Goal: Task Accomplishment & Management: Use online tool/utility

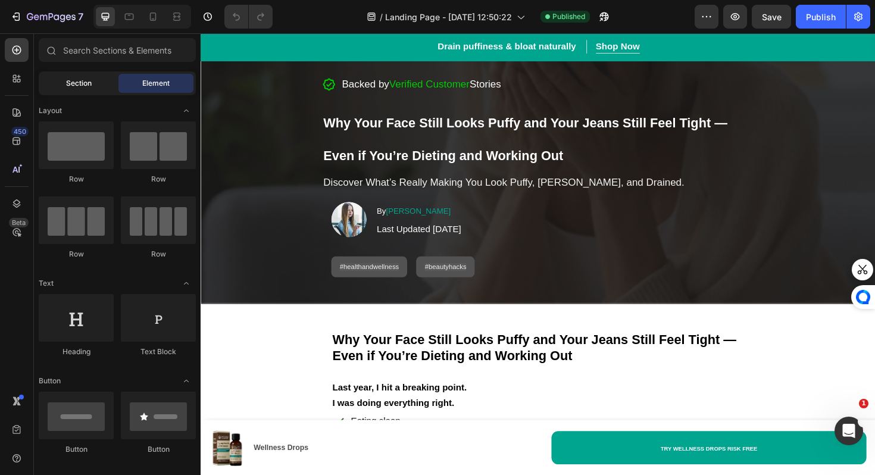
click at [66, 83] on span "Section" at bounding box center [79, 83] width 26 height 11
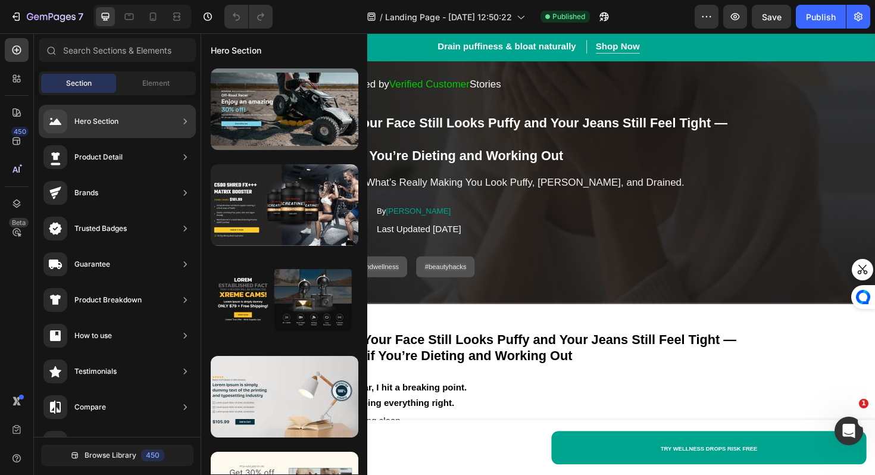
click at [102, 117] on div "Hero Section" at bounding box center [96, 121] width 44 height 12
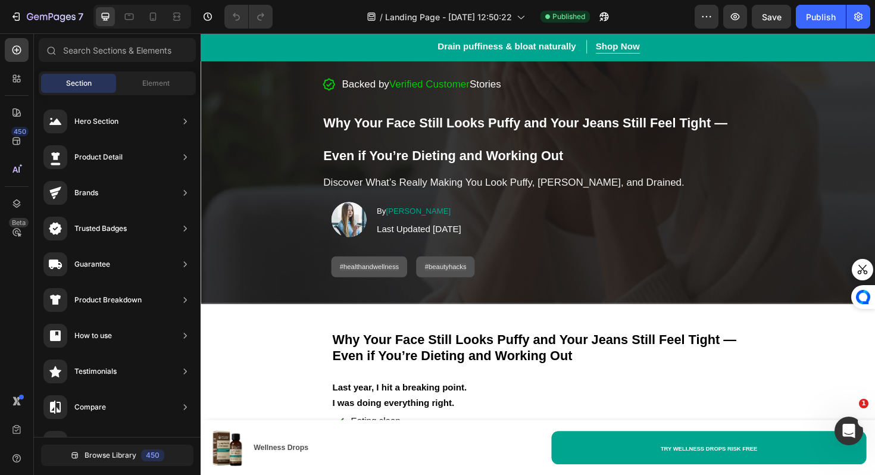
click at [30, 142] on div "450 Beta" at bounding box center [17, 253] width 34 height 441
click at [26, 142] on div "450" at bounding box center [17, 141] width 24 height 24
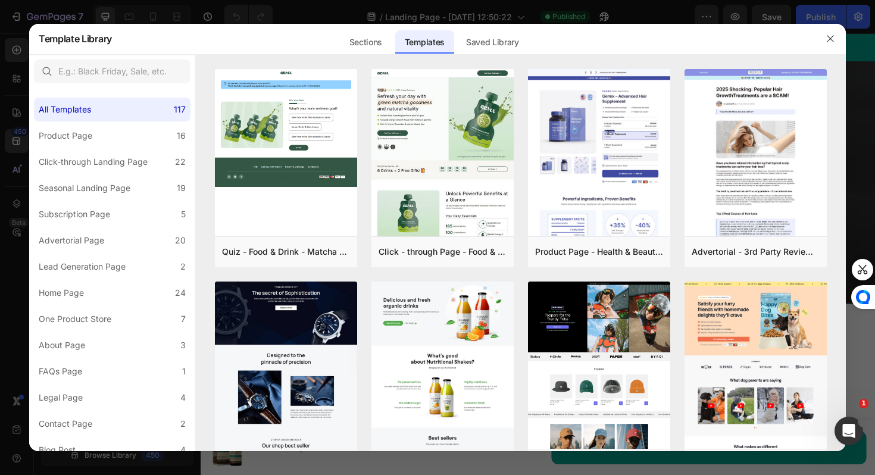
click at [12, 124] on div at bounding box center [437, 237] width 875 height 475
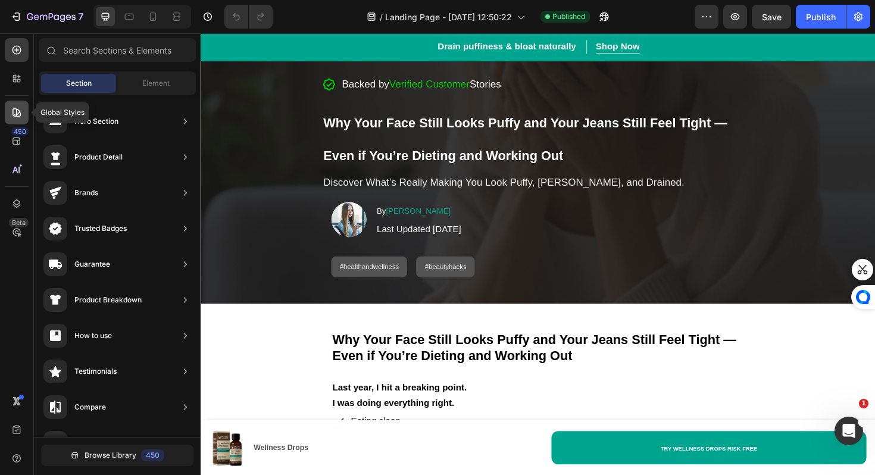
click at [21, 120] on div at bounding box center [17, 113] width 24 height 24
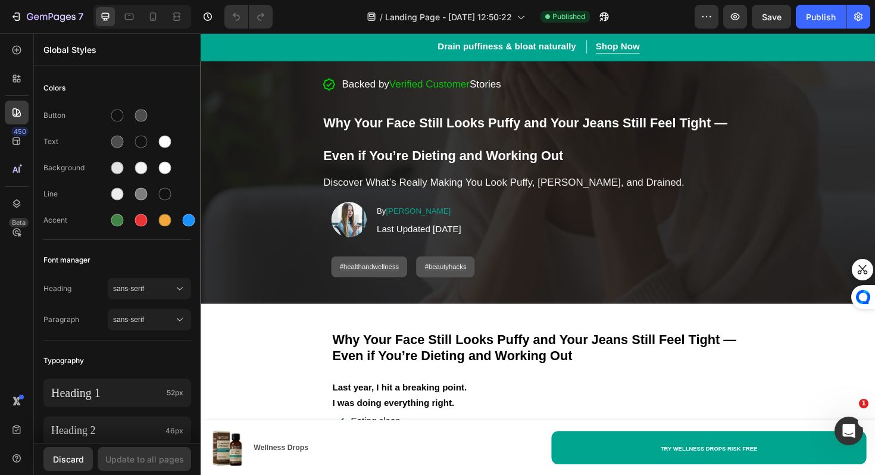
click at [438, 9] on div at bounding box center [437, 10] width 5 height 10
click at [438, 11] on div at bounding box center [437, 10] width 5 height 10
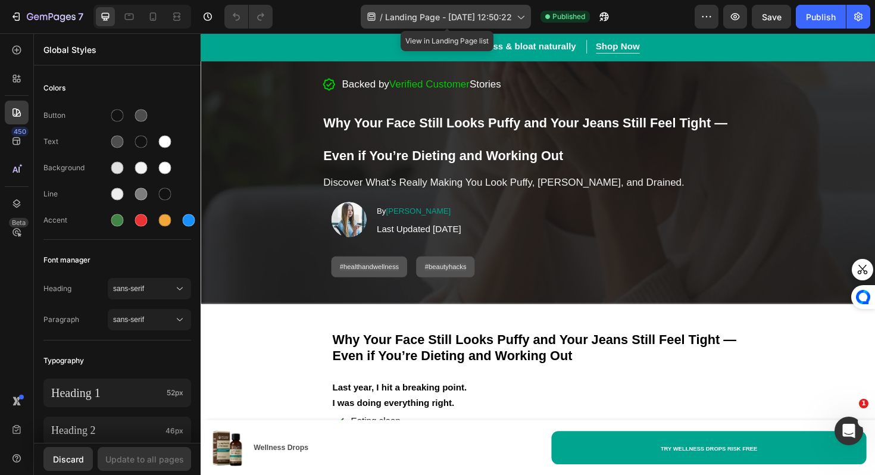
click at [436, 17] on span "Landing Page - [DATE] 12:50:22" at bounding box center [448, 17] width 127 height 12
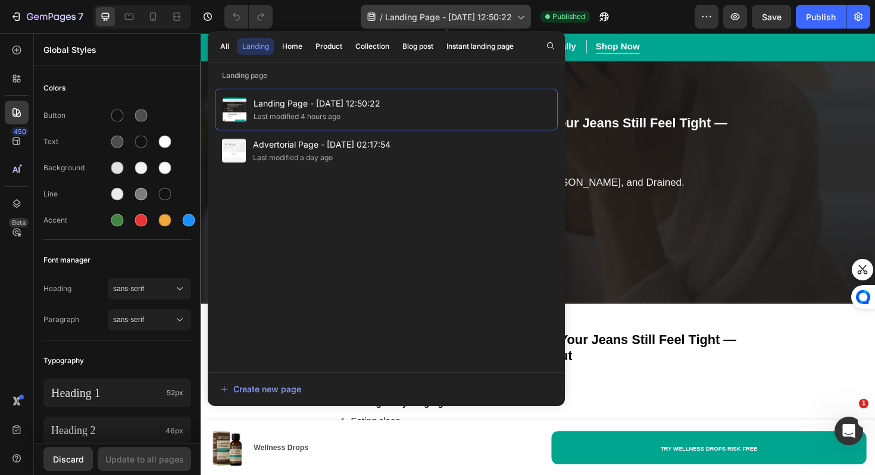
click at [434, 18] on span "Landing Page - [DATE] 12:50:22" at bounding box center [448, 17] width 127 height 12
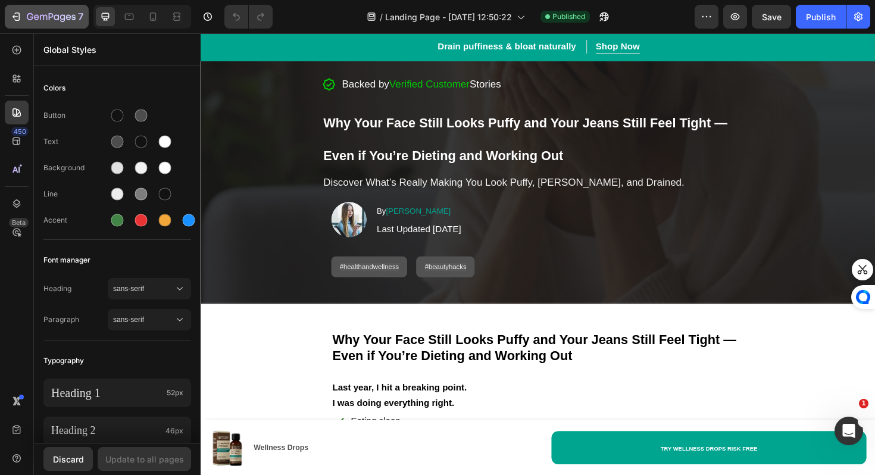
click at [18, 20] on icon "button" at bounding box center [17, 16] width 5 height 8
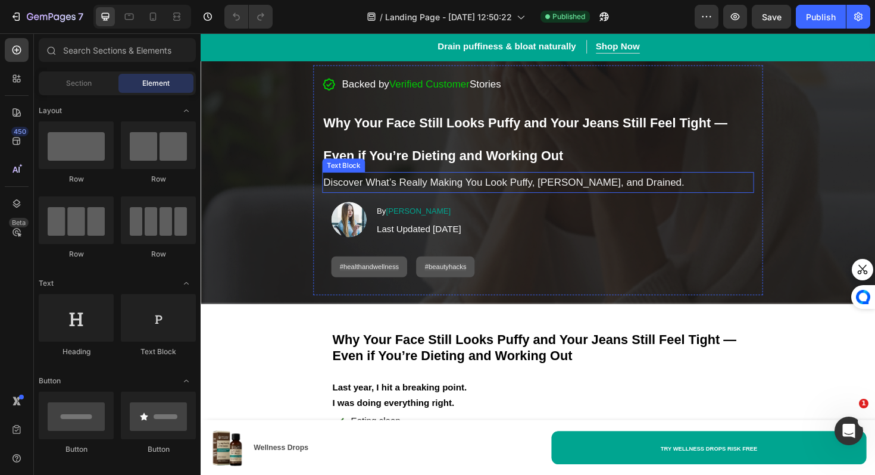
click at [530, 149] on h2 "Why Your Face Still Looks Puffy and Your Jeans Still Feel Tight — Even if You’r…" at bounding box center [557, 144] width 457 height 73
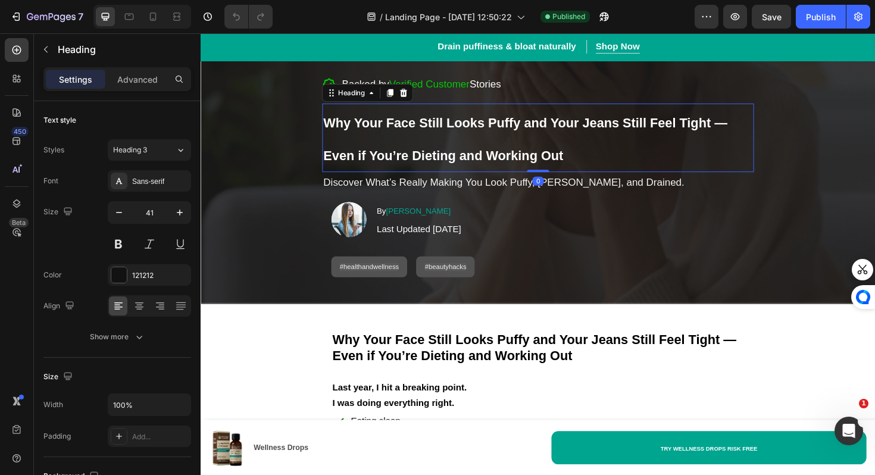
click at [530, 149] on h2 "Why Your Face Still Looks Puffy and Your Jeans Still Feel Tight — Even if You’r…" at bounding box center [557, 144] width 457 height 73
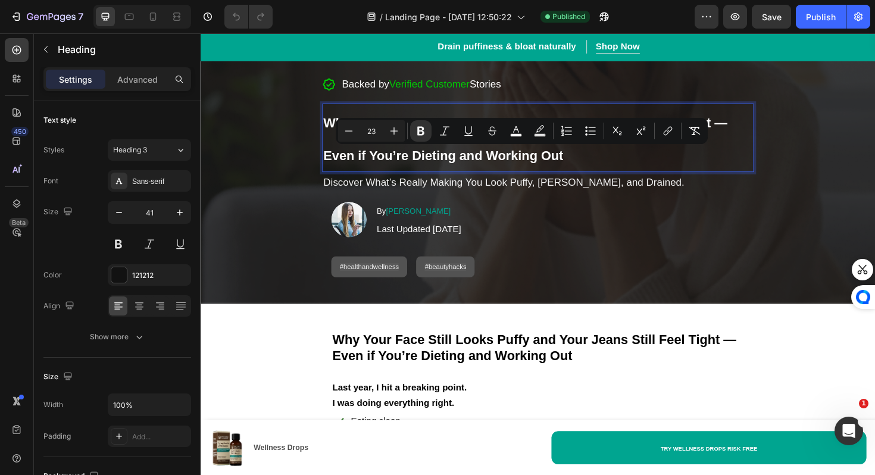
click at [353, 151] on p "Why Your Face Still Looks Puffy and Your Jeans Still Feel Tight — Even if You’r…" at bounding box center [557, 144] width 455 height 71
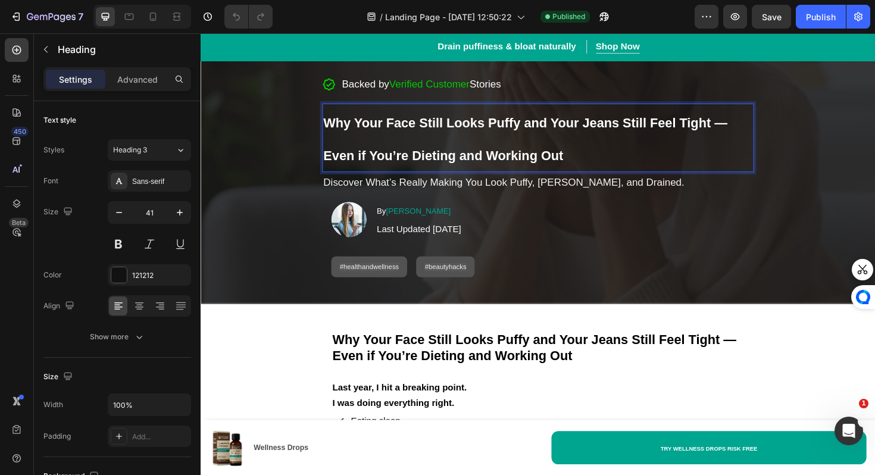
click at [333, 145] on p "Why Your Face Still Looks Puffy and Your Jeans Still Feel Tight — Even if You’r…" at bounding box center [557, 144] width 455 height 71
click at [332, 143] on p "Why Your Face Still Looks Puffy and Your Jeans Still Feel Tight — Even if You’r…" at bounding box center [557, 144] width 455 height 71
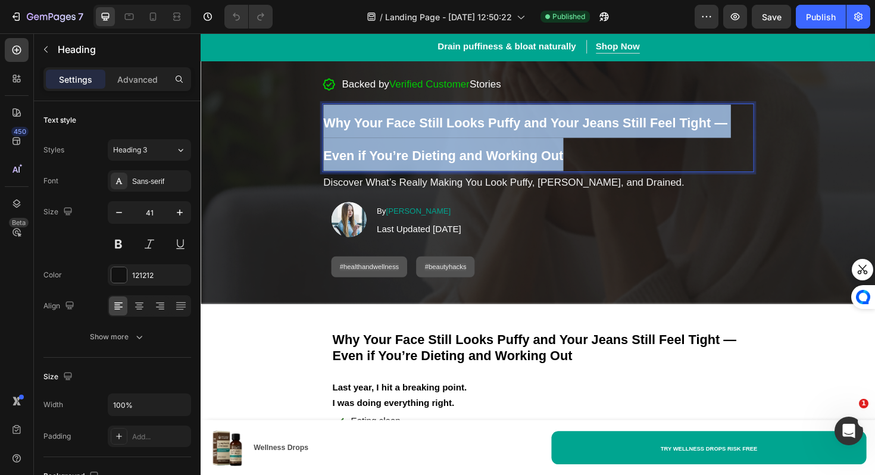
click at [332, 143] on p "Why Your Face Still Looks Puffy and Your Jeans Still Feel Tight — Even if You’r…" at bounding box center [557, 144] width 455 height 71
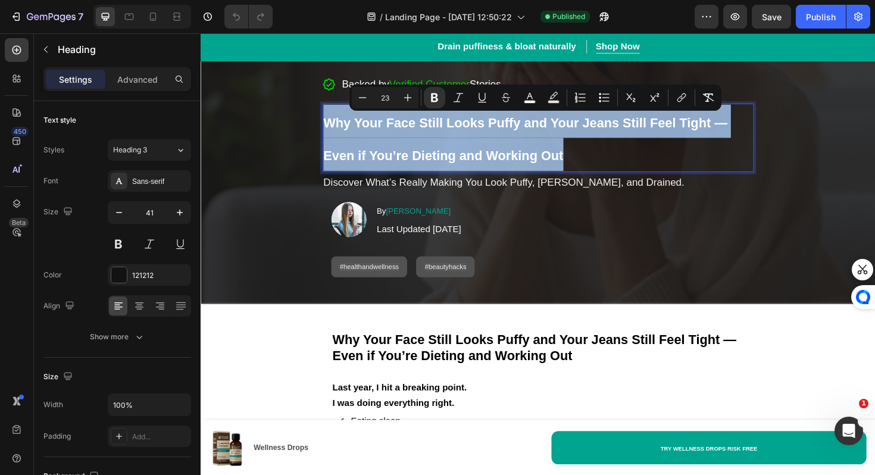
click at [332, 143] on p "Why Your Face Still Looks Puffy and Your Jeans Still Feel Tight — Even if You’r…" at bounding box center [557, 144] width 455 height 71
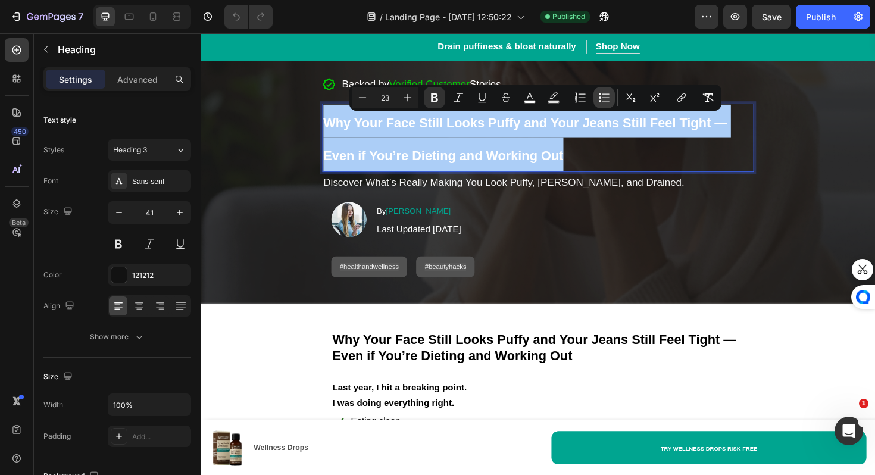
click at [600, 101] on icon "Editor contextual toolbar" at bounding box center [600, 101] width 2 height 2
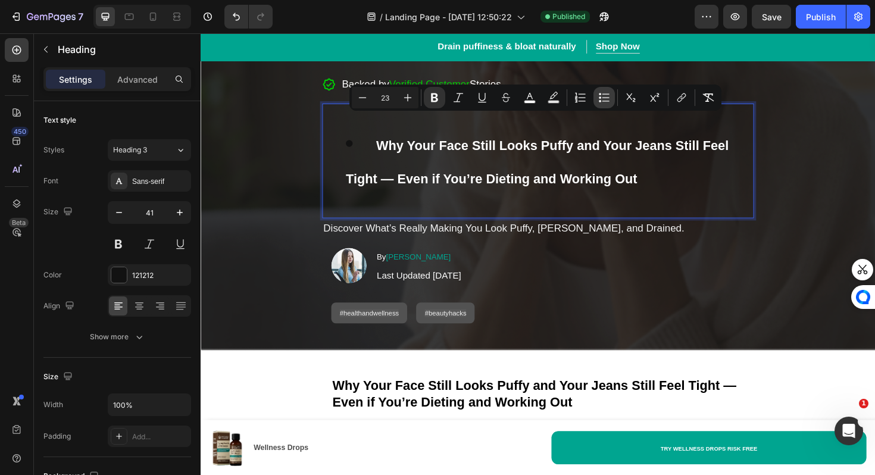
click at [599, 101] on icon "Editor contextual toolbar" at bounding box center [600, 101] width 2 height 2
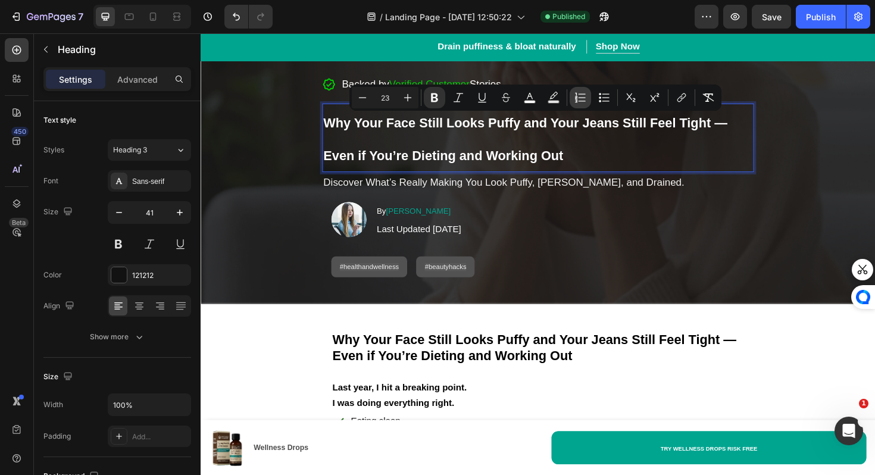
click at [579, 99] on icon "Editor contextual toolbar" at bounding box center [580, 98] width 12 height 12
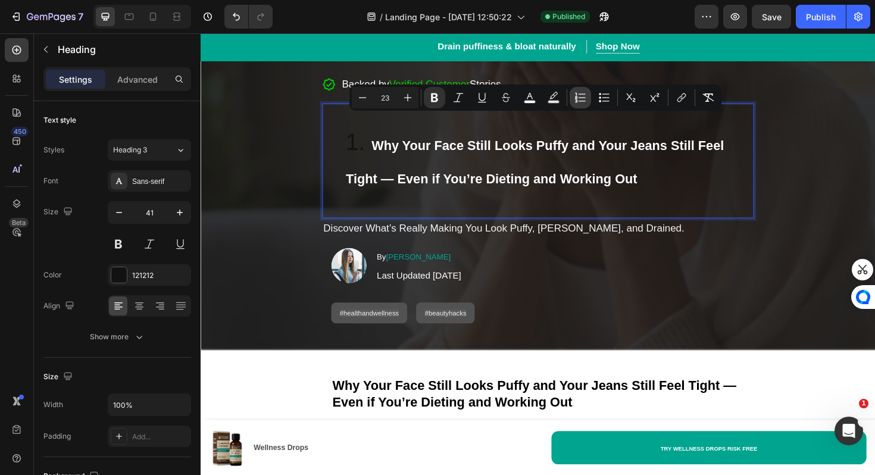
click at [579, 99] on icon "Editor contextual toolbar" at bounding box center [580, 98] width 12 height 12
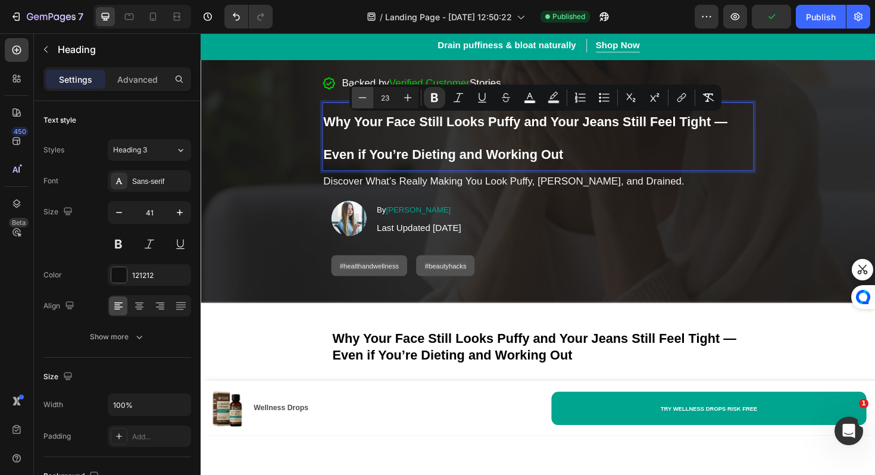
click at [361, 99] on icon "Editor contextual toolbar" at bounding box center [362, 98] width 12 height 12
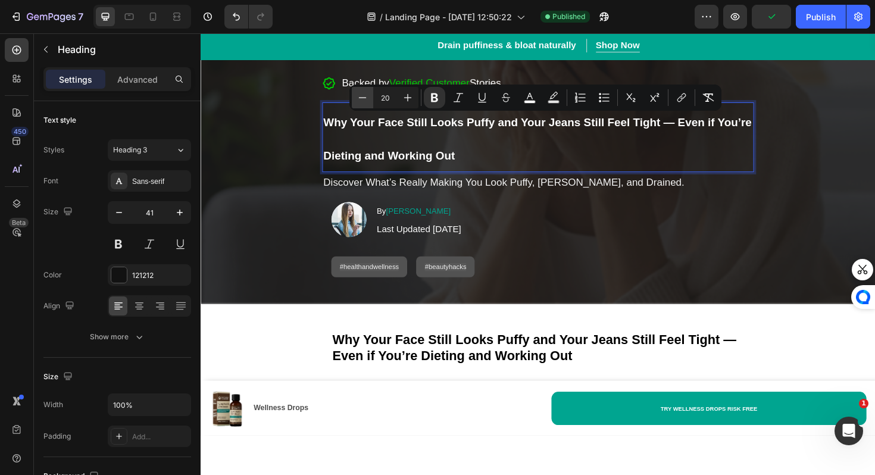
click at [361, 99] on icon "Editor contextual toolbar" at bounding box center [362, 98] width 12 height 12
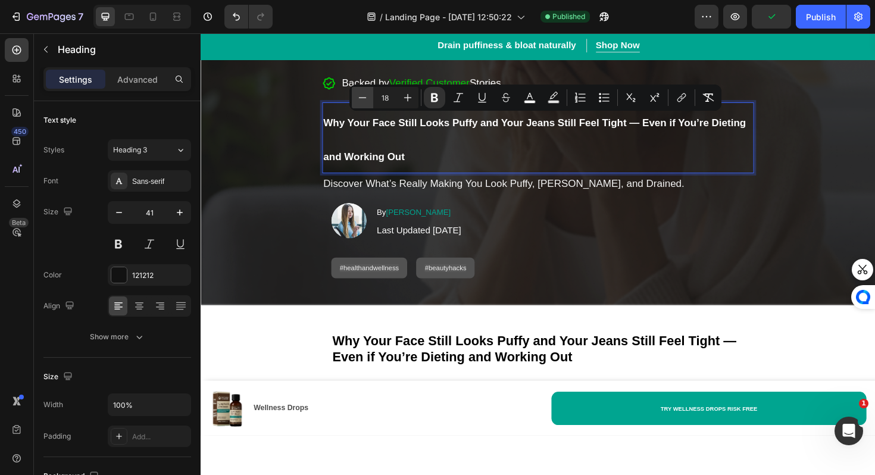
click at [361, 99] on icon "Editor contextual toolbar" at bounding box center [362, 98] width 12 height 12
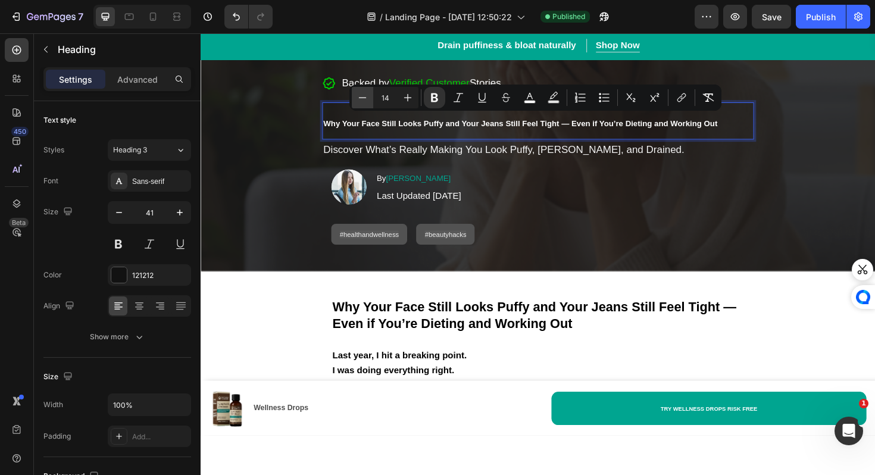
click at [361, 99] on icon "Editor contextual toolbar" at bounding box center [362, 98] width 12 height 12
click at [411, 92] on icon "Editor contextual toolbar" at bounding box center [408, 98] width 12 height 12
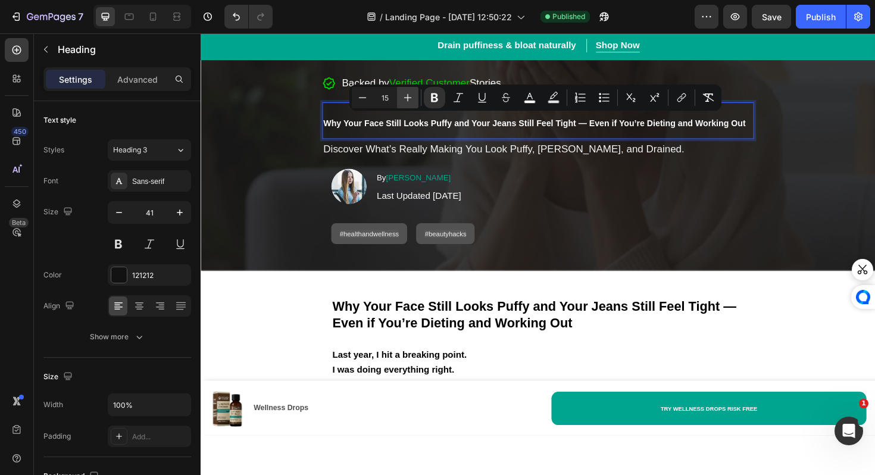
click at [411, 92] on icon "Editor contextual toolbar" at bounding box center [408, 98] width 12 height 12
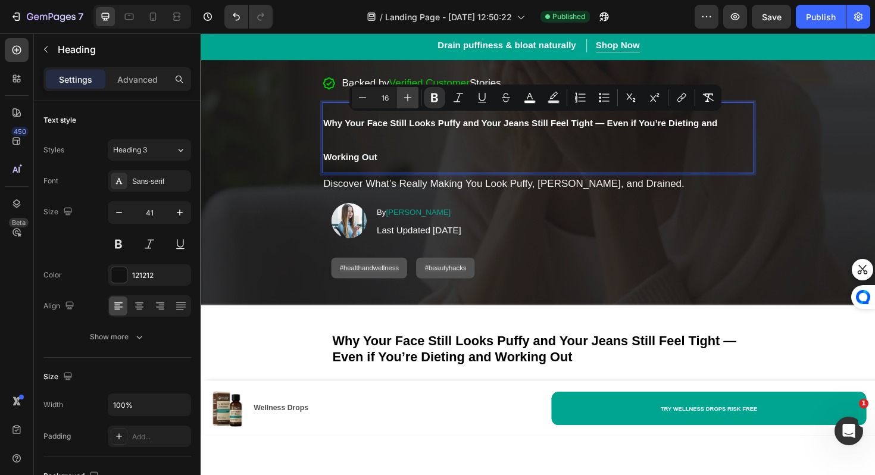
click at [411, 92] on icon "Editor contextual toolbar" at bounding box center [408, 98] width 12 height 12
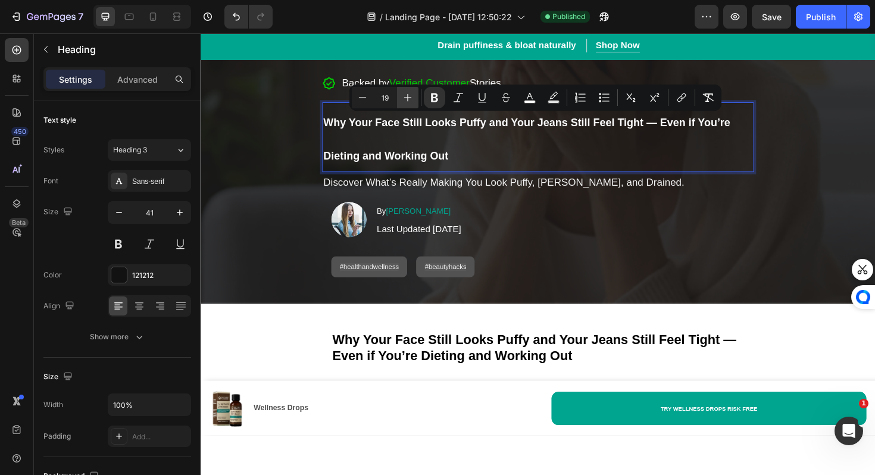
click at [411, 92] on icon "Editor contextual toolbar" at bounding box center [408, 98] width 12 height 12
click at [365, 101] on icon "Editor contextual toolbar" at bounding box center [362, 98] width 12 height 12
type input "19"
click at [167, 149] on div "Heading 3" at bounding box center [144, 150] width 62 height 11
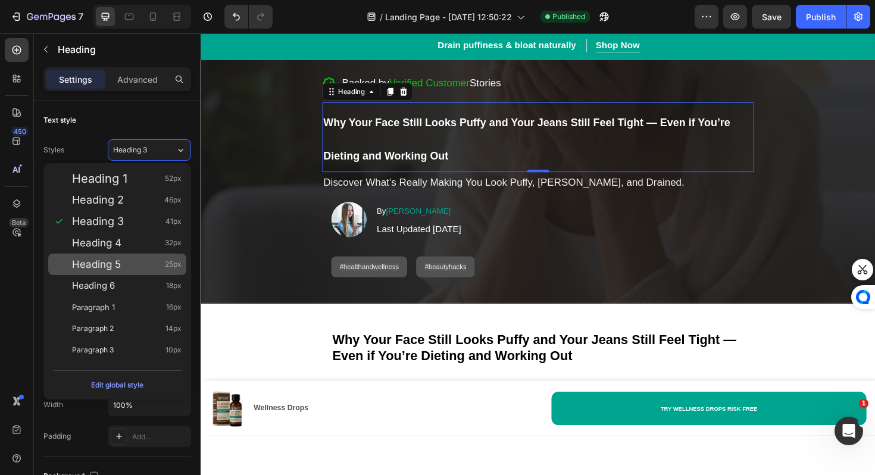
click at [108, 265] on span "Heading 5" at bounding box center [96, 264] width 49 height 12
type input "25"
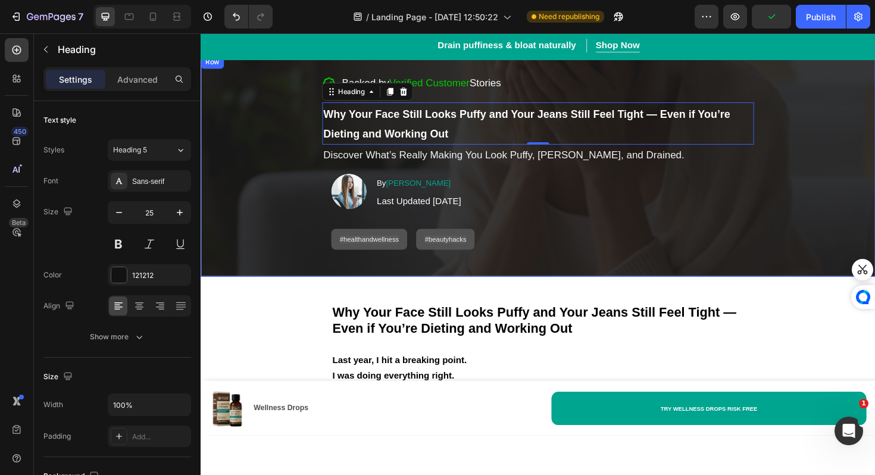
click at [249, 205] on div "Backed by Verified Customer Stories Item List ⁠⁠⁠⁠⁠⁠⁠ Why Your Face Still Looks…" at bounding box center [557, 173] width 695 height 215
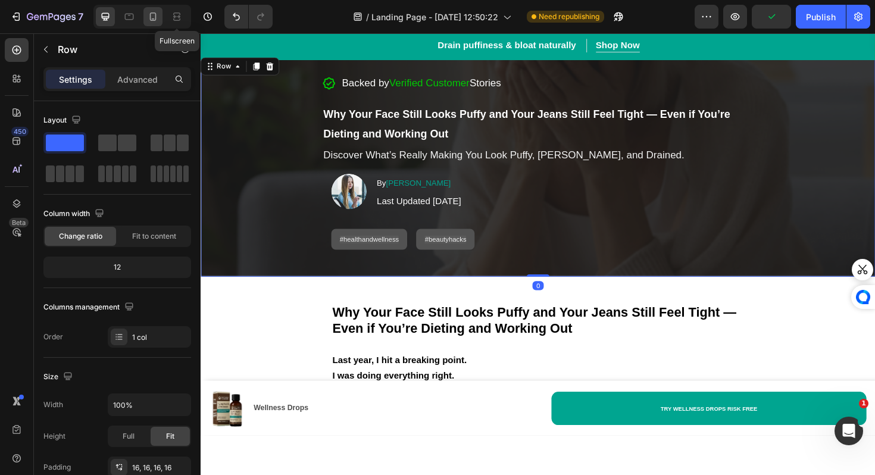
click at [156, 18] on icon at bounding box center [153, 16] width 7 height 8
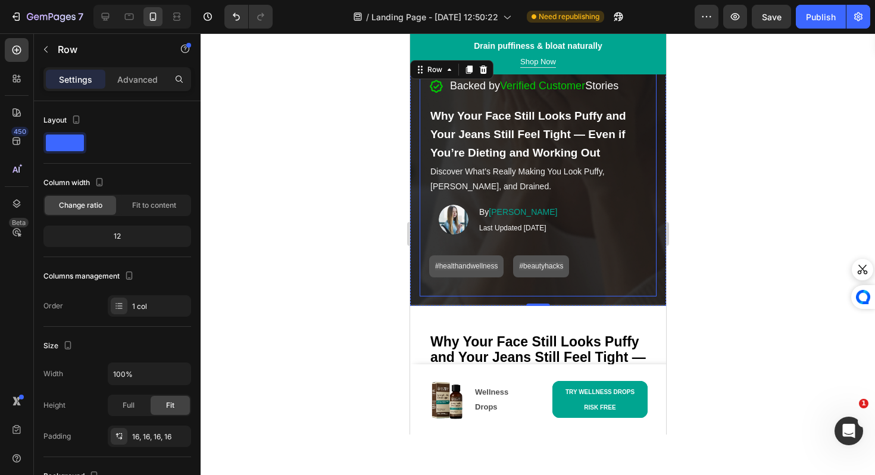
click at [511, 124] on p "⁠⁠⁠⁠⁠⁠⁠ Why Your Face Still Looks Puffy and Your Jeans Still Feel Tight — Even …" at bounding box center [537, 134] width 215 height 55
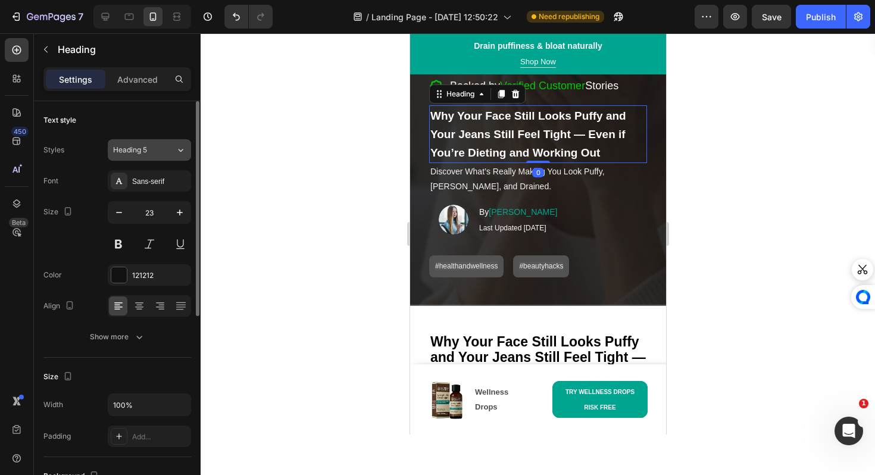
click at [159, 143] on button "Heading 5" at bounding box center [149, 149] width 83 height 21
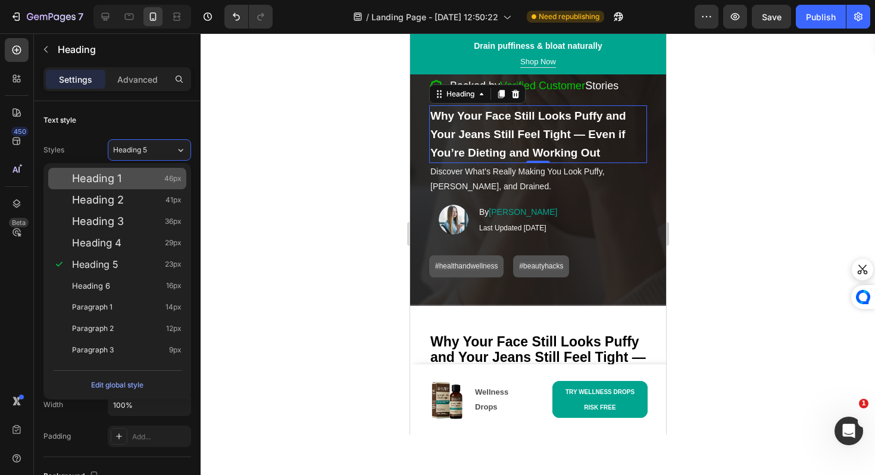
click at [136, 183] on div "Heading 1 46px" at bounding box center [126, 179] width 109 height 12
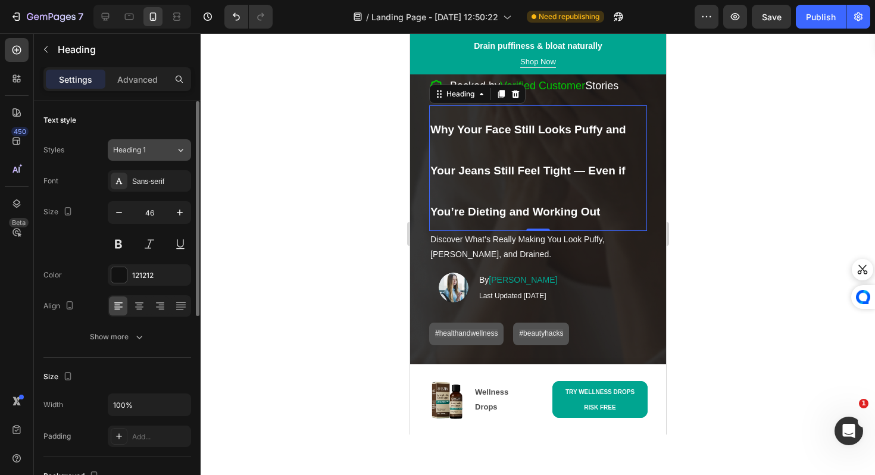
click at [167, 144] on button "Heading 1" at bounding box center [149, 149] width 83 height 21
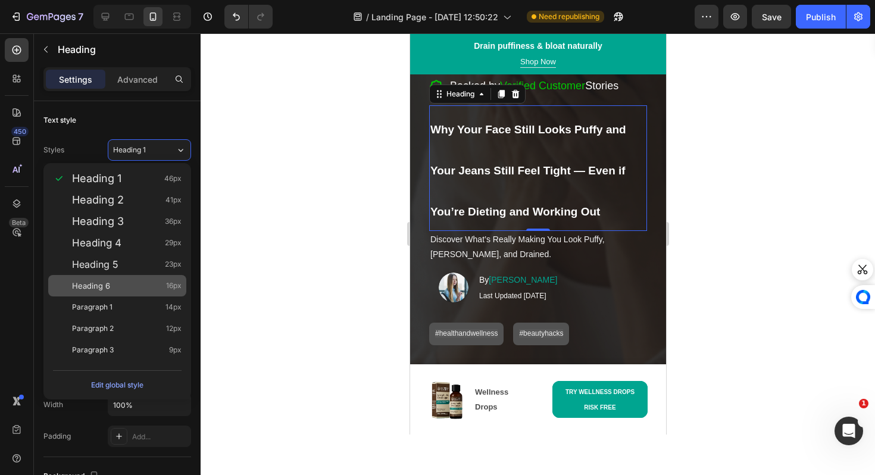
click at [134, 286] on div "Heading 6 16px" at bounding box center [126, 286] width 109 height 12
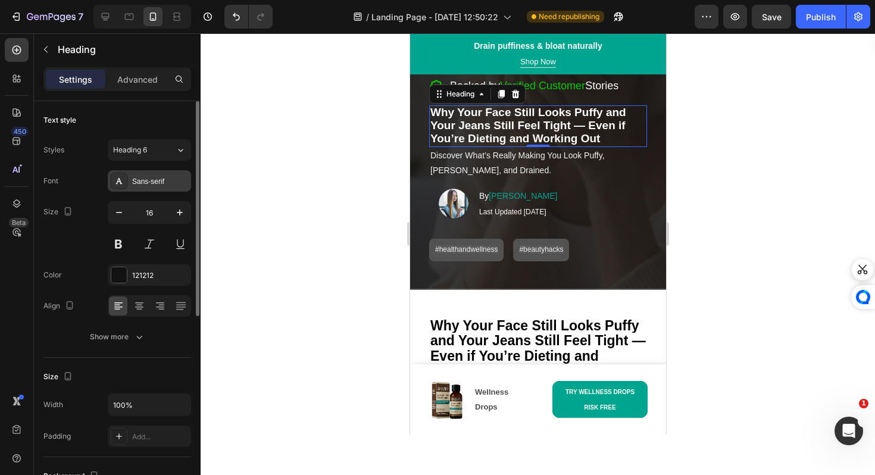
click at [176, 173] on div "Sans-serif" at bounding box center [149, 180] width 83 height 21
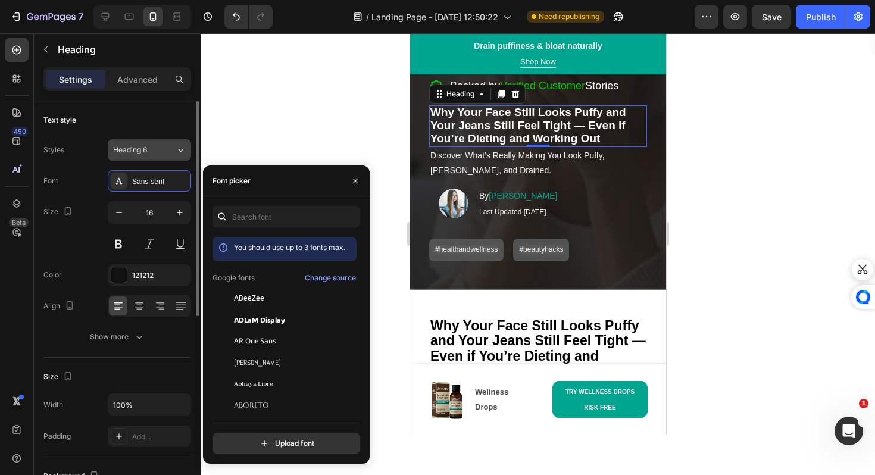
click at [171, 152] on div "Heading 6" at bounding box center [144, 150] width 62 height 11
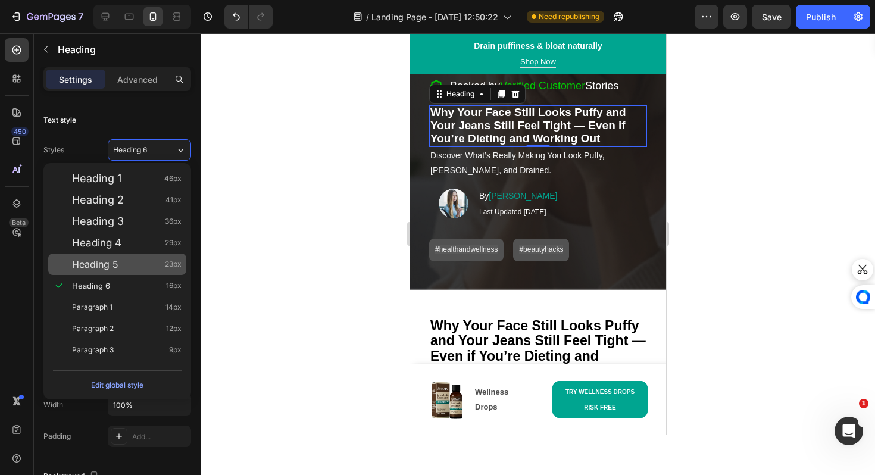
click at [142, 257] on div "Heading 5 23px" at bounding box center [117, 263] width 138 height 21
type input "23"
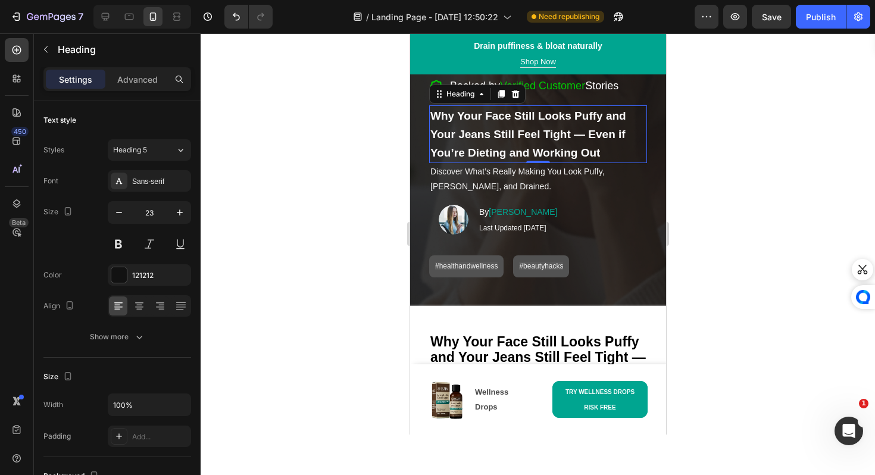
click at [358, 205] on div at bounding box center [538, 253] width 674 height 441
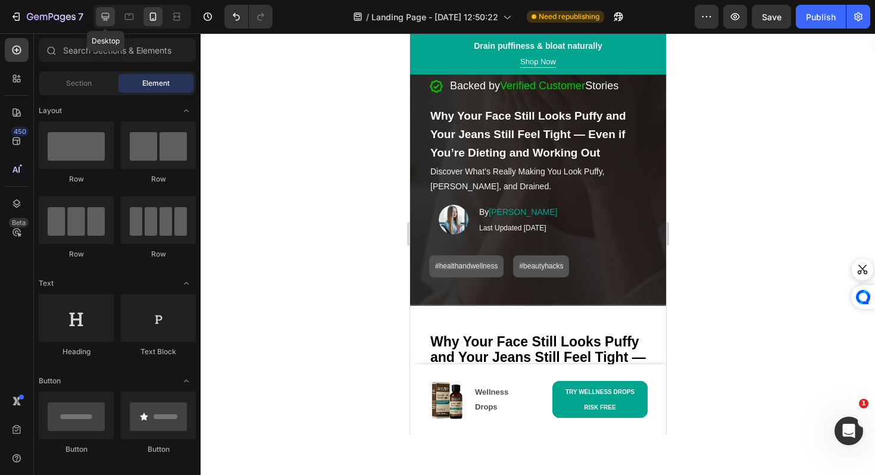
click at [96, 18] on div at bounding box center [105, 16] width 19 height 19
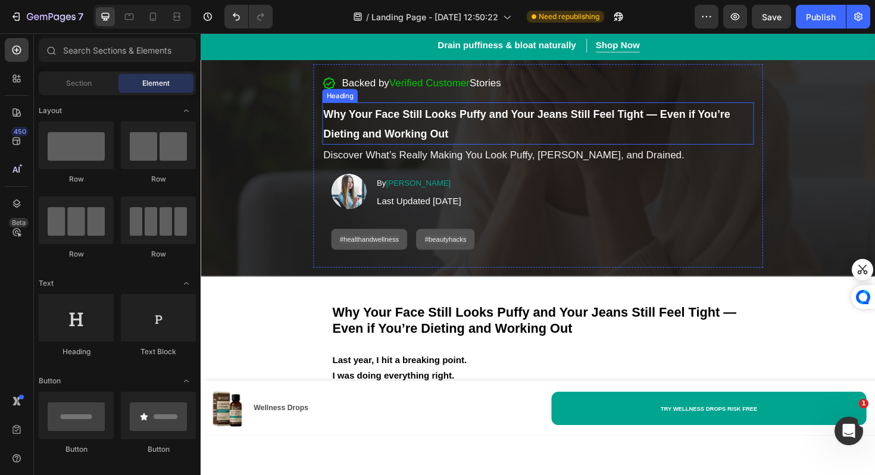
click at [390, 136] on strong "Why Your Face Still Looks Puffy and Your Jeans Still Feel Tight — Even if You’r…" at bounding box center [545, 129] width 431 height 34
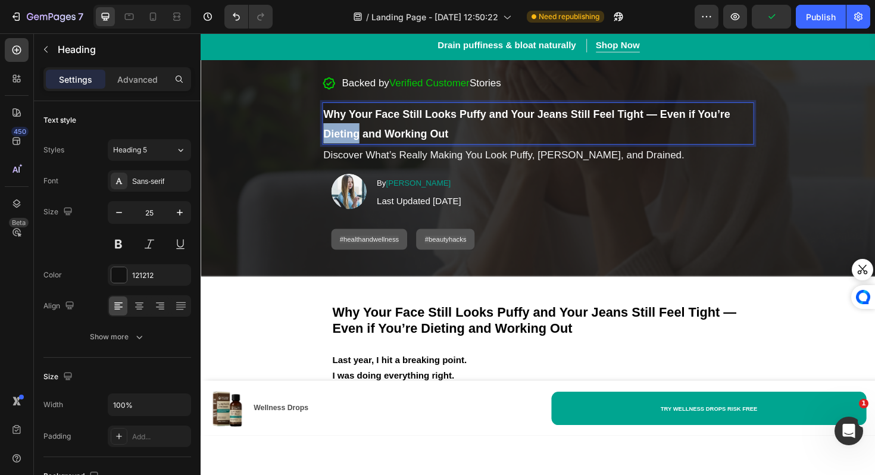
click at [358, 134] on strong "Why Your Face Still Looks Puffy and Your Jeans Still Feel Tight — Even if You’r…" at bounding box center [545, 129] width 431 height 34
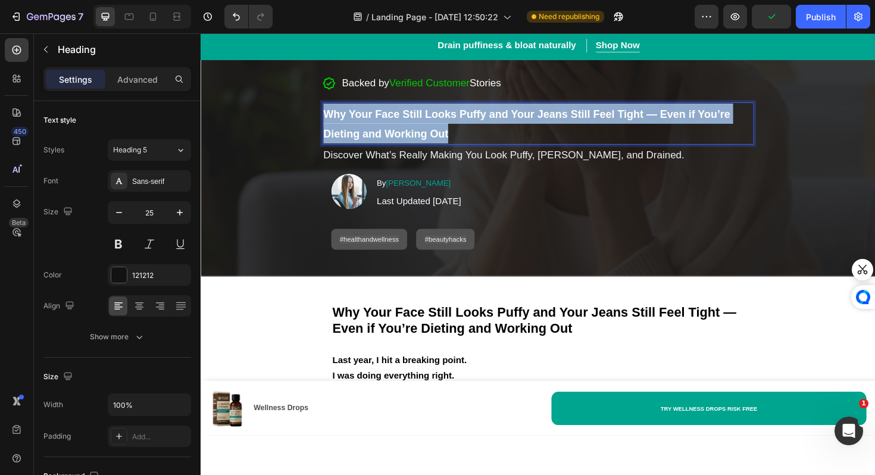
click at [358, 134] on strong "Why Your Face Still Looks Puffy and Your Jeans Still Feel Tight — Even if You’r…" at bounding box center [545, 129] width 431 height 34
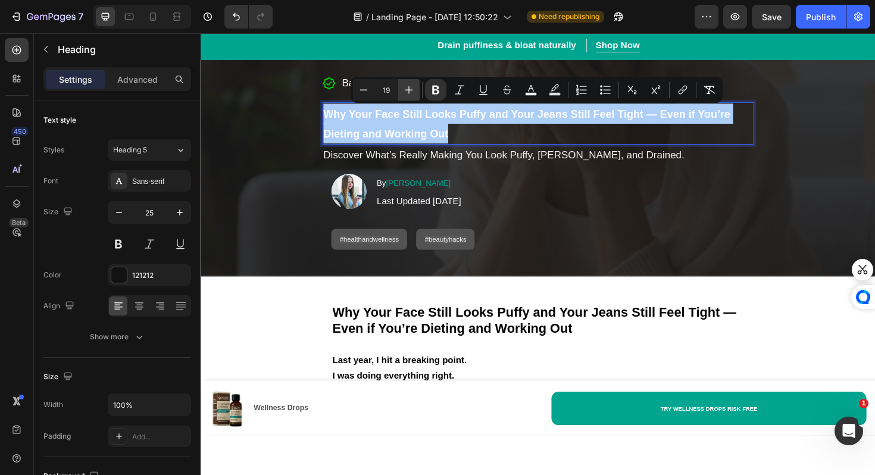
click at [406, 89] on icon "Editor contextual toolbar" at bounding box center [409, 90] width 12 height 12
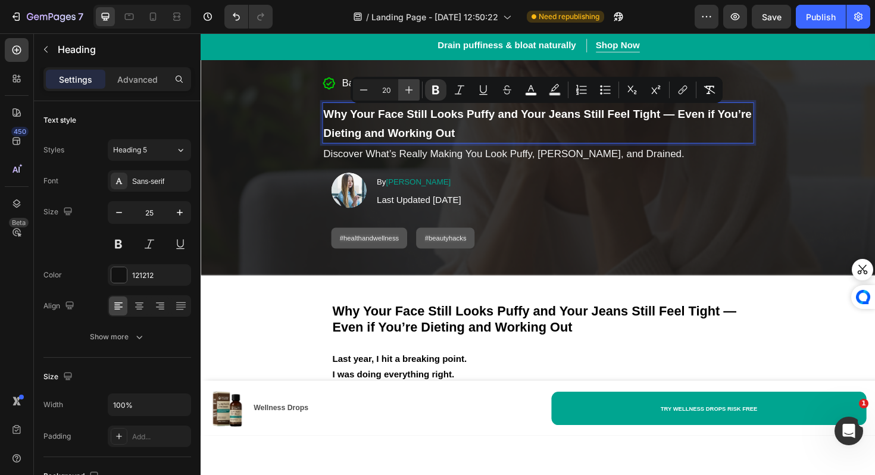
click at [406, 89] on icon "Editor contextual toolbar" at bounding box center [409, 90] width 12 height 12
type input "22"
click at [324, 217] on div "Backed by Verified Customer Stories Item List Why Your Face Still Looks Puffy a…" at bounding box center [558, 173] width 476 height 214
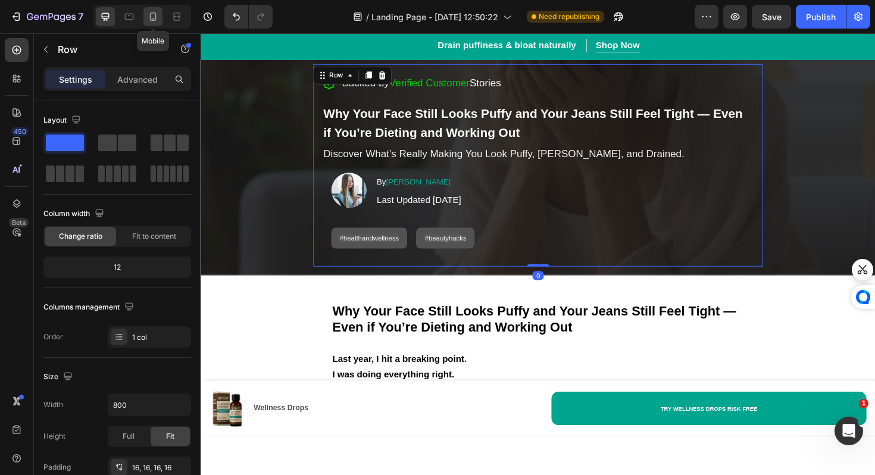
click at [152, 14] on icon at bounding box center [153, 17] width 12 height 12
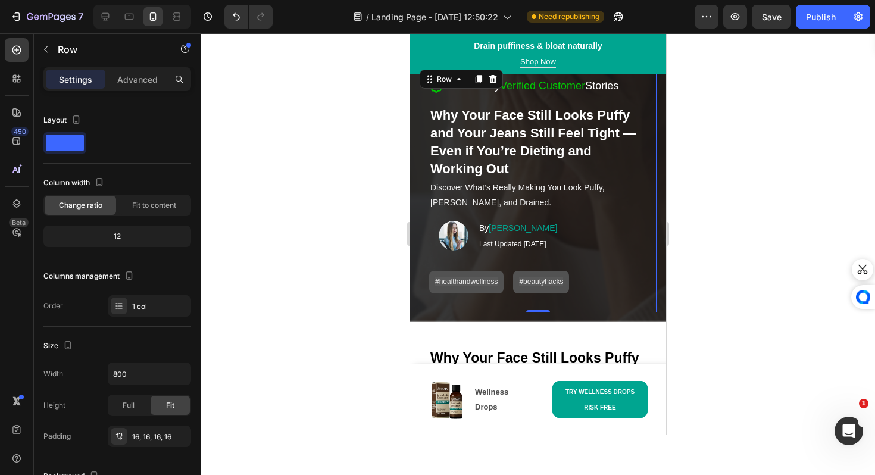
click at [372, 250] on div at bounding box center [538, 253] width 674 height 441
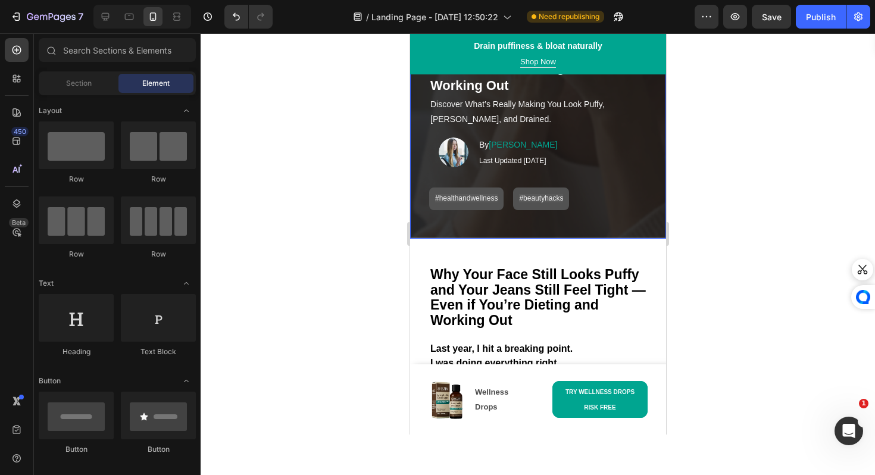
scroll to position [185, 0]
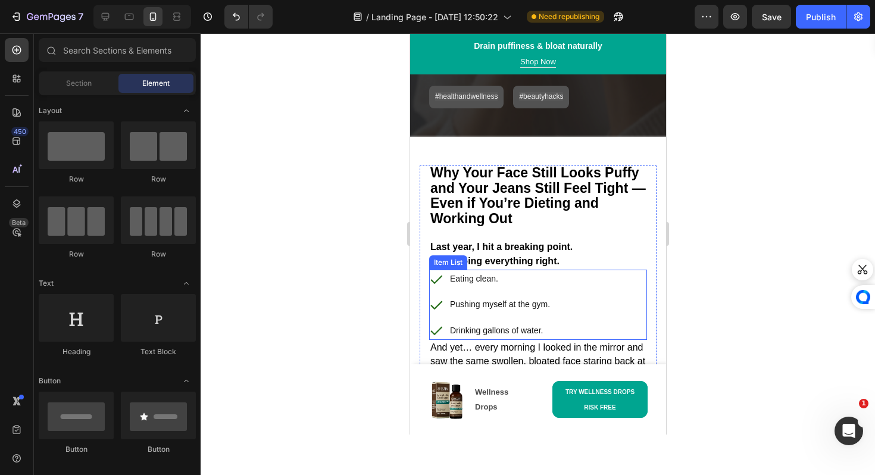
click at [466, 239] on p "Last year, I hit a breaking point. I was doing everything right." at bounding box center [537, 247] width 215 height 41
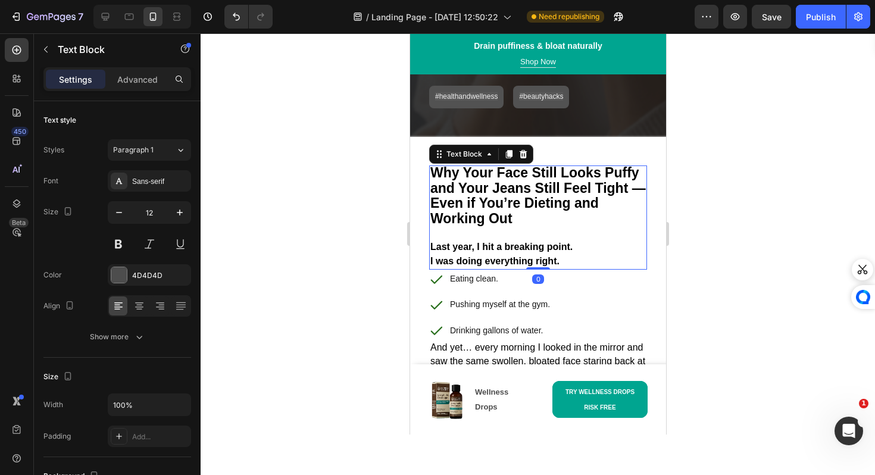
click at [473, 211] on strong "Why Your Face Still Looks Puffy and Your Jeans Still Feel Tight — Even if You’r…" at bounding box center [537, 195] width 215 height 61
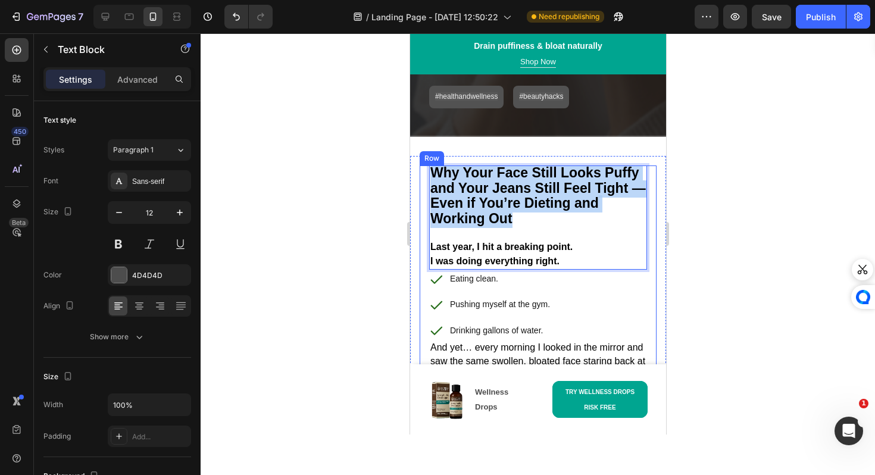
drag, startPoint x: 525, startPoint y: 224, endPoint x: 424, endPoint y: 177, distance: 111.0
click at [424, 177] on div "Why Your Face Still Looks Puffy and Your Jeans Still Feel Tight — Even if You’r…" at bounding box center [537, 409] width 237 height 488
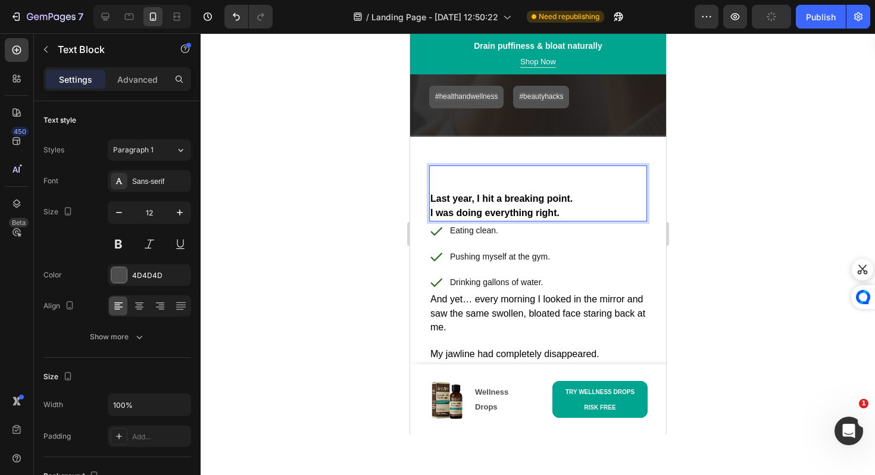
click at [431, 199] on strong "Last year, I hit a breaking point." at bounding box center [501, 198] width 142 height 10
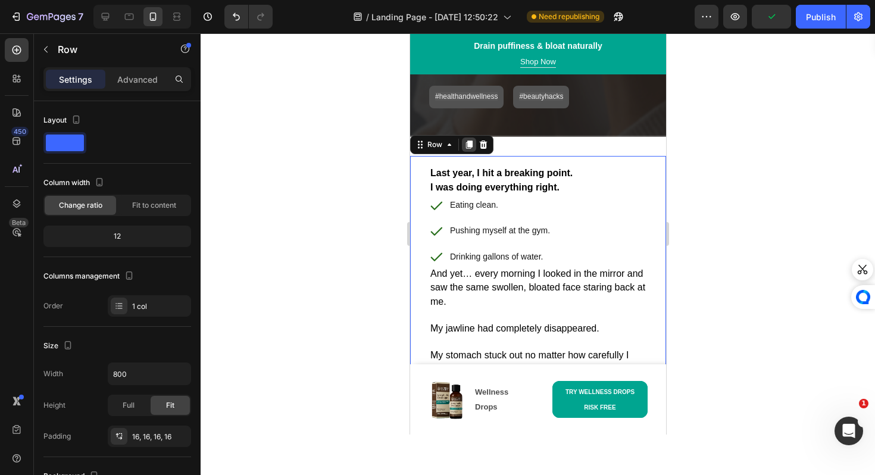
click at [468, 148] on icon at bounding box center [468, 144] width 7 height 8
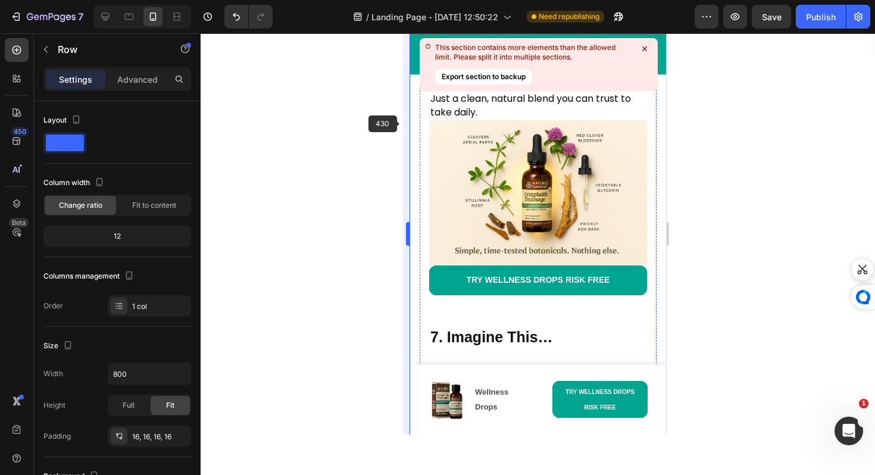
scroll to position [4816, 0]
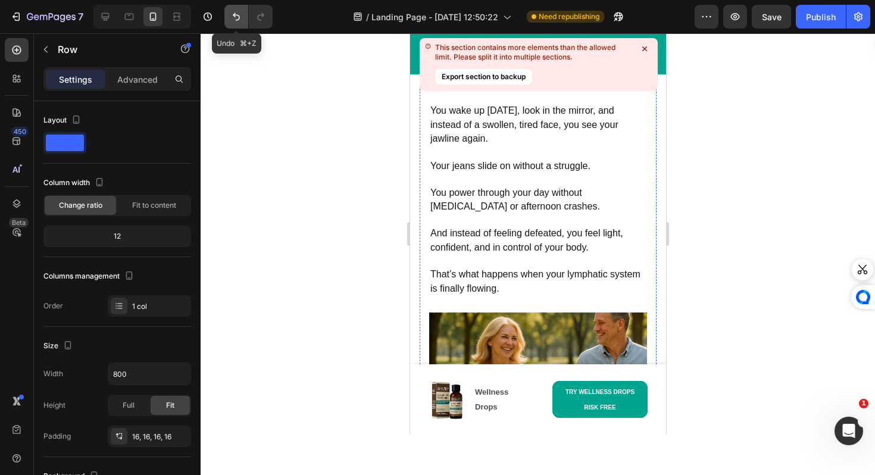
click at [231, 20] on icon "Undo/Redo" at bounding box center [236, 17] width 12 height 12
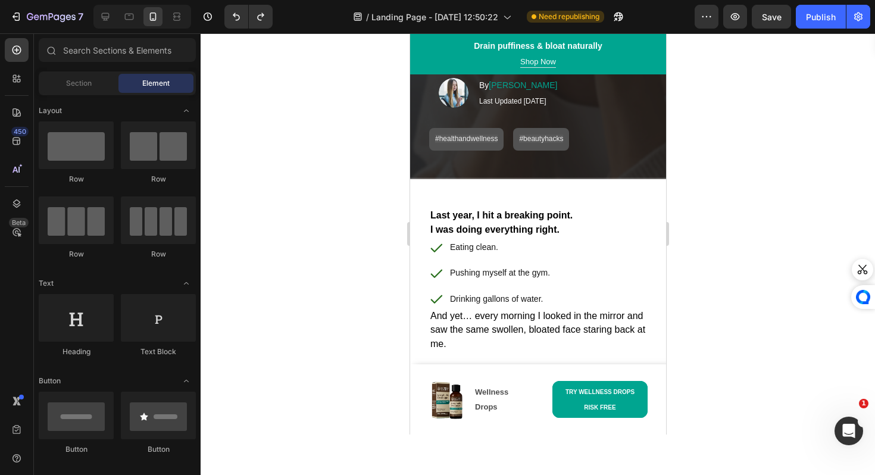
scroll to position [142, 0]
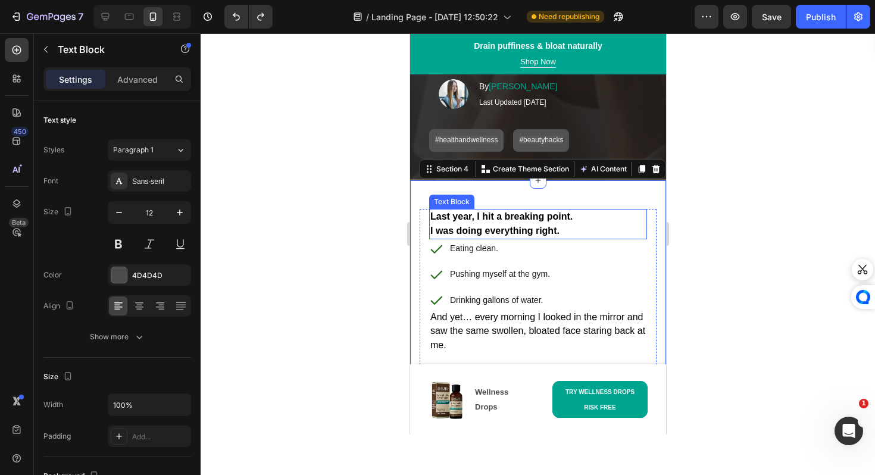
click at [549, 211] on strong "Last year, I hit a breaking point." at bounding box center [501, 216] width 142 height 10
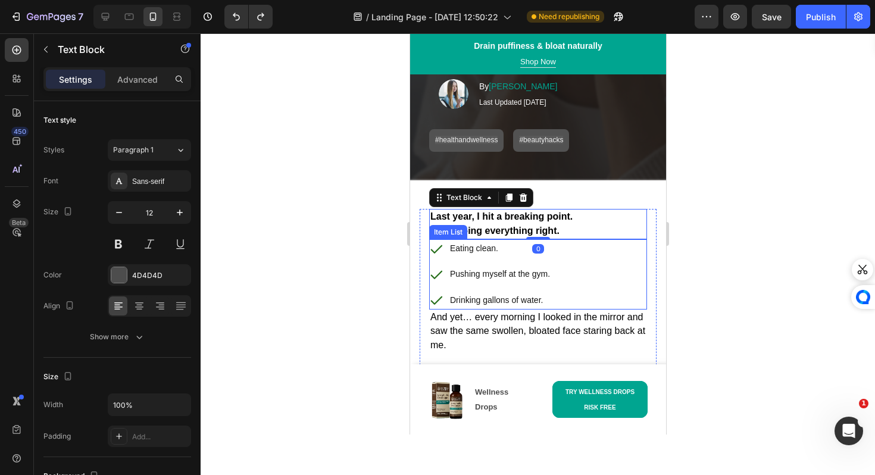
click at [440, 257] on div "Eating clean." at bounding box center [489, 248] width 123 height 18
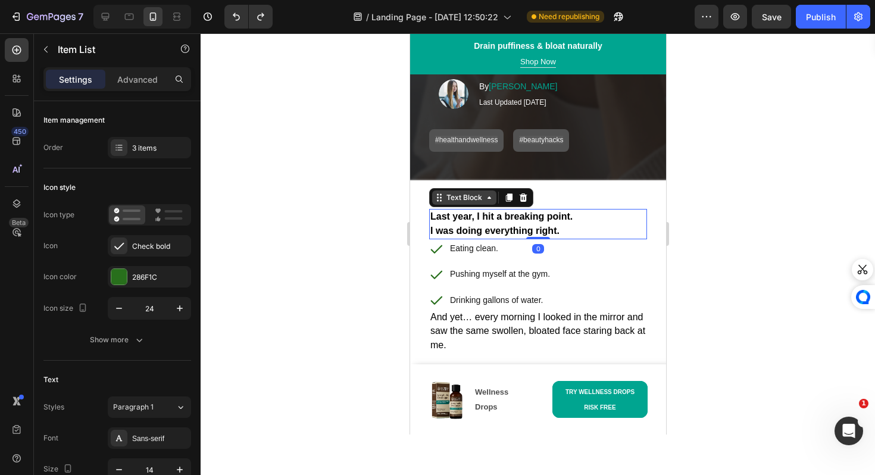
click at [460, 195] on div "Text Block" at bounding box center [480, 197] width 104 height 19
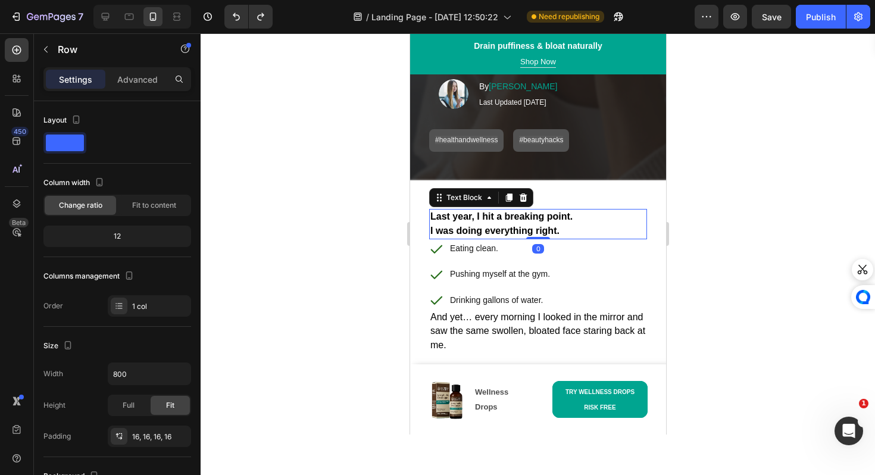
click at [430, 221] on strong "Last year, I hit a breaking point." at bounding box center [501, 216] width 142 height 10
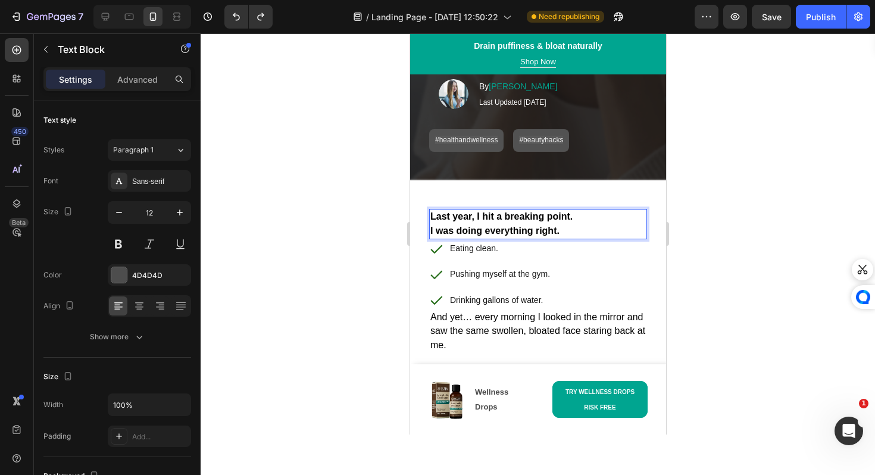
click at [430, 221] on strong "Last year, I hit a breaking point." at bounding box center [501, 216] width 142 height 10
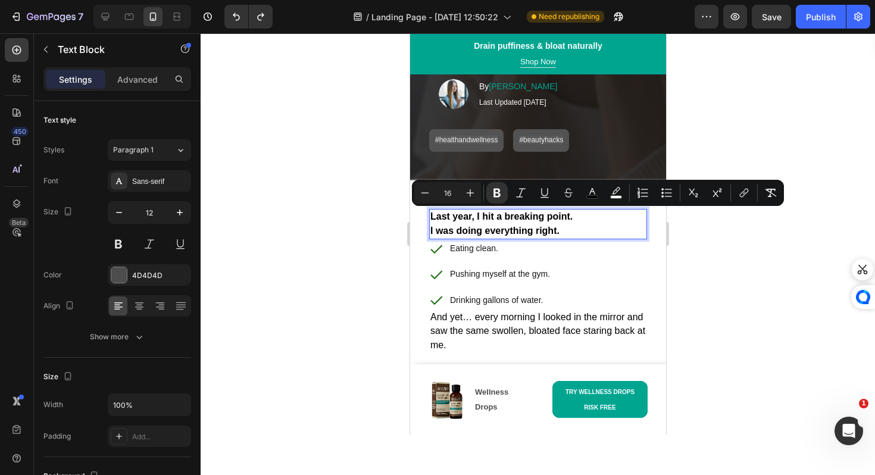
click at [450, 227] on strong "I was doing everything right." at bounding box center [494, 231] width 129 height 10
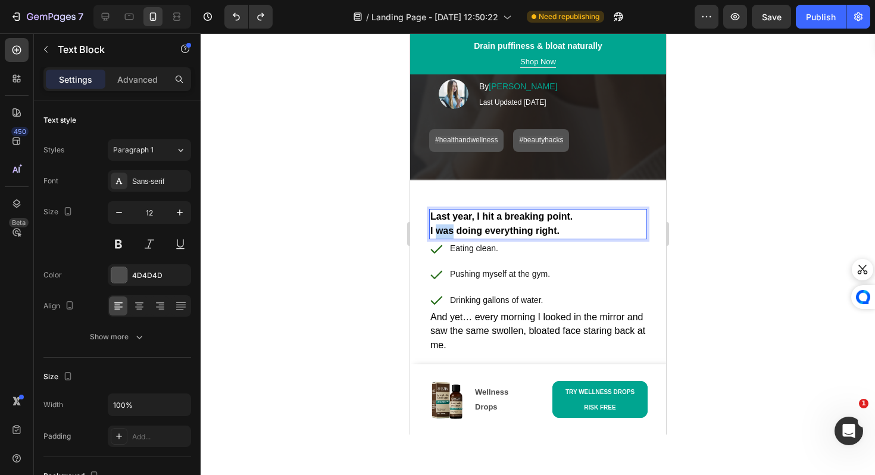
click at [450, 227] on strong "I was doing everything right." at bounding box center [494, 231] width 129 height 10
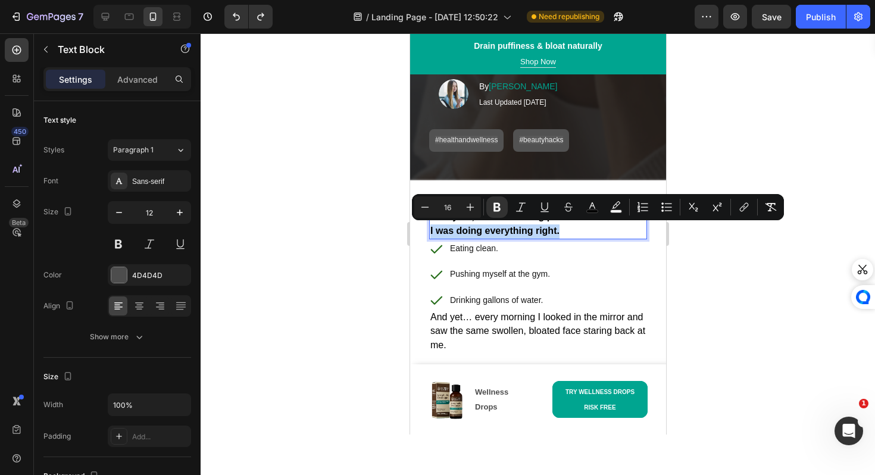
click at [561, 226] on p "Last year, I hit a breaking point. I was doing everything right." at bounding box center [537, 224] width 215 height 28
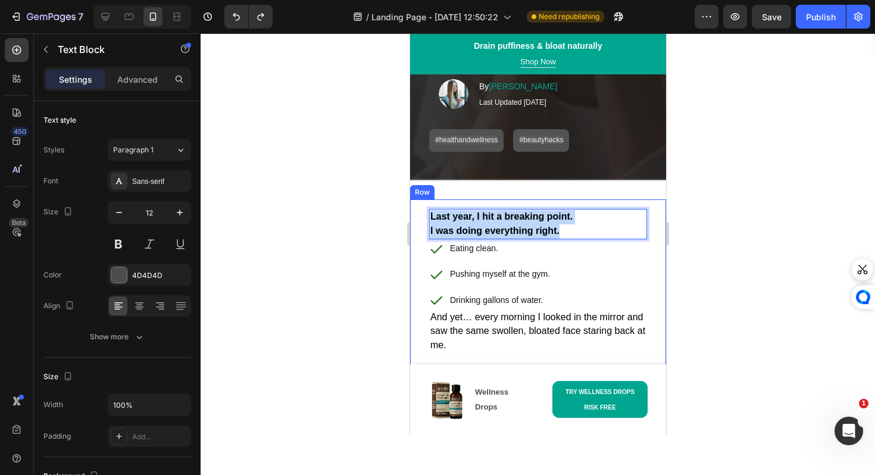
drag, startPoint x: 561, startPoint y: 226, endPoint x: 418, endPoint y: 220, distance: 143.5
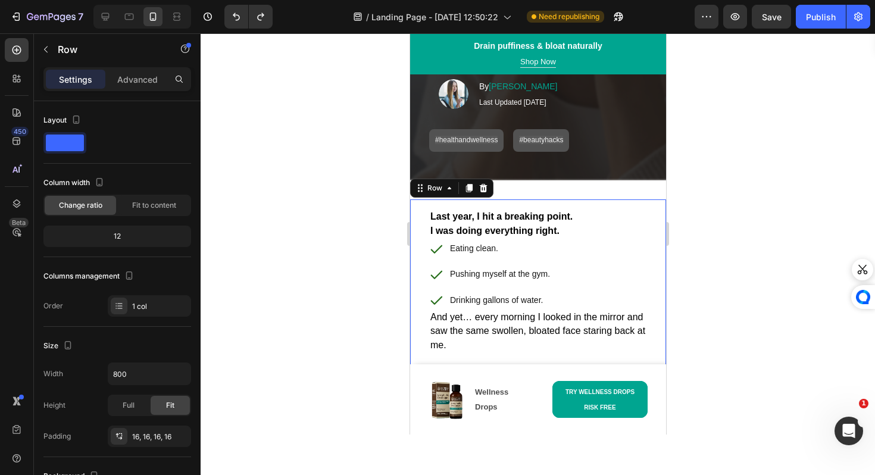
click at [364, 289] on div at bounding box center [538, 253] width 674 height 441
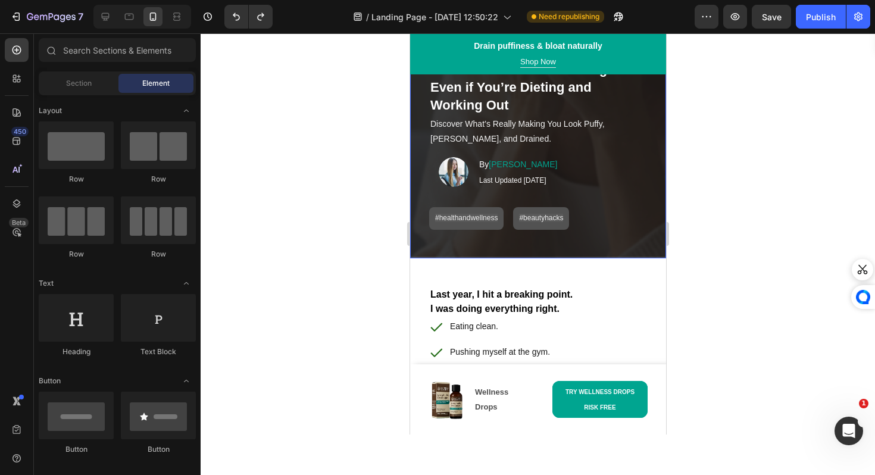
scroll to position [70, 0]
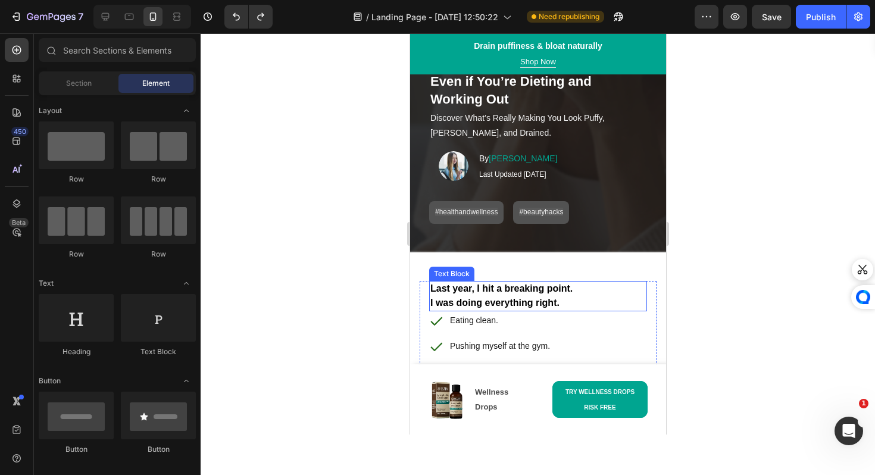
click at [442, 277] on div "Text Block" at bounding box center [450, 274] width 45 height 14
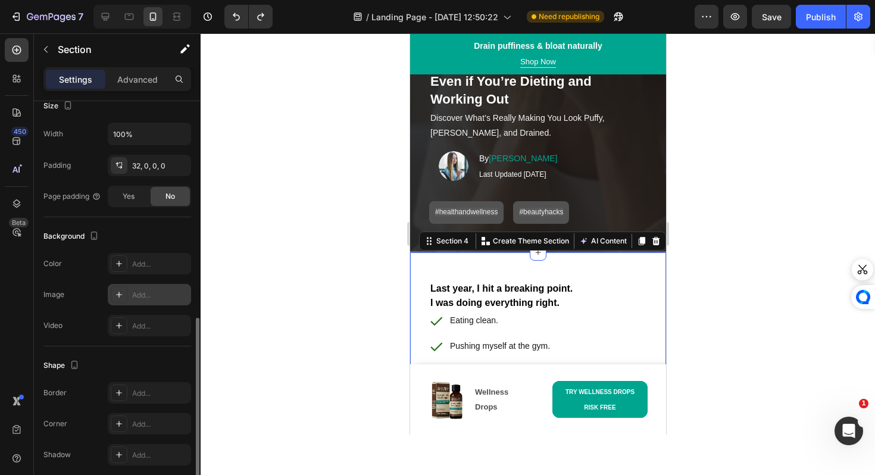
scroll to position [287, 0]
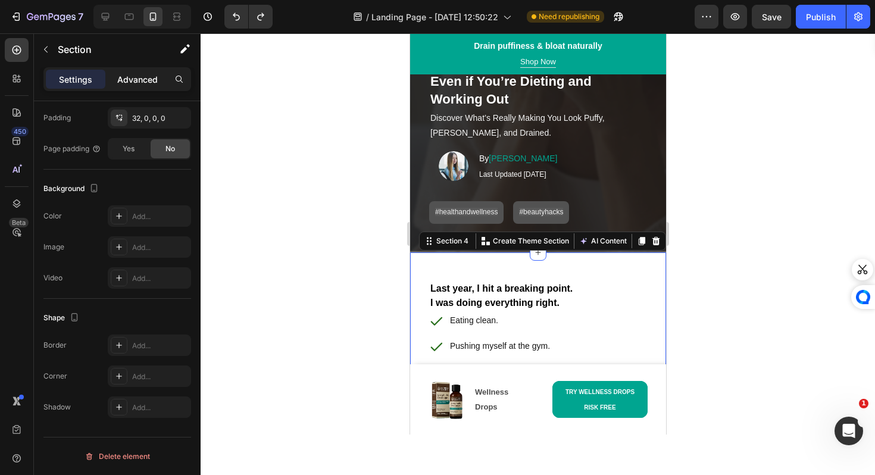
click at [151, 82] on p "Advanced" at bounding box center [137, 79] width 40 height 12
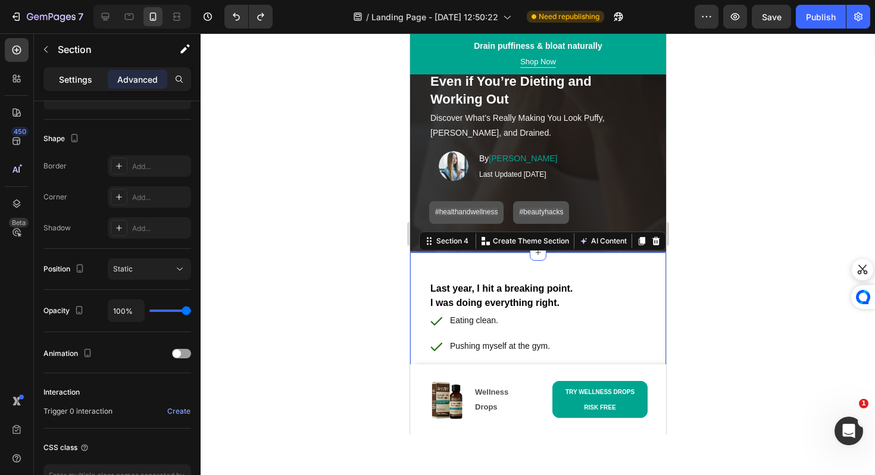
click at [83, 80] on p "Settings" at bounding box center [75, 79] width 33 height 12
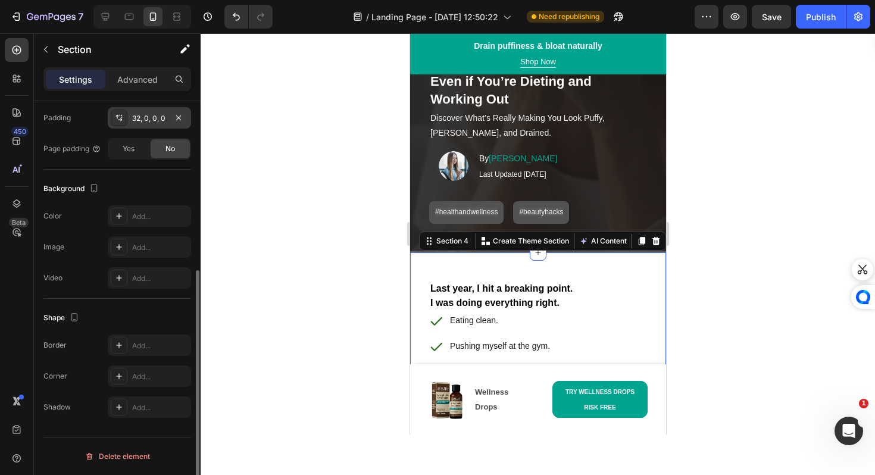
click at [152, 118] on div "32, 0, 0, 0" at bounding box center [149, 118] width 35 height 11
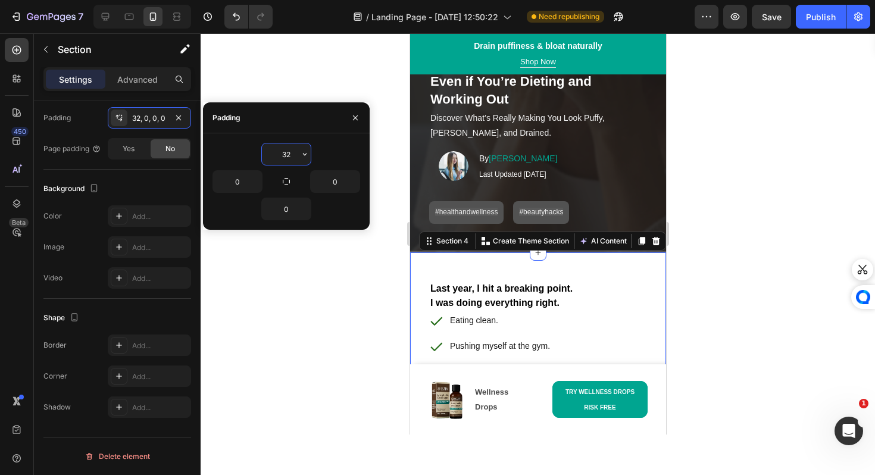
click at [290, 161] on input "32" at bounding box center [286, 153] width 49 height 21
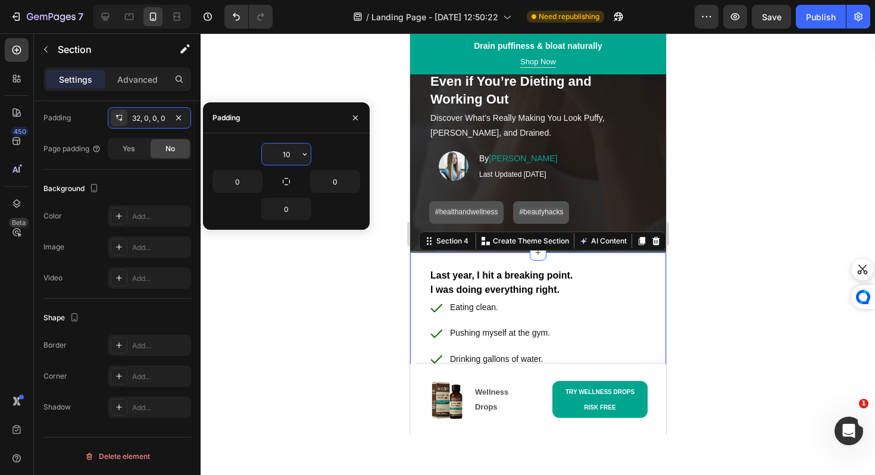
type input "1"
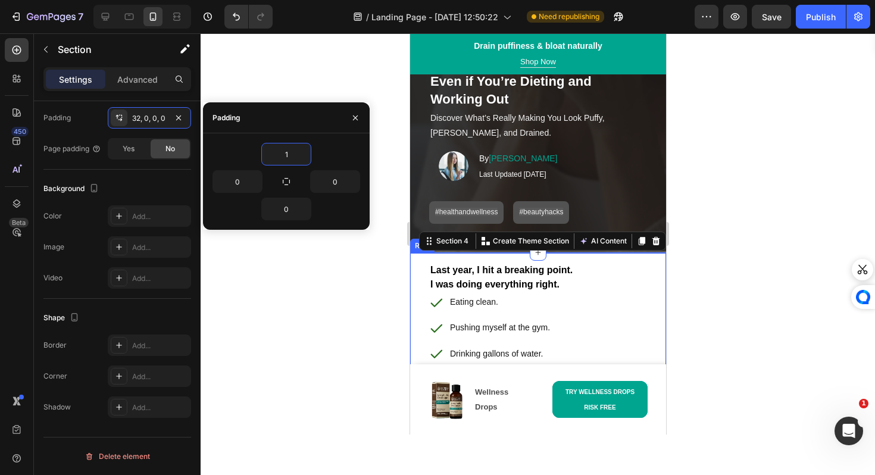
click at [379, 344] on div at bounding box center [538, 253] width 674 height 441
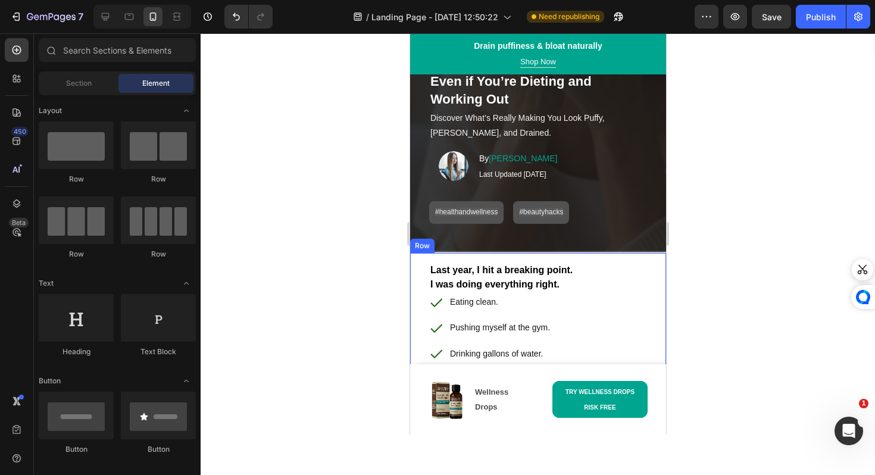
click at [379, 344] on div at bounding box center [538, 253] width 674 height 441
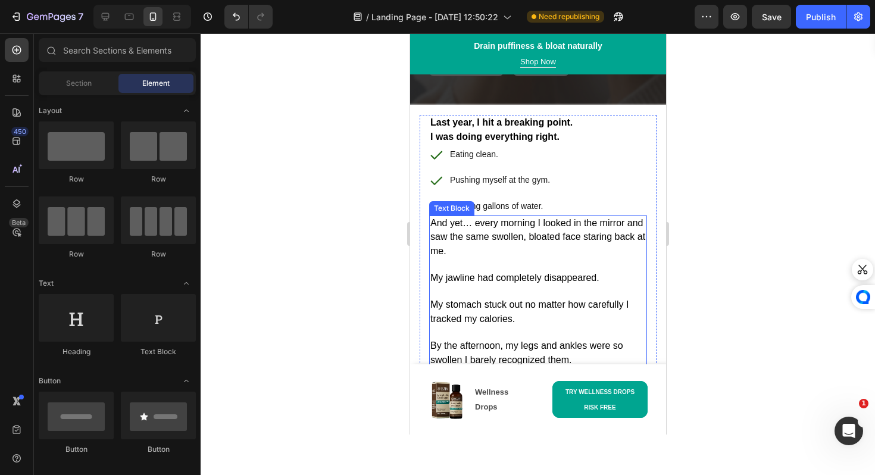
scroll to position [223, 0]
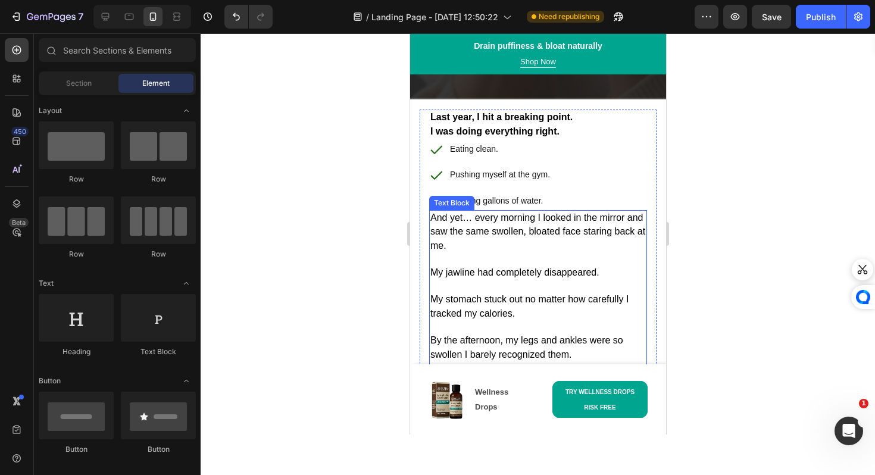
click at [452, 259] on p "My jawline had completely disappeared." at bounding box center [537, 266] width 215 height 27
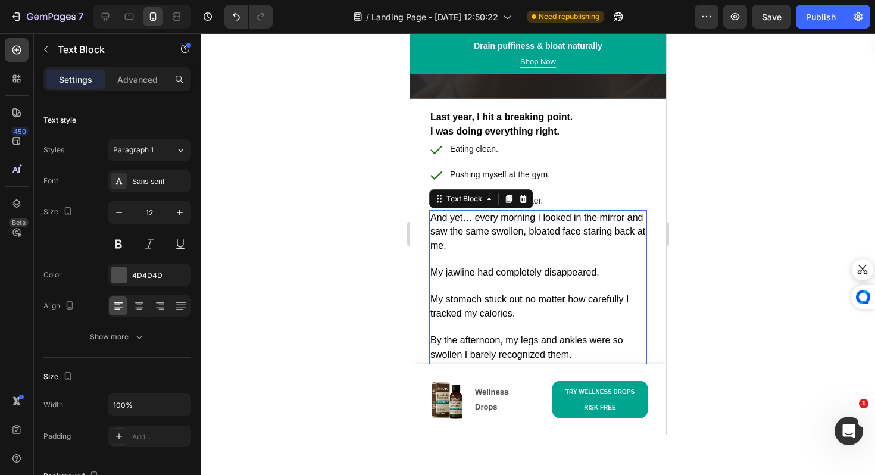
click at [452, 259] on p "My jawline had completely disappeared." at bounding box center [537, 266] width 215 height 27
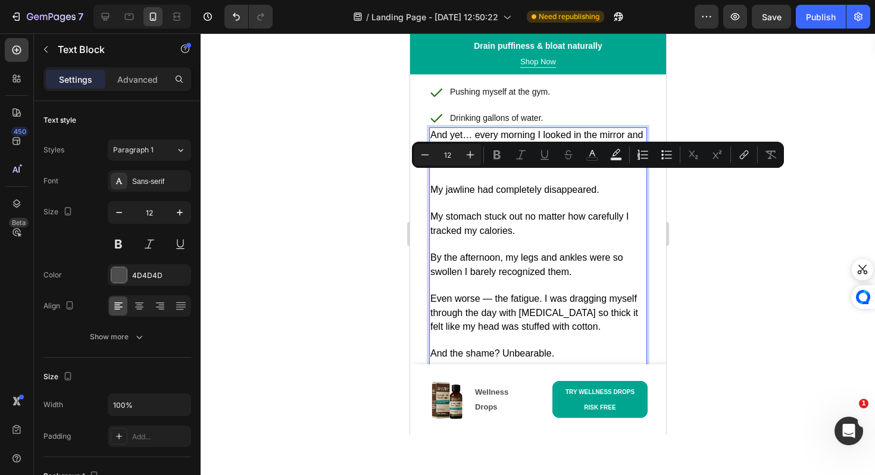
scroll to position [270, 0]
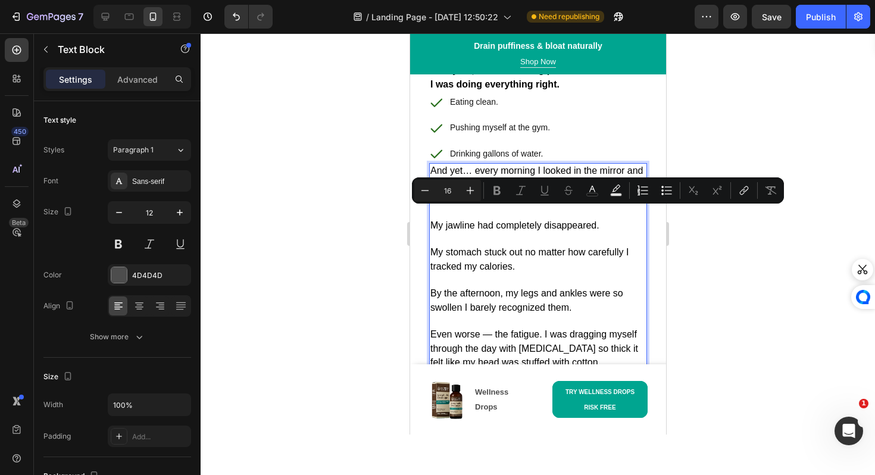
click at [452, 259] on p "My stomach stuck out no matter how carefully I tracked my calories." at bounding box center [537, 253] width 215 height 41
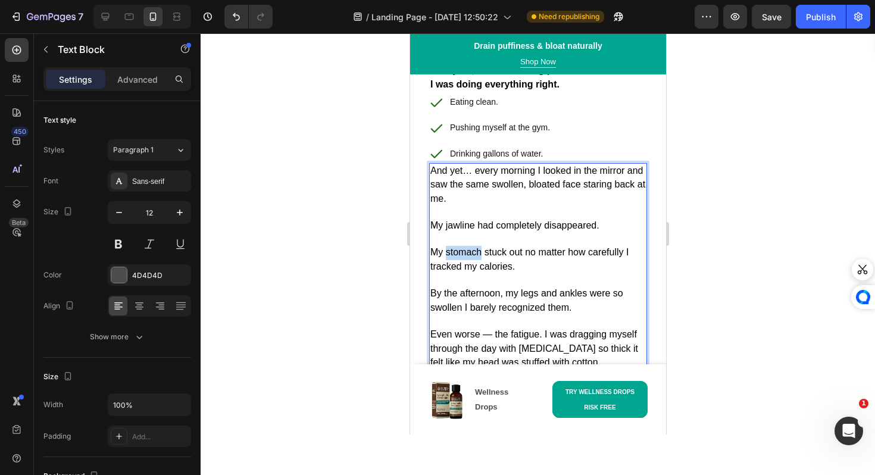
click at [452, 259] on p "My stomach stuck out no matter how carefully I tracked my calories." at bounding box center [537, 253] width 215 height 41
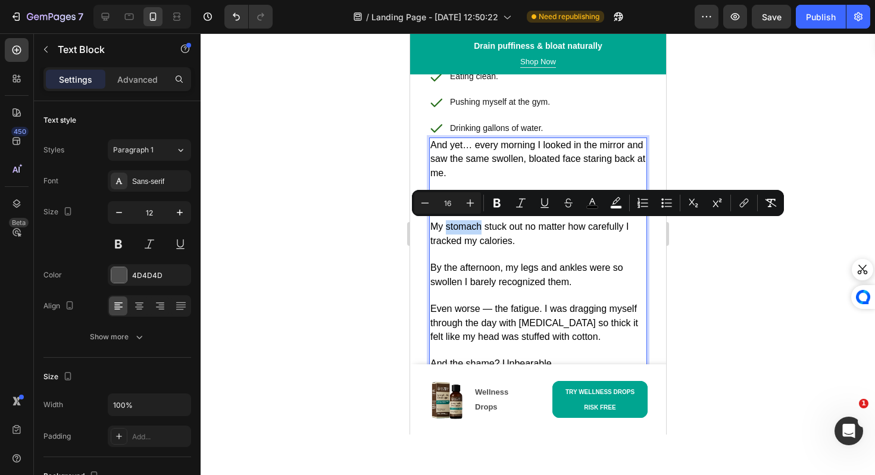
scroll to position [356, 0]
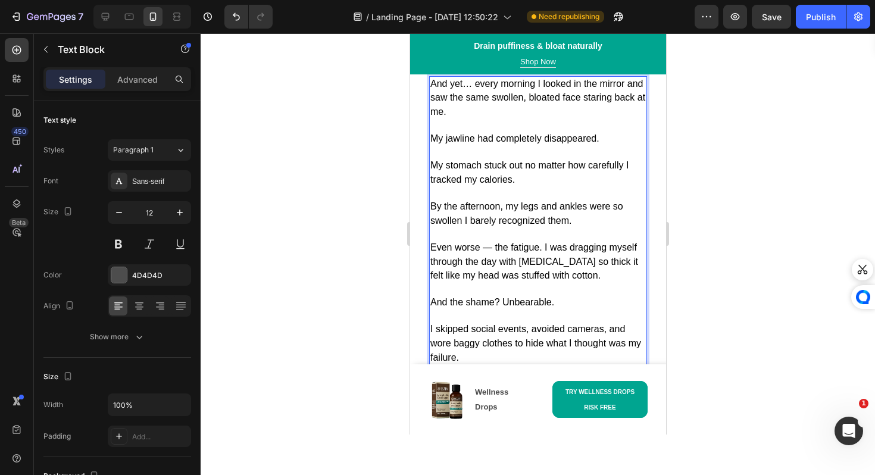
click at [452, 259] on span "Even worse — the fatigue. I was dragging myself through the day with [MEDICAL_D…" at bounding box center [534, 261] width 208 height 38
click at [465, 290] on p "And the shame? Unbearable." at bounding box center [537, 296] width 215 height 27
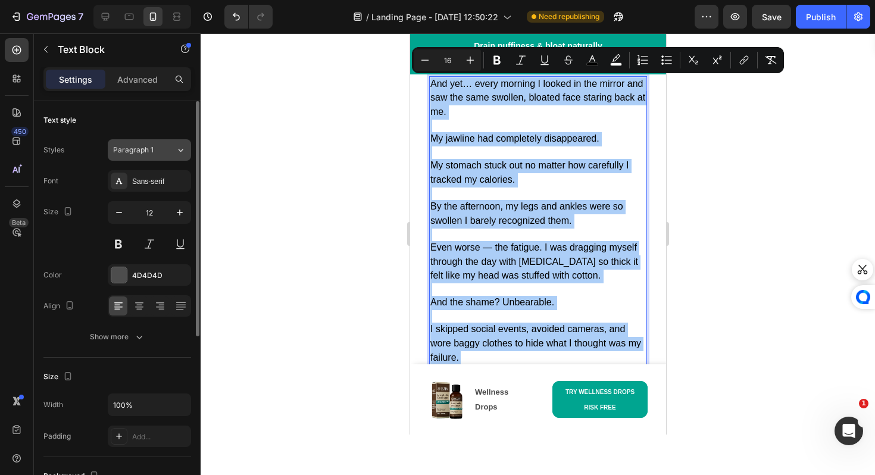
click at [159, 152] on div "Paragraph 1" at bounding box center [137, 150] width 48 height 11
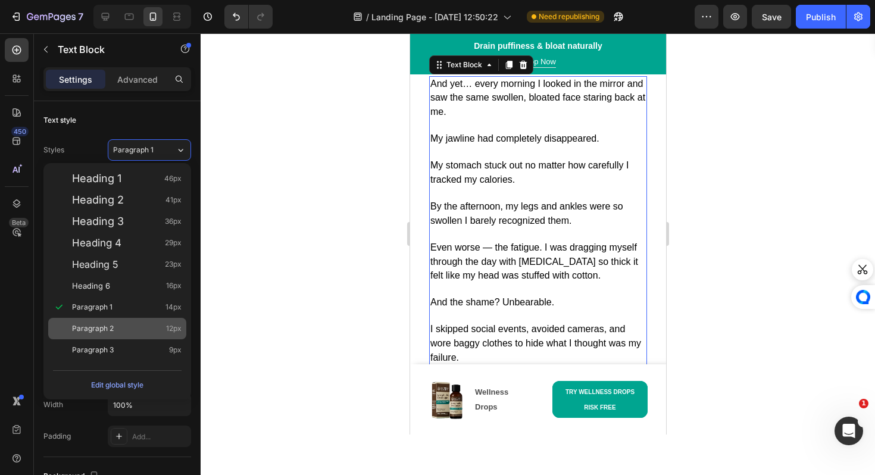
click at [156, 324] on div "Paragraph 2 12px" at bounding box center [126, 328] width 109 height 12
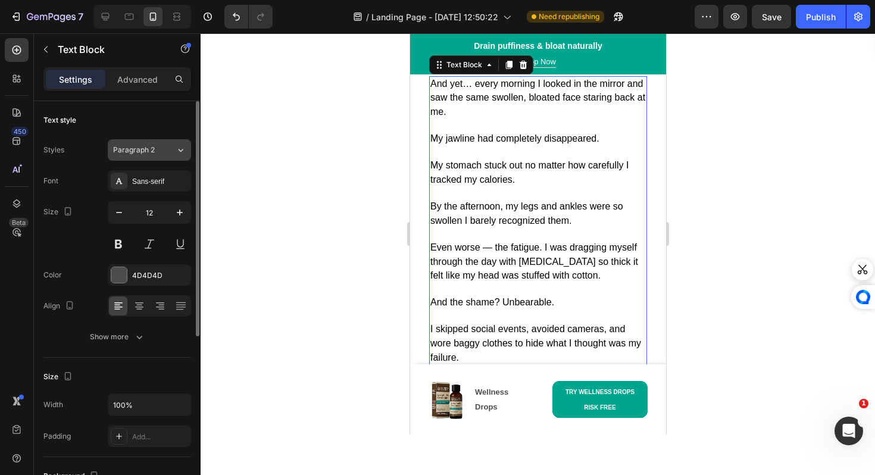
click at [146, 148] on span "Paragraph 2" at bounding box center [134, 150] width 42 height 11
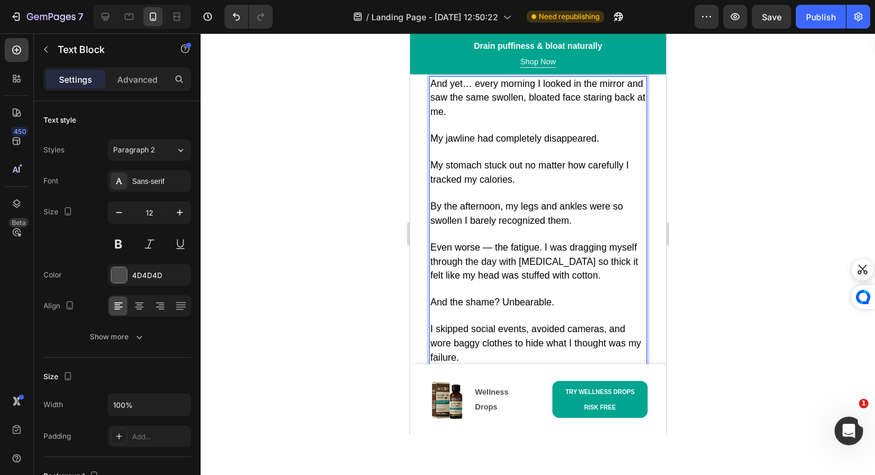
click at [462, 98] on span "And yet… every morning I looked in the mirror and saw the same swollen, bloated…" at bounding box center [537, 98] width 215 height 38
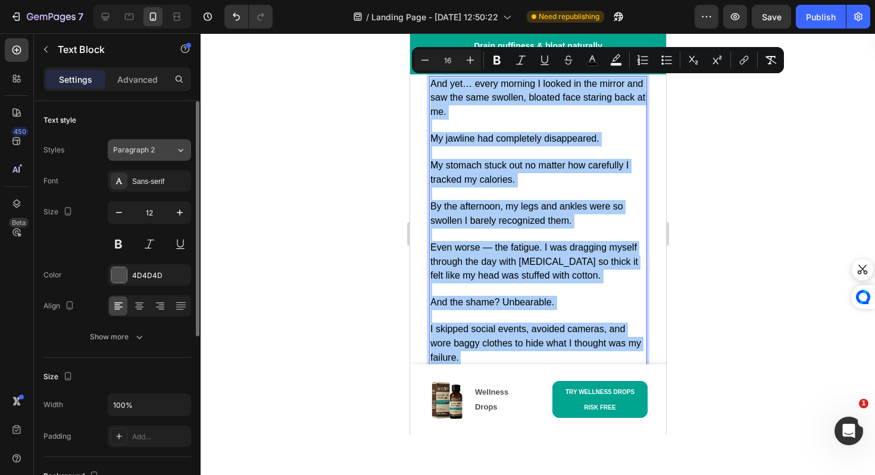
click at [154, 152] on span "Paragraph 2" at bounding box center [134, 150] width 42 height 11
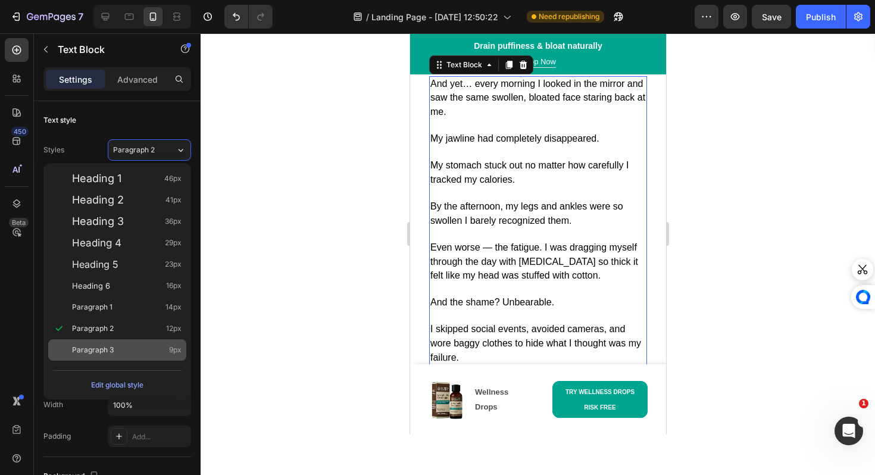
click at [151, 350] on div "Paragraph 3 9px" at bounding box center [126, 350] width 109 height 12
type input "9"
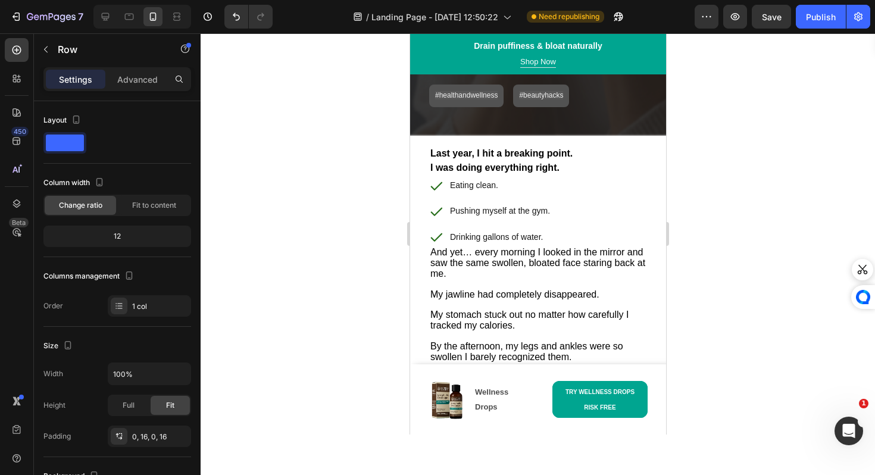
scroll to position [183, 0]
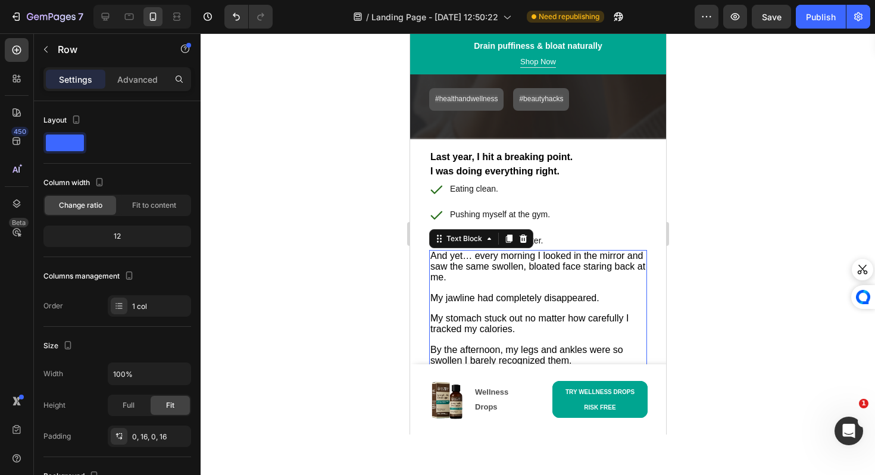
click at [462, 267] on span "And yet… every morning I looked in the mirror and saw the same swollen, bloated…" at bounding box center [537, 266] width 215 height 32
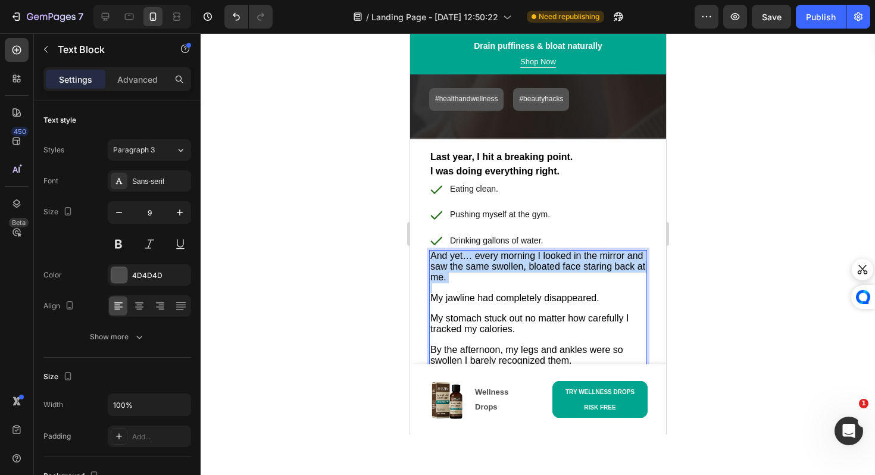
click at [462, 267] on span "And yet… every morning I looked in the mirror and saw the same swollen, bloated…" at bounding box center [537, 266] width 215 height 32
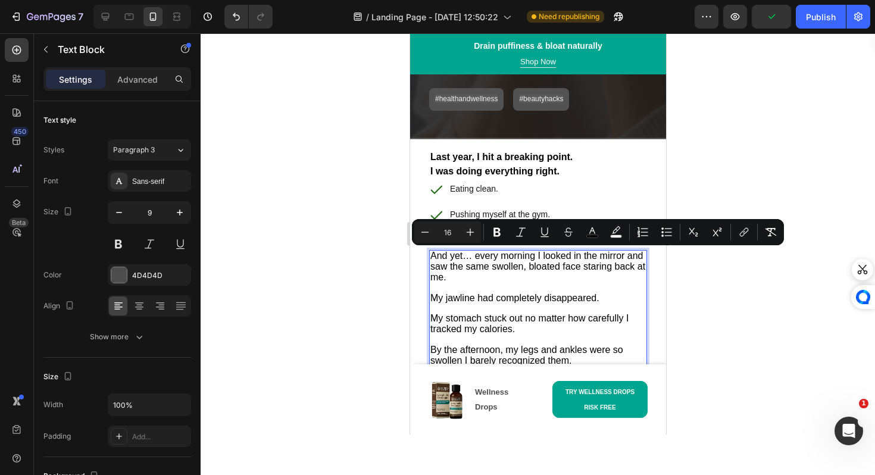
click at [443, 297] on span "My jawline had completely disappeared." at bounding box center [514, 298] width 169 height 10
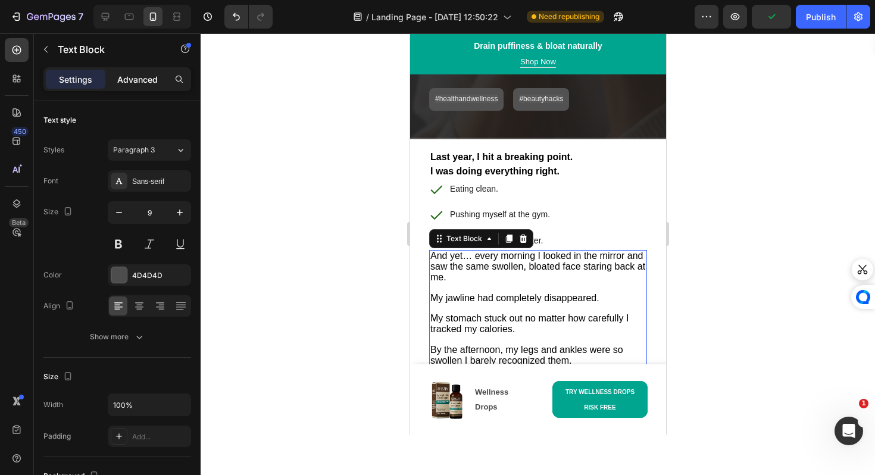
click at [137, 70] on div "Advanced" at bounding box center [137, 79] width 59 height 19
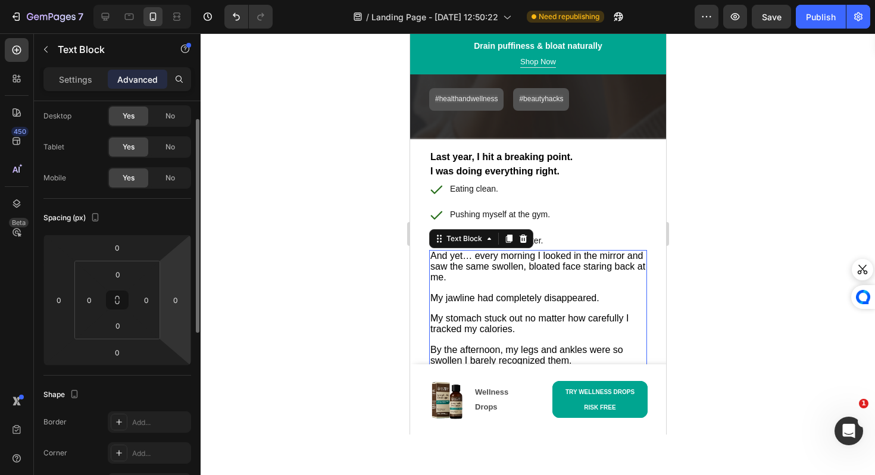
scroll to position [34, 0]
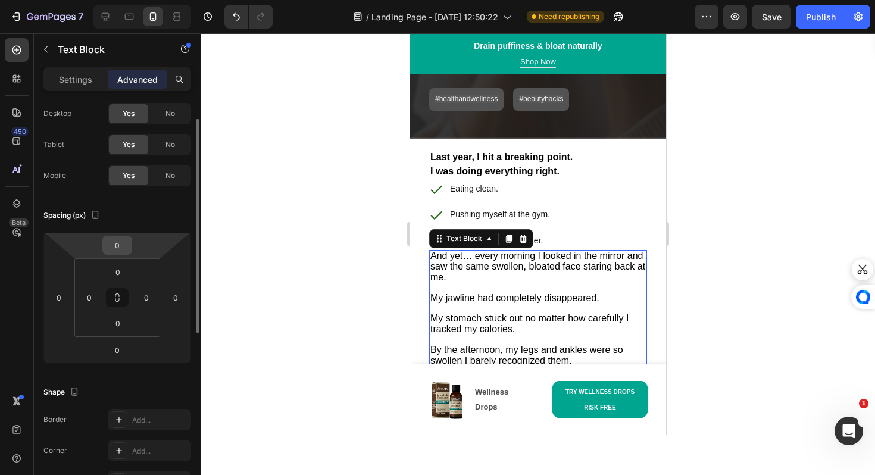
click at [127, 248] on input "0" at bounding box center [117, 245] width 24 height 18
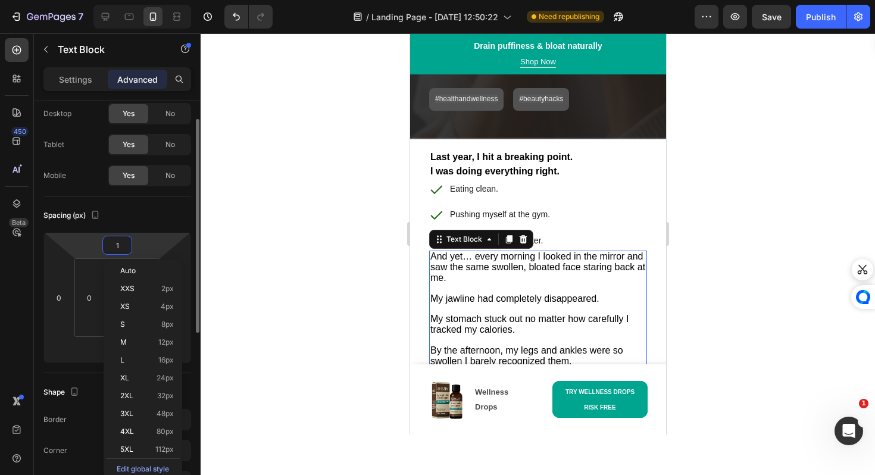
type input "10"
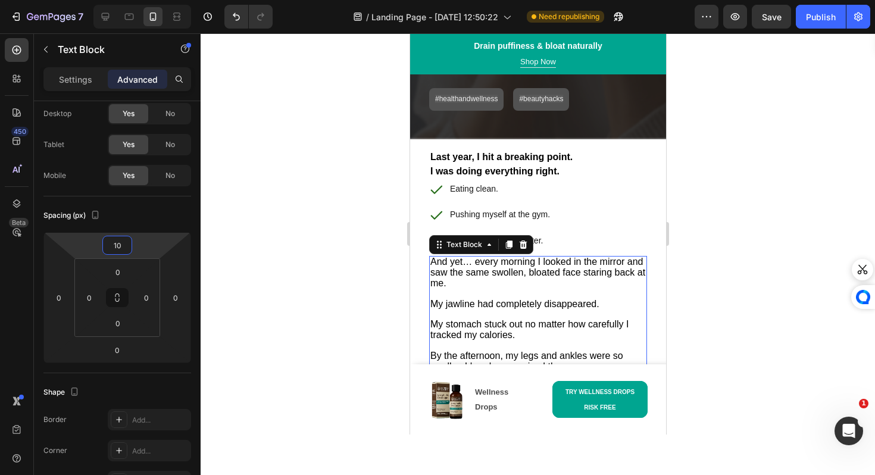
click at [333, 222] on div at bounding box center [538, 253] width 674 height 441
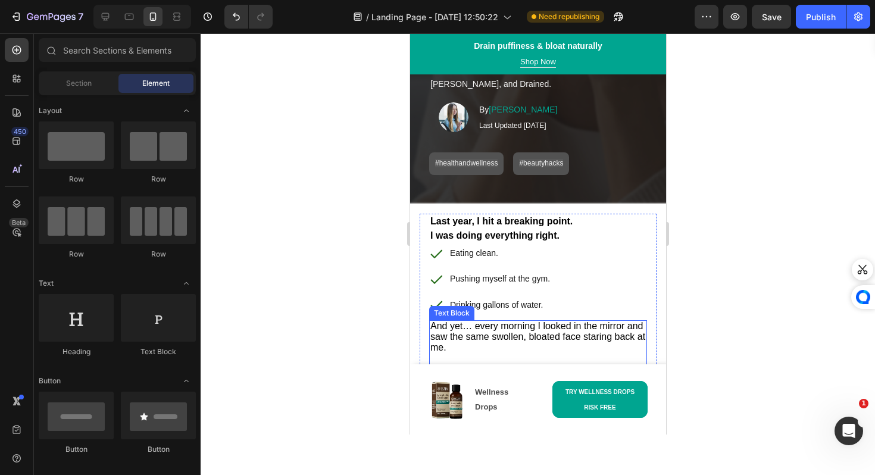
scroll to position [99, 0]
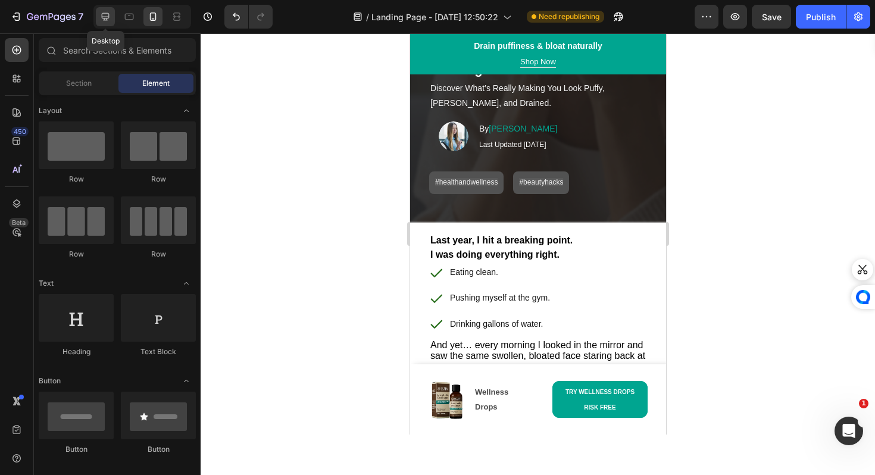
click at [111, 17] on div at bounding box center [105, 16] width 19 height 19
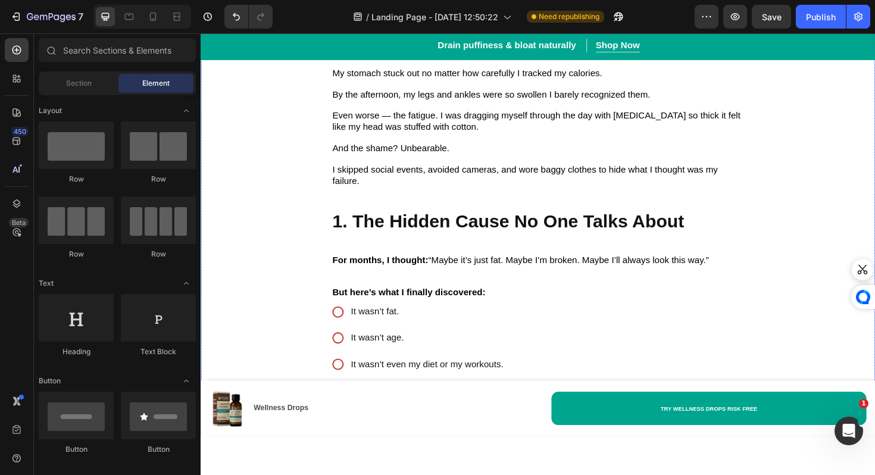
scroll to position [434, 0]
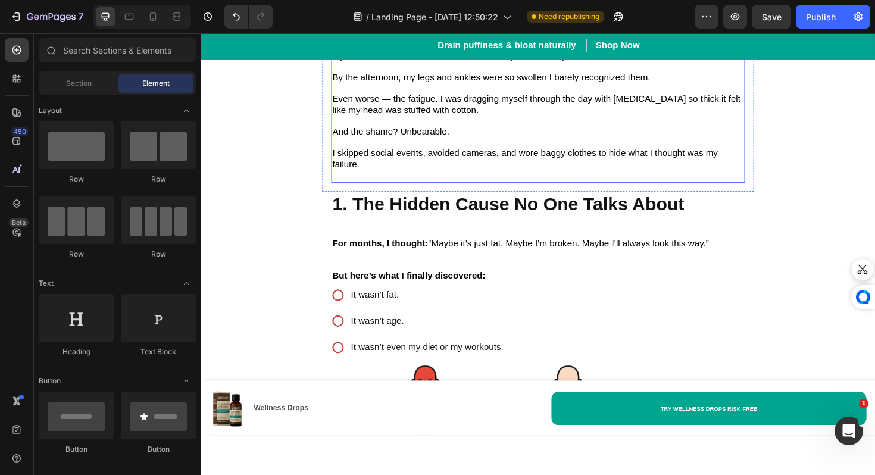
click at [361, 190] on p "I skipped social events, avoided cameras, and wore baggy clothes to hide what I…" at bounding box center [558, 167] width 436 height 46
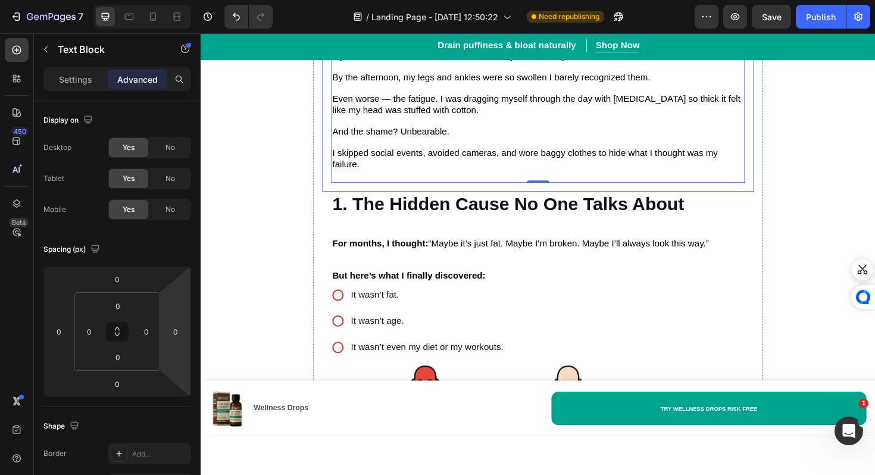
click at [392, 198] on div "Last year, I hit a breaking point. I was doing everything right. Text Block Eat…" at bounding box center [557, 42] width 457 height 318
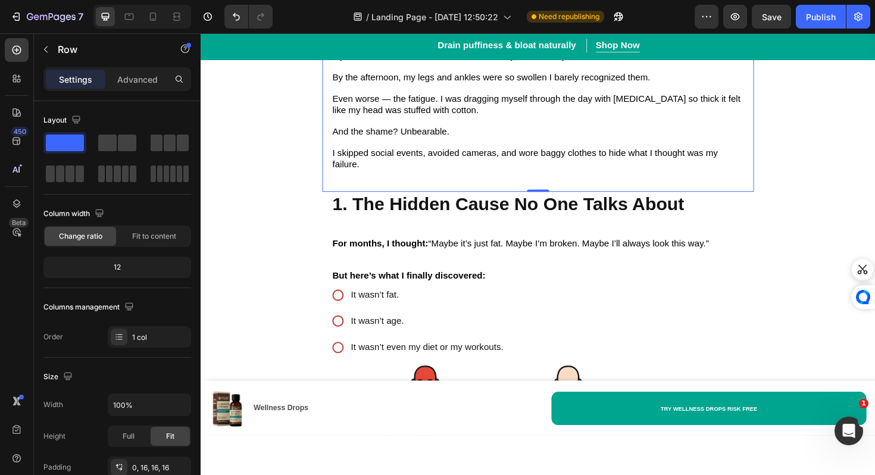
click at [392, 198] on div "Last year, I hit a breaking point. I was doing everything right. Text Block Eat…" at bounding box center [557, 42] width 457 height 318
click at [151, 62] on div "Row" at bounding box center [102, 49] width 136 height 31
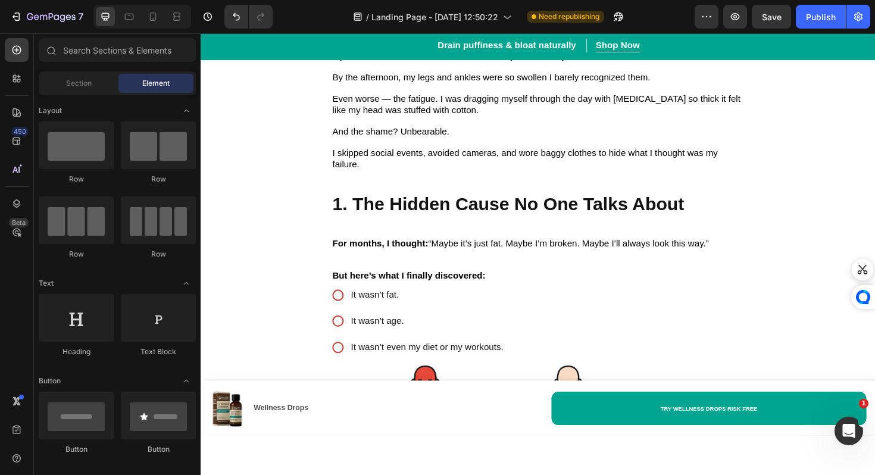
click at [150, 80] on span "Element" at bounding box center [155, 83] width 27 height 11
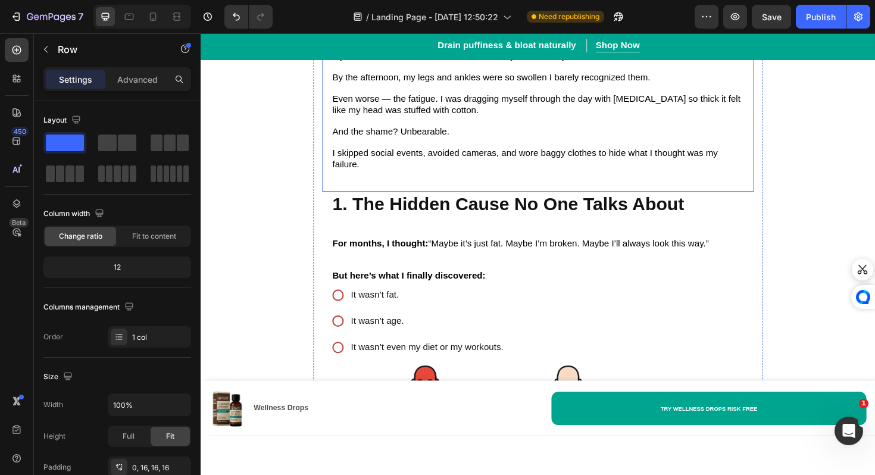
click at [393, 199] on div "Last year, I hit a breaking point. I was doing everything right. Text Block Eat…" at bounding box center [557, 42] width 457 height 318
click at [146, 84] on p "Advanced" at bounding box center [137, 79] width 40 height 12
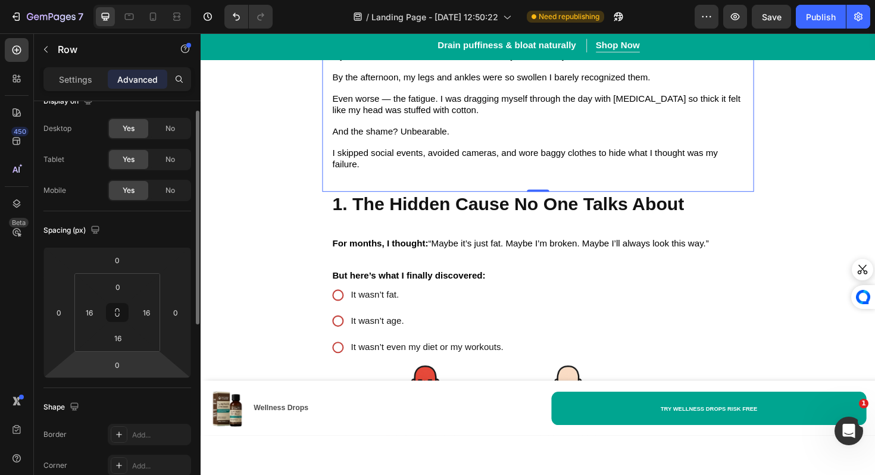
scroll to position [24, 0]
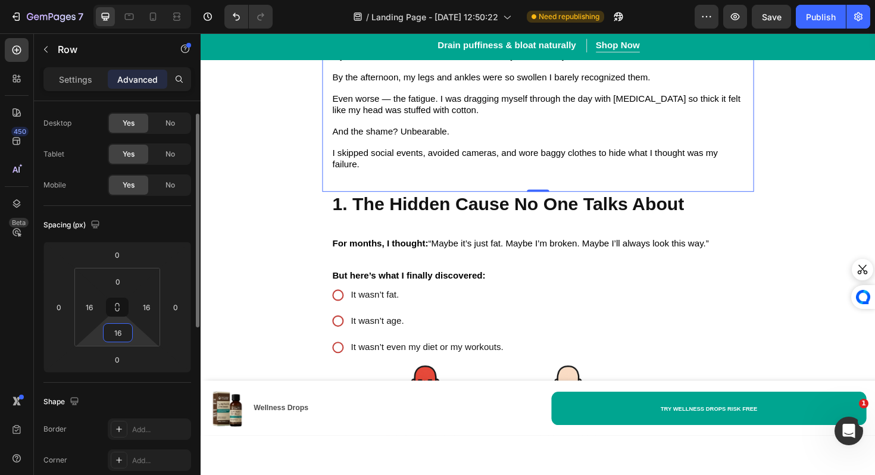
click at [111, 332] on input "16" at bounding box center [118, 333] width 24 height 18
type input "0"
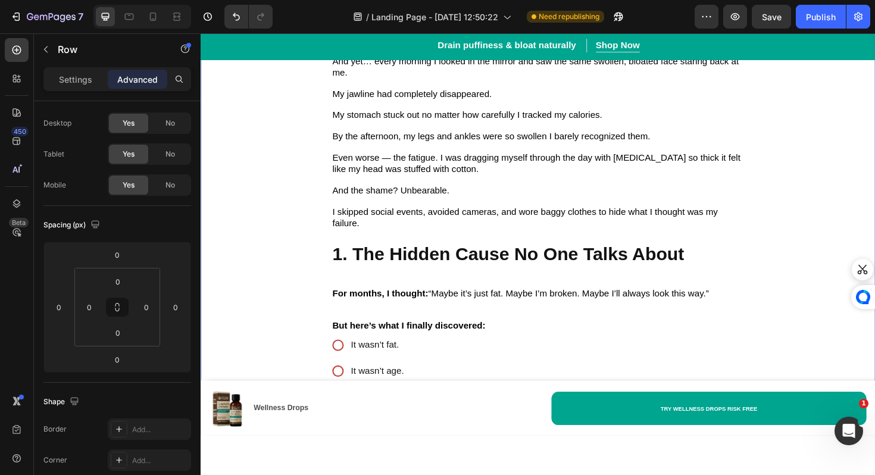
scroll to position [369, 0]
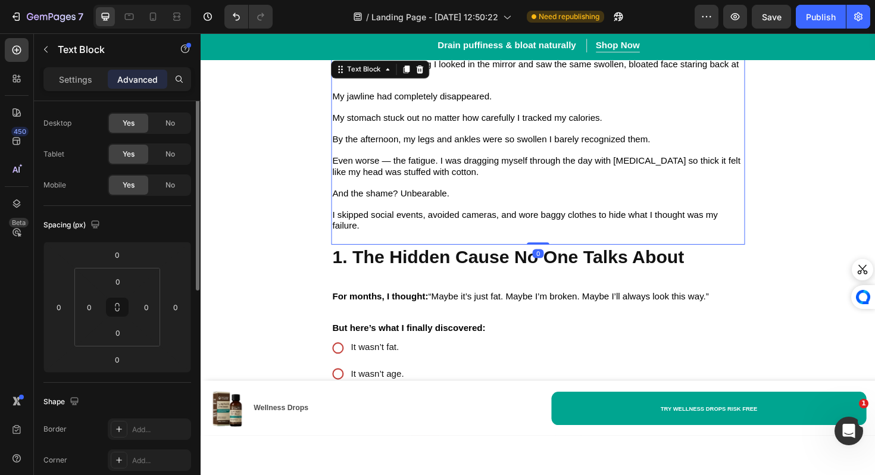
click at [389, 255] on p "I skipped social events, avoided cameras, and wore baggy clothes to hide what I…" at bounding box center [558, 232] width 436 height 46
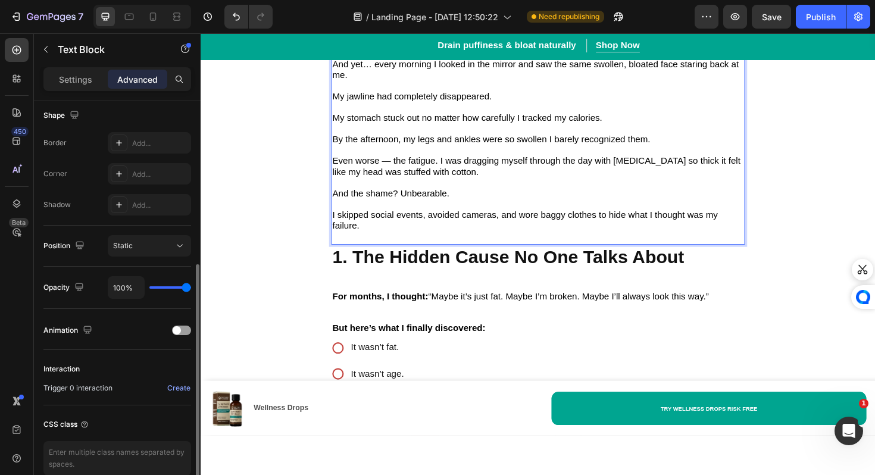
scroll to position [368, 0]
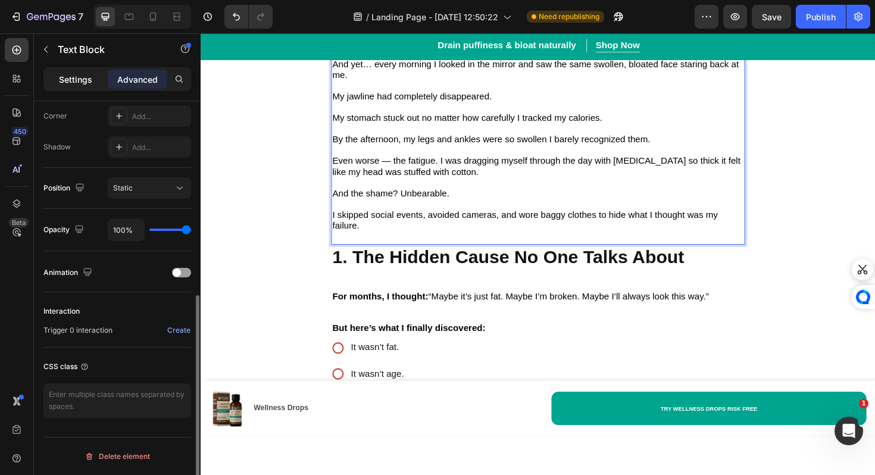
click at [65, 70] on div "Settings" at bounding box center [75, 79] width 59 height 19
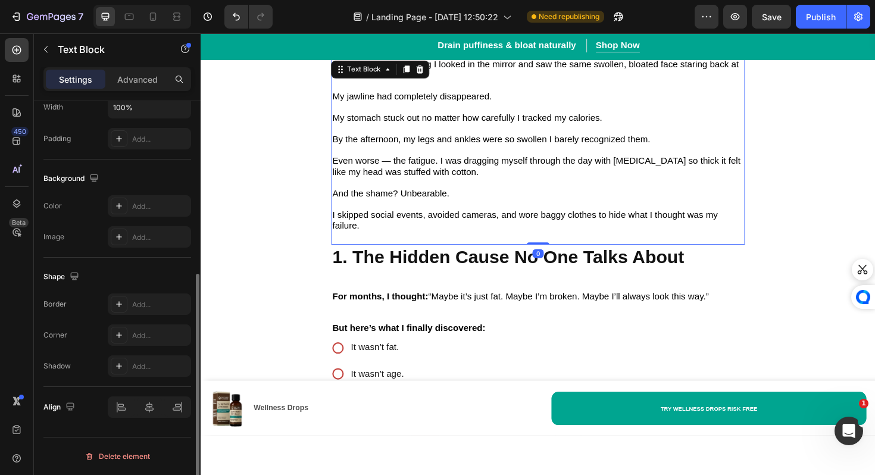
scroll to position [297, 0]
click at [65, 85] on p "Settings" at bounding box center [75, 79] width 33 height 12
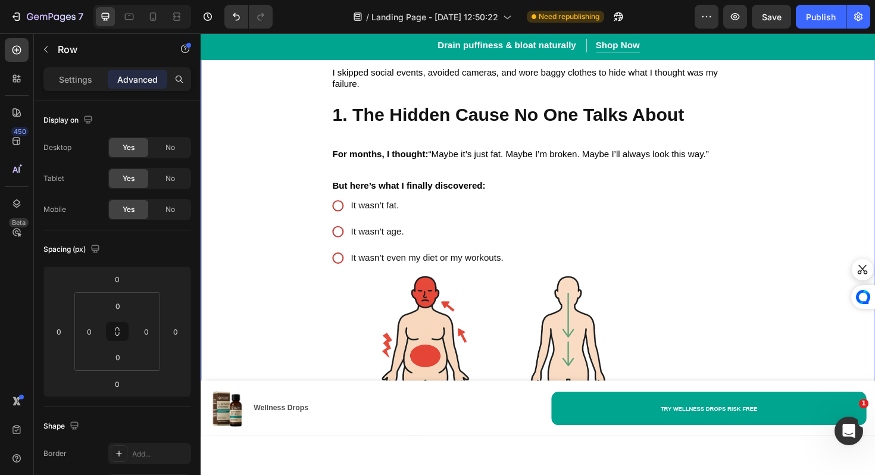
scroll to position [521, 0]
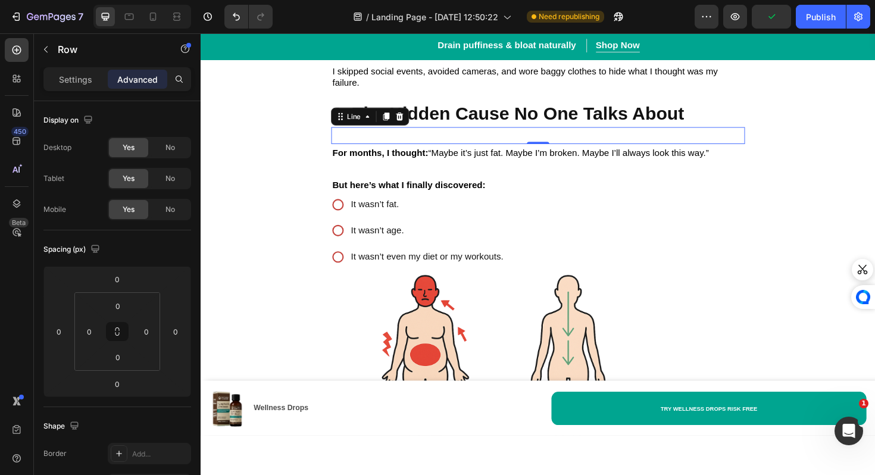
click at [375, 143] on div at bounding box center [558, 142] width 438 height 4
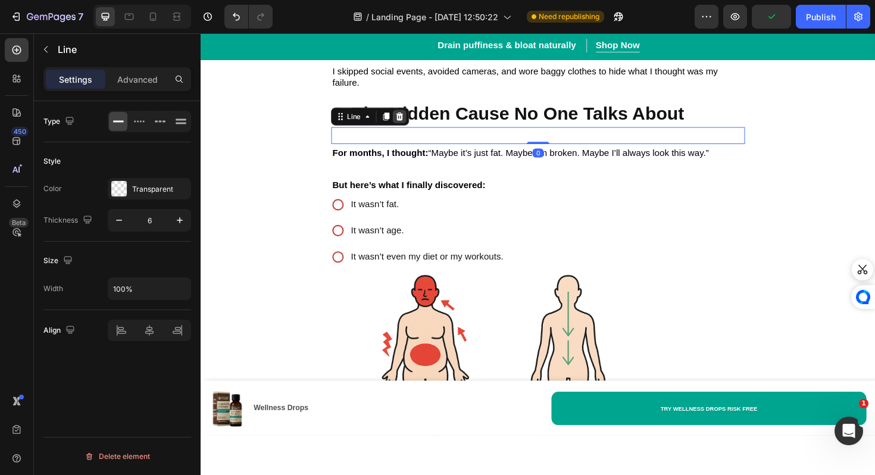
click at [411, 126] on icon at bounding box center [412, 121] width 8 height 8
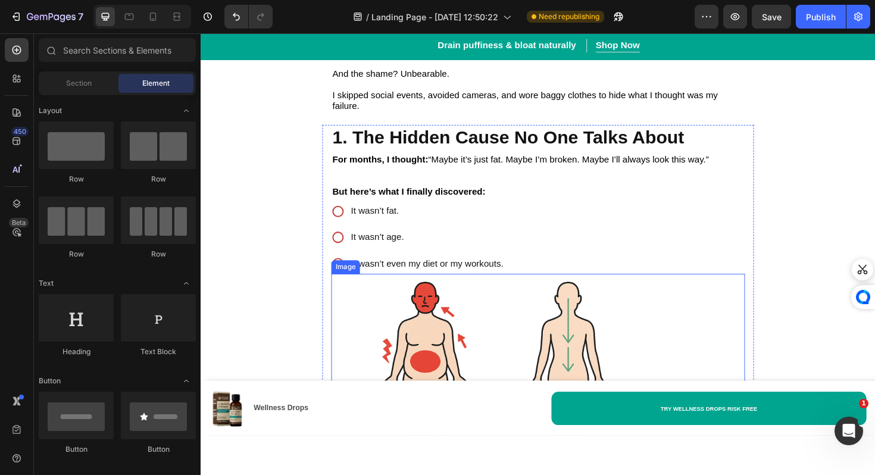
scroll to position [478, 0]
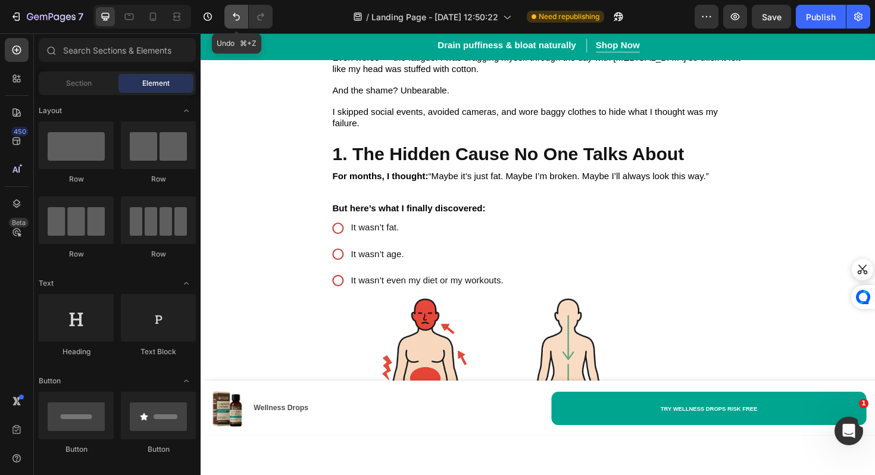
click at [236, 24] on button "Undo/Redo" at bounding box center [236, 17] width 24 height 24
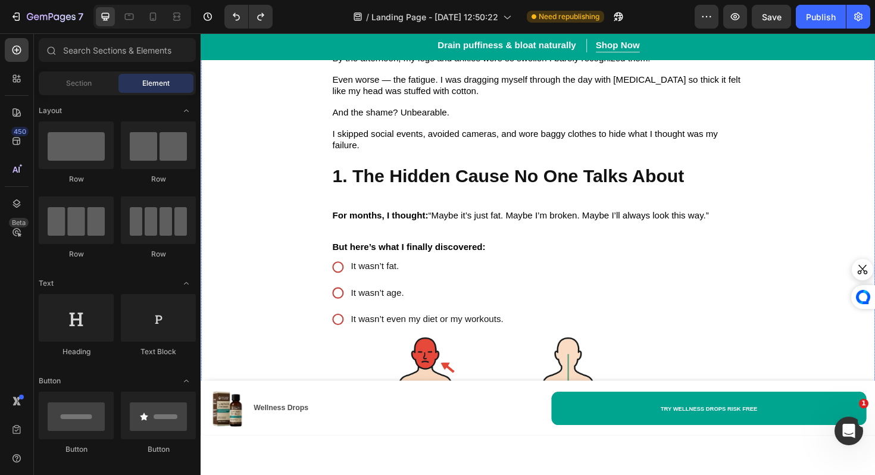
scroll to position [444, 0]
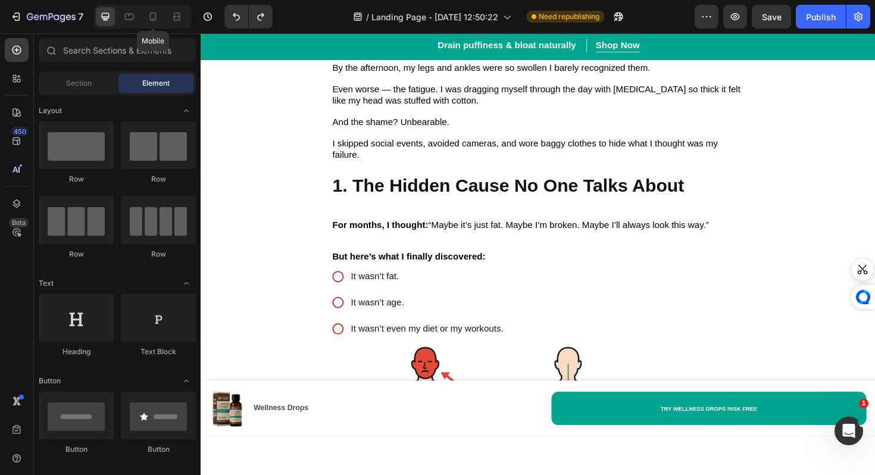
drag, startPoint x: 153, startPoint y: 14, endPoint x: 164, endPoint y: 24, distance: 15.2
click at [153, 14] on icon at bounding box center [153, 17] width 12 height 12
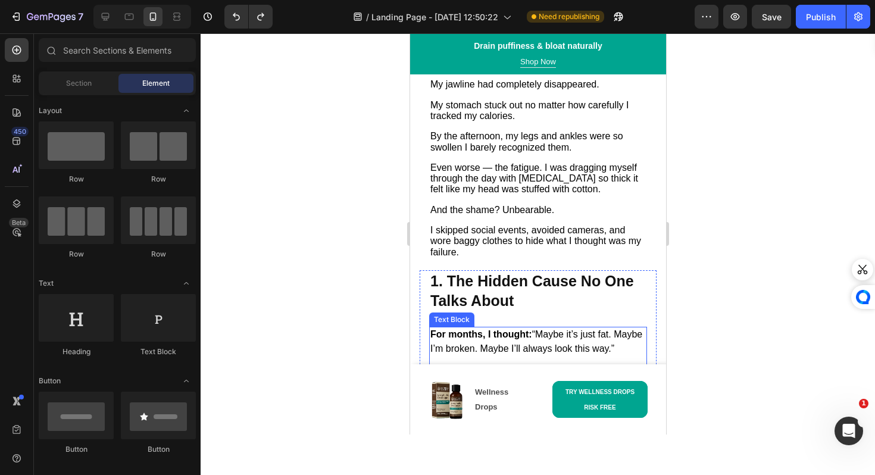
scroll to position [387, 0]
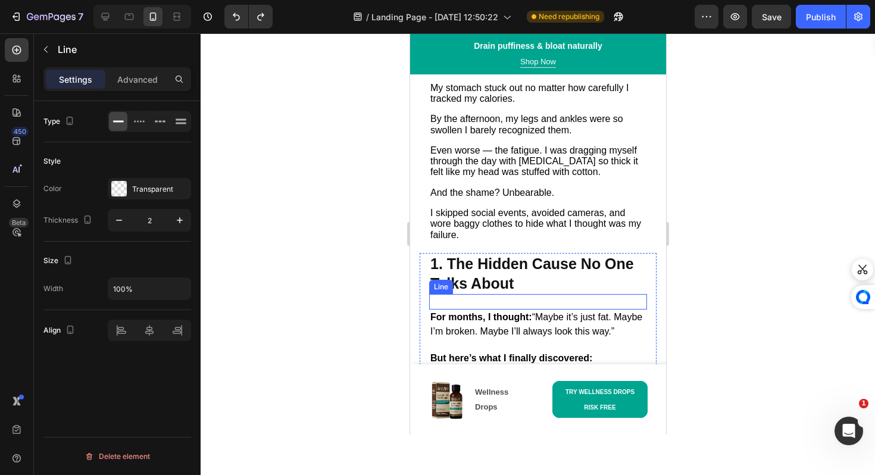
click at [494, 299] on div "Title Line" at bounding box center [537, 301] width 218 height 15
click at [504, 290] on div at bounding box center [501, 282] width 14 height 14
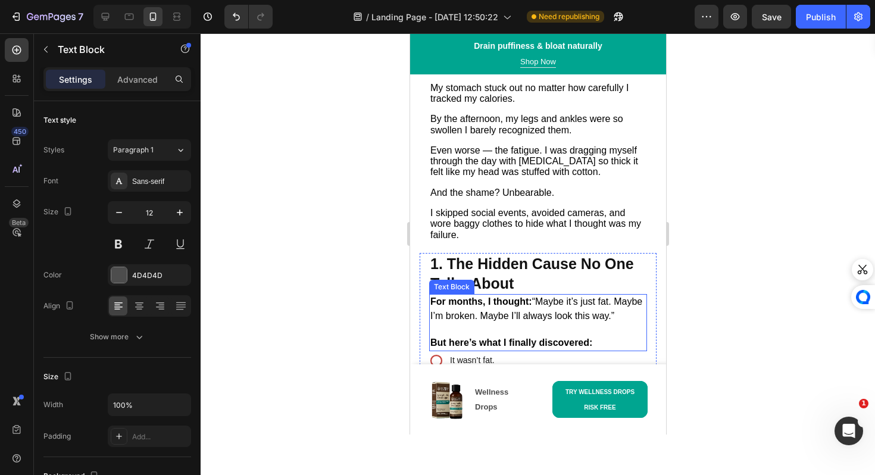
click at [430, 305] on strong "For months, I thought:" at bounding box center [481, 301] width 102 height 10
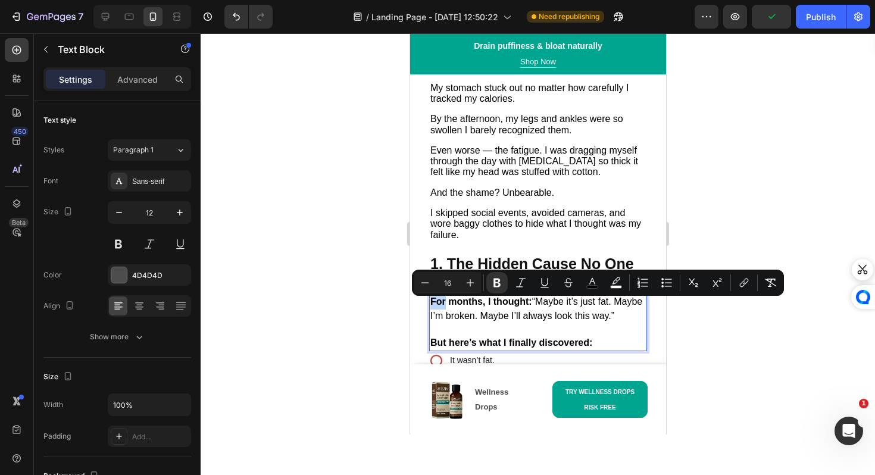
click at [430, 305] on strong "For months, I thought:" at bounding box center [481, 301] width 102 height 10
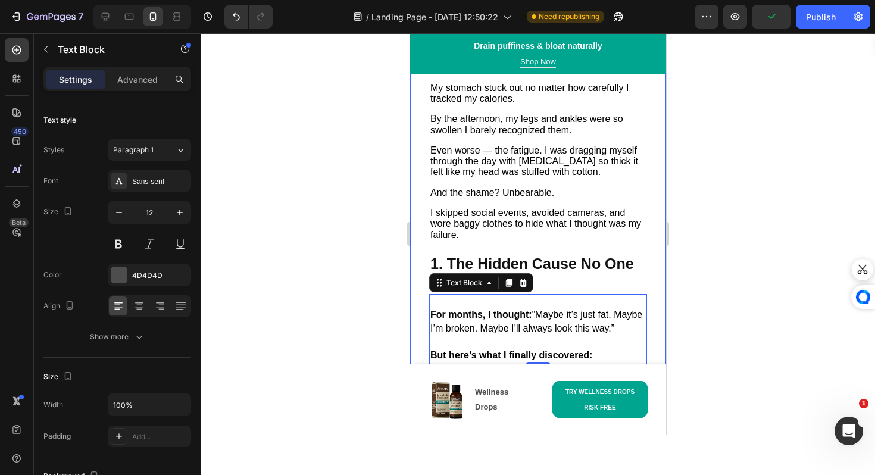
click at [387, 314] on div at bounding box center [538, 253] width 674 height 441
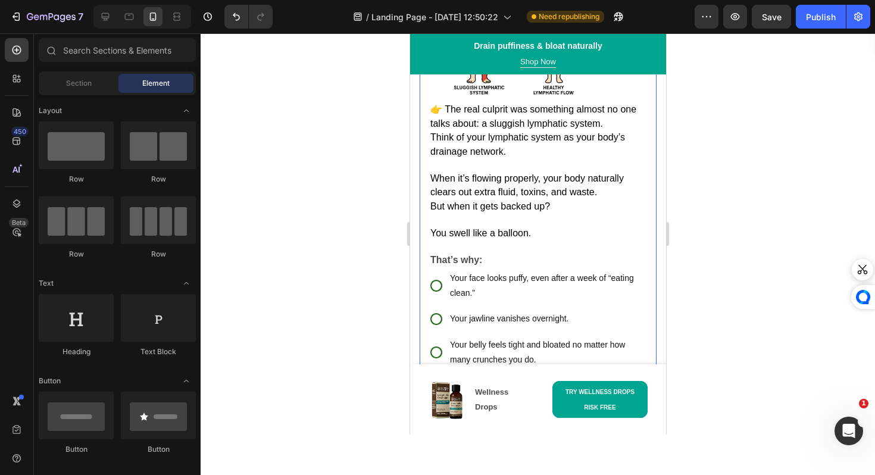
scroll to position [838, 0]
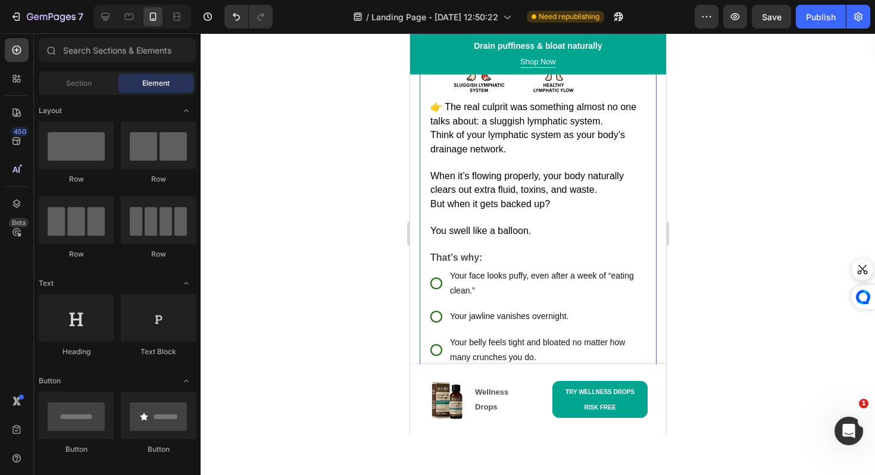
click at [468, 228] on p "You swell like a balloon." at bounding box center [537, 225] width 215 height 27
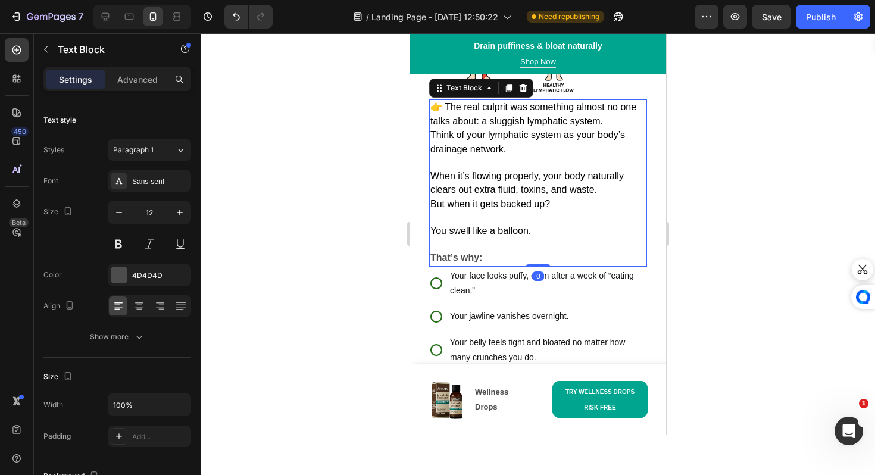
click at [468, 228] on p "You swell like a balloon." at bounding box center [537, 225] width 215 height 27
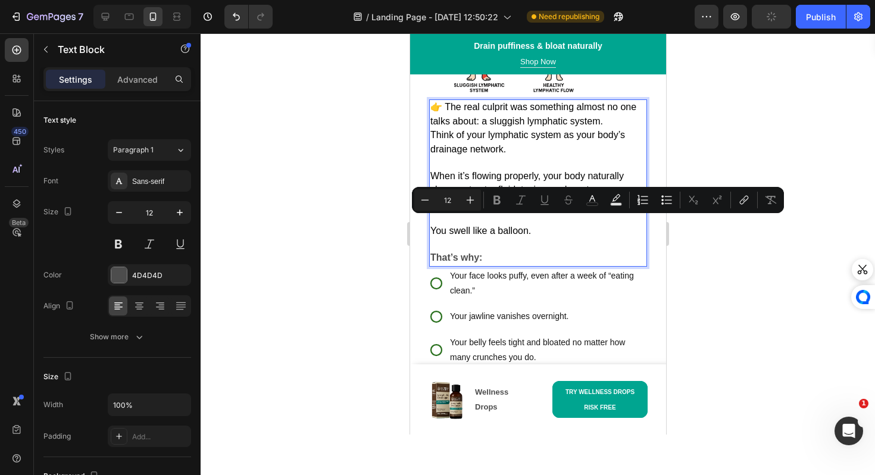
click at [468, 228] on p "You swell like a balloon." at bounding box center [537, 225] width 215 height 27
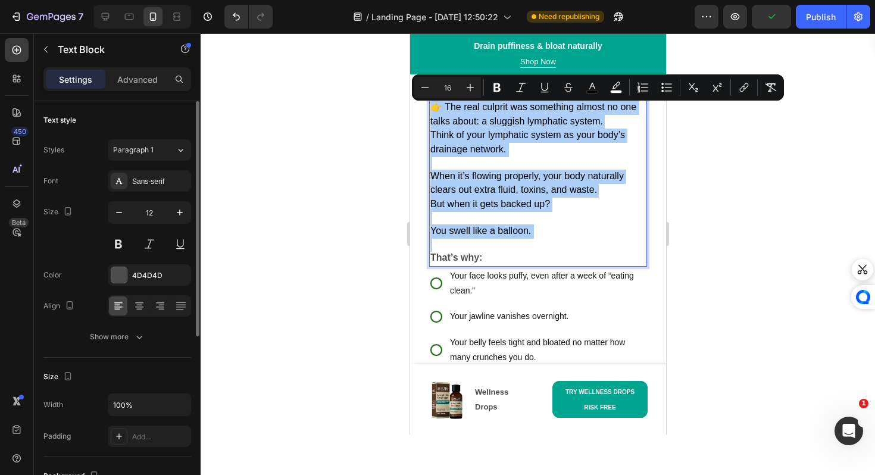
click at [166, 162] on div "Styles Paragraph 1 Font Sans-serif Size 12 Color 4D4D4D Align Show more" at bounding box center [117, 243] width 148 height 208
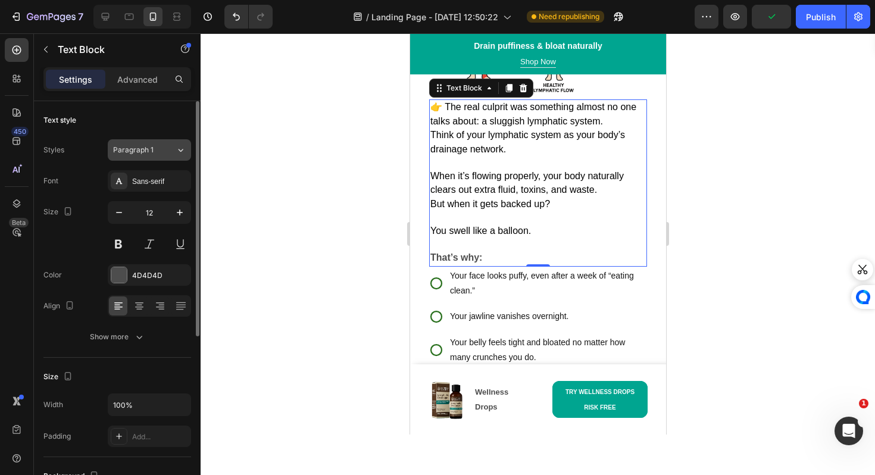
click at [166, 154] on div "Paragraph 1" at bounding box center [144, 150] width 62 height 11
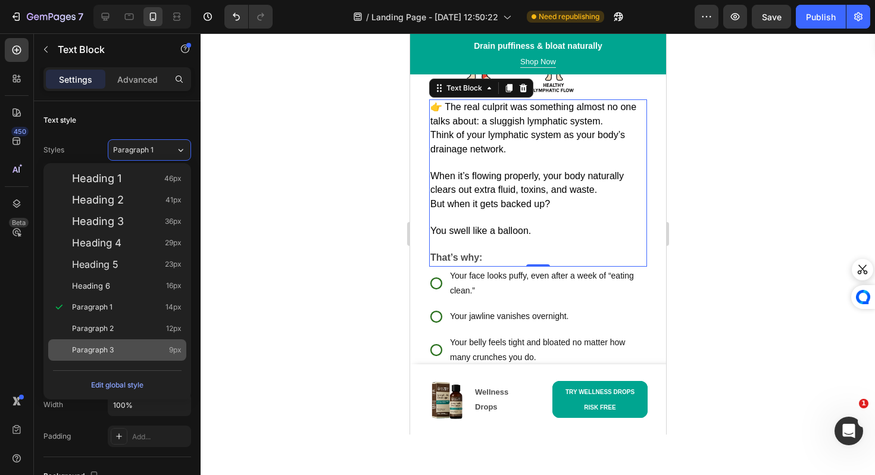
click at [153, 346] on div "Paragraph 3 9px" at bounding box center [126, 350] width 109 height 12
type input "9"
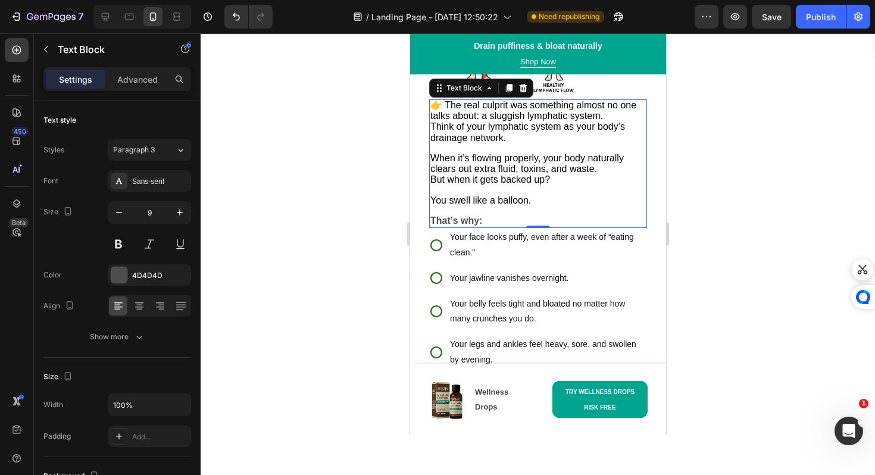
click at [281, 320] on div at bounding box center [538, 253] width 674 height 441
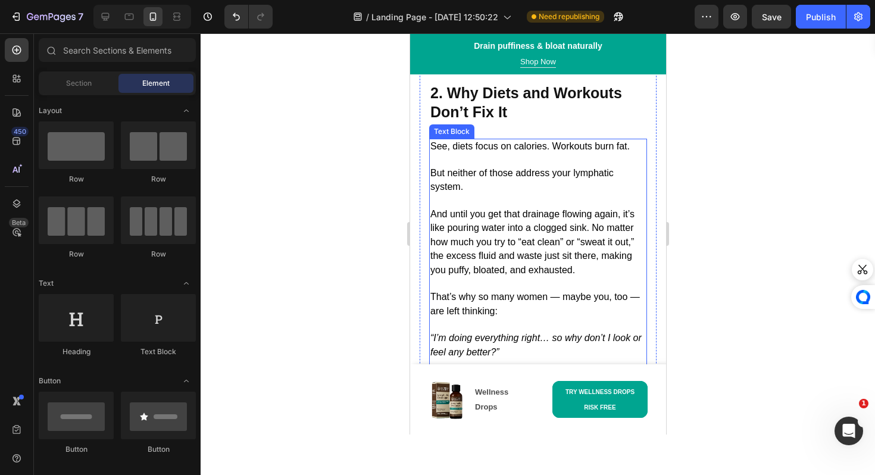
scroll to position [1407, 0]
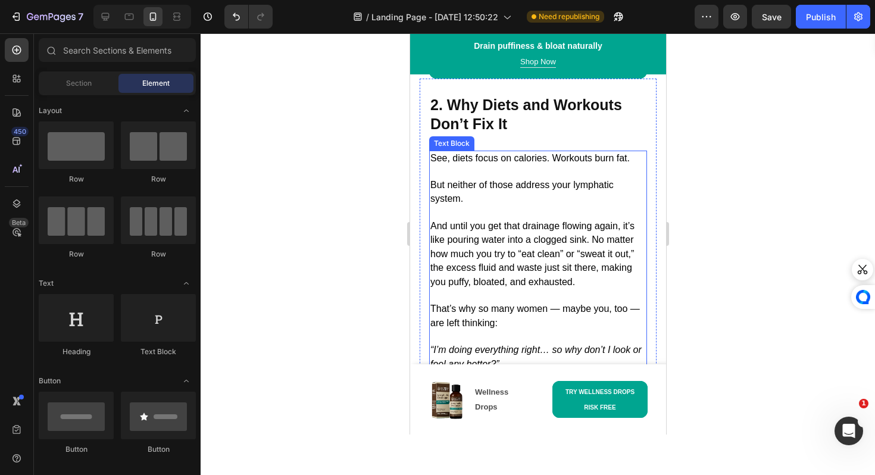
click at [506, 258] on span "And until you get that drainage flowing again, it’s like pouring water into a c…" at bounding box center [532, 254] width 204 height 66
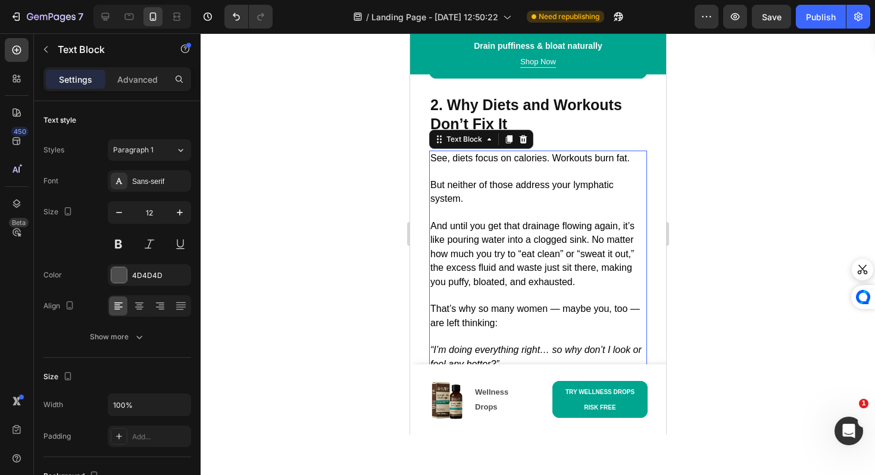
click at [506, 258] on span "And until you get that drainage flowing again, it’s like pouring water into a c…" at bounding box center [532, 254] width 204 height 66
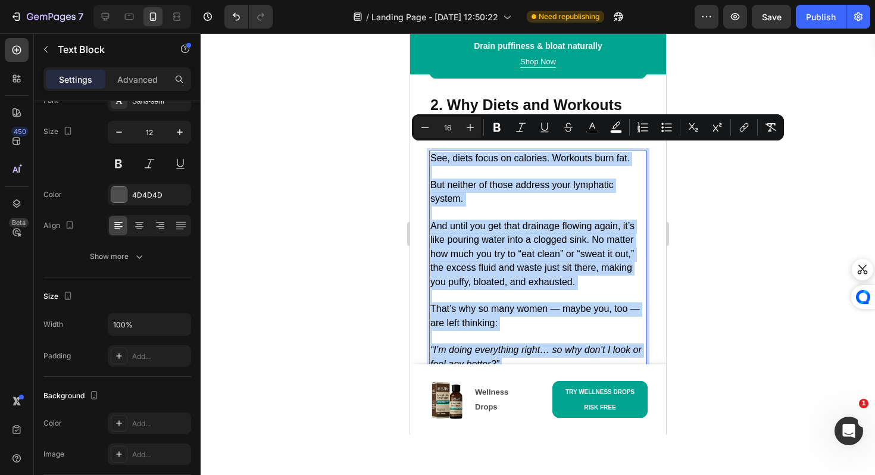
scroll to position [0, 0]
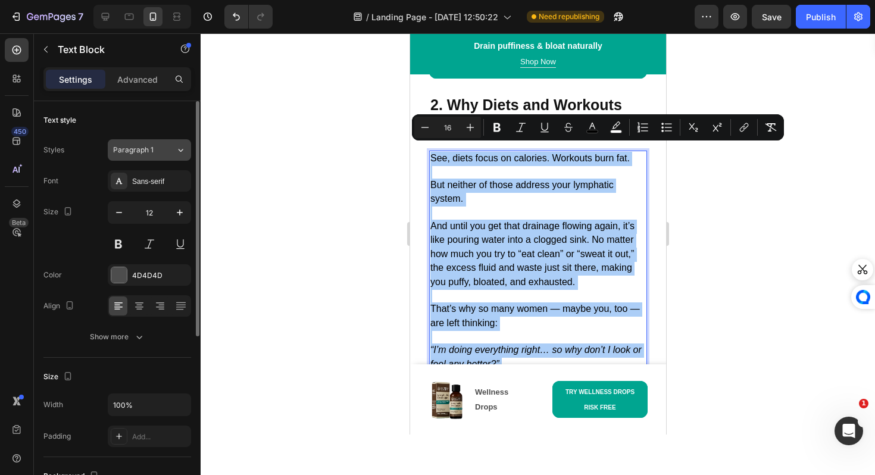
click at [176, 149] on icon at bounding box center [181, 150] width 10 height 12
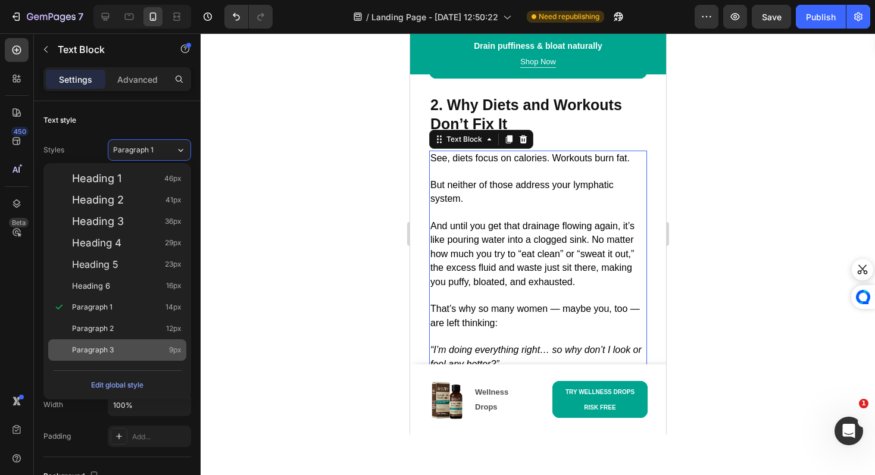
click at [164, 354] on div "Paragraph 3 9px" at bounding box center [126, 350] width 109 height 12
type input "9"
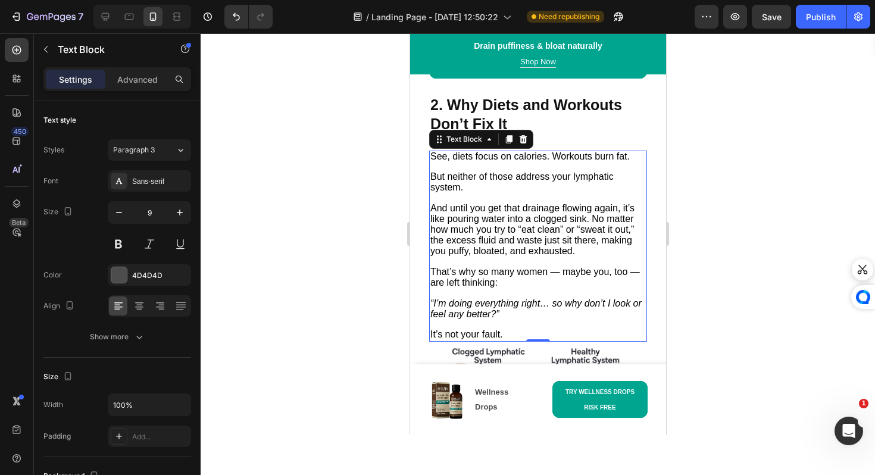
click at [322, 320] on div at bounding box center [538, 253] width 674 height 441
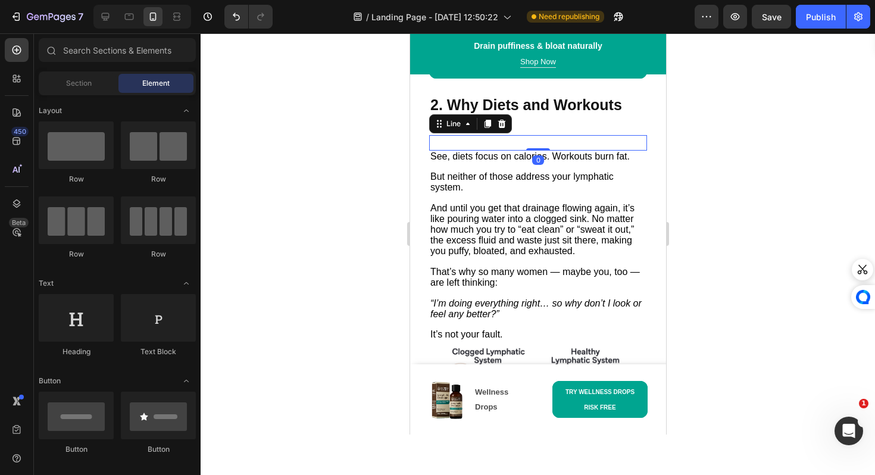
click at [503, 135] on div "Title Line 0" at bounding box center [537, 142] width 218 height 15
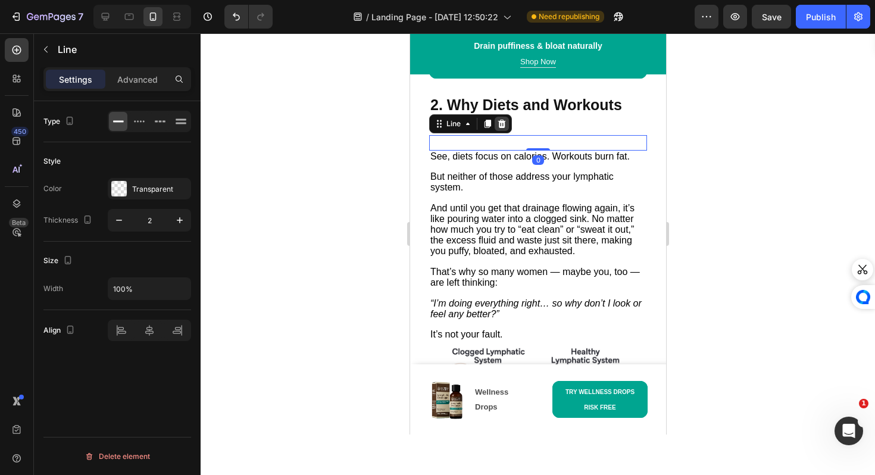
click at [500, 119] on icon at bounding box center [501, 124] width 10 height 10
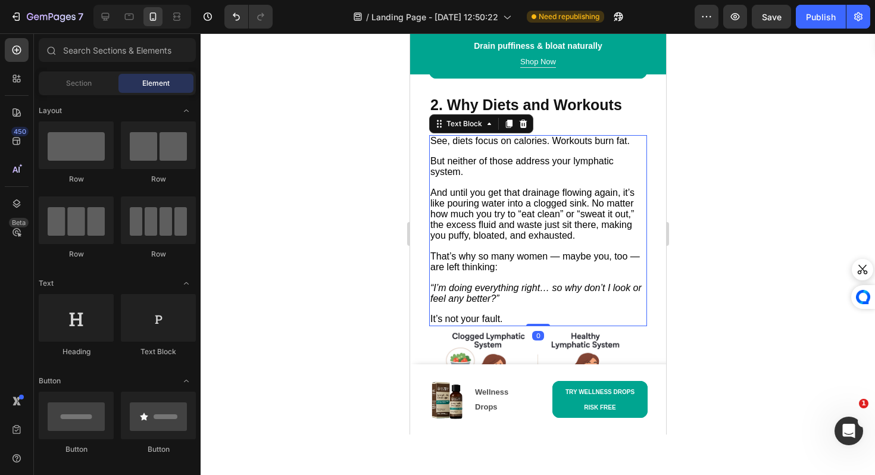
click at [434, 136] on span "See, diets focus on calories. Workouts burn fat." at bounding box center [529, 141] width 199 height 10
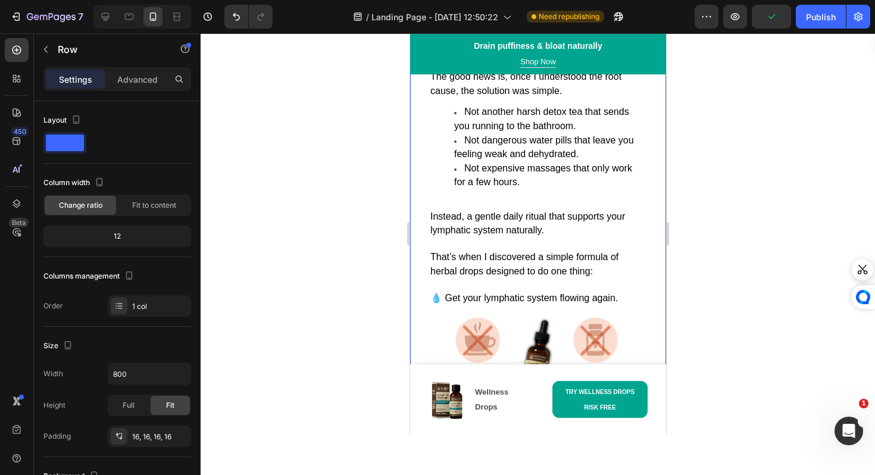
scroll to position [1915, 0]
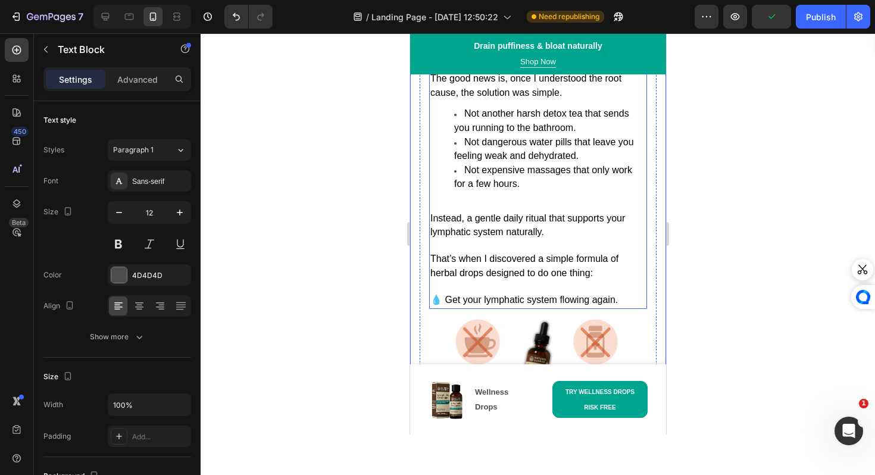
click at [484, 240] on p "That’s when I discovered a simple formula of herbal drops designed to do one th…" at bounding box center [537, 260] width 215 height 41
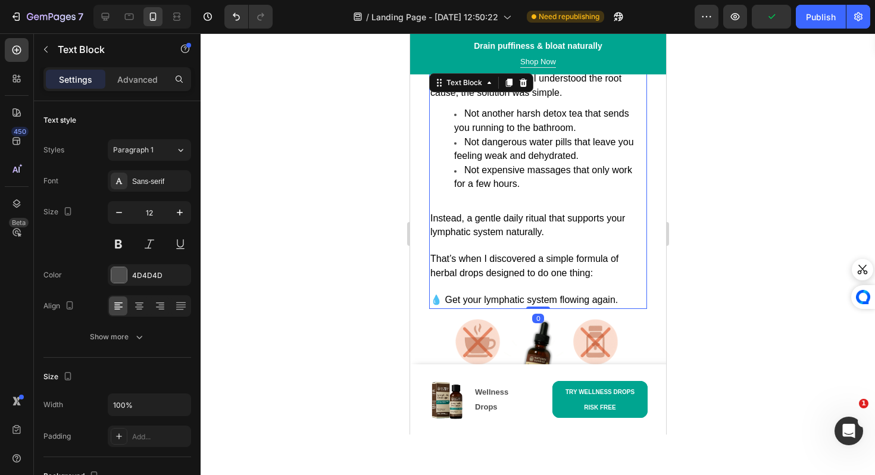
click at [484, 240] on p "That’s when I discovered a simple formula of herbal drops designed to do one th…" at bounding box center [537, 260] width 215 height 41
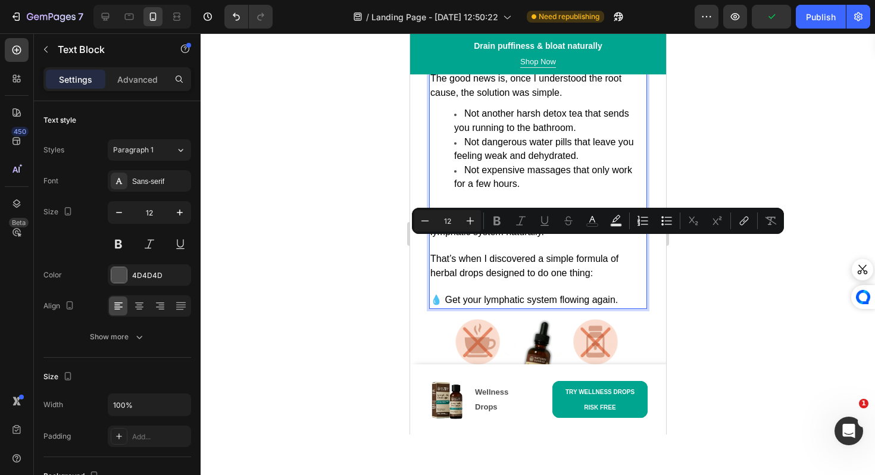
type input "16"
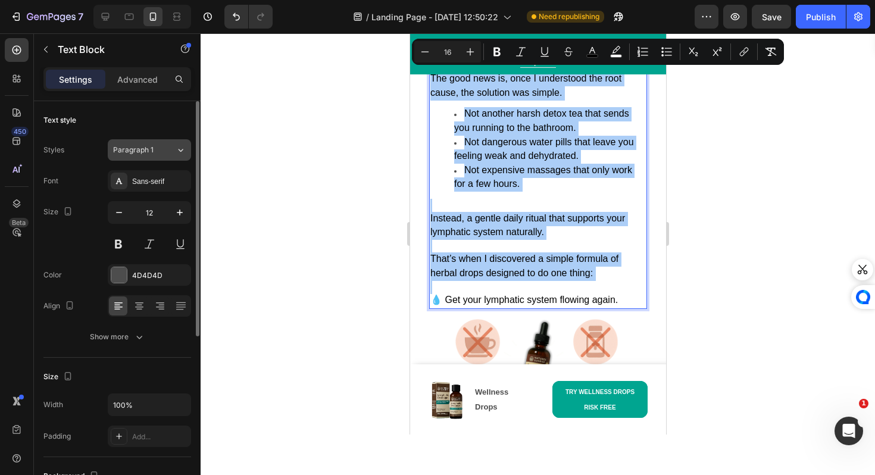
click at [164, 156] on button "Paragraph 1" at bounding box center [149, 149] width 83 height 21
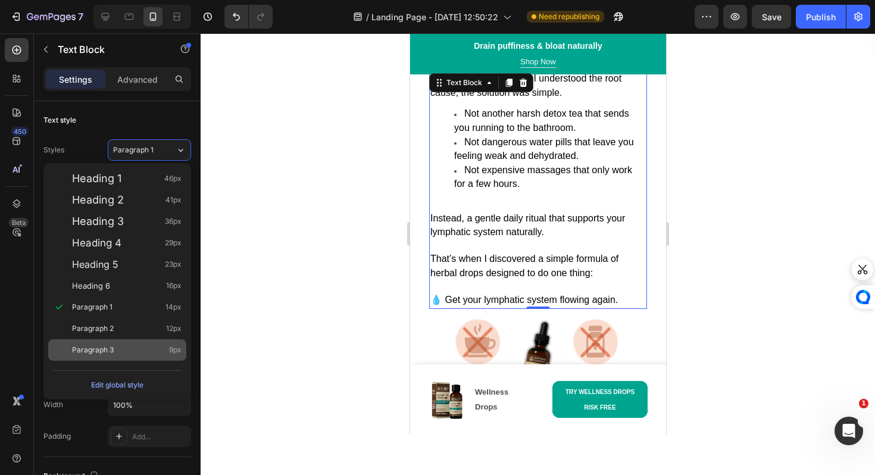
click at [126, 349] on div "Paragraph 3 9px" at bounding box center [126, 350] width 109 height 12
type input "9"
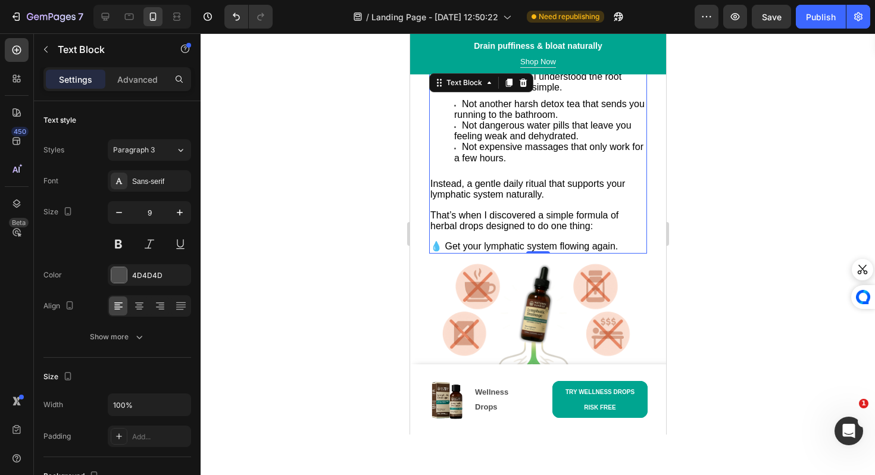
click at [348, 325] on div at bounding box center [538, 253] width 674 height 441
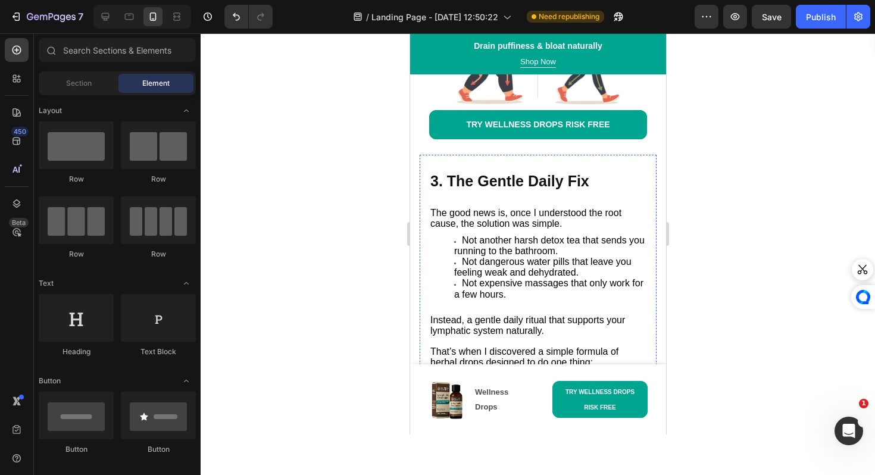
scroll to position [1780, 0]
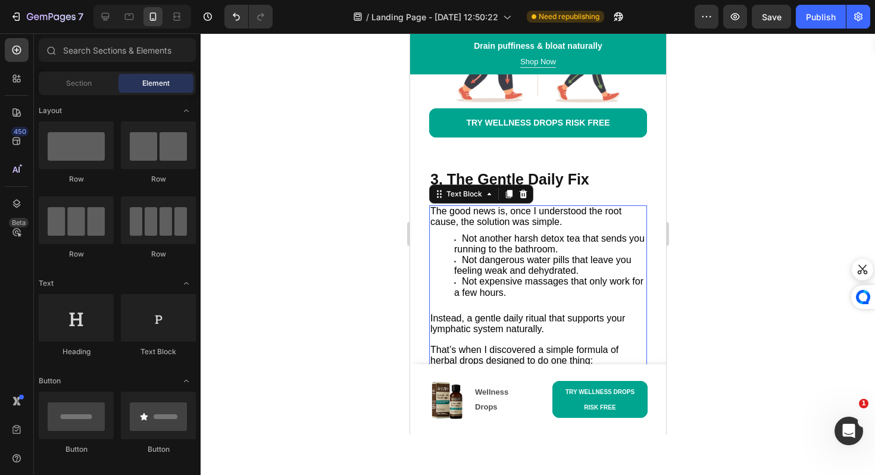
click at [472, 206] on span "The good news is, once I understood the root cause, the solution was simple." at bounding box center [525, 216] width 191 height 21
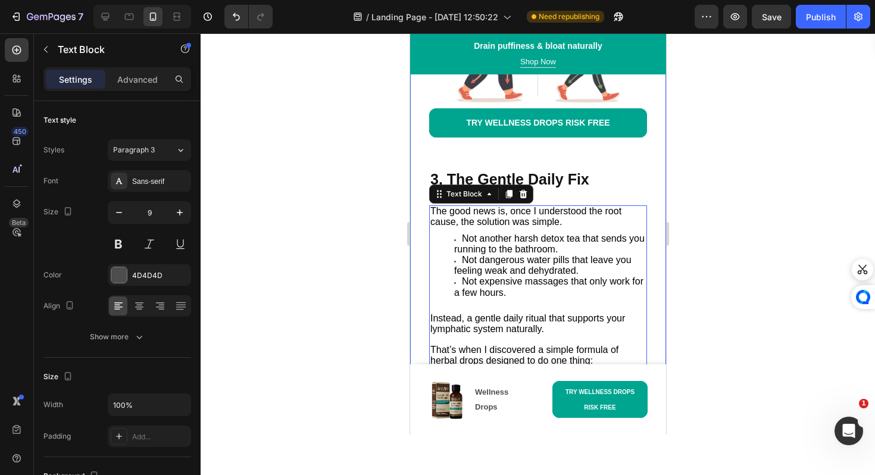
click at [392, 278] on div at bounding box center [538, 253] width 674 height 441
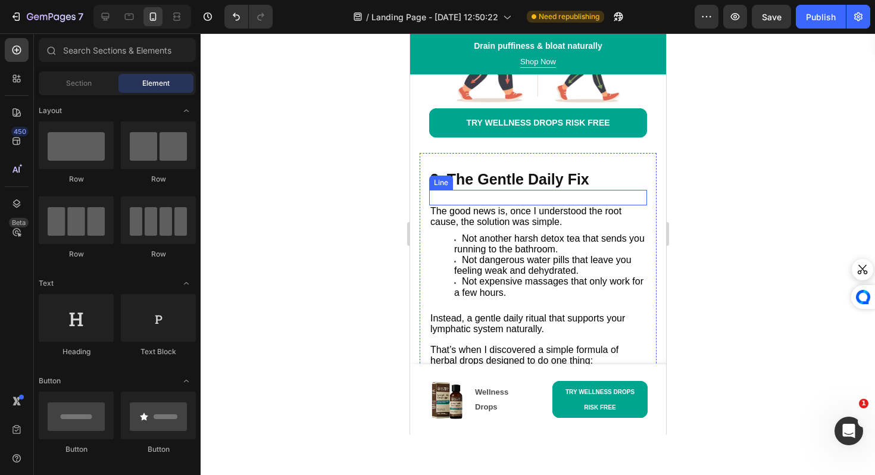
click at [531, 190] on div "Title Line" at bounding box center [537, 197] width 218 height 15
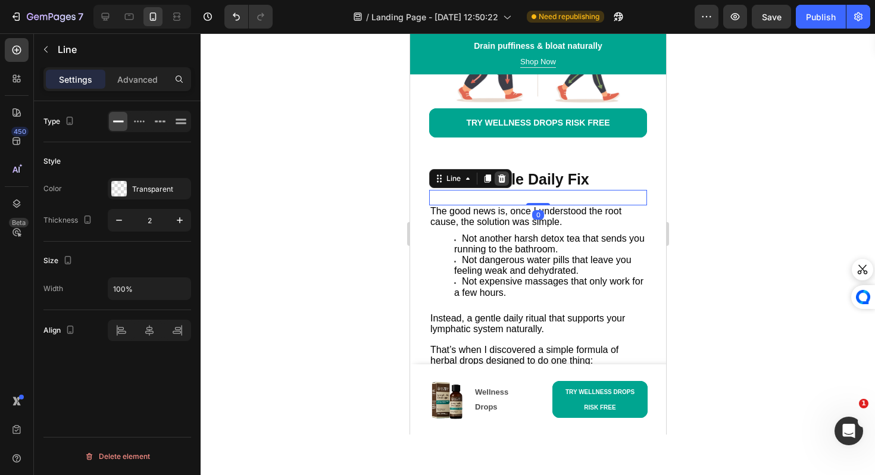
click at [500, 175] on icon at bounding box center [501, 178] width 8 height 8
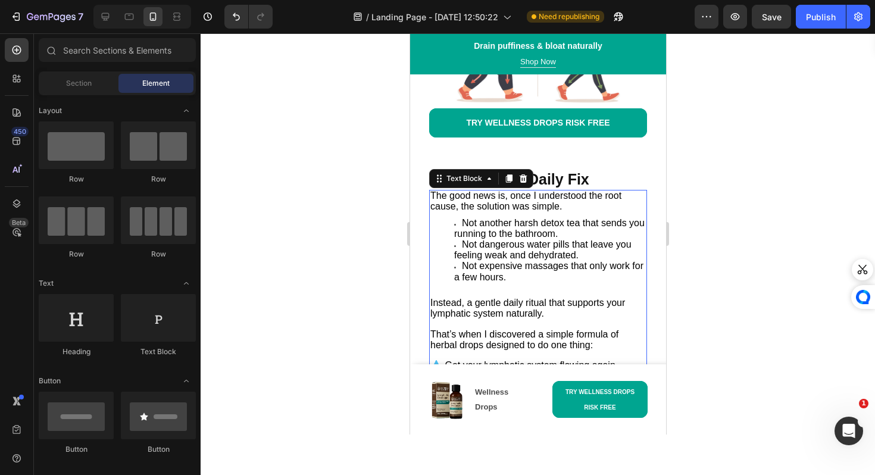
click at [433, 195] on span "The good news is, once I understood the root cause, the solution was simple." at bounding box center [525, 200] width 191 height 21
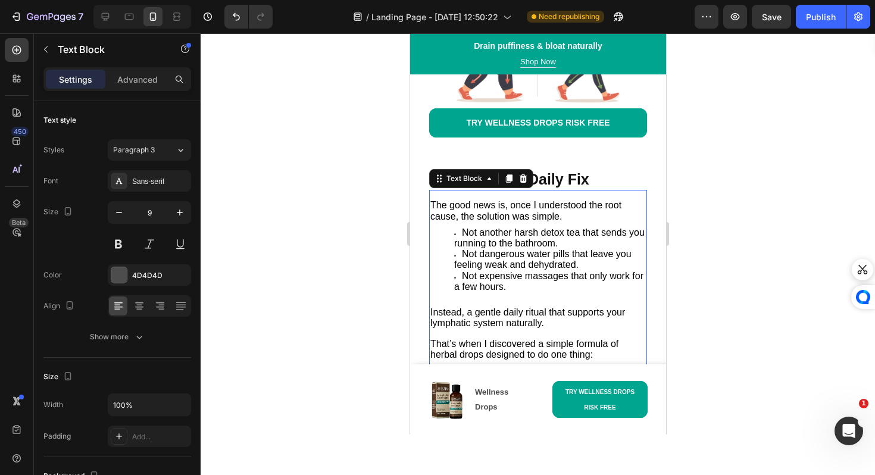
click at [367, 290] on div at bounding box center [538, 253] width 674 height 441
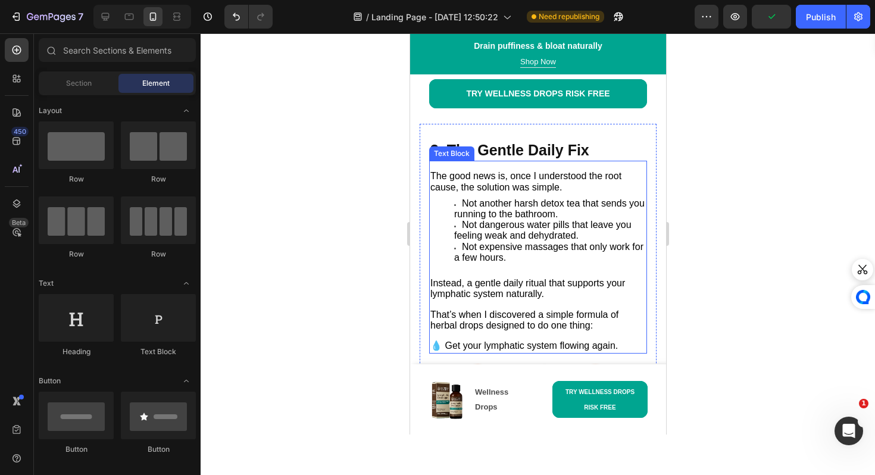
scroll to position [1748, 0]
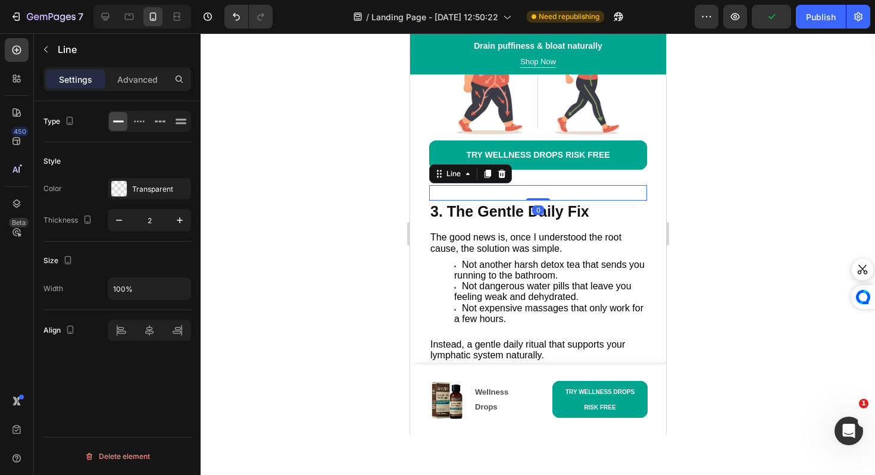
click at [517, 187] on div "Title Line 0" at bounding box center [537, 192] width 218 height 15
click at [499, 170] on icon at bounding box center [501, 174] width 10 height 10
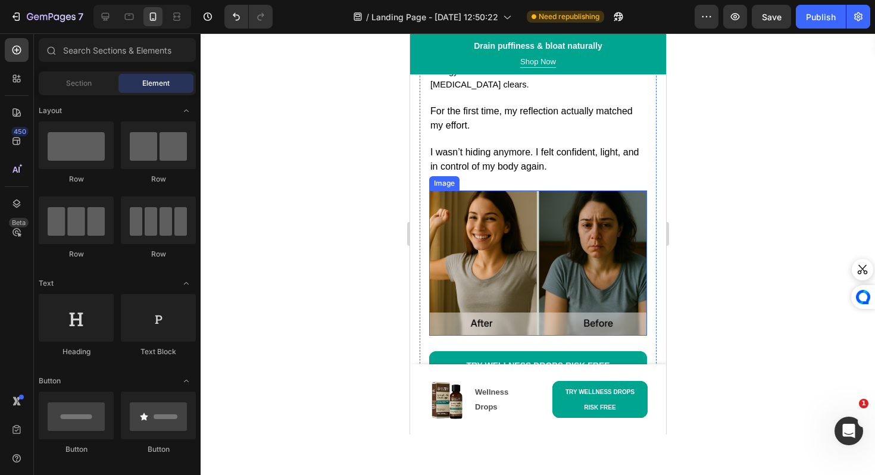
scroll to position [2301, 0]
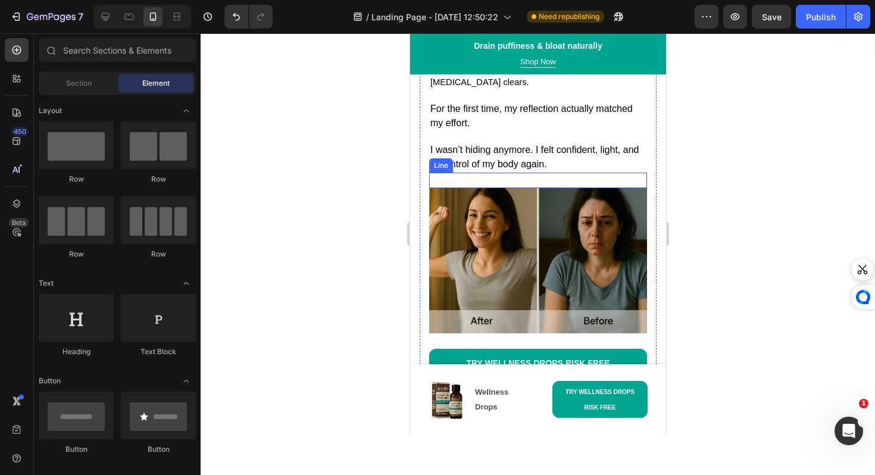
click at [534, 181] on div at bounding box center [537, 180] width 218 height 1
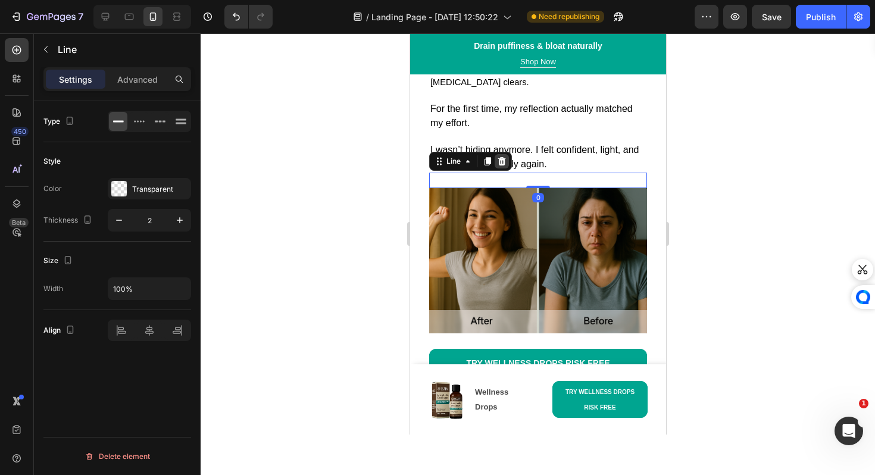
click at [502, 164] on icon at bounding box center [501, 161] width 10 height 10
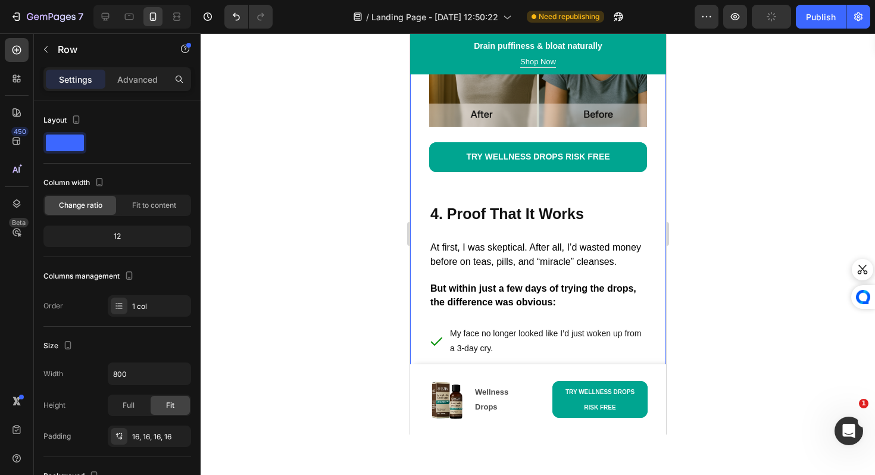
scroll to position [2500, 0]
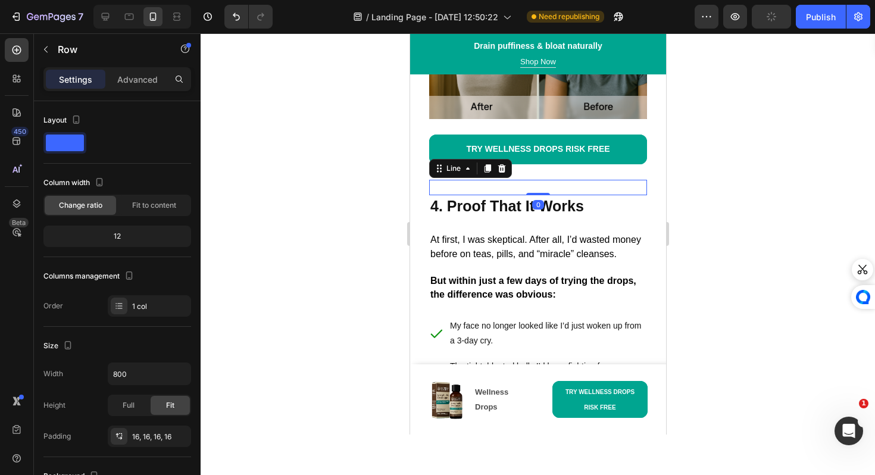
click at [477, 183] on div "Title Line 0" at bounding box center [537, 187] width 218 height 15
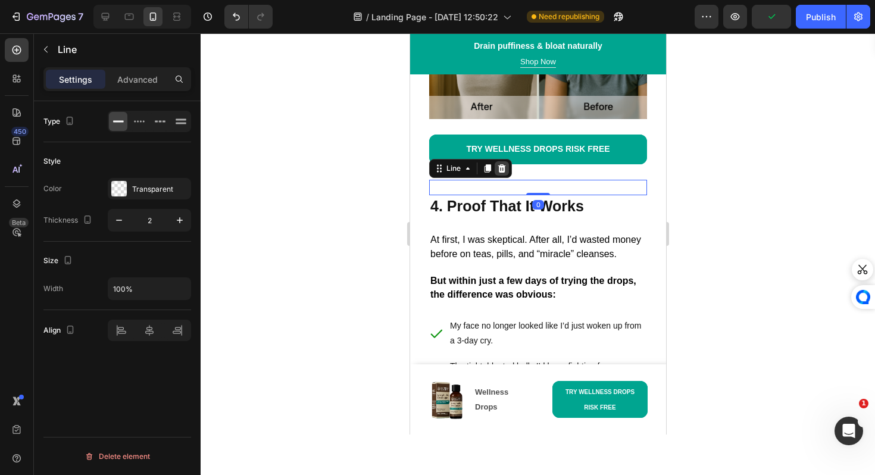
click at [497, 170] on icon at bounding box center [501, 169] width 10 height 10
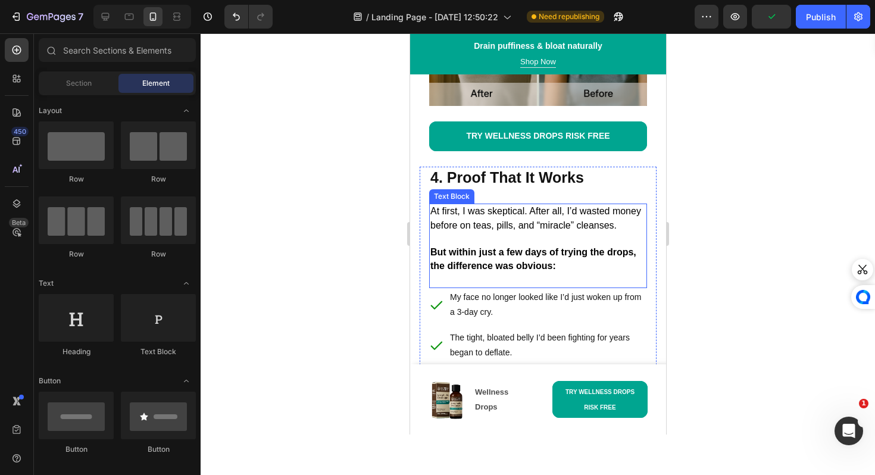
scroll to position [2524, 0]
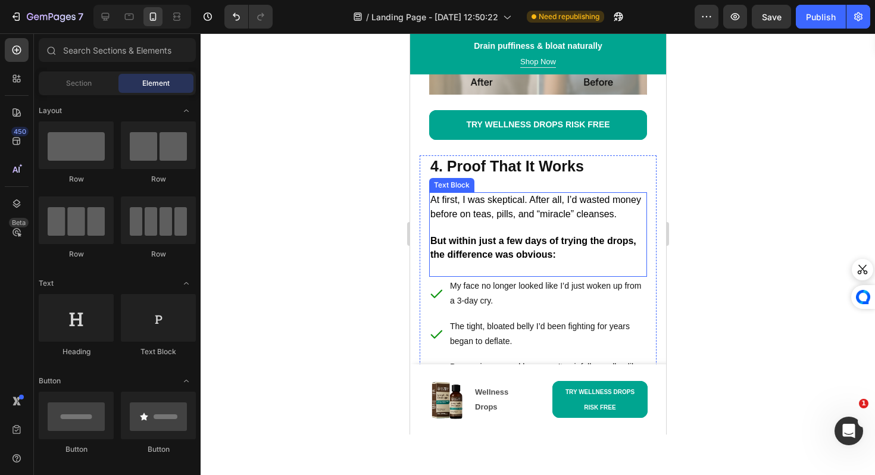
click at [492, 260] on strong "But within just a few days of trying the drops, the difference was obvious:" at bounding box center [533, 248] width 206 height 24
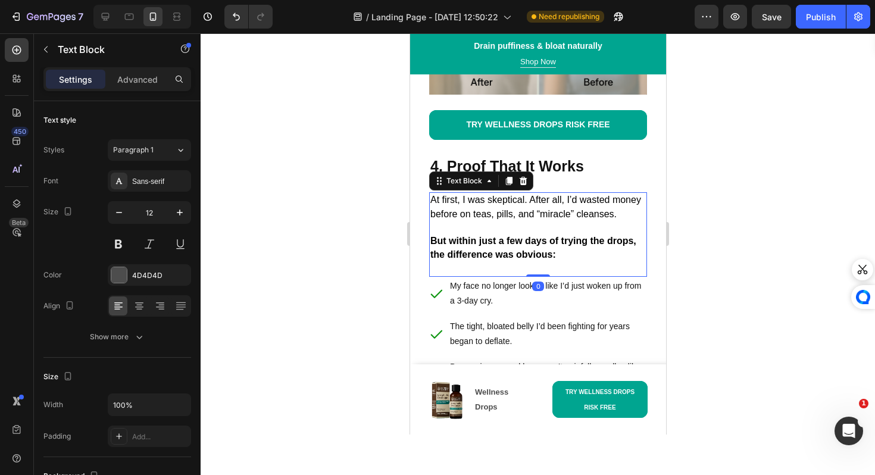
click at [492, 260] on strong "But within just a few days of trying the drops, the difference was obvious:" at bounding box center [533, 248] width 206 height 24
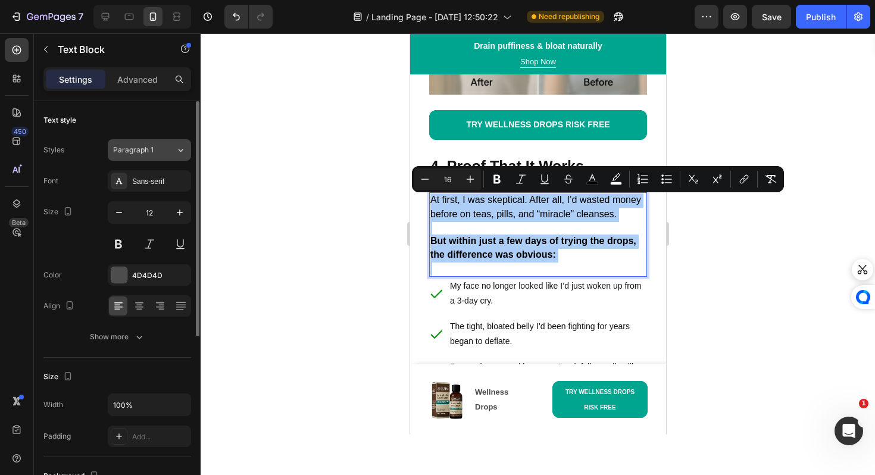
click at [155, 146] on div "Paragraph 1" at bounding box center [137, 150] width 48 height 11
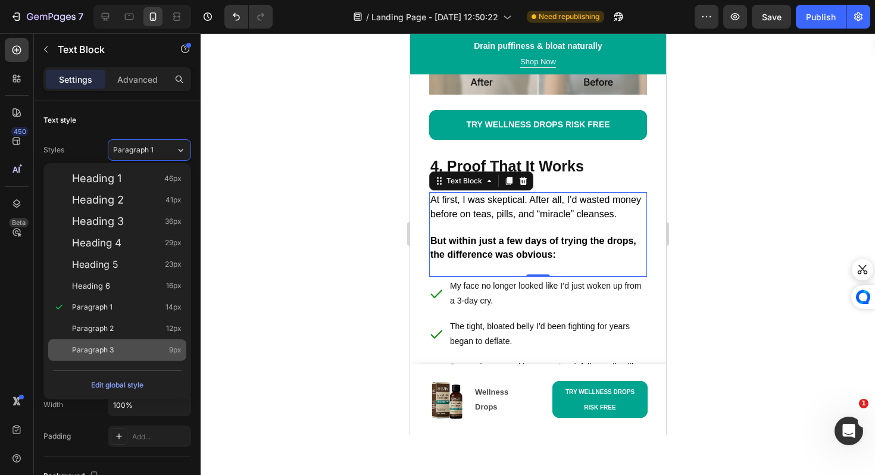
click at [127, 347] on div "Paragraph 3 9px" at bounding box center [126, 350] width 109 height 12
type input "9"
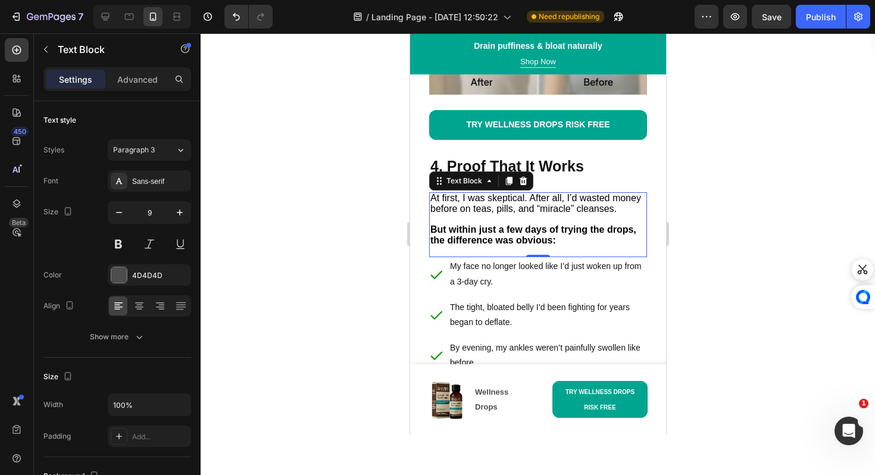
click at [395, 346] on div at bounding box center [538, 253] width 674 height 441
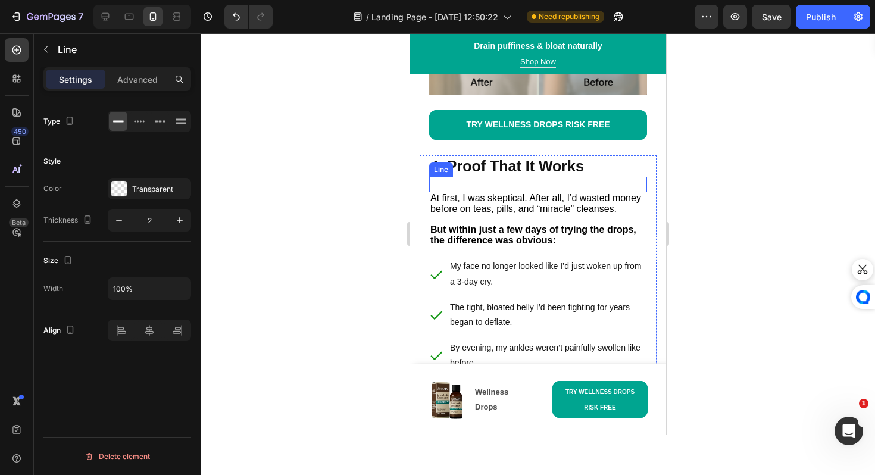
click at [513, 185] on div at bounding box center [537, 184] width 218 height 1
click at [502, 170] on icon at bounding box center [501, 166] width 10 height 10
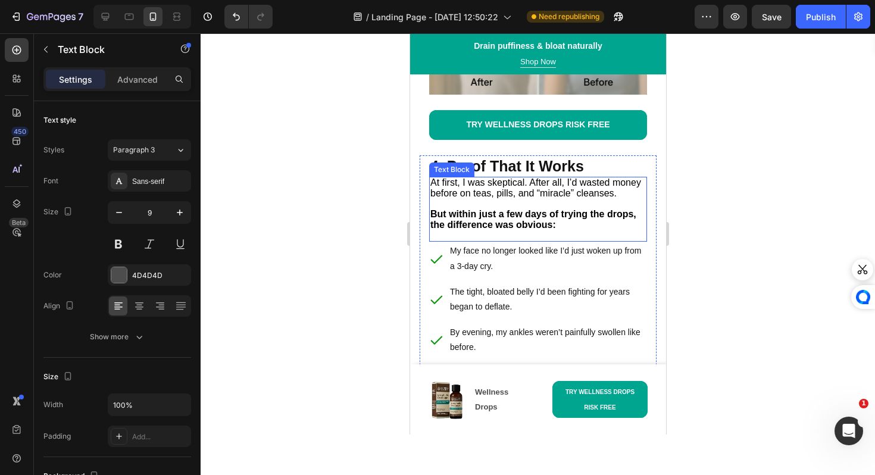
click at [433, 190] on span "At first, I was skeptical. After all, I’d wasted money before on teas, pills, a…" at bounding box center [535, 187] width 211 height 21
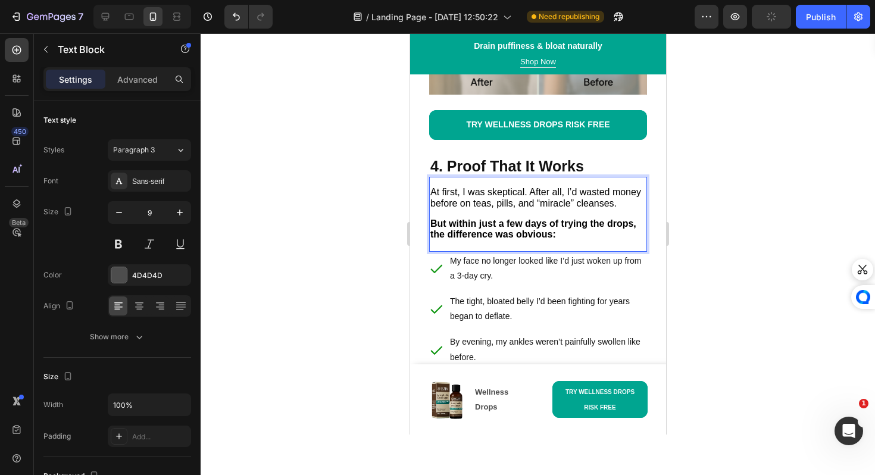
drag, startPoint x: 0, startPoint y: 166, endPoint x: 402, endPoint y: 206, distance: 403.7
click at [402, 206] on div at bounding box center [538, 253] width 674 height 441
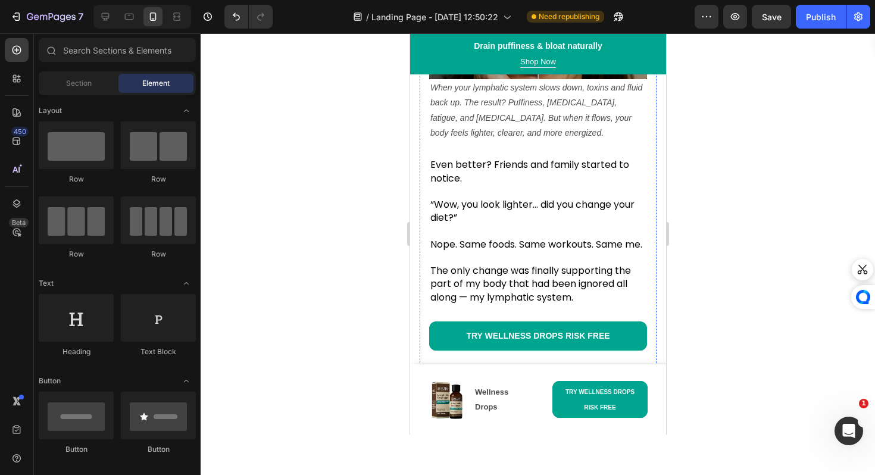
scroll to position [2977, 0]
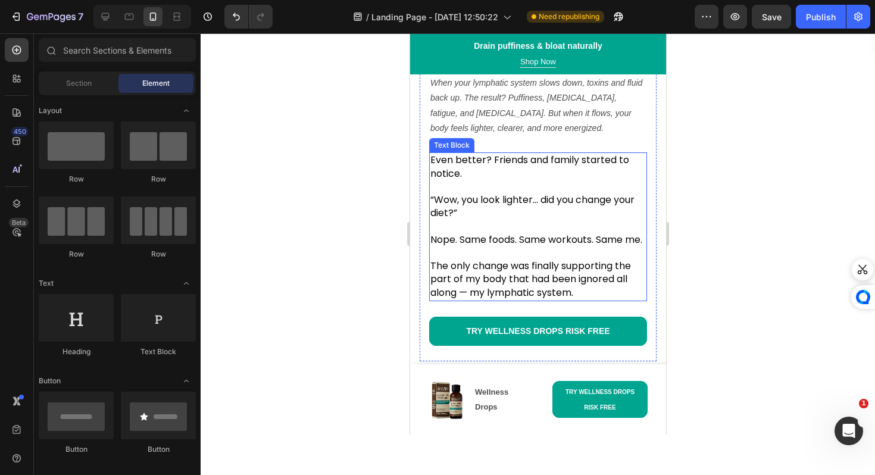
click at [461, 246] on span "Nope. Same foods. Same workouts. Same me." at bounding box center [536, 240] width 212 height 14
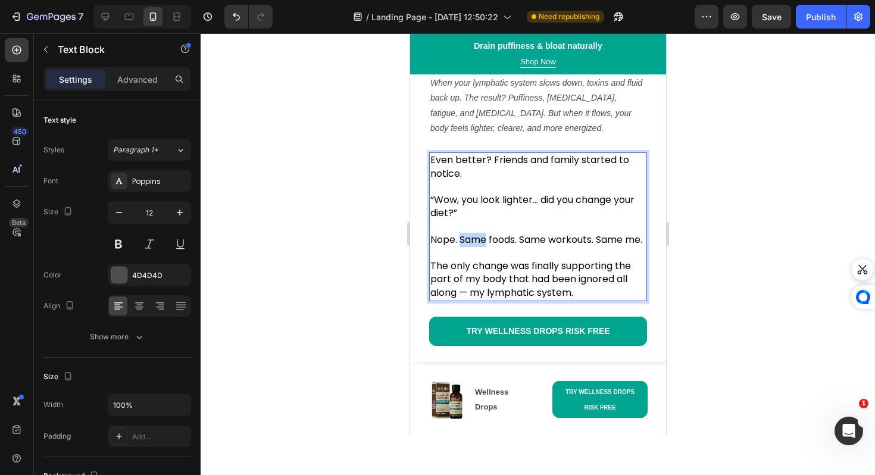
click at [461, 246] on span "Nope. Same foods. Same workouts. Same me." at bounding box center [536, 240] width 212 height 14
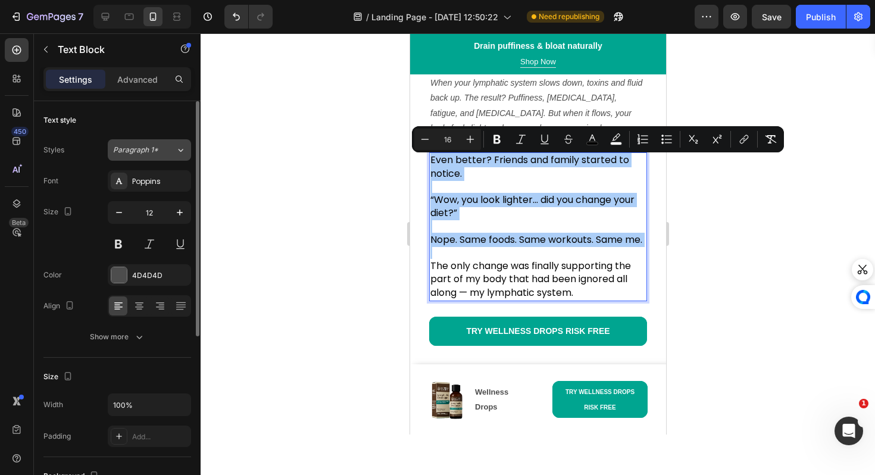
click at [145, 157] on button "Paragraph 1*" at bounding box center [149, 149] width 83 height 21
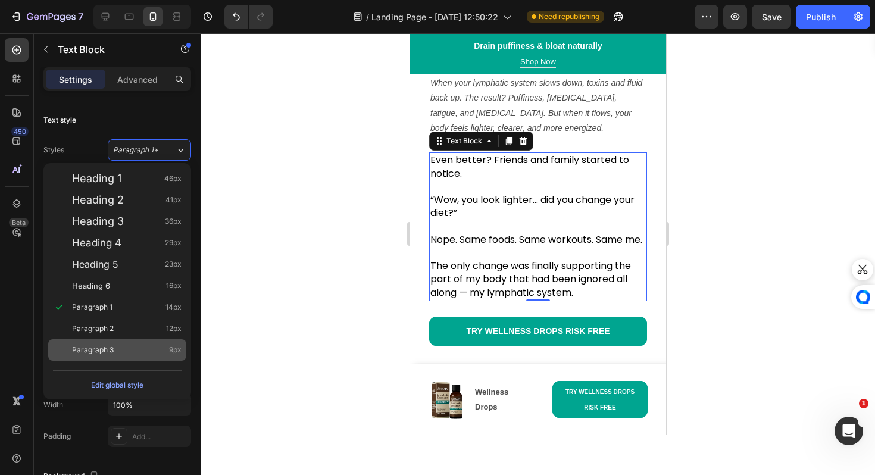
click at [124, 344] on div "Paragraph 3 9px" at bounding box center [126, 350] width 109 height 12
type input "9"
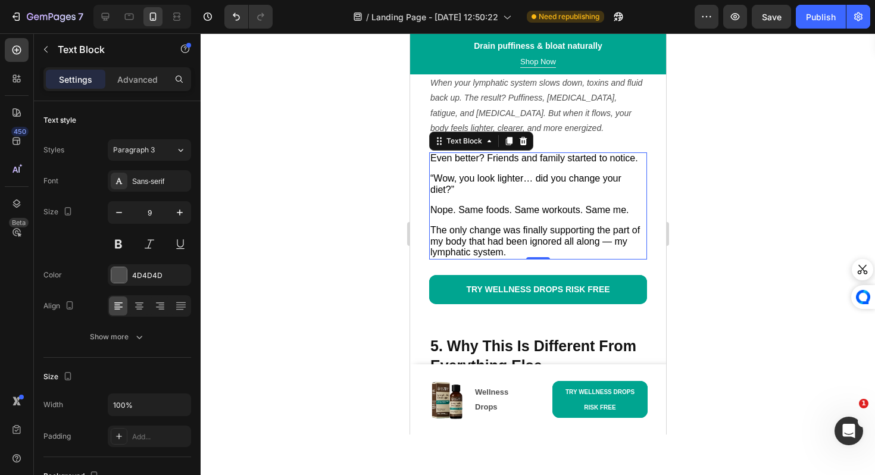
click at [369, 312] on div at bounding box center [538, 253] width 674 height 441
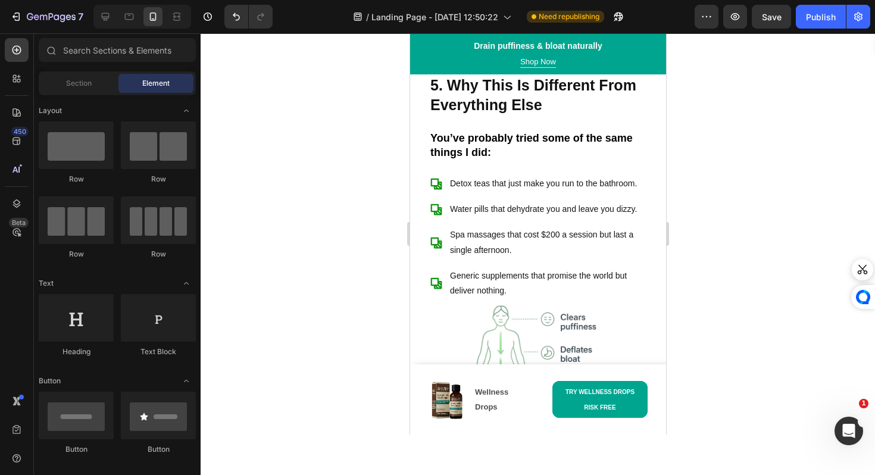
scroll to position [3177, 0]
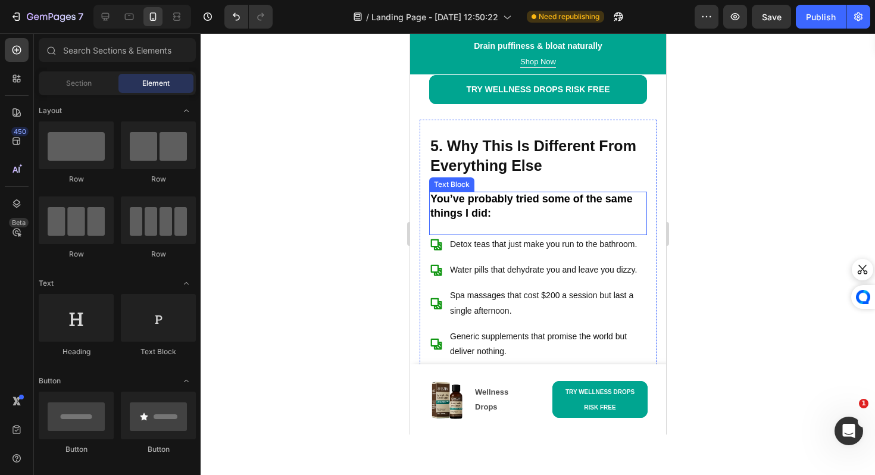
click at [484, 202] on strong "You’ve probably tried some of the same things I did:" at bounding box center [531, 206] width 202 height 26
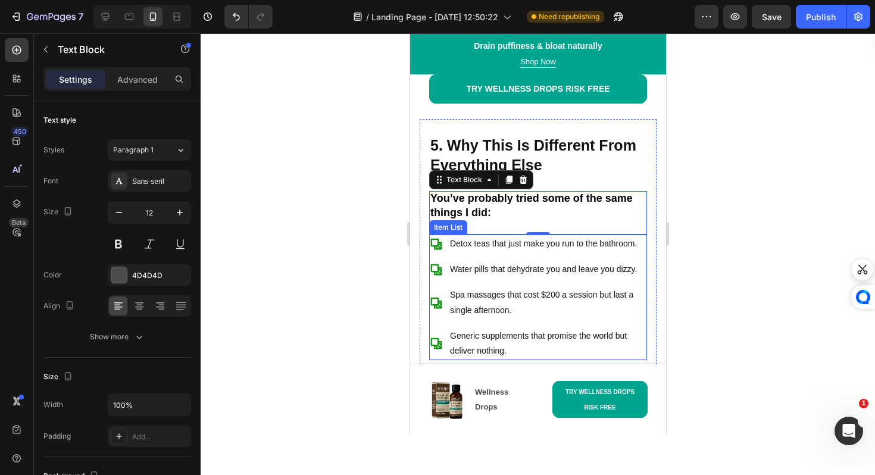
scroll to position [3136, 0]
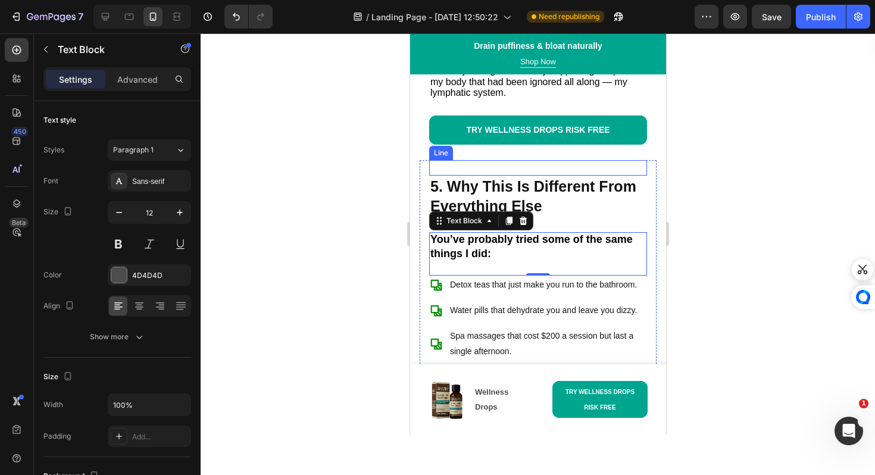
click at [541, 171] on div "Title Line" at bounding box center [537, 167] width 218 height 15
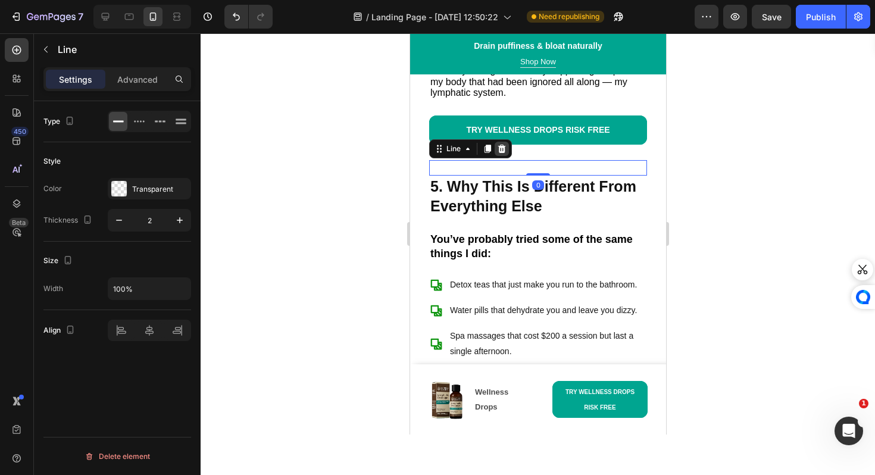
click at [498, 153] on icon at bounding box center [501, 149] width 8 height 8
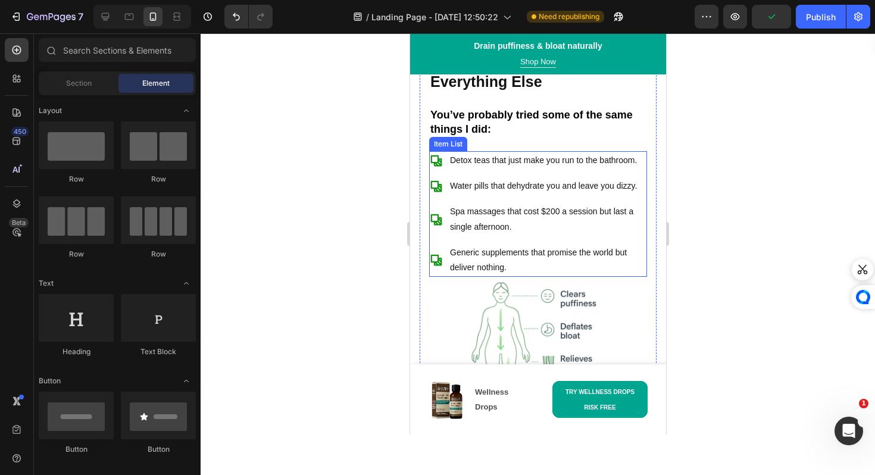
scroll to position [3200, 0]
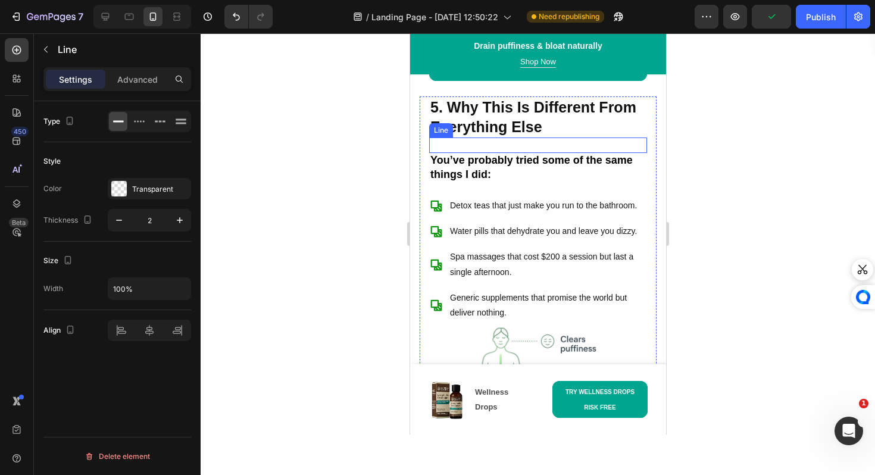
click at [504, 149] on div "Title Line" at bounding box center [537, 144] width 218 height 15
click at [498, 133] on div at bounding box center [501, 126] width 14 height 14
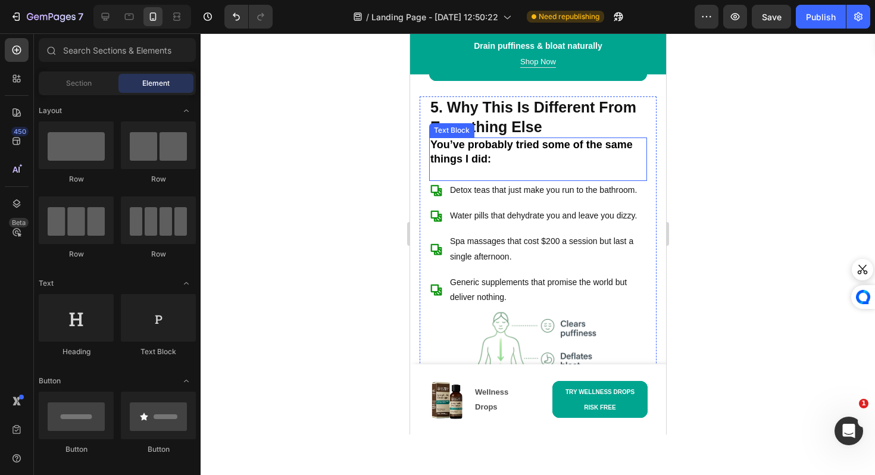
click at [426, 147] on div "5. Why This Is Different From Everything Else Heading You’ve probably tried som…" at bounding box center [537, 452] width 237 height 713
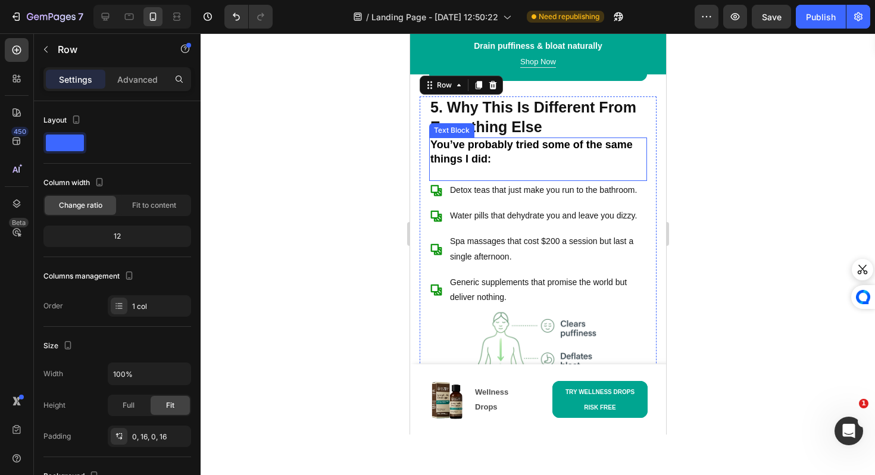
click at [432, 151] on strong "You’ve probably tried some of the same things I did:" at bounding box center [531, 152] width 202 height 26
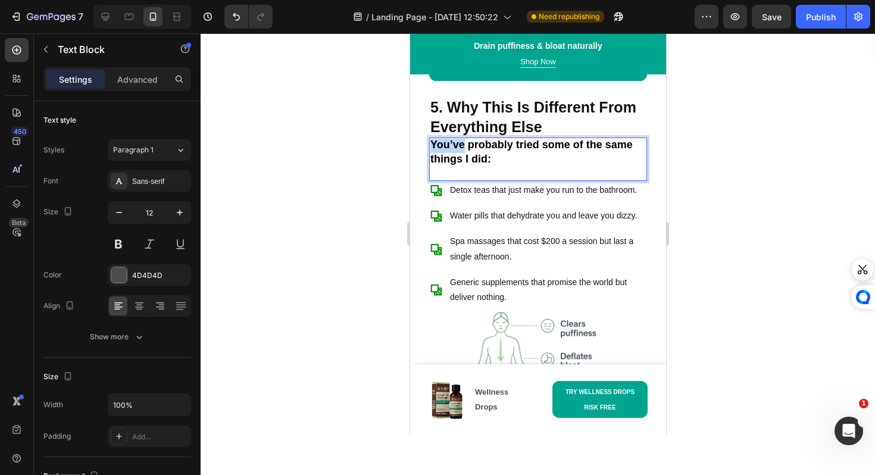
click at [432, 151] on strong "You’ve probably tried some of the same things I did:" at bounding box center [531, 152] width 202 height 26
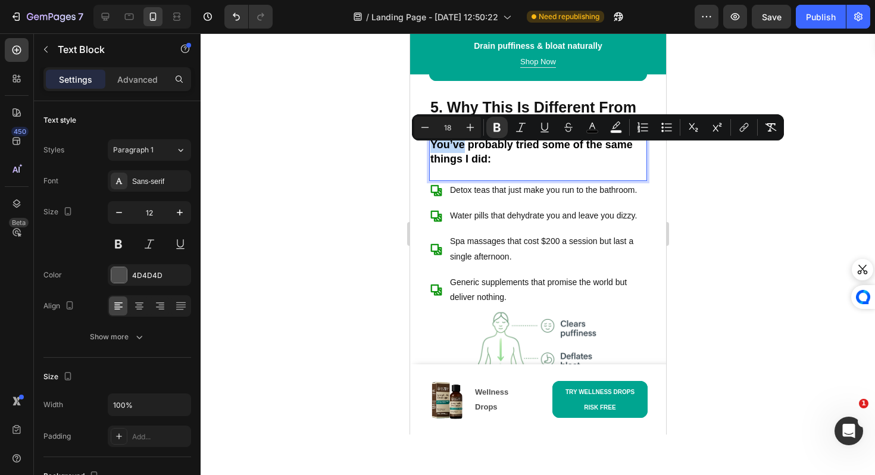
click at [432, 151] on strong "You’ve probably tried some of the same things I did:" at bounding box center [531, 152] width 202 height 26
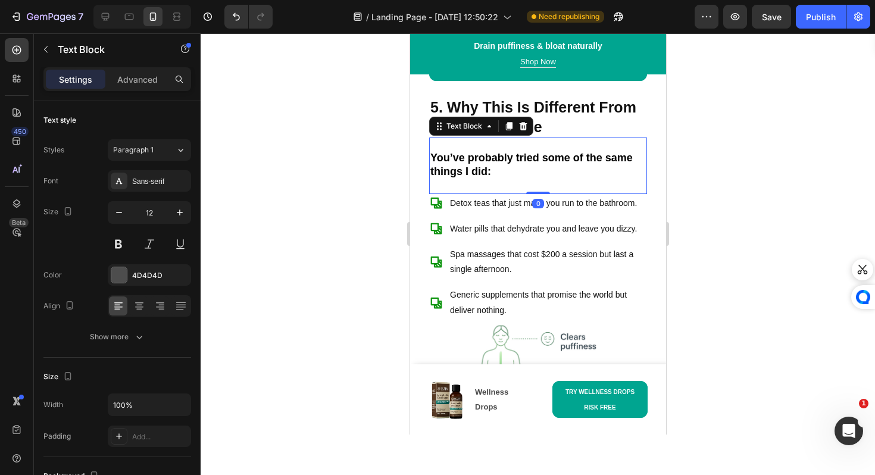
click at [378, 179] on div at bounding box center [538, 253] width 674 height 441
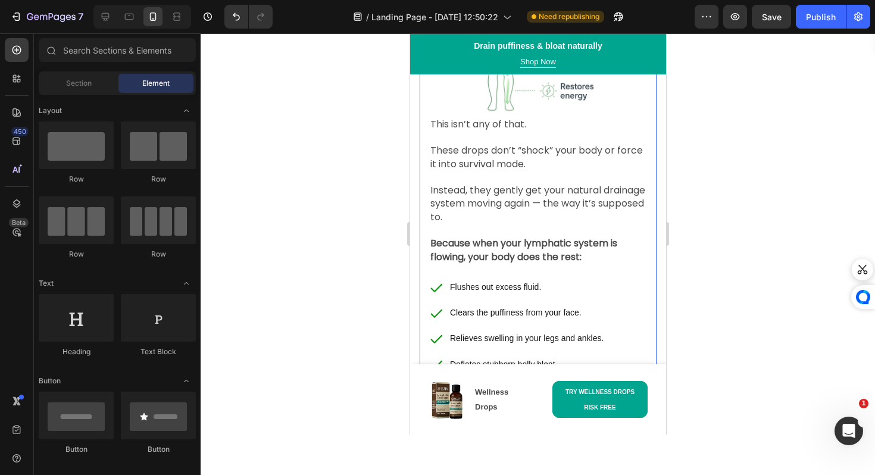
scroll to position [3557, 0]
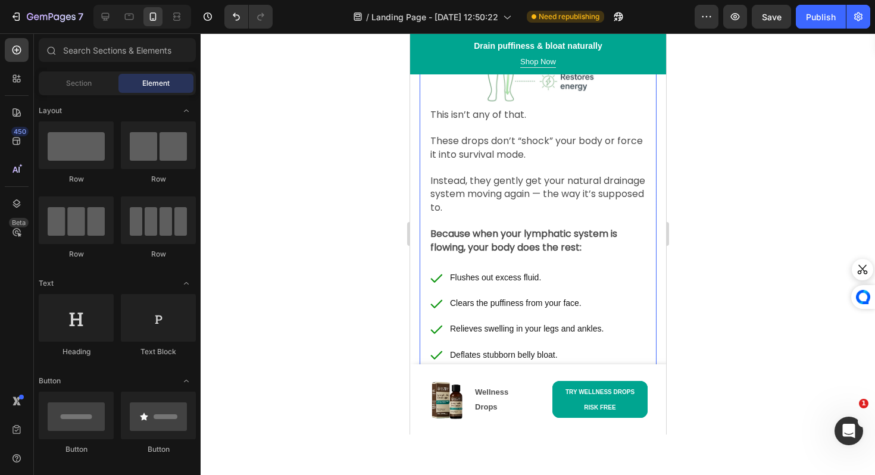
click at [471, 227] on p "Because when your lymphatic system is flowing, your body does the rest:" at bounding box center [537, 235] width 215 height 40
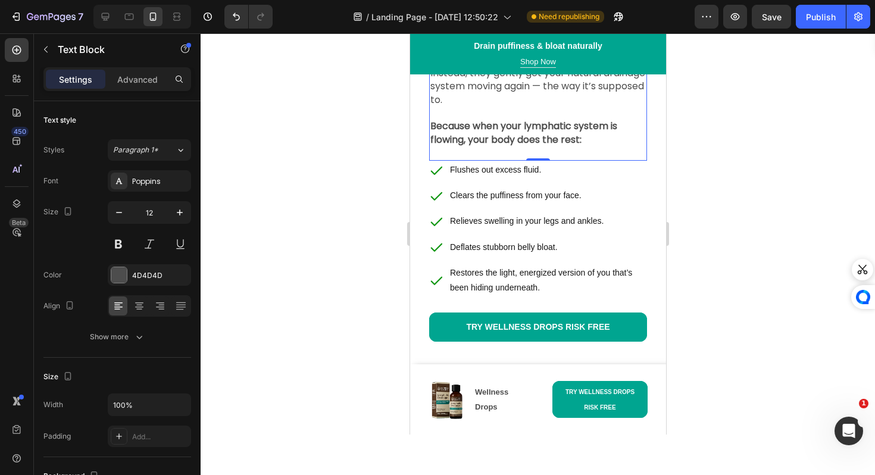
scroll to position [3758, 0]
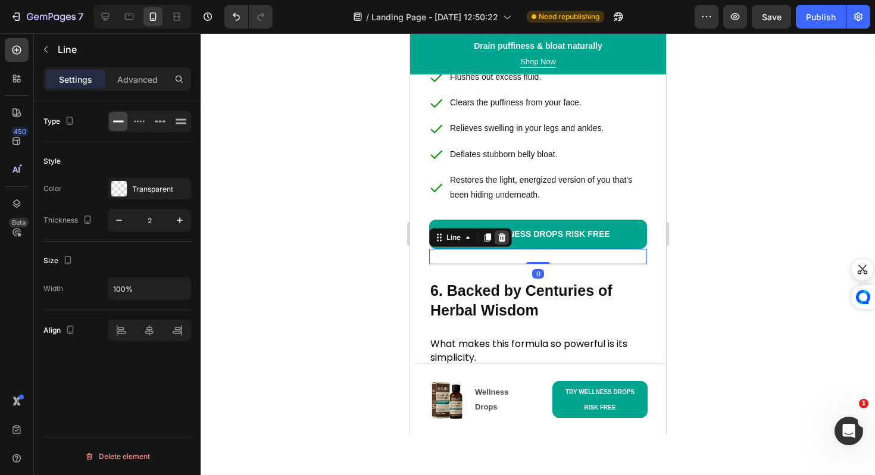
click at [502, 239] on div at bounding box center [501, 237] width 14 height 14
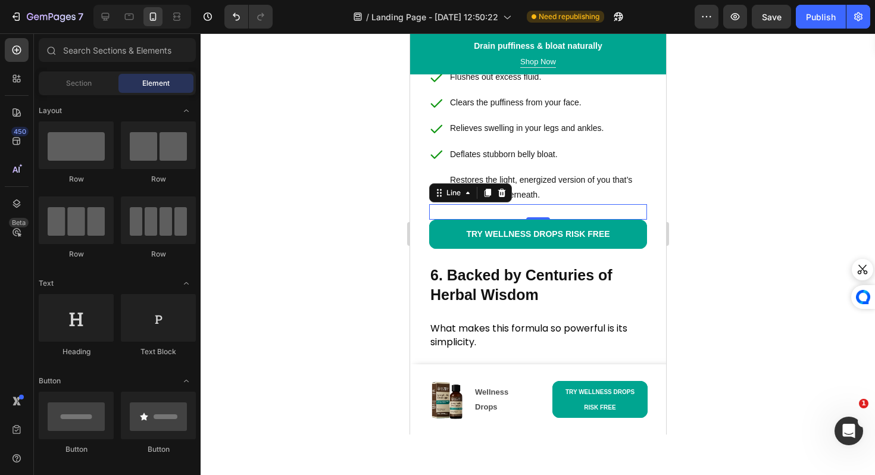
click at [521, 220] on div "Title Line 0" at bounding box center [537, 211] width 218 height 15
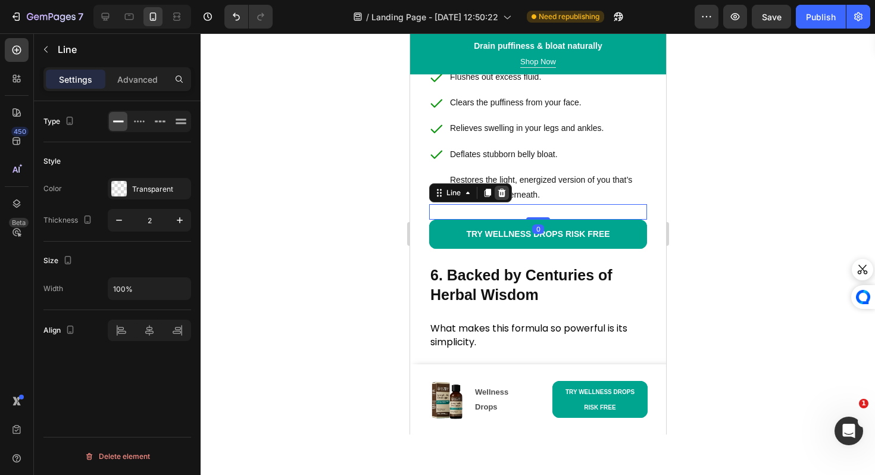
click at [500, 200] on div at bounding box center [501, 193] width 14 height 14
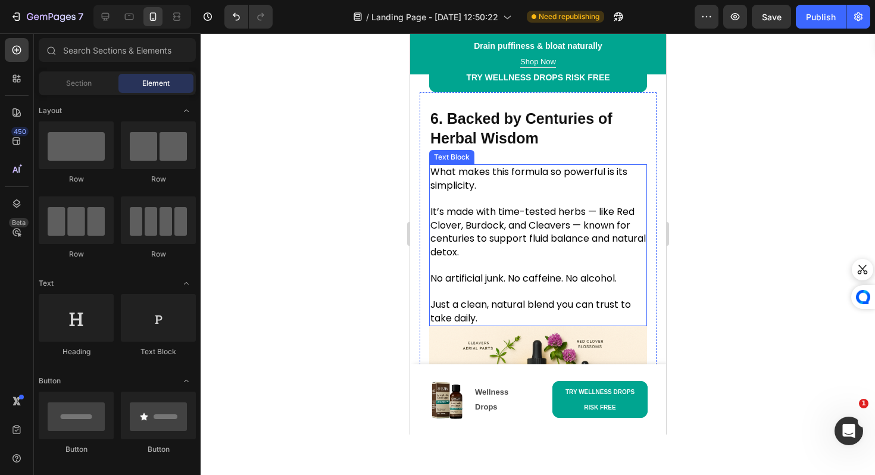
scroll to position [3912, 0]
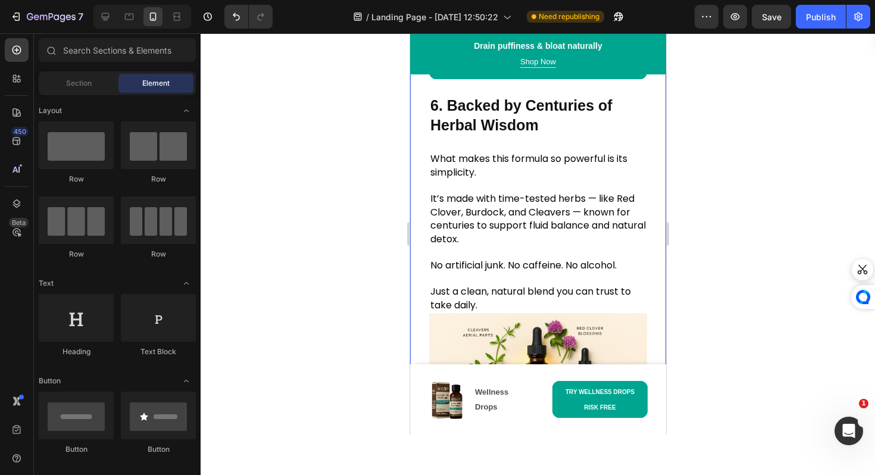
click at [389, 342] on div at bounding box center [538, 253] width 674 height 441
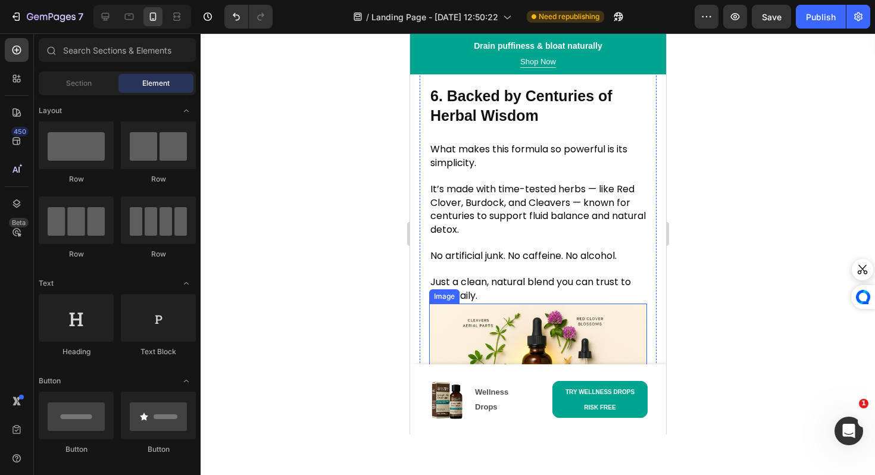
click at [487, 230] on span "It’s made with time-tested herbs — like Red Clover, Burdock, and Cleavers — kno…" at bounding box center [537, 209] width 215 height 54
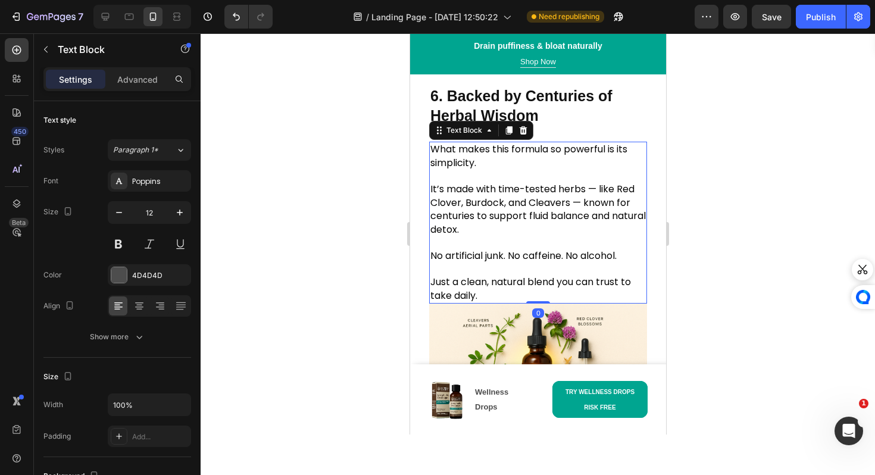
click at [487, 230] on span "It’s made with time-tested herbs — like Red Clover, Burdock, and Cleavers — kno…" at bounding box center [537, 209] width 215 height 54
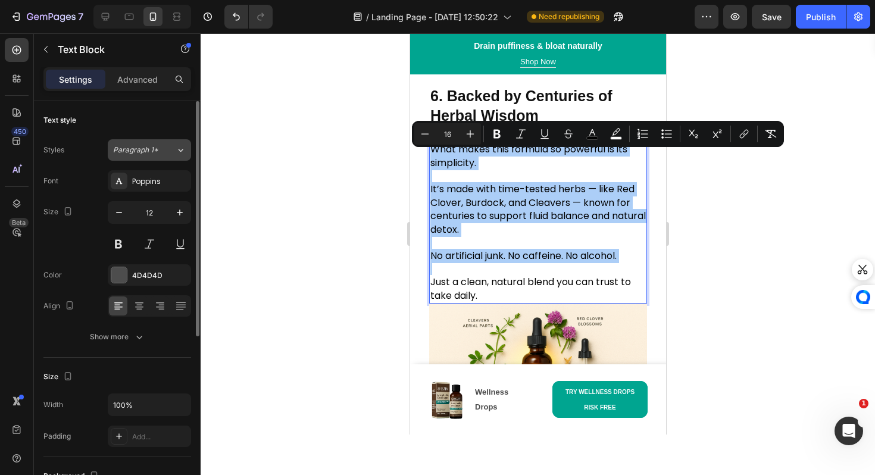
click at [134, 157] on button "Paragraph 1*" at bounding box center [149, 149] width 83 height 21
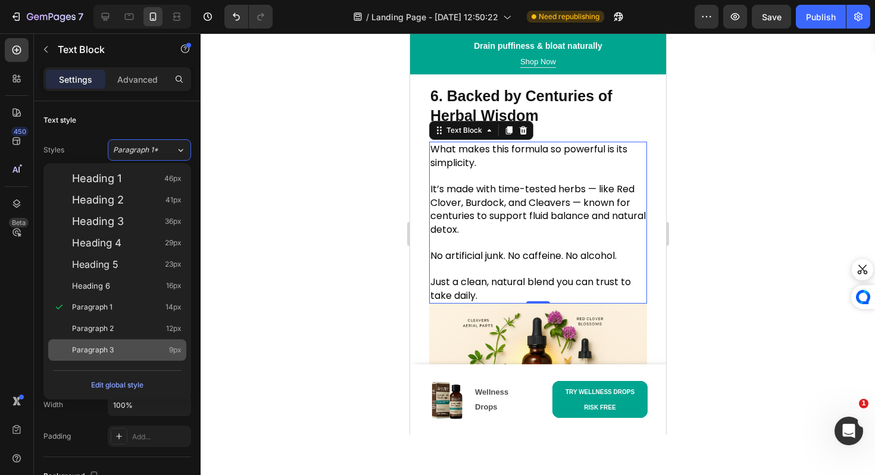
click at [143, 352] on div "Paragraph 3 9px" at bounding box center [126, 350] width 109 height 12
type input "9"
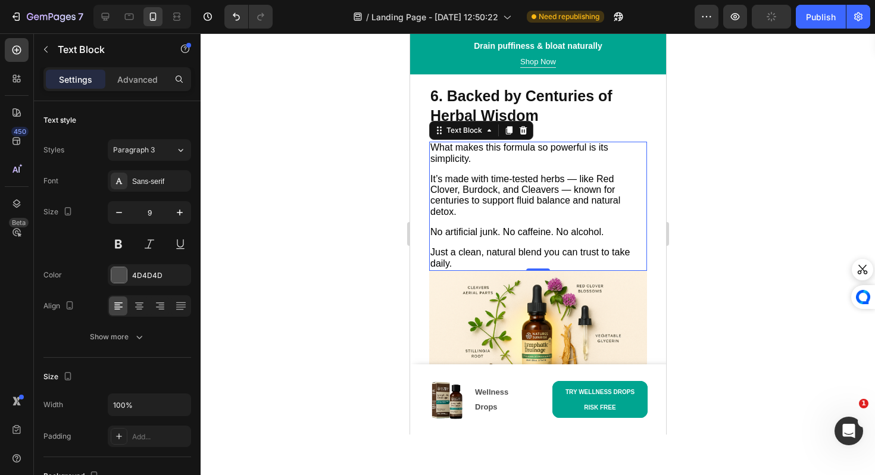
click at [305, 317] on div at bounding box center [538, 253] width 674 height 441
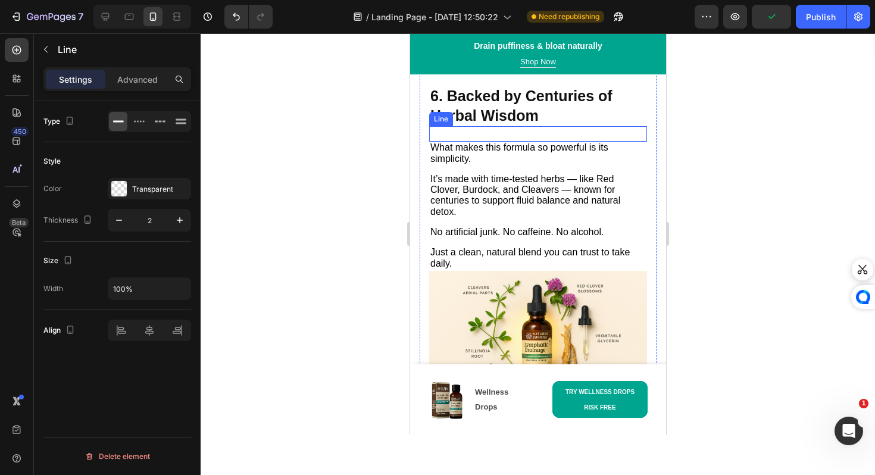
click at [485, 140] on div "Title Line" at bounding box center [537, 133] width 218 height 15
click at [499, 119] on icon at bounding box center [501, 115] width 8 height 8
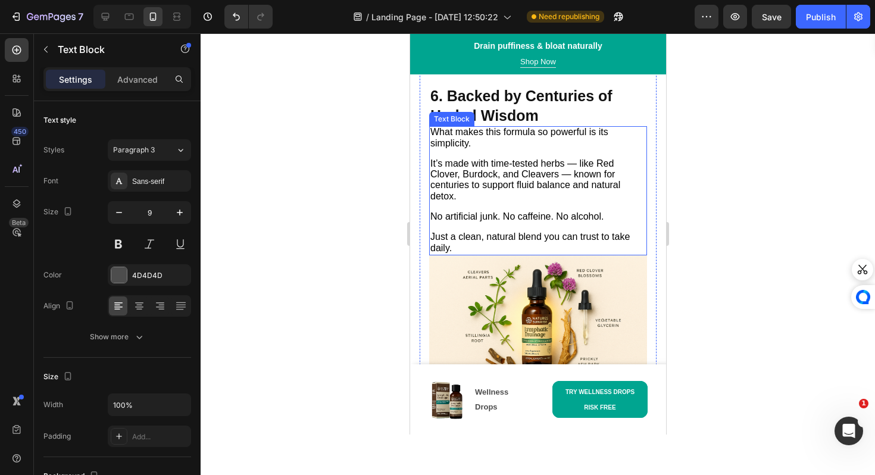
click at [431, 142] on span "What makes this formula so powerful is its simplicity." at bounding box center [519, 137] width 178 height 21
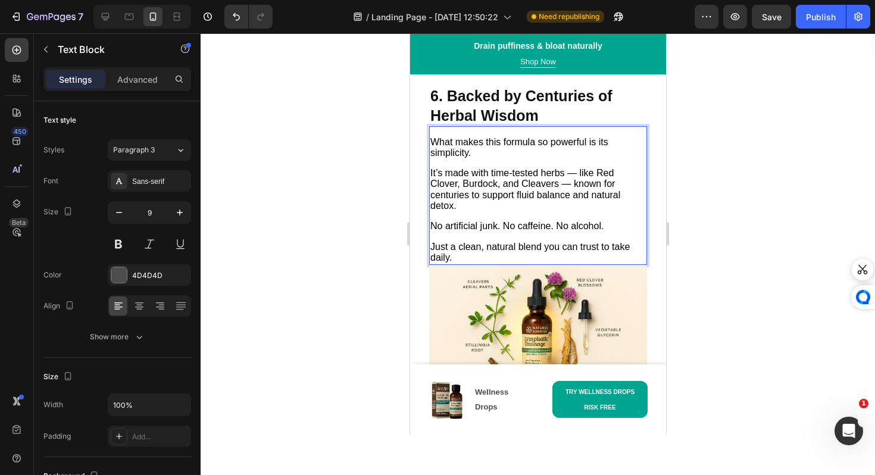
click at [378, 174] on div at bounding box center [538, 253] width 674 height 441
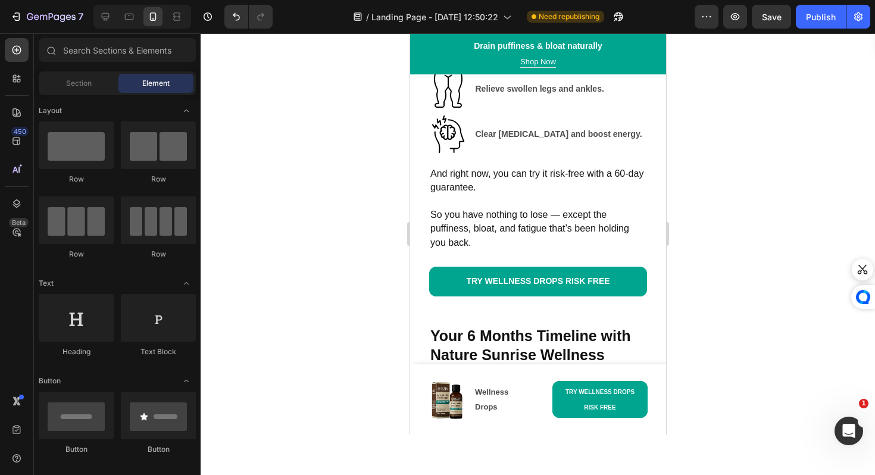
scroll to position [5176, 0]
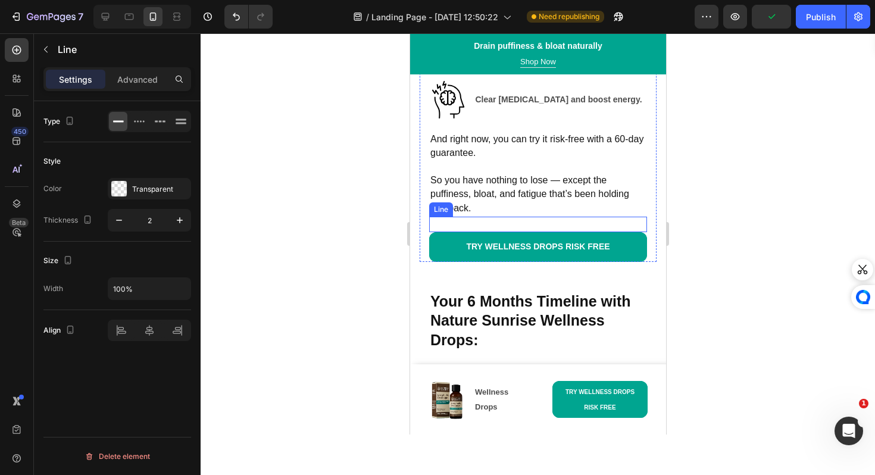
click at [477, 225] on div at bounding box center [537, 224] width 218 height 1
click at [498, 210] on icon at bounding box center [501, 206] width 10 height 10
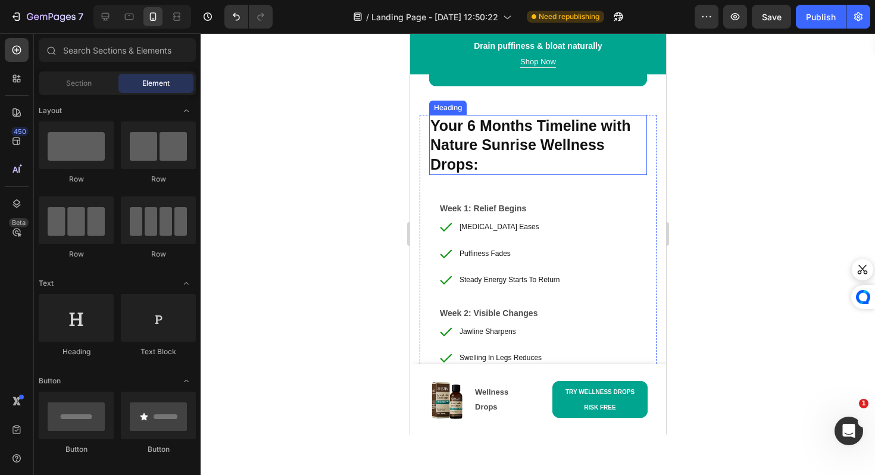
scroll to position [5351, 0]
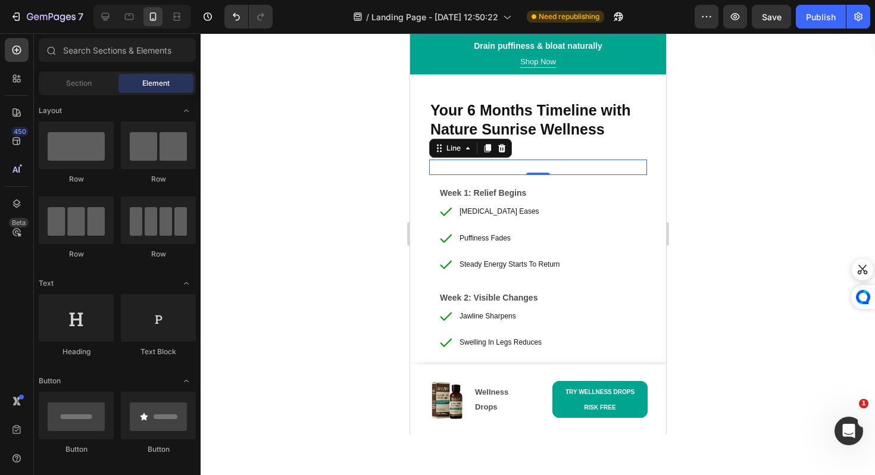
click at [531, 175] on div "Title Line 0" at bounding box center [537, 166] width 218 height 15
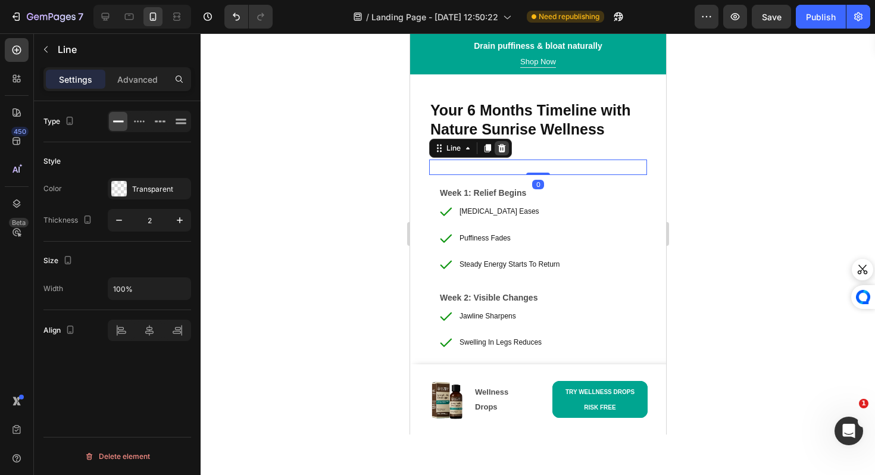
click at [503, 152] on icon at bounding box center [501, 148] width 8 height 8
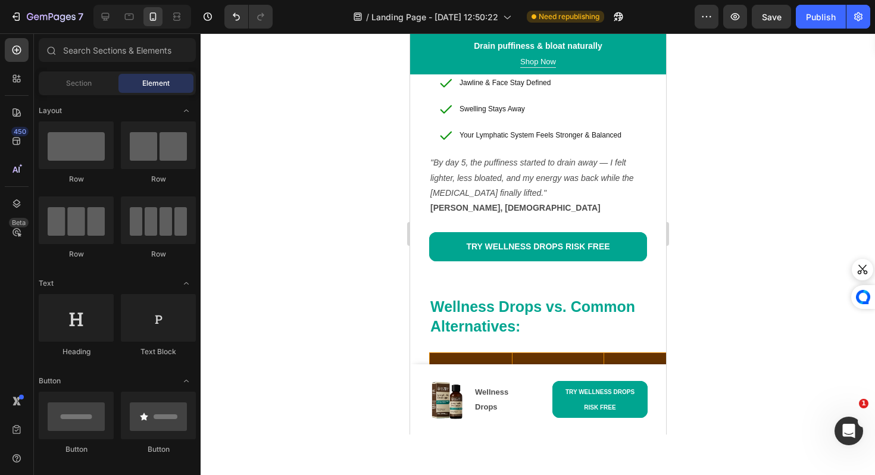
scroll to position [5851, 0]
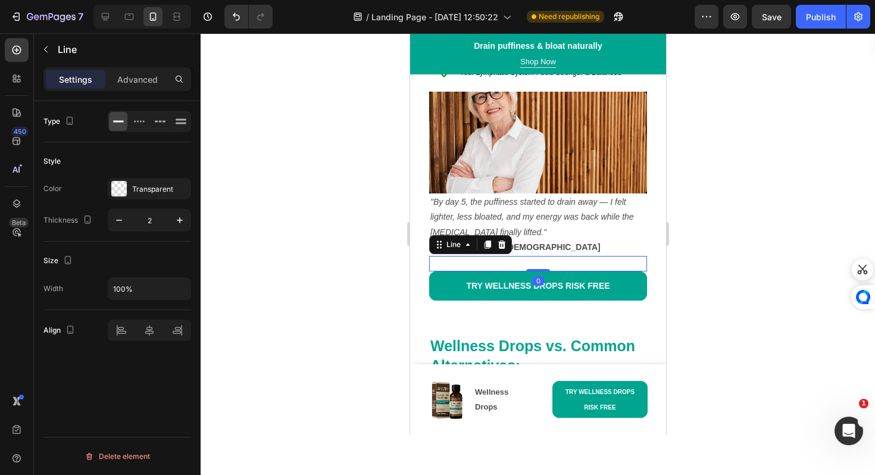
click at [506, 256] on div "Title Line 0" at bounding box center [537, 263] width 218 height 15
click at [502, 235] on div "Line" at bounding box center [469, 244] width 83 height 19
click at [501, 242] on icon at bounding box center [501, 244] width 8 height 8
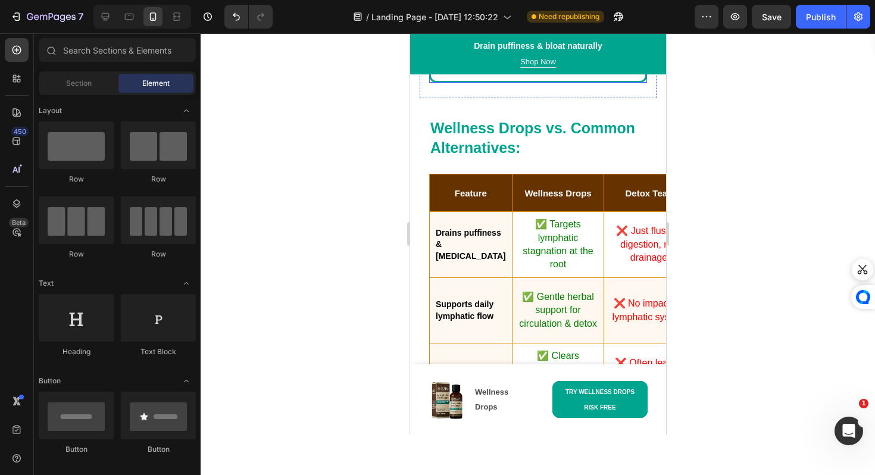
scroll to position [6060, 0]
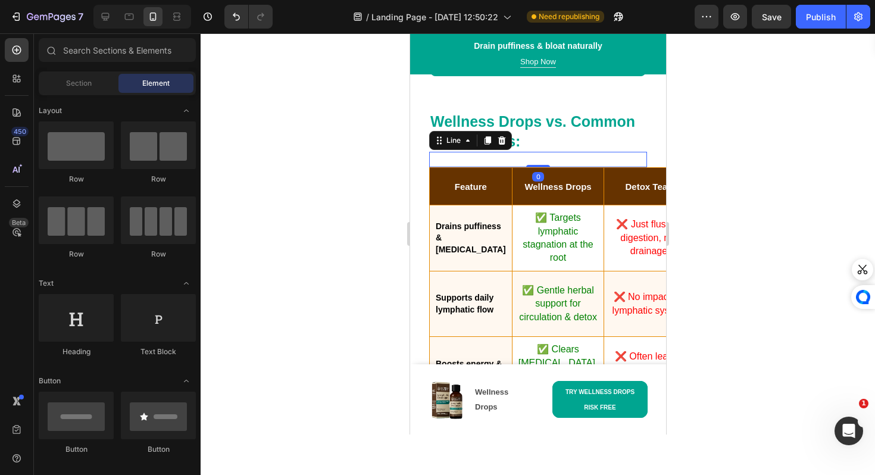
click at [482, 155] on div "Title Line 0" at bounding box center [537, 159] width 218 height 15
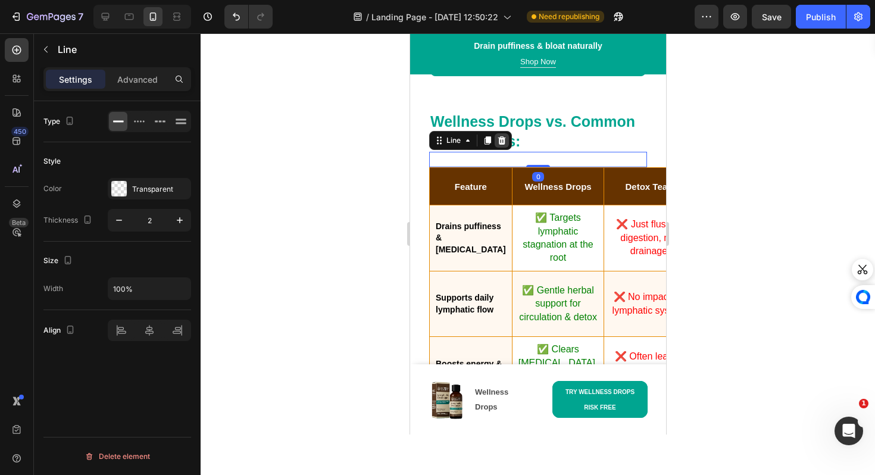
click at [503, 143] on icon at bounding box center [501, 140] width 8 height 8
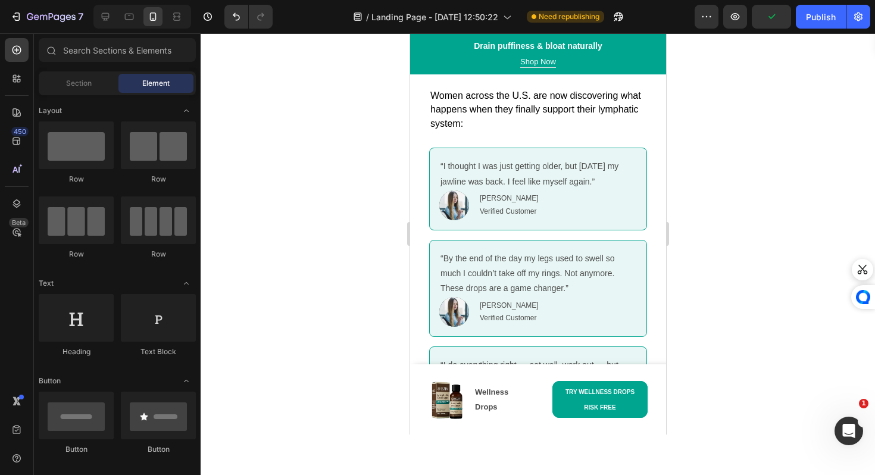
scroll to position [6650, 0]
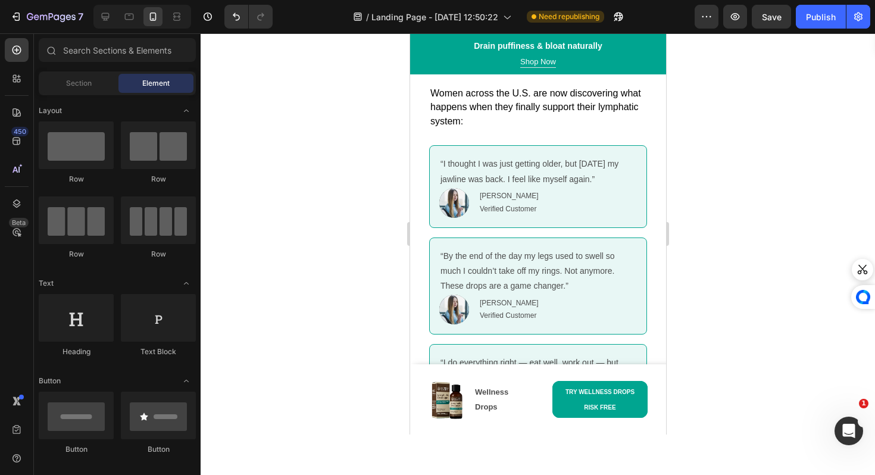
click at [575, 41] on div "Title Line 0" at bounding box center [537, 33] width 218 height 15
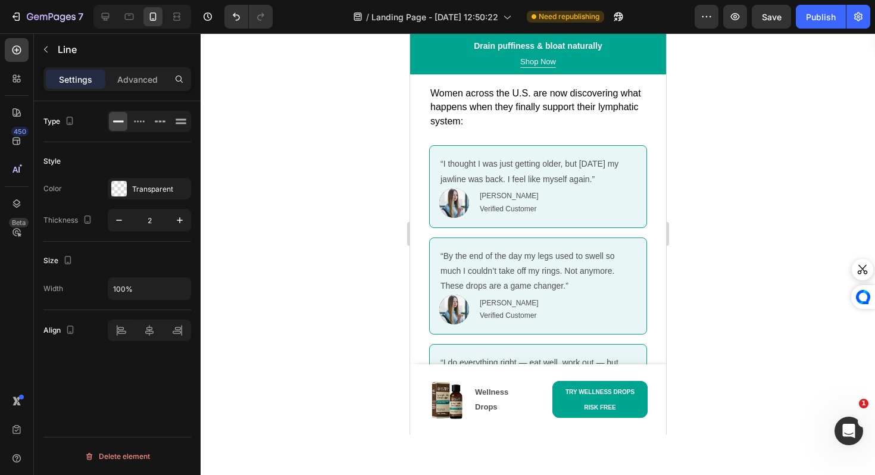
click at [500, 19] on icon at bounding box center [501, 15] width 10 height 10
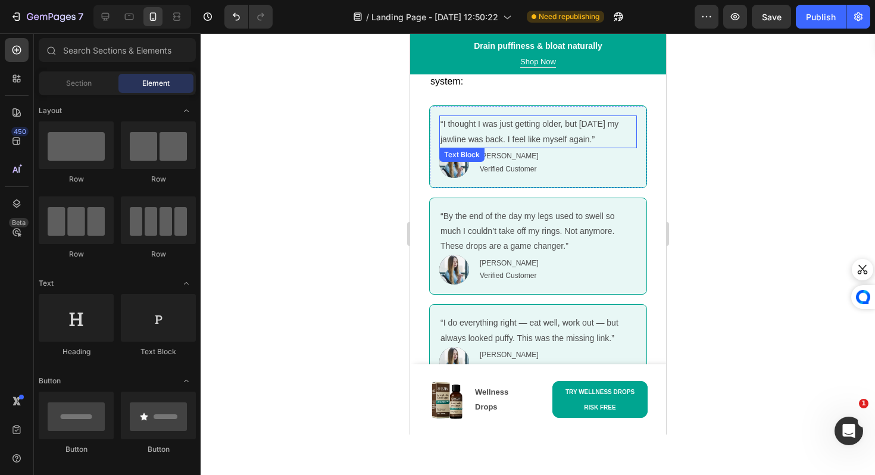
scroll to position [6722, 0]
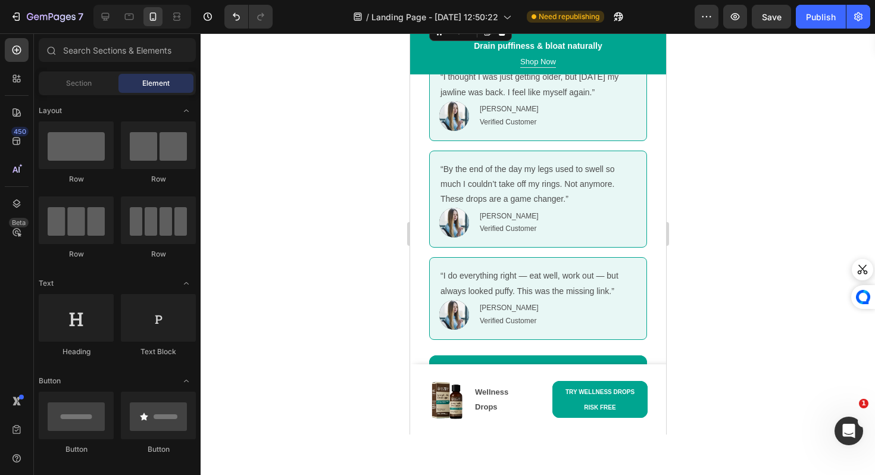
click at [511, 58] on div "Title Line 0" at bounding box center [537, 50] width 218 height 15
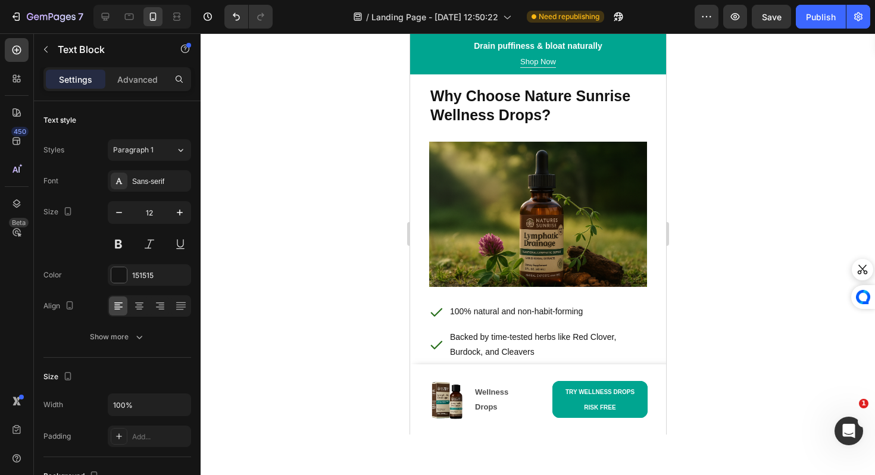
scroll to position [7093, 0]
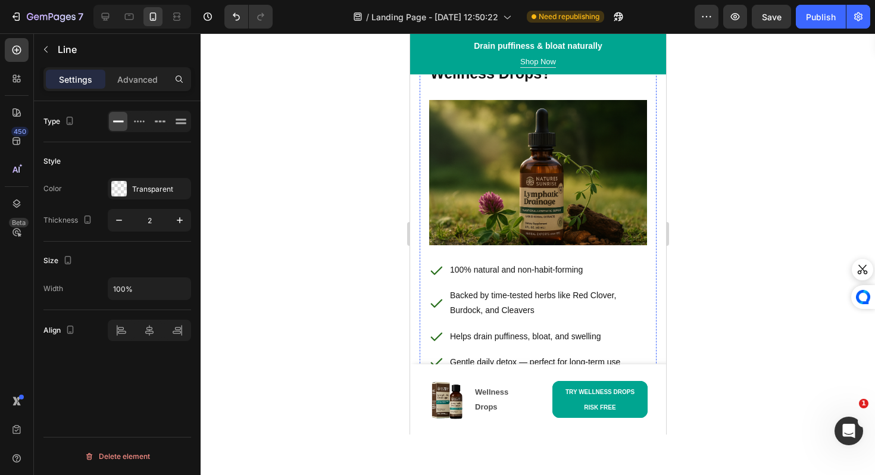
click at [499, 43] on div "Title Line" at bounding box center [537, 35] width 218 height 15
click at [503, 21] on icon at bounding box center [501, 16] width 8 height 8
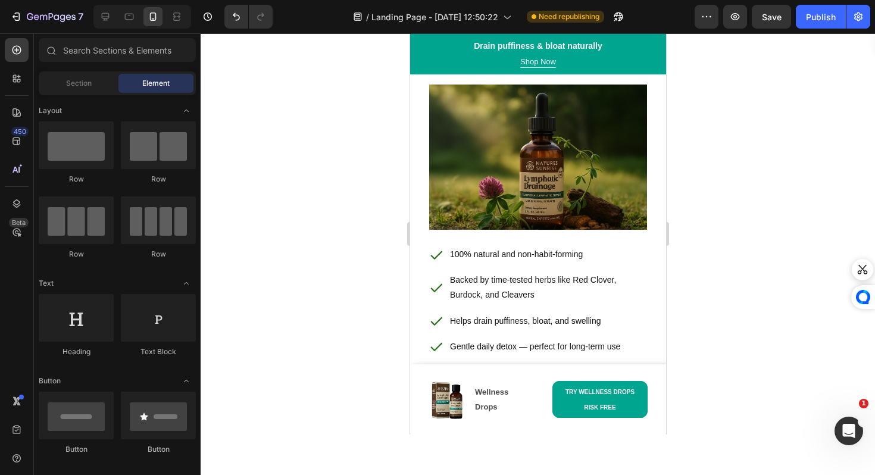
click at [502, 21] on div at bounding box center [537, 20] width 218 height 1
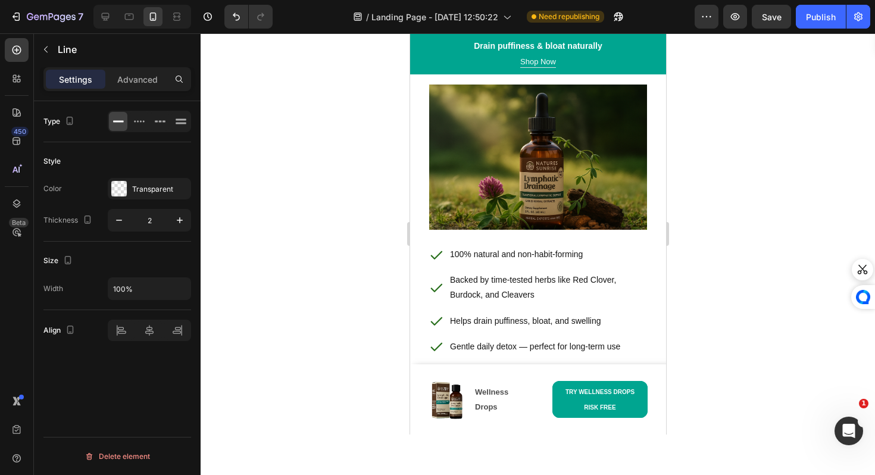
click at [502, 5] on icon at bounding box center [501, 1] width 8 height 8
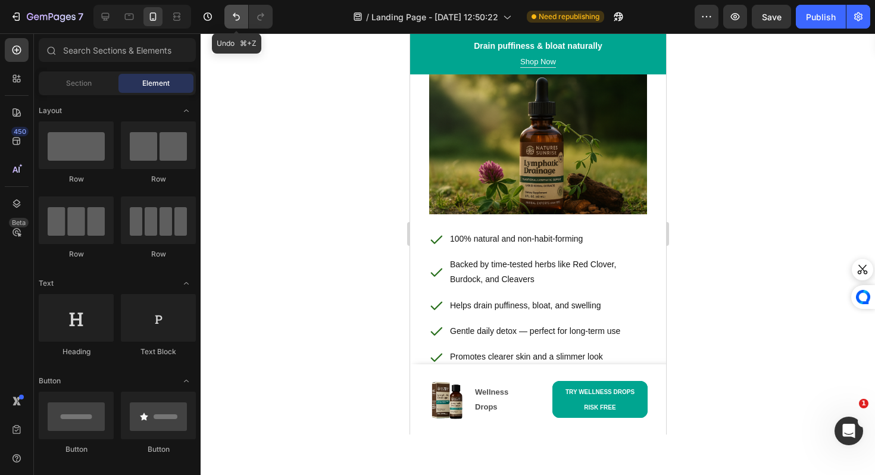
click at [233, 24] on button "Undo/Redo" at bounding box center [236, 17] width 24 height 24
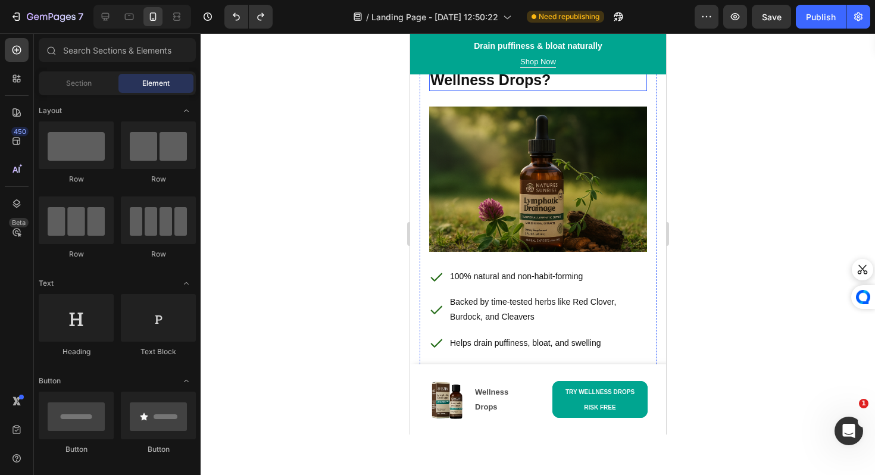
scroll to position [7074, 0]
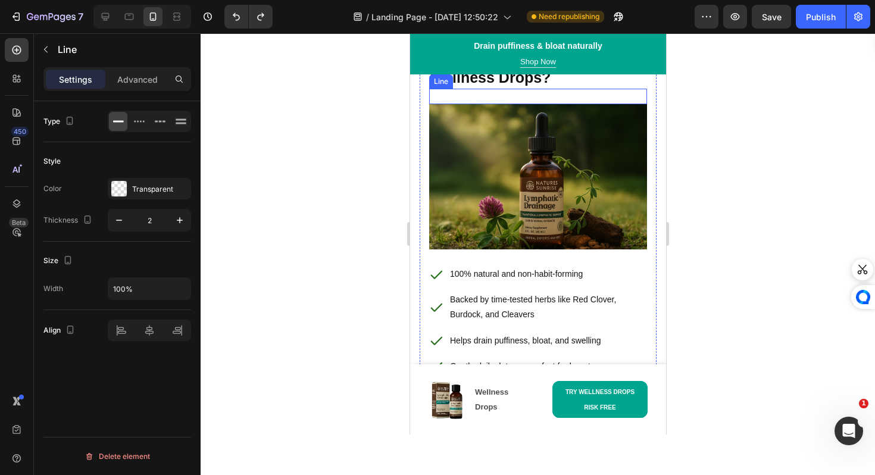
click at [510, 104] on div "Title Line" at bounding box center [537, 96] width 218 height 15
click at [500, 82] on icon at bounding box center [501, 77] width 8 height 8
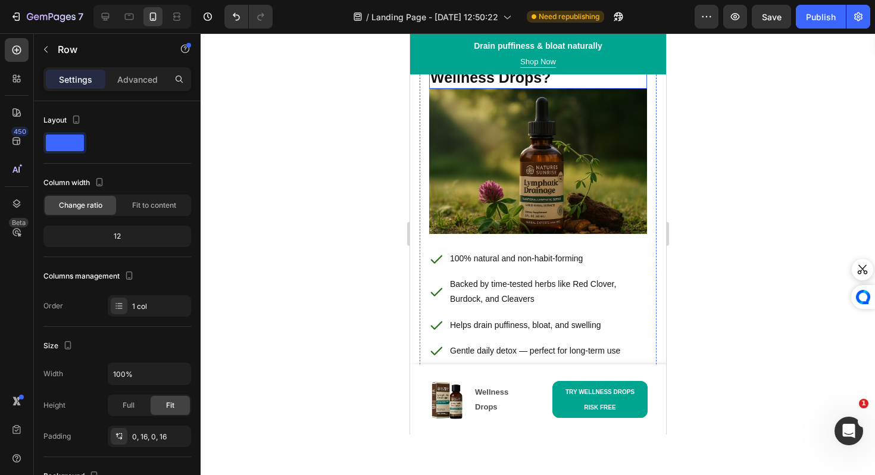
click at [420, 273] on div "Why Choose Nature Sunrise Wellness Drops? Heading Image Title Line 100% natural…" at bounding box center [537, 331] width 237 height 566
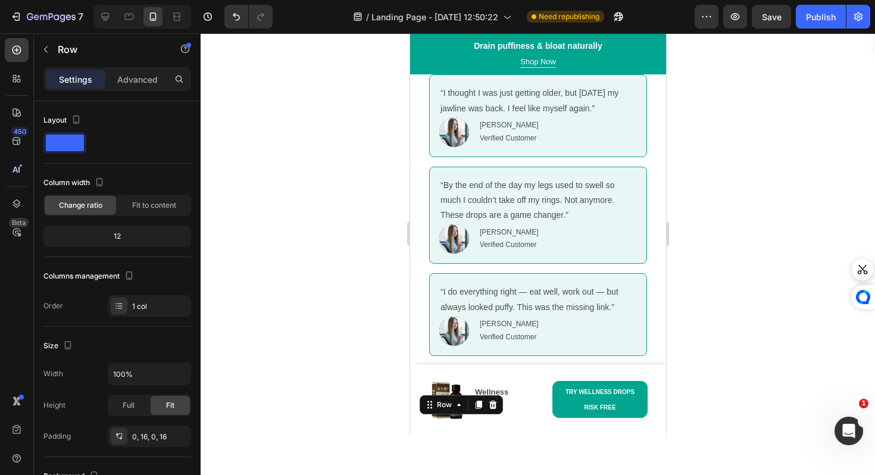
scroll to position [6643, 0]
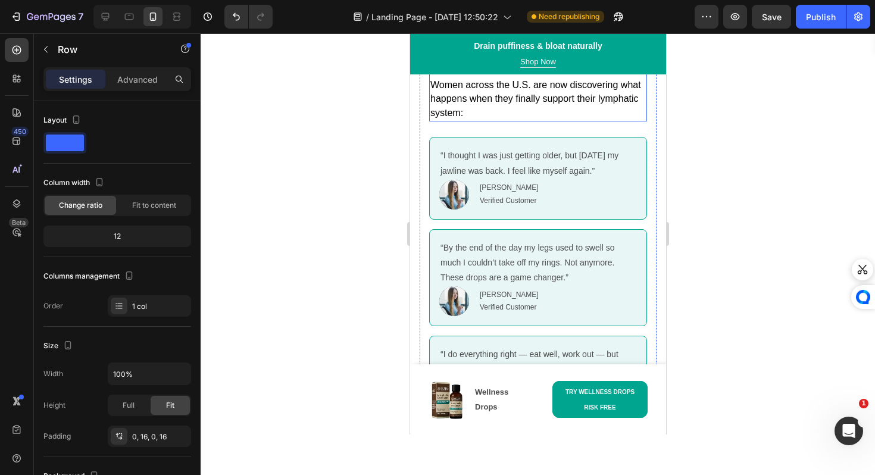
click at [440, 79] on p at bounding box center [537, 71] width 215 height 13
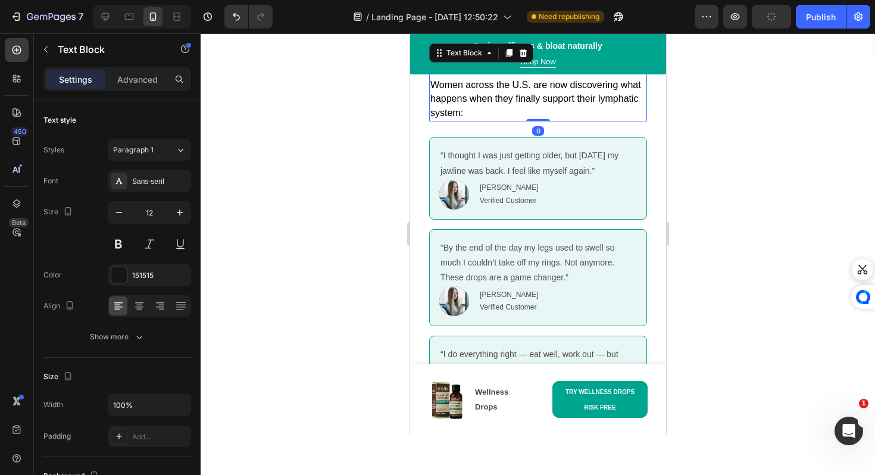
click at [448, 79] on p "Rich Text Editor. Editing area: main" at bounding box center [537, 71] width 215 height 13
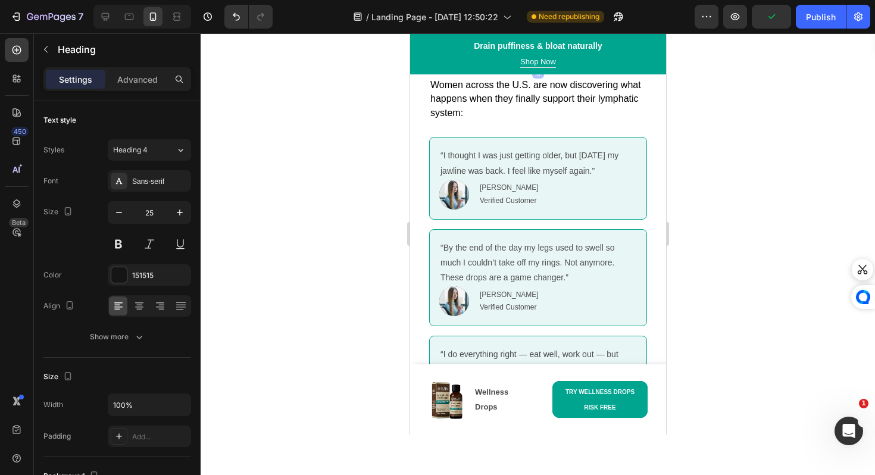
click at [453, 200] on div "Real People, Real Results Heading 0 Real People, Real Results Heading 0 Women a…" at bounding box center [537, 256] width 237 height 446
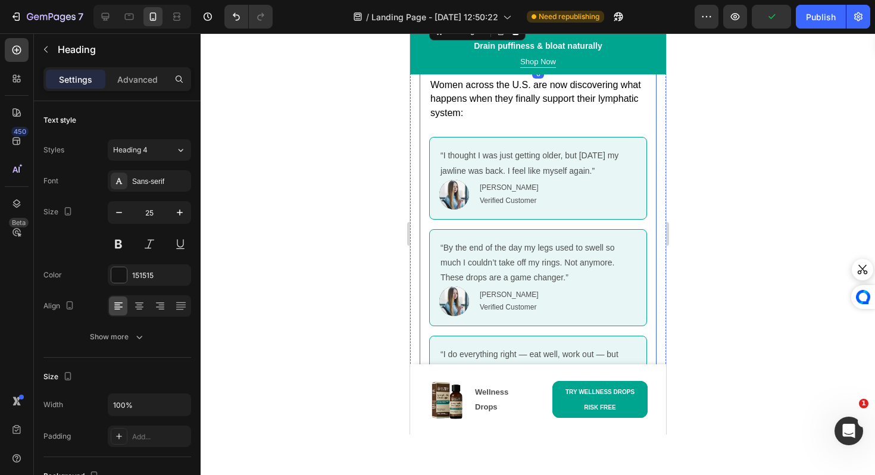
click at [577, 197] on div "Real People, Real Results Heading 0 Women across the U.S. are now discovering w…" at bounding box center [537, 256] width 237 height 446
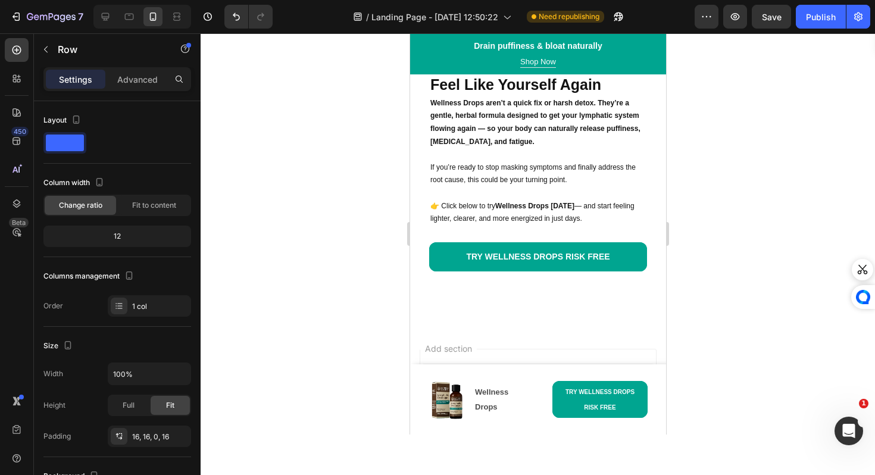
scroll to position [7417, 0]
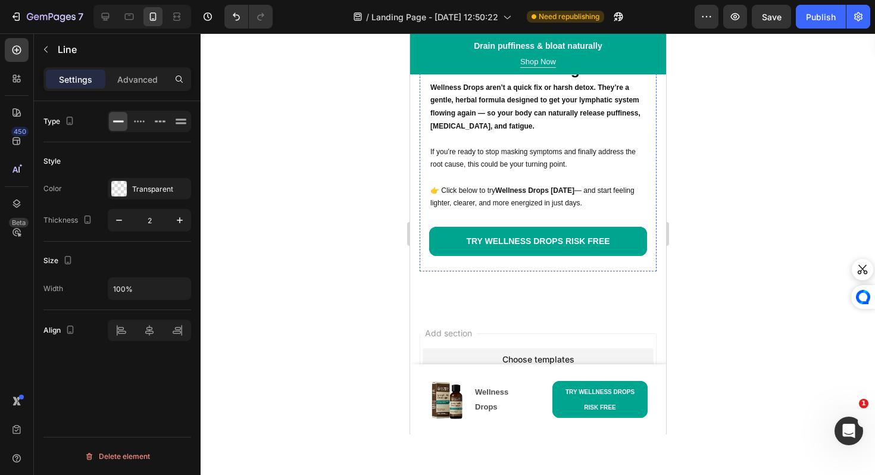
click at [566, 58] on div "Title Line" at bounding box center [537, 50] width 218 height 15
click at [487, 41] on div "Line" at bounding box center [469, 31] width 83 height 19
click at [505, 36] on icon at bounding box center [501, 32] width 10 height 10
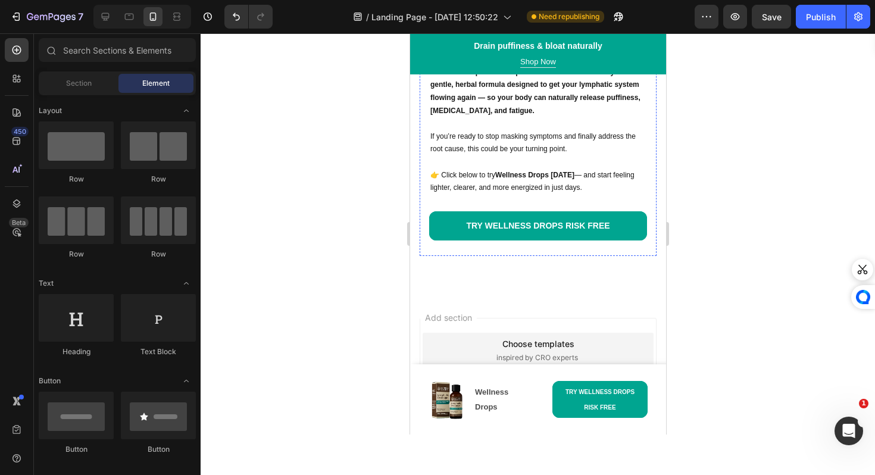
click at [606, 41] on p "Promotes clearer skin and a slimmer look" at bounding box center [546, 33] width 195 height 15
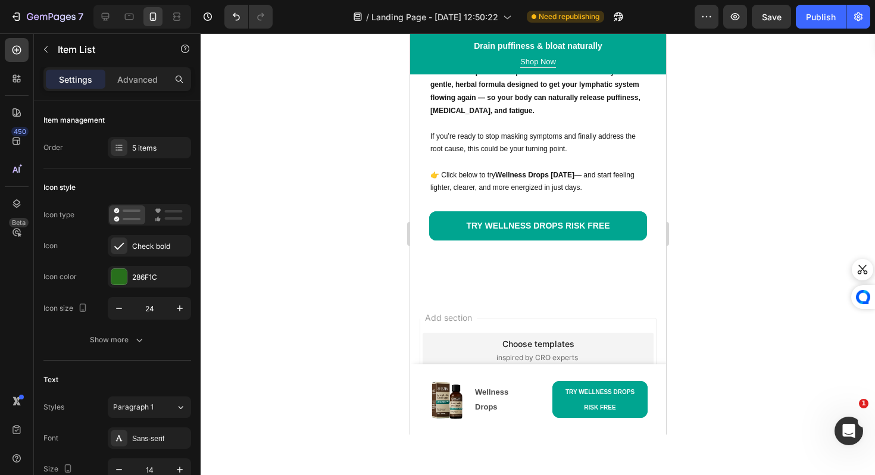
click at [606, 41] on p "Promotes clearer skin and a slimmer look" at bounding box center [546, 33] width 195 height 15
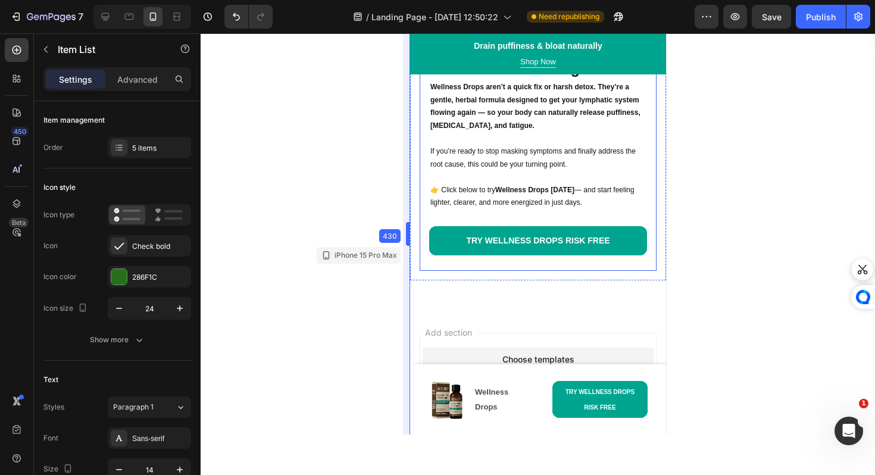
drag, startPoint x: 402, startPoint y: 267, endPoint x: 0, endPoint y: 230, distance: 404.0
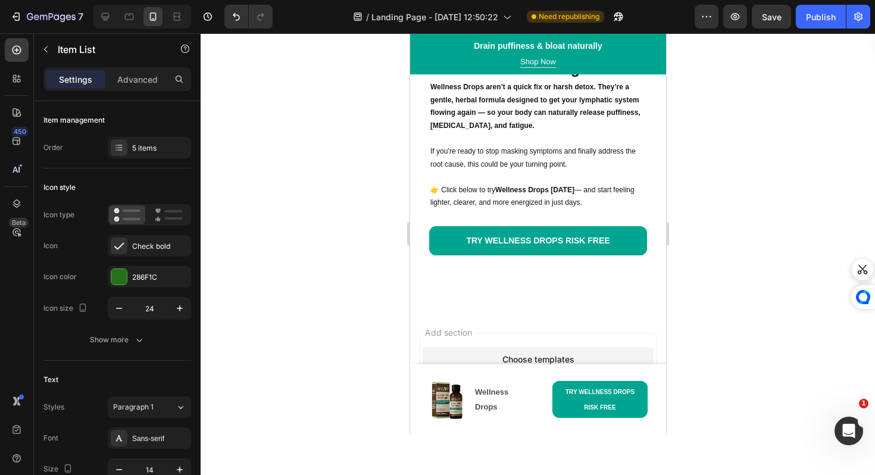
click at [374, 295] on div at bounding box center [538, 253] width 674 height 441
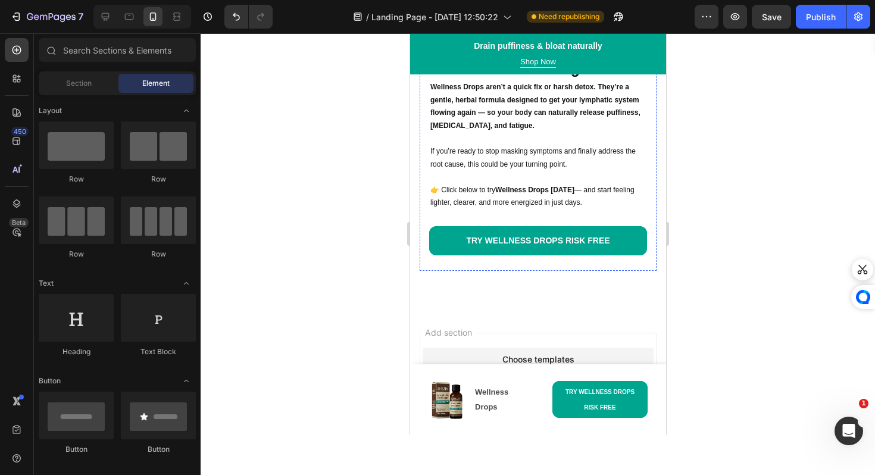
click at [570, 56] on p "Rich Text Editor. Editing area: main" at bounding box center [546, 48] width 195 height 15
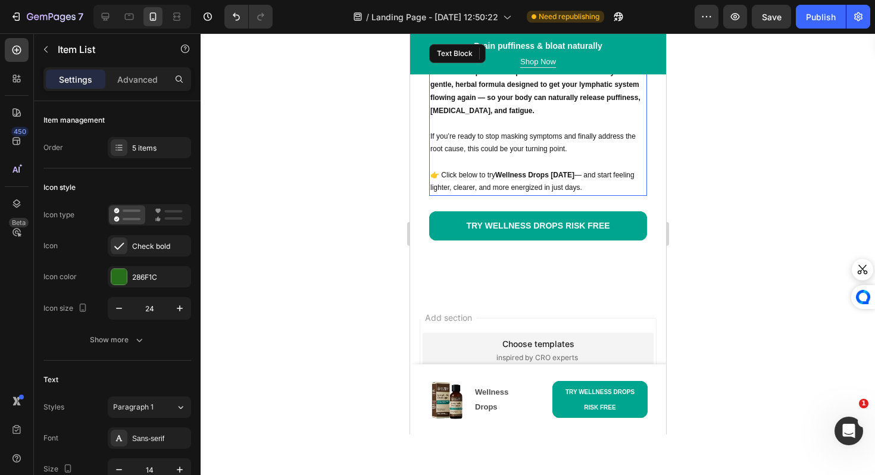
click at [465, 115] on strong "Wellness Drops aren’t a quick fix or harsh detox. They’re a gentle, herbal form…" at bounding box center [535, 91] width 210 height 47
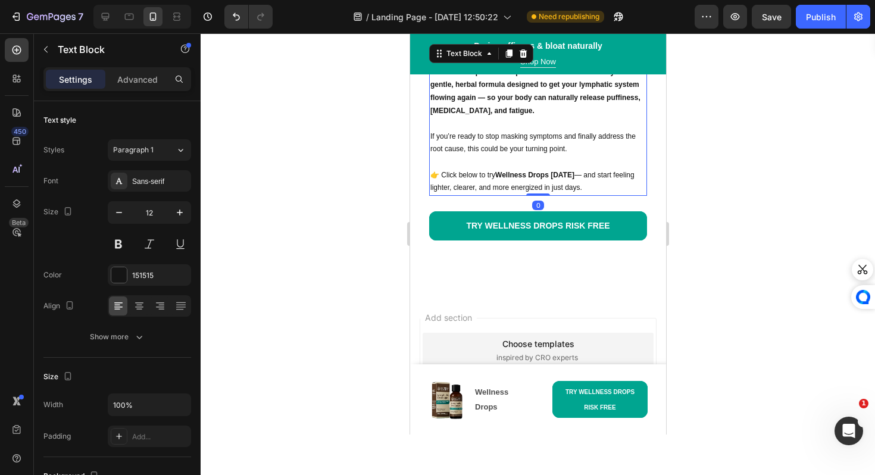
click at [368, 280] on div at bounding box center [538, 253] width 674 height 441
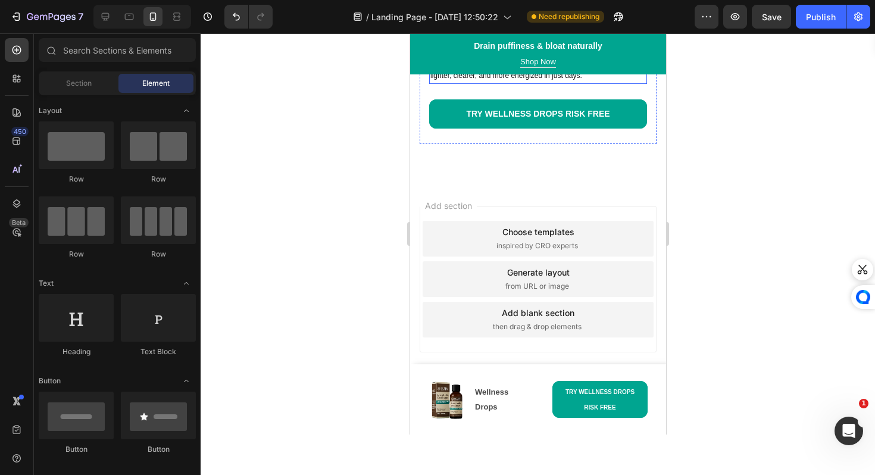
scroll to position [7687, 0]
click at [810, 21] on div "Publish" at bounding box center [821, 17] width 30 height 12
click at [120, 26] on div at bounding box center [129, 16] width 19 height 19
click at [108, 21] on icon at bounding box center [105, 17] width 12 height 12
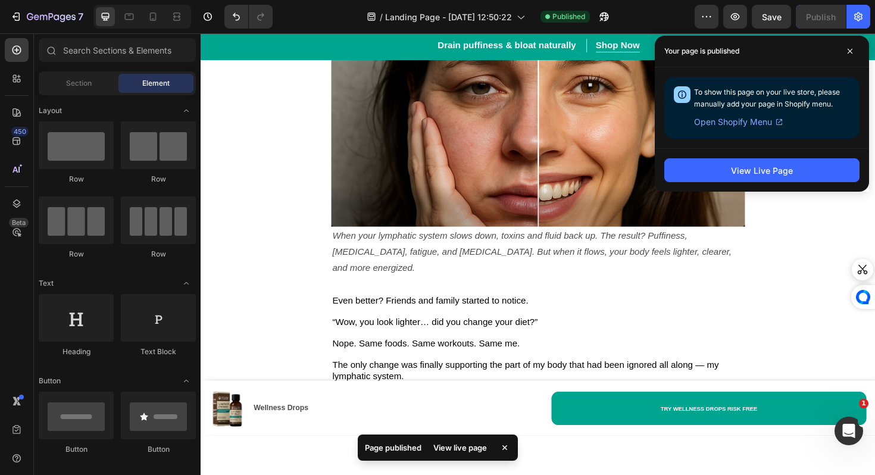
scroll to position [3310, 0]
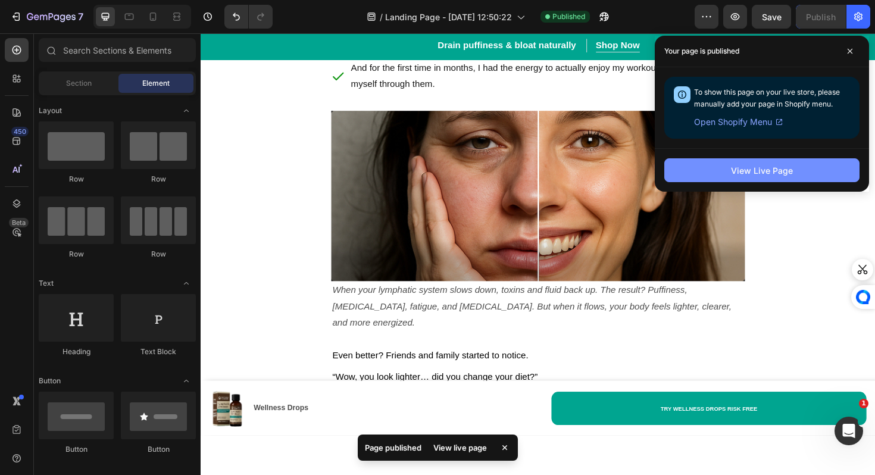
click at [683, 167] on button "View Live Page" at bounding box center [761, 170] width 195 height 24
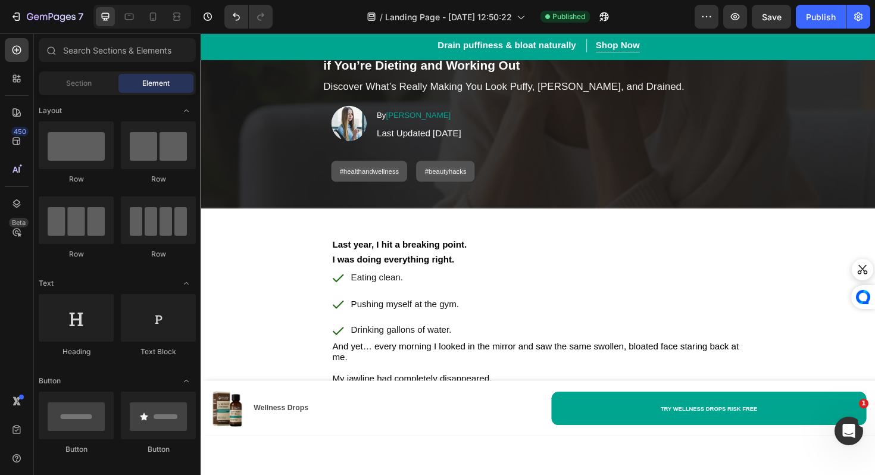
scroll to position [172, 0]
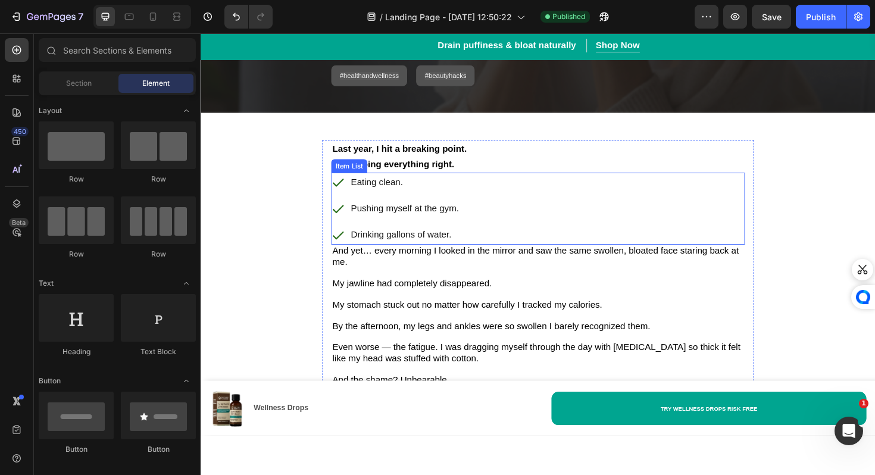
click at [337, 176] on div "Last year, I hit a breaking point. I was doing everything right. Text Block Eat…" at bounding box center [557, 300] width 457 height 308
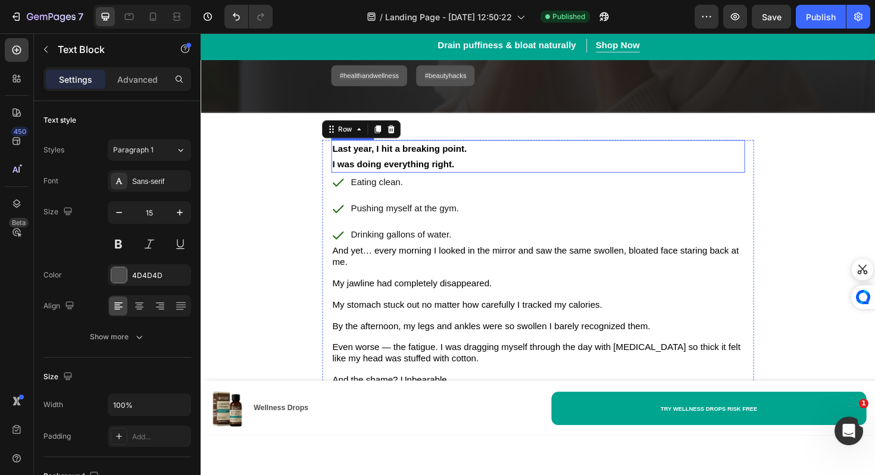
click at [342, 173] on strong "I was doing everything right." at bounding box center [404, 172] width 129 height 10
click at [340, 173] on strong "I was doing everything right." at bounding box center [404, 172] width 129 height 10
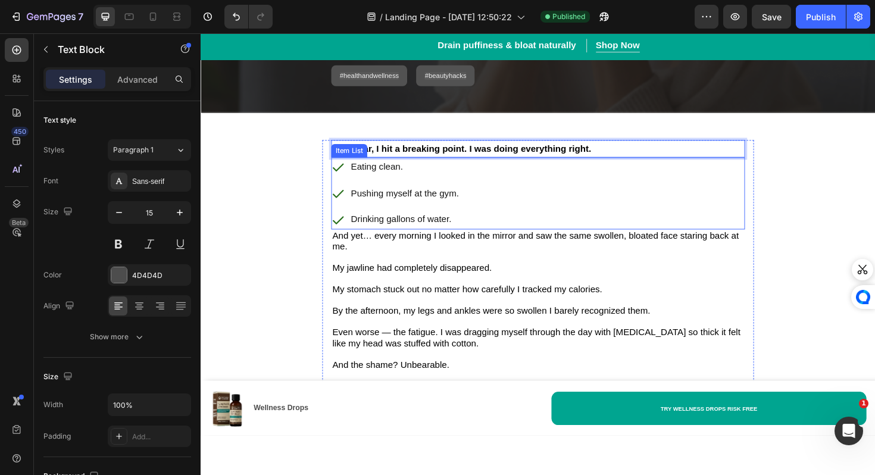
click at [342, 243] on span "And yet… every morning I looked in the mirror and saw the same swollen, bloated…" at bounding box center [555, 253] width 430 height 22
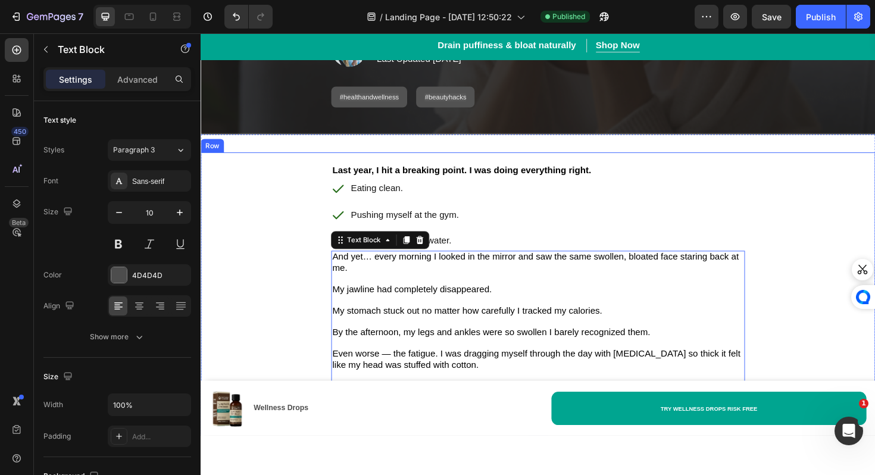
scroll to position [137, 0]
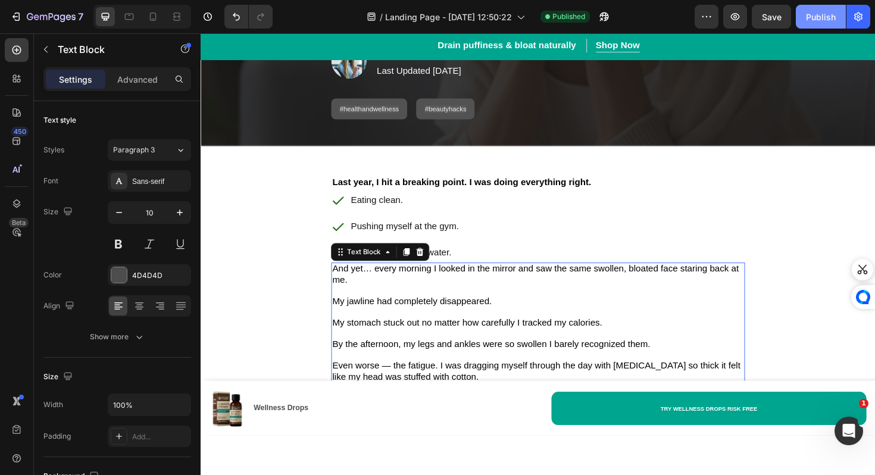
click at [819, 21] on div "Publish" at bounding box center [821, 17] width 30 height 12
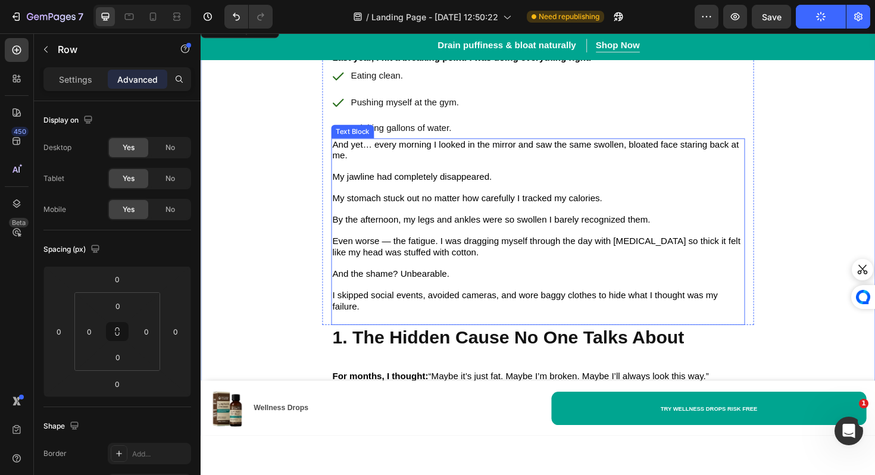
scroll to position [237, 0]
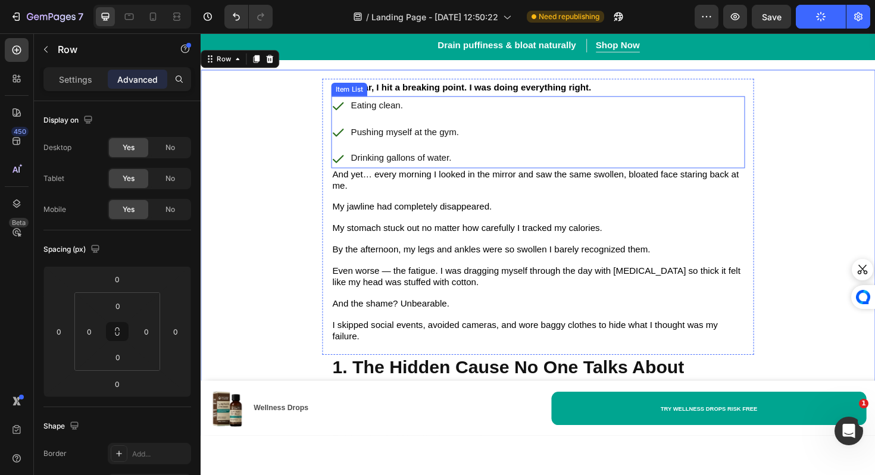
click at [470, 157] on p "Drinking gallons of water." at bounding box center [416, 165] width 114 height 17
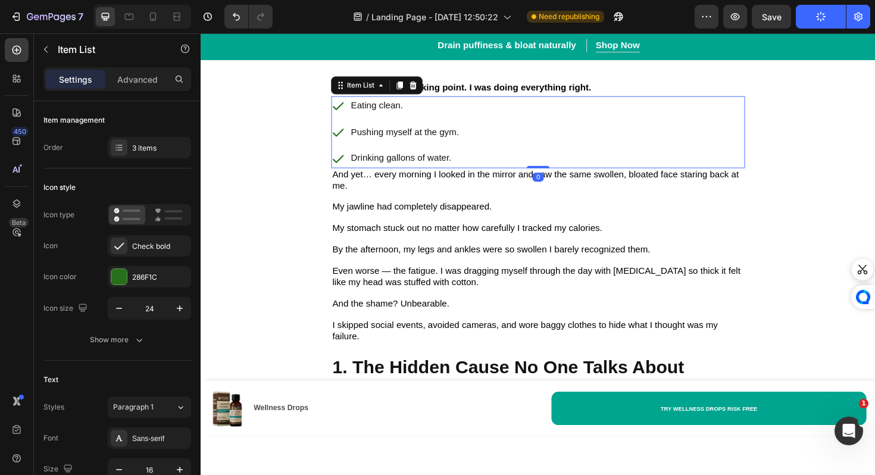
click at [470, 166] on p "Drinking gallons of water." at bounding box center [416, 165] width 114 height 17
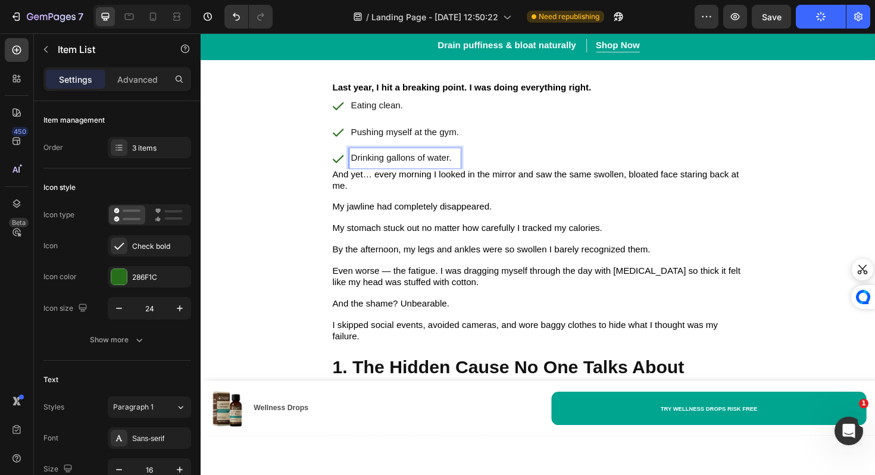
click at [499, 165] on div "Eating clean. Pushing myself at the gym. Drinking gallons of water." at bounding box center [558, 138] width 438 height 76
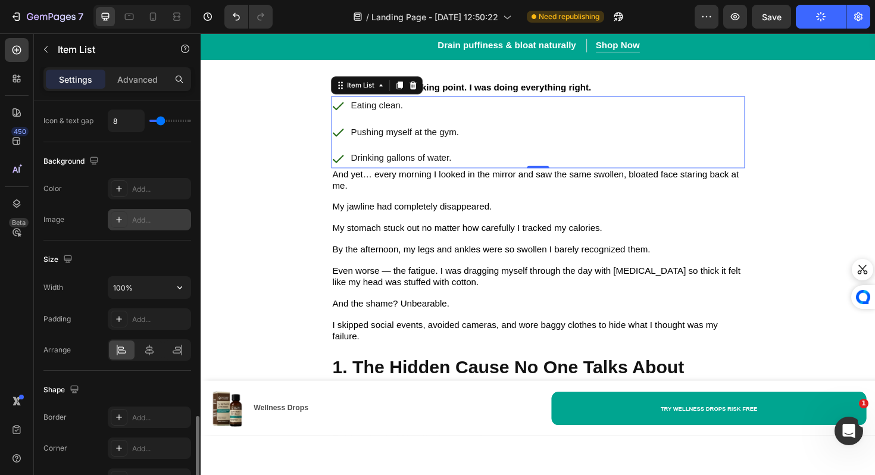
scroll to position [691, 0]
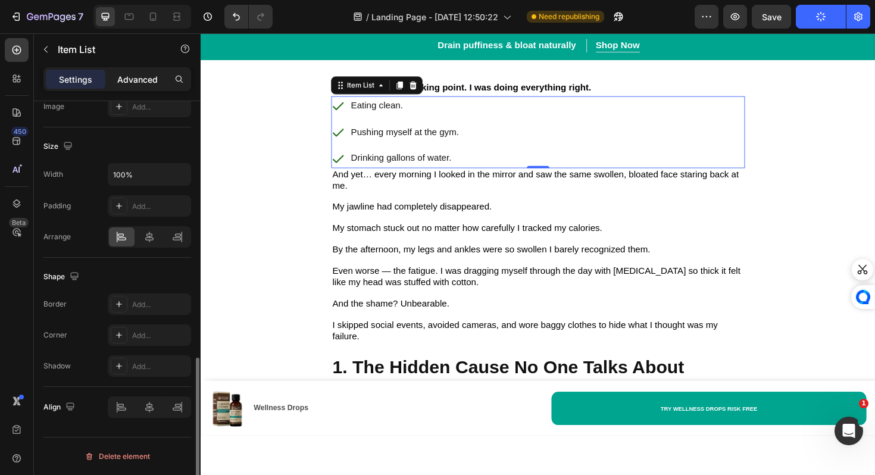
click at [145, 82] on p "Advanced" at bounding box center [137, 79] width 40 height 12
type input "100%"
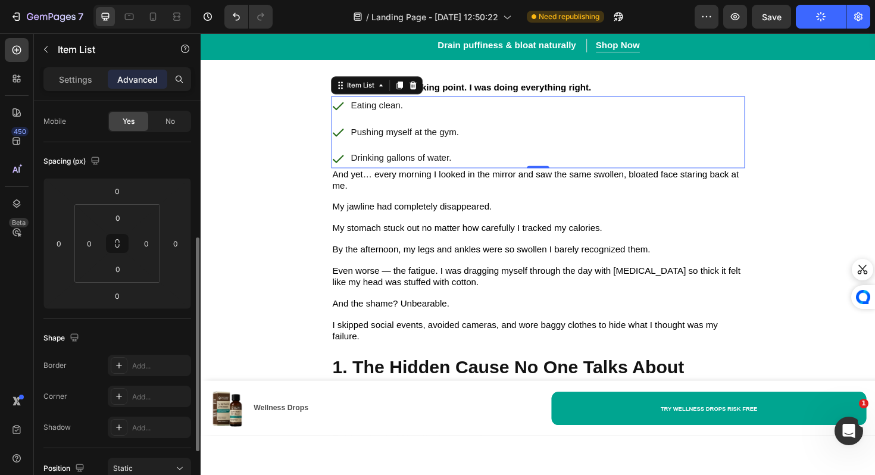
scroll to position [0, 0]
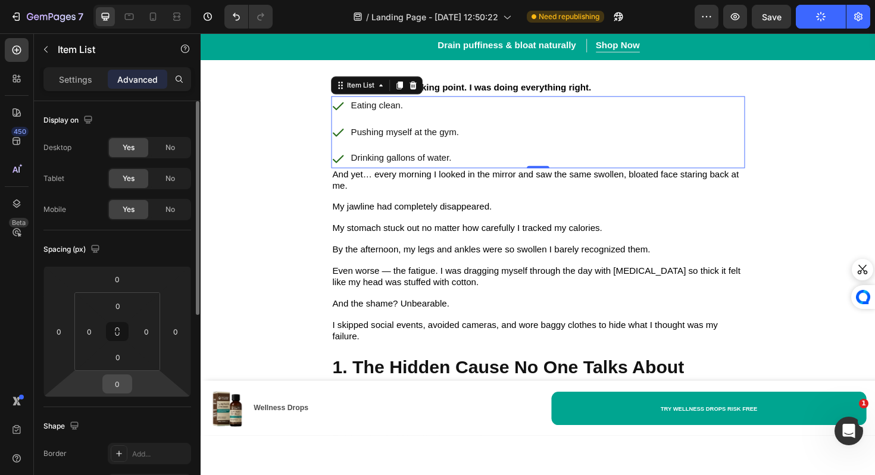
click at [123, 386] on input "0" at bounding box center [117, 384] width 24 height 18
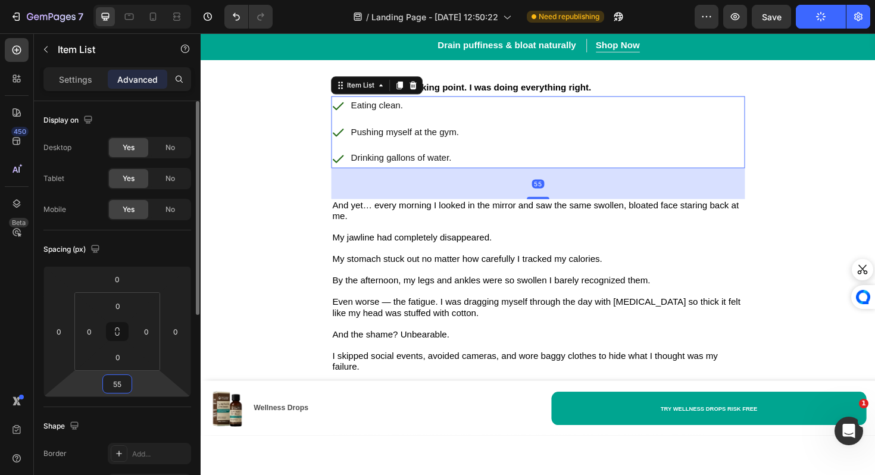
type input "5"
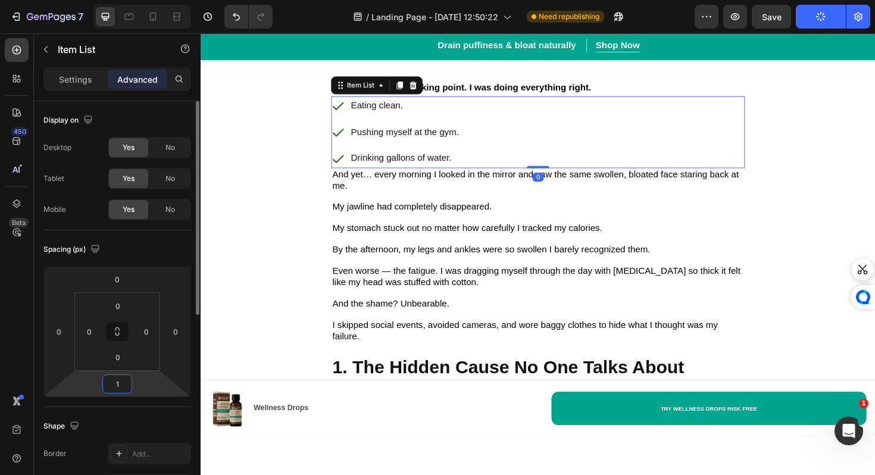
type input "10"
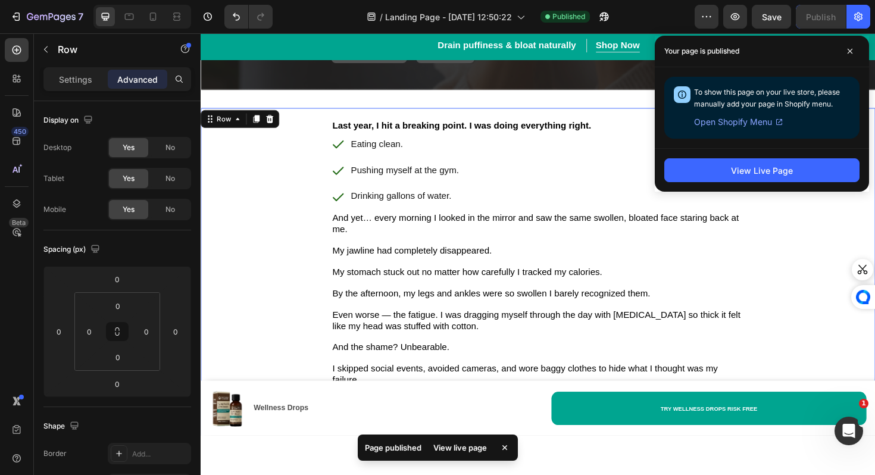
scroll to position [192, 0]
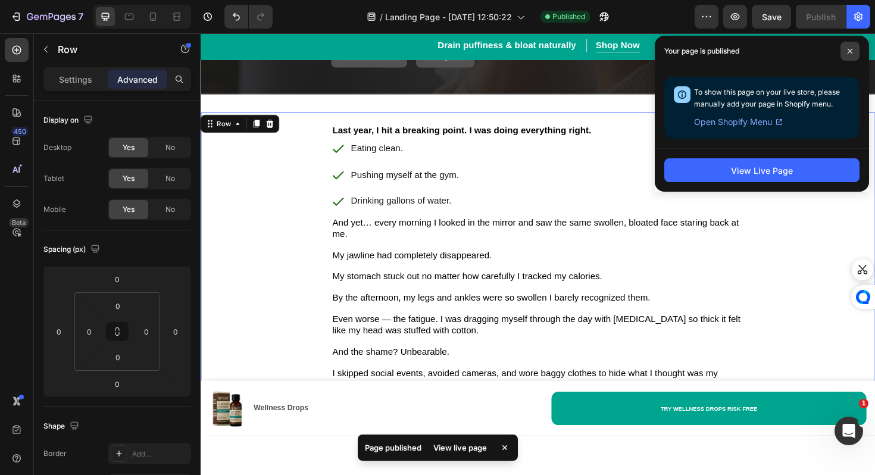
click at [853, 51] on span at bounding box center [849, 51] width 19 height 19
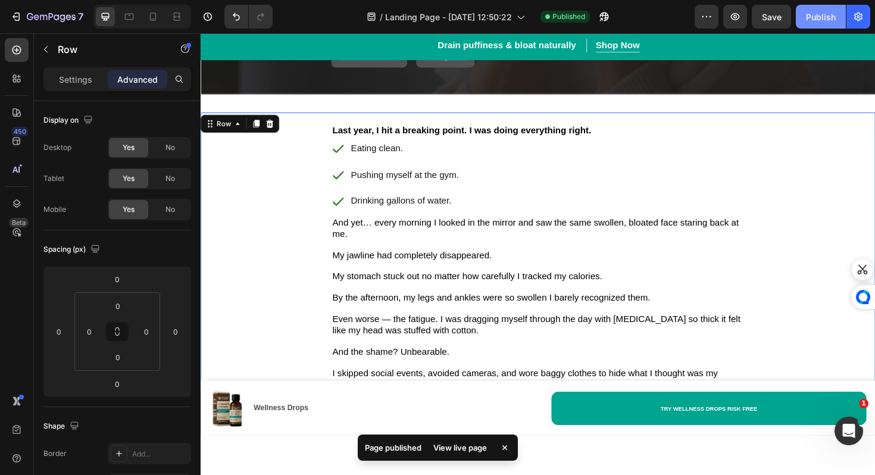
click at [831, 18] on div "Publish" at bounding box center [821, 17] width 30 height 12
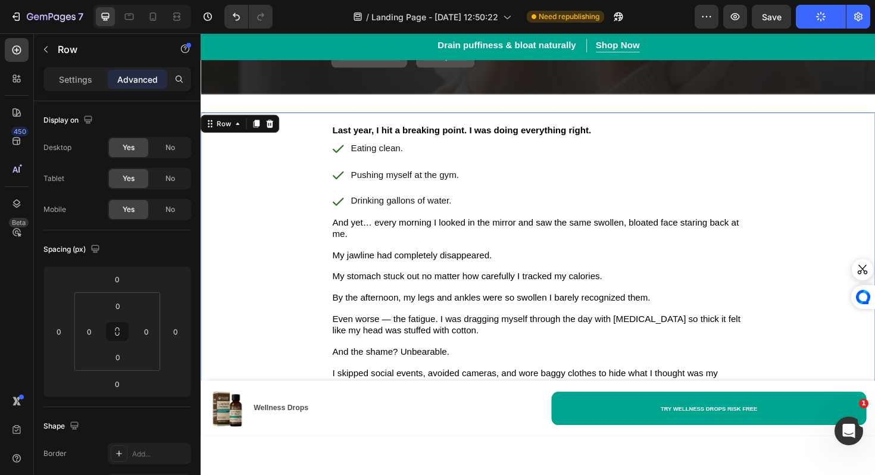
click at [541, 469] on div at bounding box center [538, 253] width 674 height 441
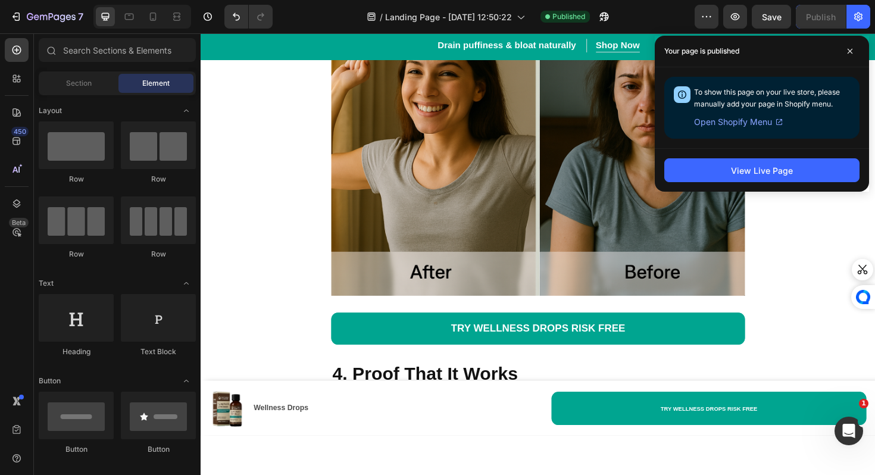
scroll to position [2876, 0]
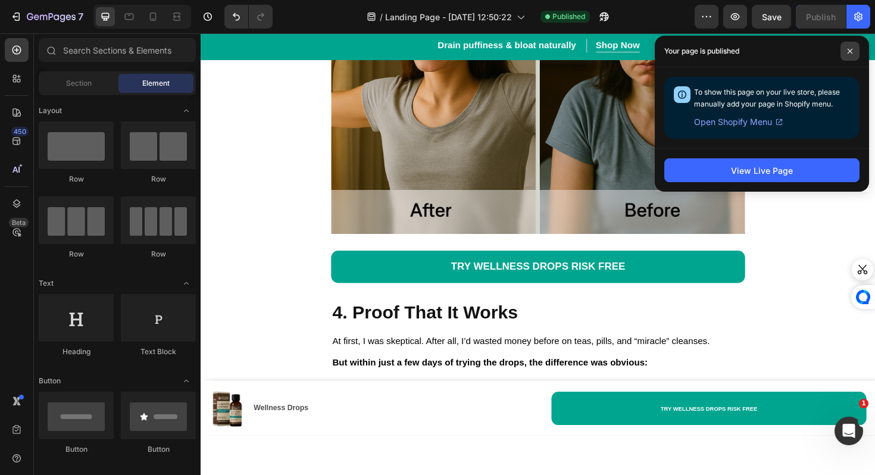
click at [850, 50] on icon at bounding box center [849, 51] width 5 height 5
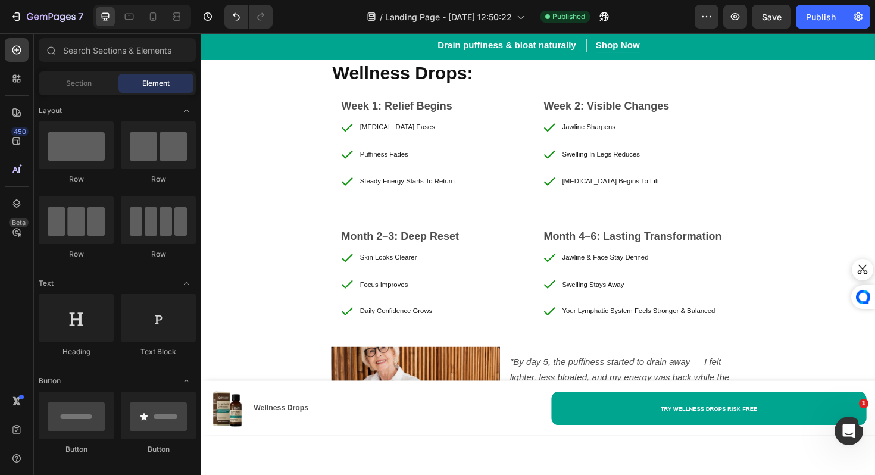
scroll to position [6432, 0]
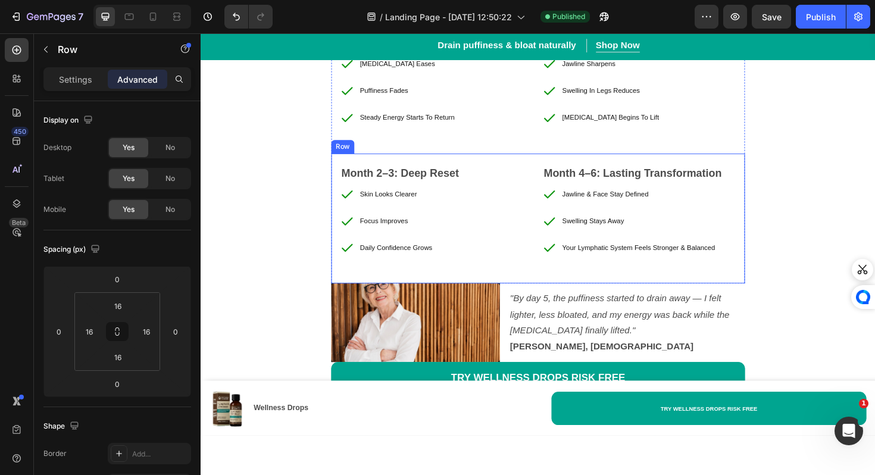
click at [601, 289] on div "Month 4–6: Lasting Transformation Text Block Jawline & Face Stay Defined Swelli…" at bounding box center [664, 229] width 205 height 119
click at [597, 289] on div "Month 4–6: Lasting Transformation Text Block Jawline & Face Stay Defined Swelli…" at bounding box center [664, 229] width 205 height 119
click at [562, 287] on div "Month 2–3: Deep Reset Text Block Skin Looks Clearer Focus Improves Daily Confid…" at bounding box center [558, 230] width 438 height 138
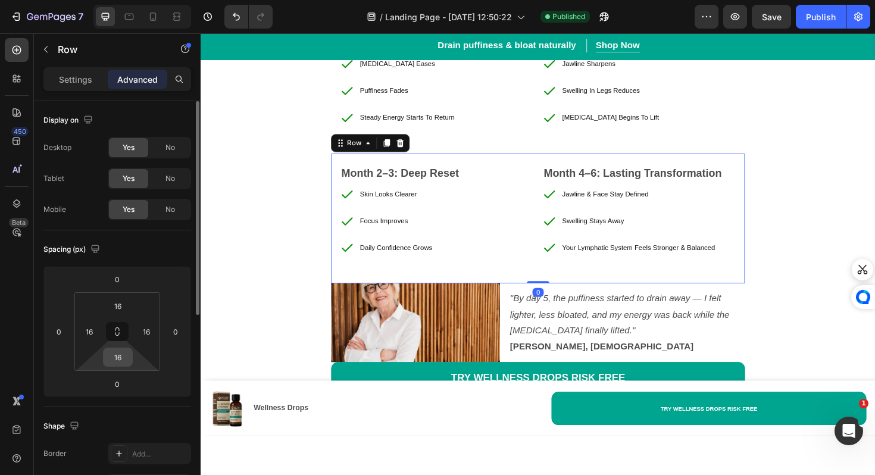
click at [130, 362] on div "16" at bounding box center [118, 356] width 30 height 19
click at [120, 359] on input "16" at bounding box center [118, 357] width 24 height 18
type input "8"
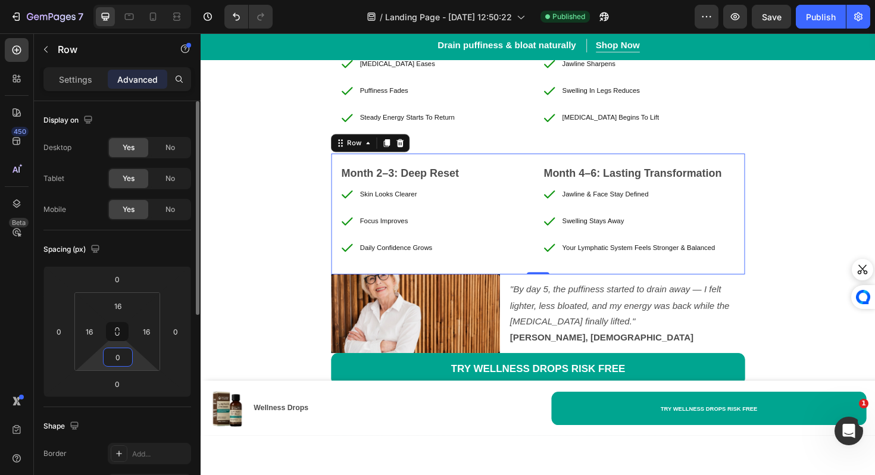
type input "0"
click at [137, 408] on div "Shape Border Add... Corner Add... Shadow Add..." at bounding box center [117, 471] width 148 height 129
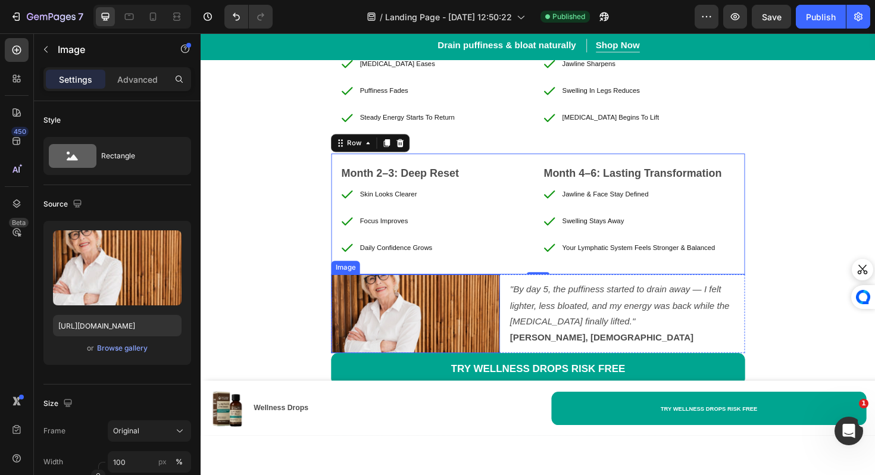
click at [421, 297] on img at bounding box center [428, 330] width 178 height 83
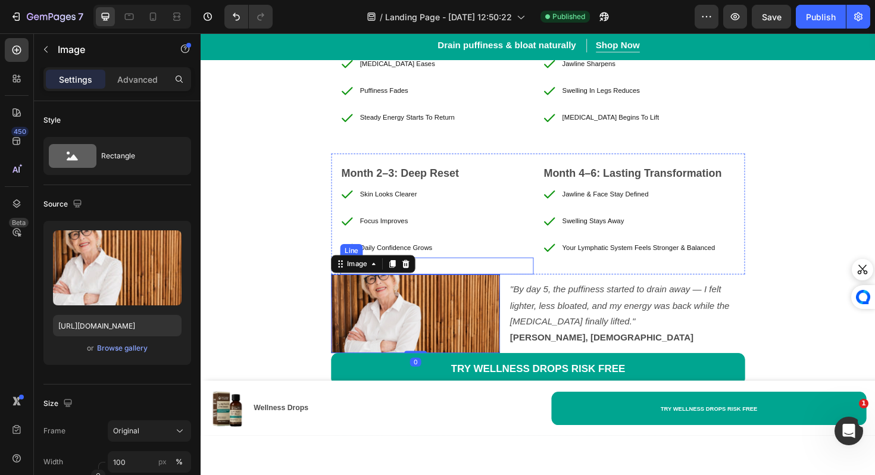
click at [469, 270] on div "Skin Looks Clearer Focus Improves Daily Confidence Grows" at bounding box center [450, 232] width 205 height 78
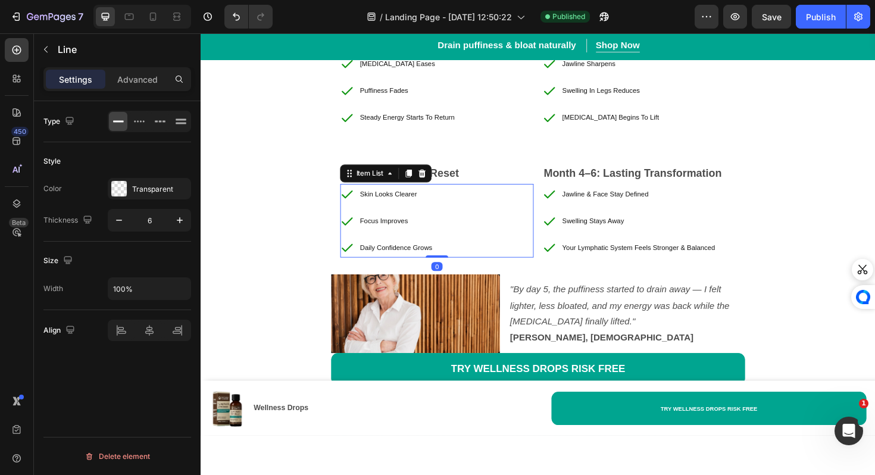
click at [487, 280] on div "Title Line" at bounding box center [450, 280] width 205 height 18
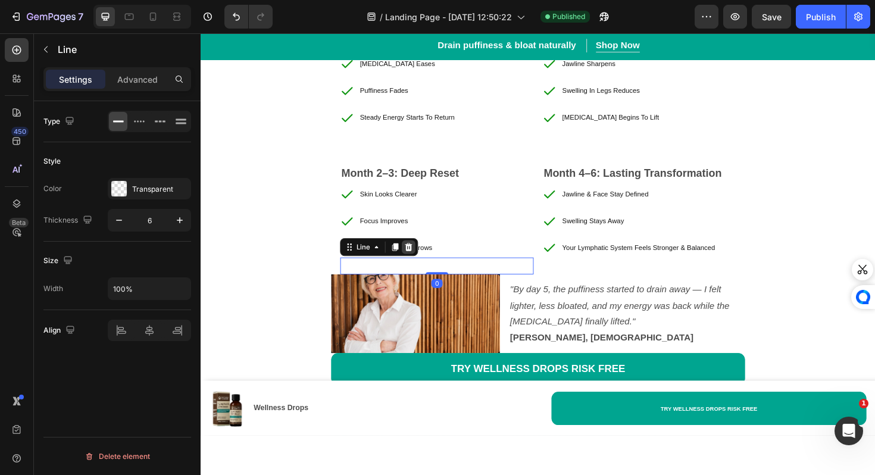
click at [427, 267] on div at bounding box center [421, 259] width 14 height 14
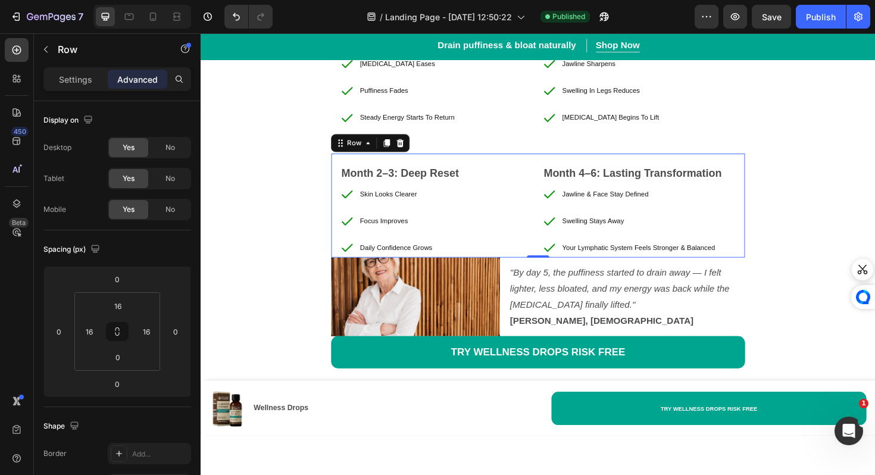
click at [557, 265] on div "Month 2–3: Deep Reset Text Block Skin Looks Clearer Focus Improves Daily Confid…" at bounding box center [558, 216] width 438 height 111
click at [121, 357] on input "0" at bounding box center [118, 357] width 24 height 18
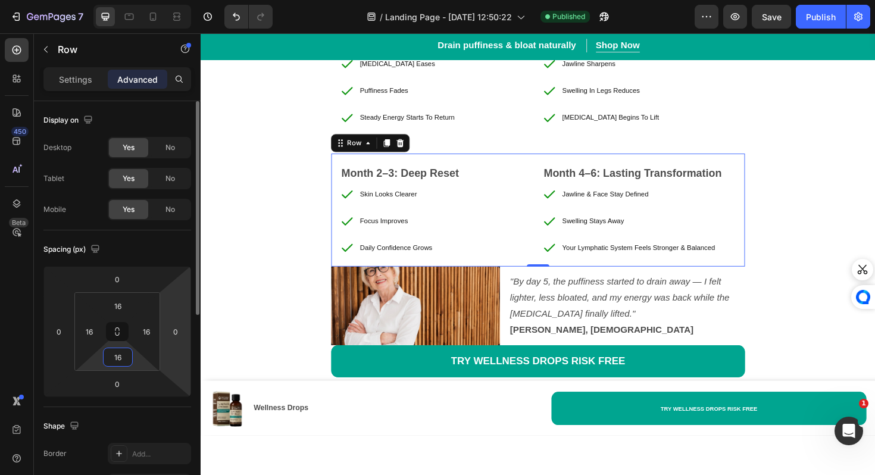
type input "1"
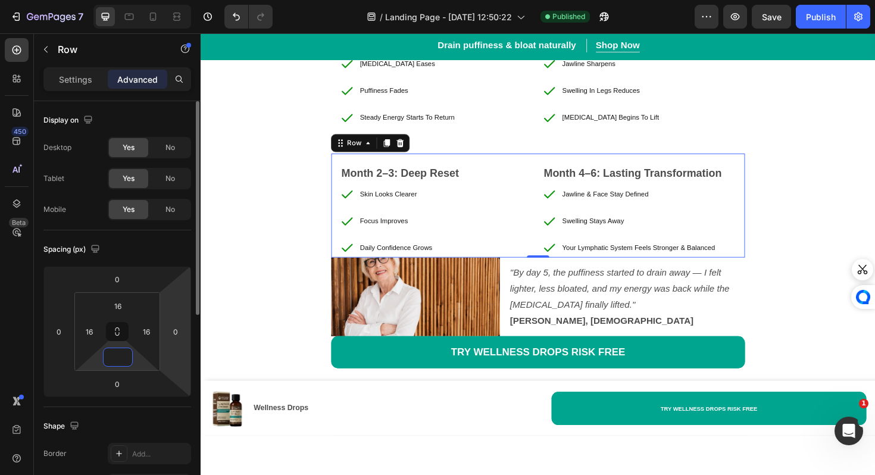
type input "8"
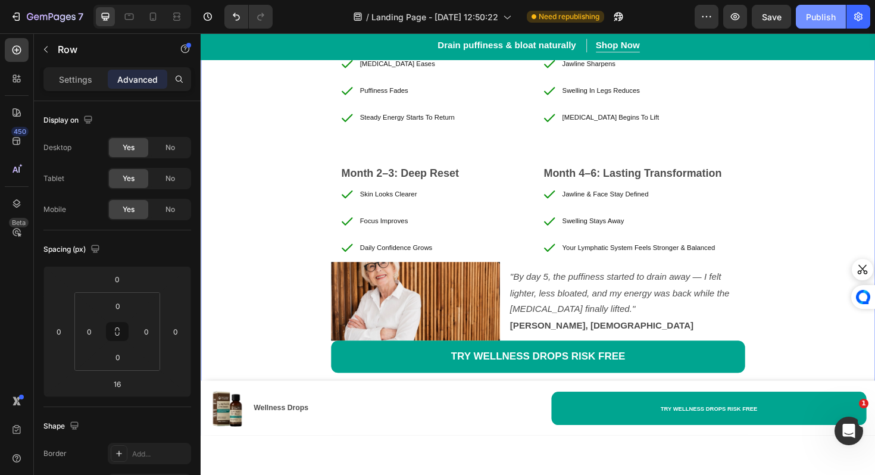
click at [823, 15] on div "Publish" at bounding box center [821, 17] width 30 height 12
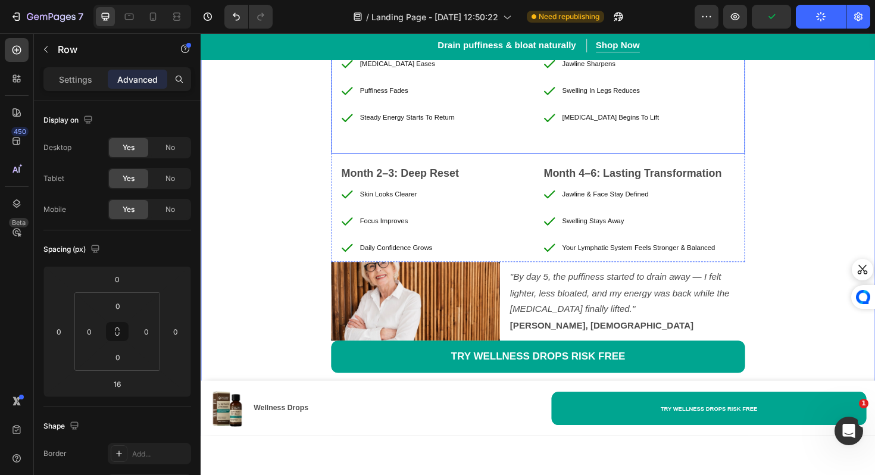
click at [479, 159] on div "Week 1: Relief Begins Text Block [MEDICAL_DATA] Eases Puffiness Fades Steady En…" at bounding box center [558, 92] width 438 height 138
click at [490, 147] on div "Title Line" at bounding box center [450, 142] width 205 height 18
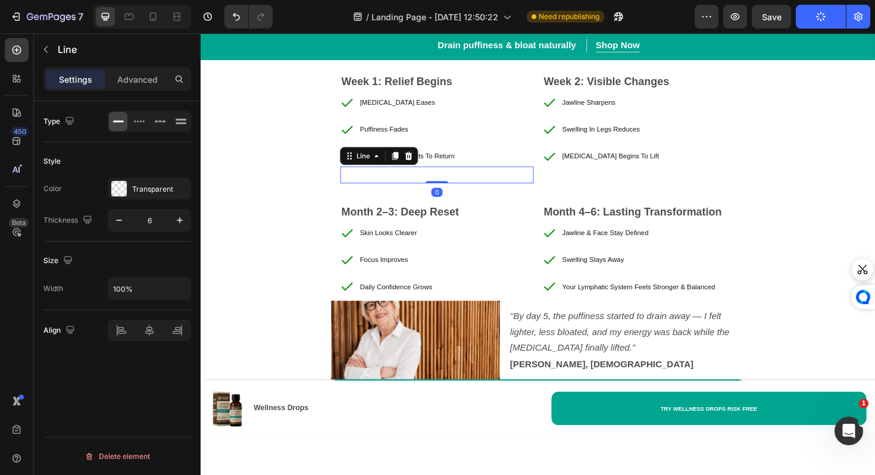
scroll to position [6391, 0]
click at [424, 166] on icon at bounding box center [421, 163] width 10 height 10
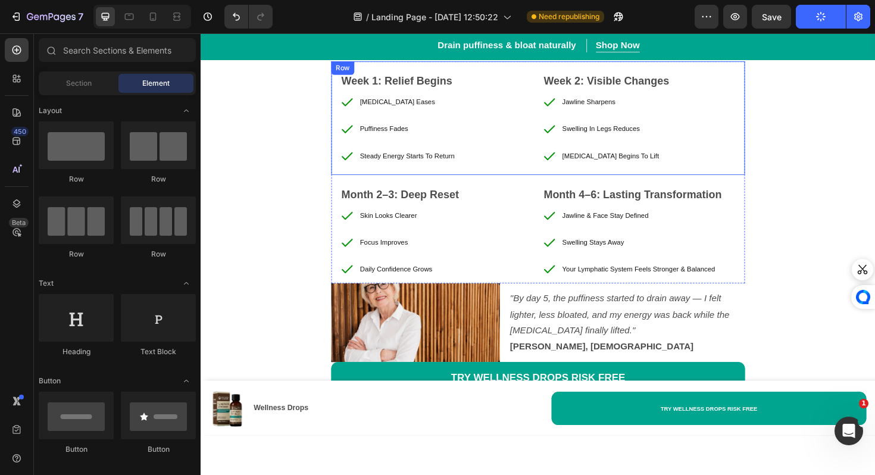
click at [585, 181] on div "Week 1: Relief Begins Text Block [MEDICAL_DATA] Eases Puffiness Fades Steady En…" at bounding box center [558, 123] width 438 height 120
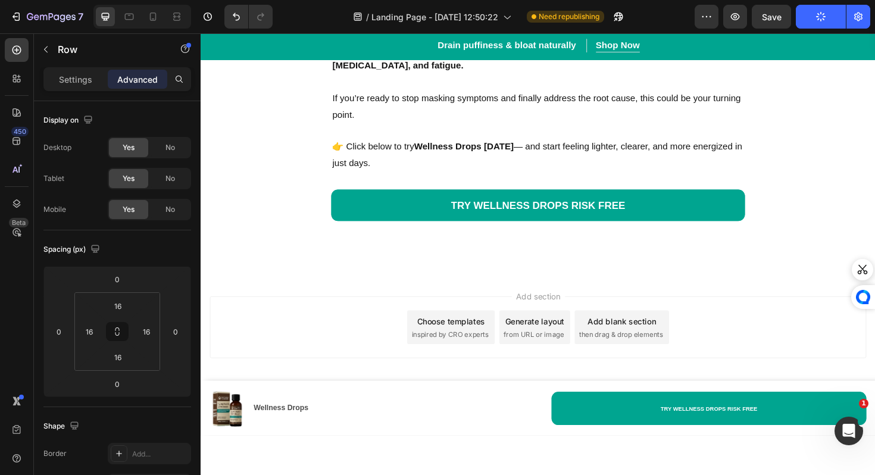
scroll to position [6305, 0]
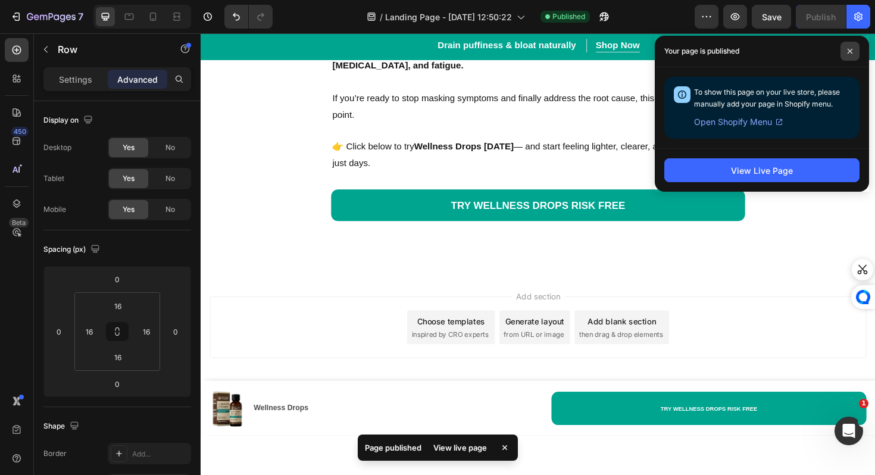
click at [853, 50] on span at bounding box center [849, 51] width 19 height 19
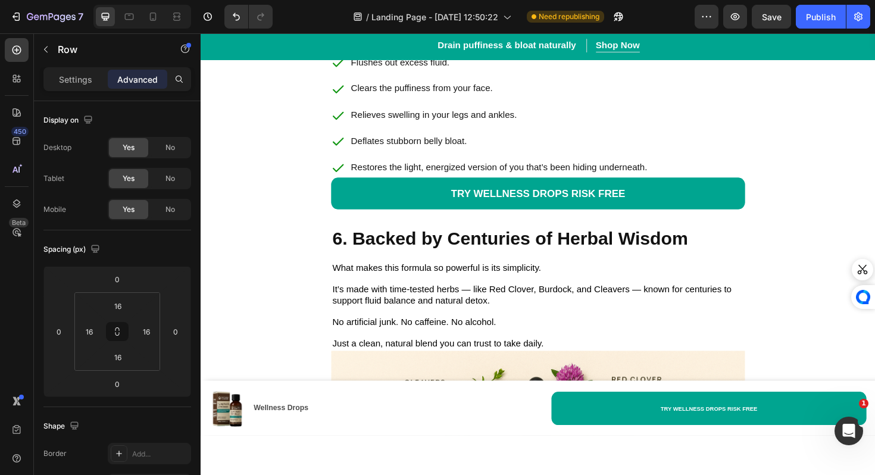
scroll to position [2560, 0]
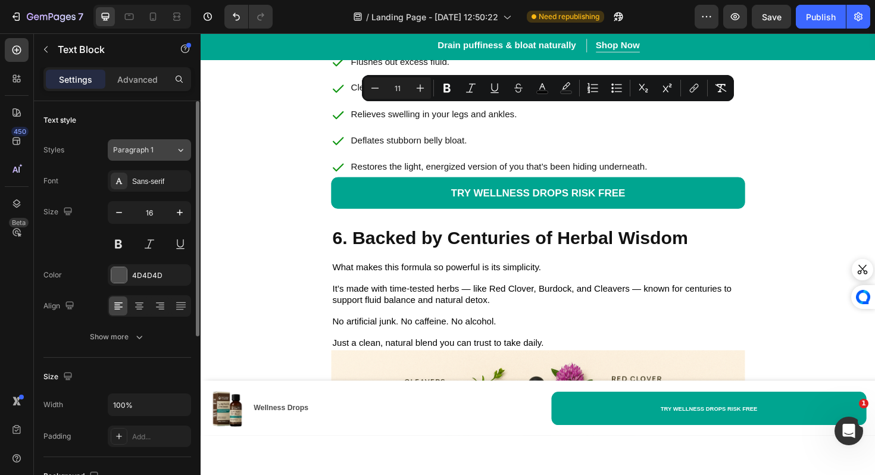
click at [161, 141] on button "Paragraph 1" at bounding box center [149, 149] width 83 height 21
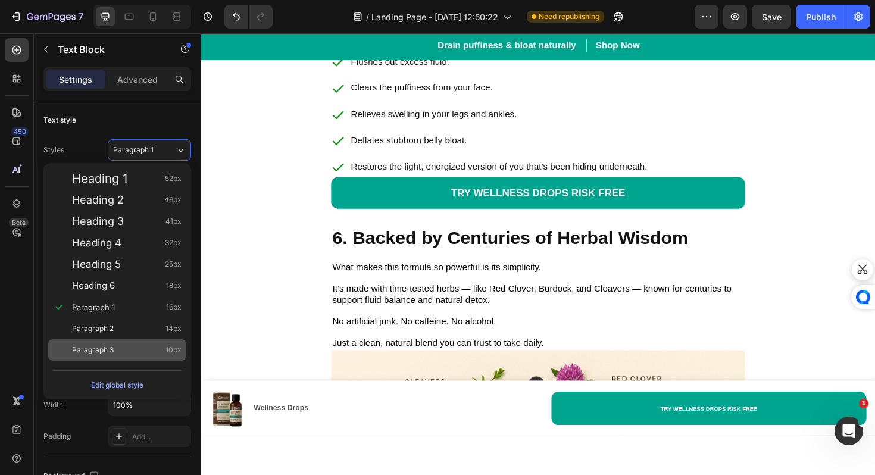
click at [151, 355] on div "Paragraph 3 10px" at bounding box center [126, 350] width 109 height 12
type input "10"
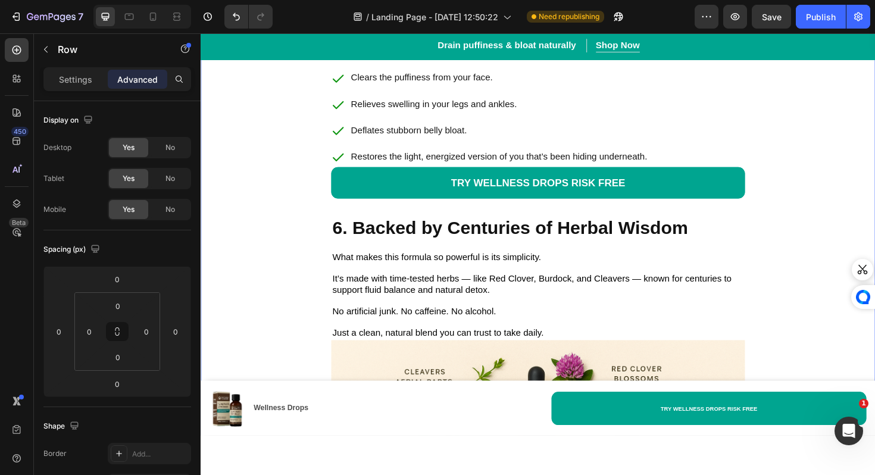
scroll to position [2515, 0]
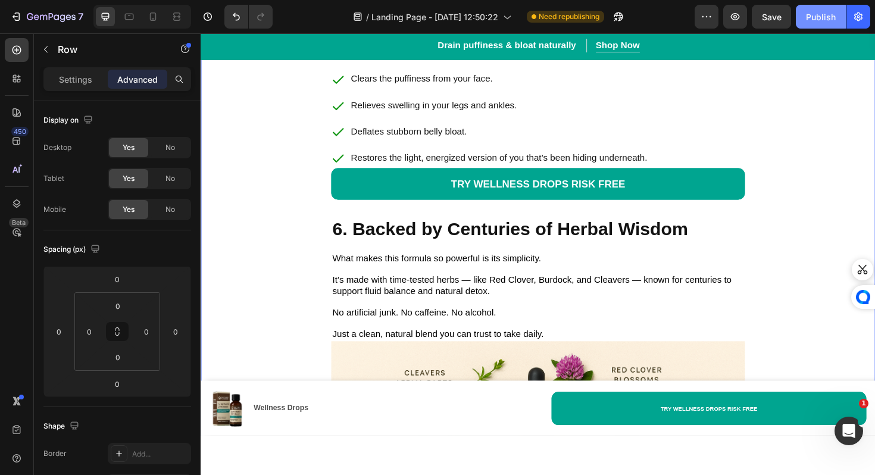
click at [817, 12] on div "Publish" at bounding box center [821, 17] width 30 height 12
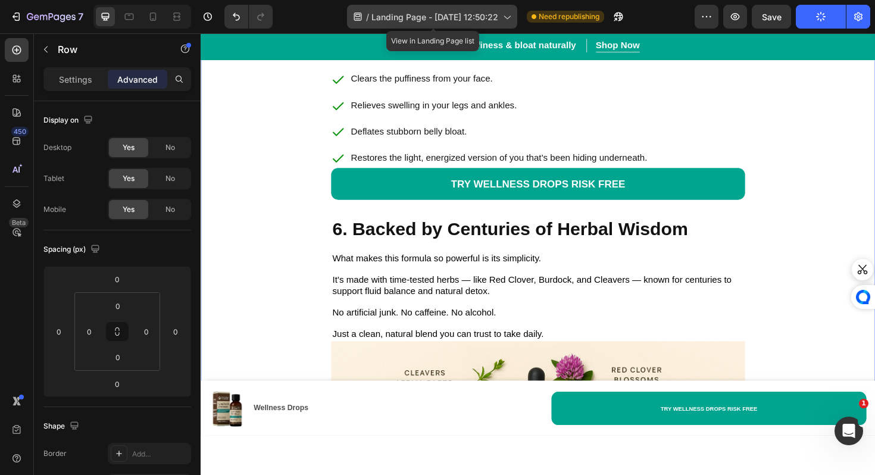
click at [380, 14] on span "Landing Page - [DATE] 12:50:22" at bounding box center [434, 17] width 127 height 12
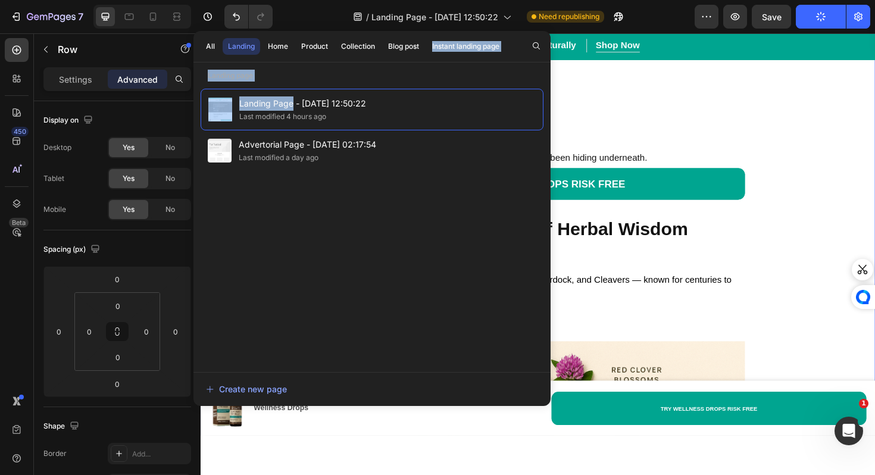
drag, startPoint x: 293, startPoint y: 108, endPoint x: 550, endPoint y: 38, distance: 266.3
click at [550, 38] on div "All Landing Home Product Collection Blog post Instant landing page Landing page…" at bounding box center [371, 217] width 357 height 372
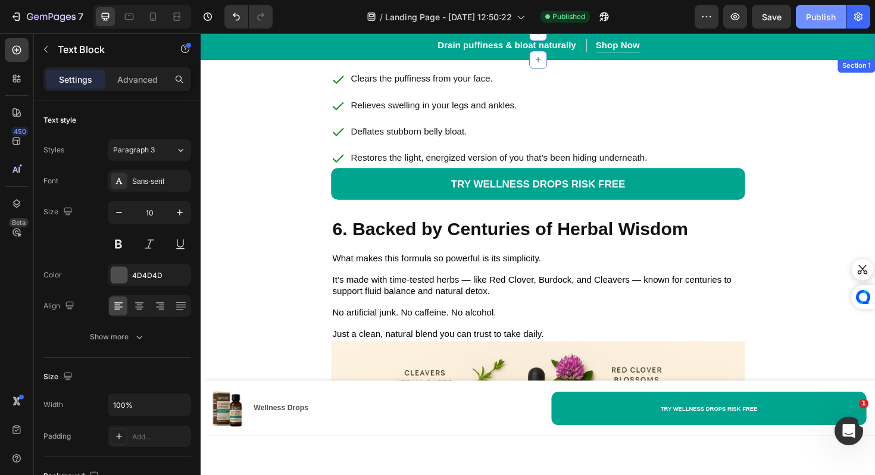
click at [819, 15] on div "Publish" at bounding box center [821, 17] width 30 height 12
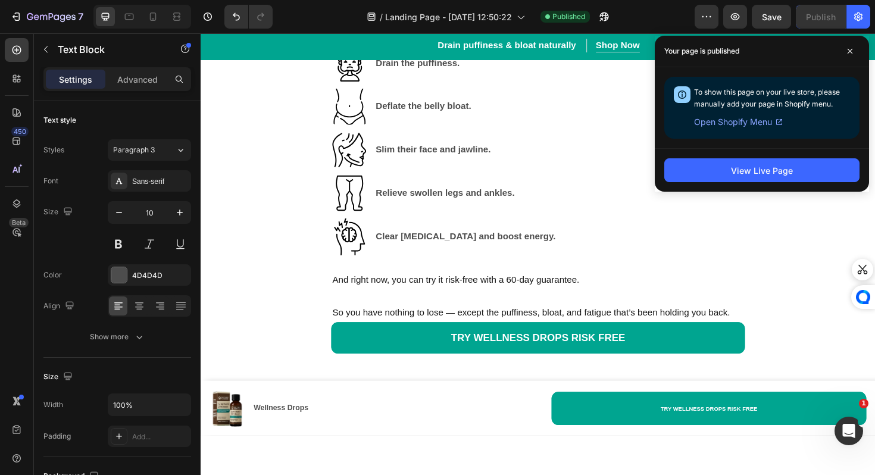
scroll to position [3677, 0]
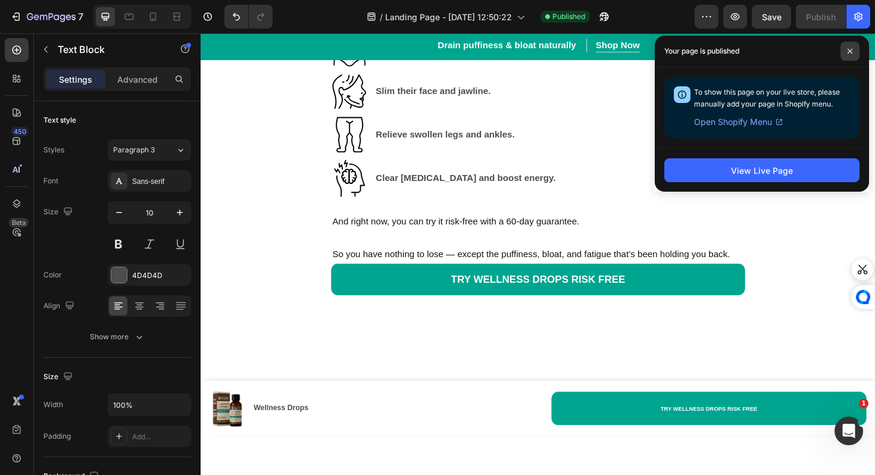
click at [851, 47] on span at bounding box center [849, 51] width 19 height 19
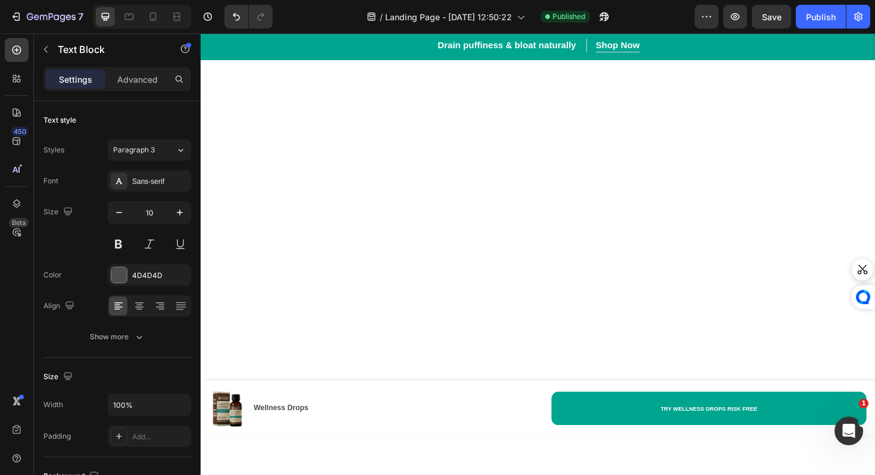
scroll to position [4133, 0]
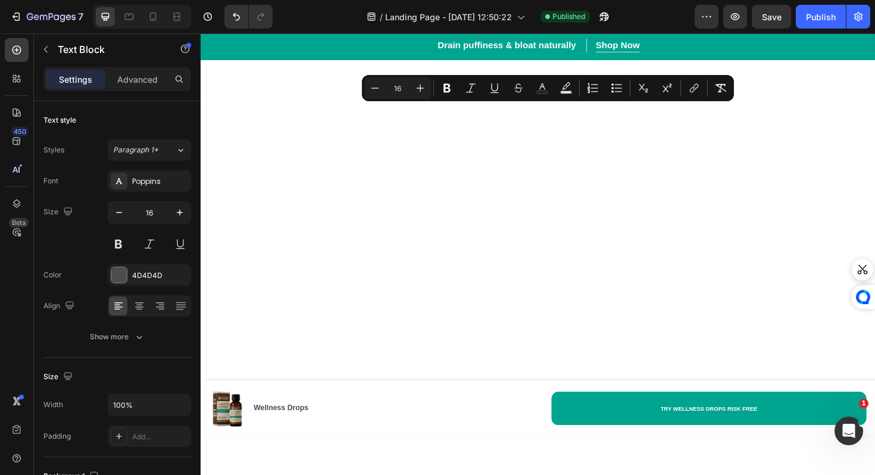
scroll to position [4144, 0]
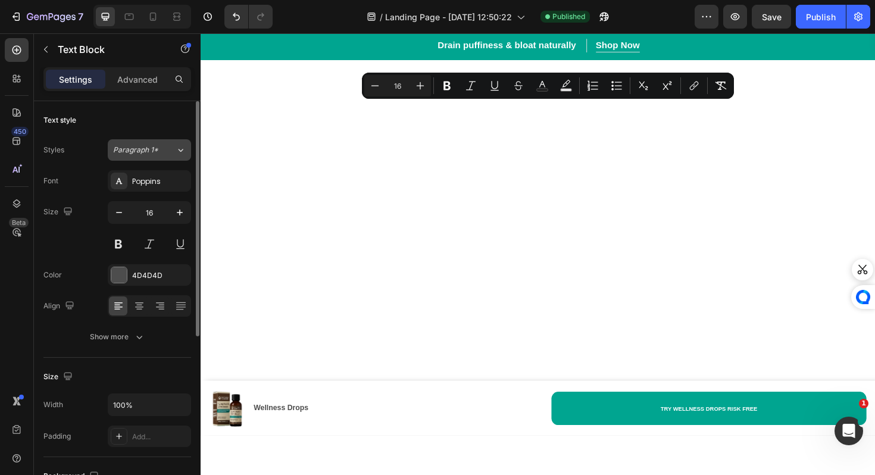
click at [165, 156] on button "Paragraph 1*" at bounding box center [149, 149] width 83 height 21
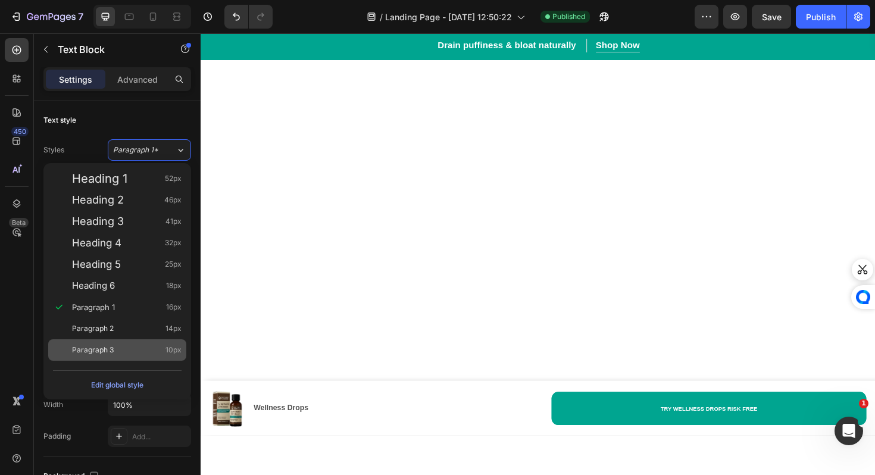
click at [133, 352] on div "Paragraph 3 10px" at bounding box center [126, 350] width 109 height 12
type input "10"
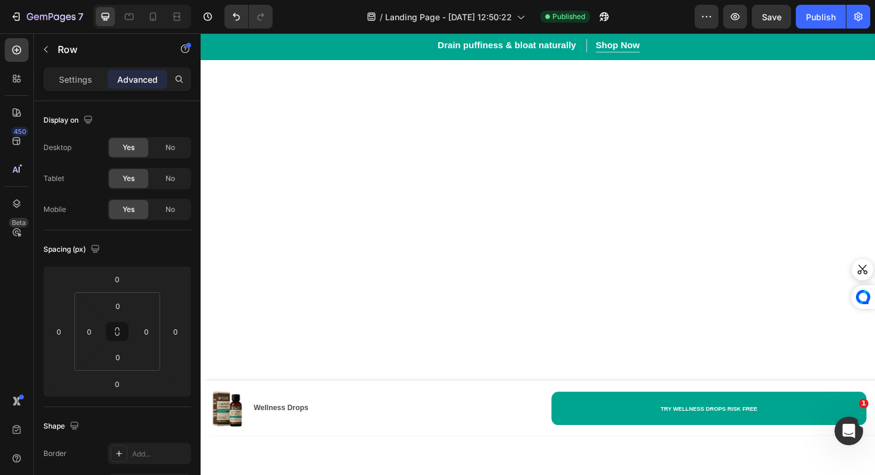
scroll to position [4043, 0]
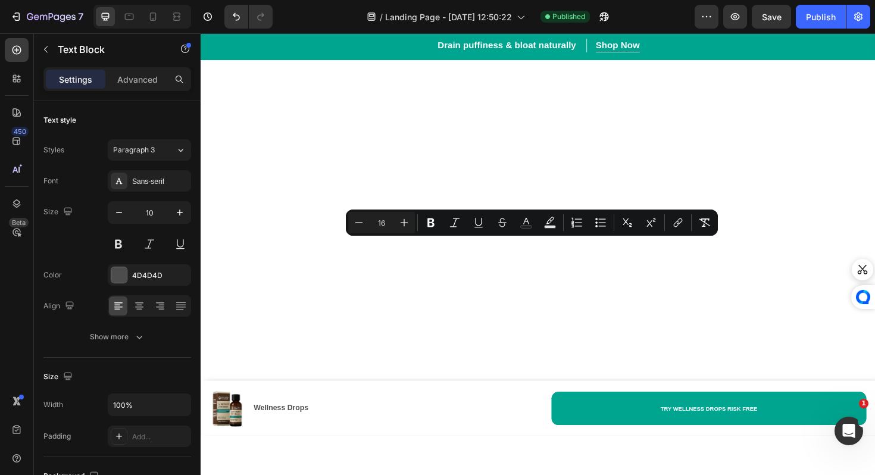
type input "10"
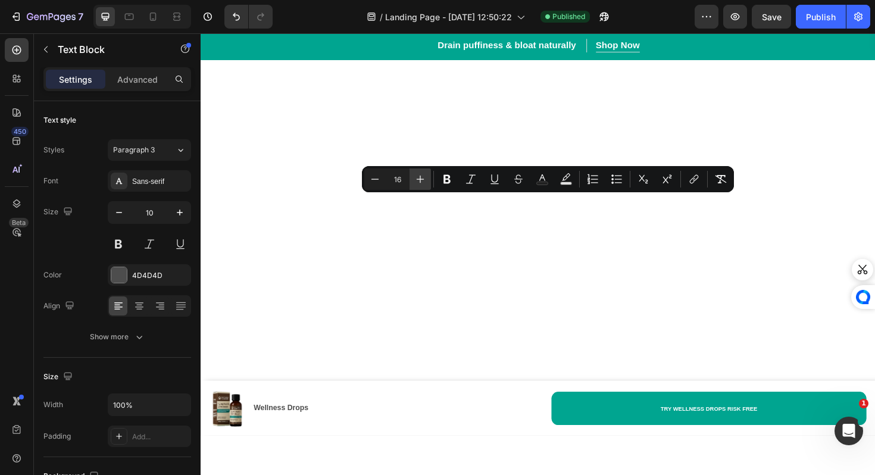
click at [415, 172] on button "Plus" at bounding box center [419, 178] width 21 height 21
click at [369, 179] on icon "Editor contextual toolbar" at bounding box center [375, 179] width 12 height 12
type input "17"
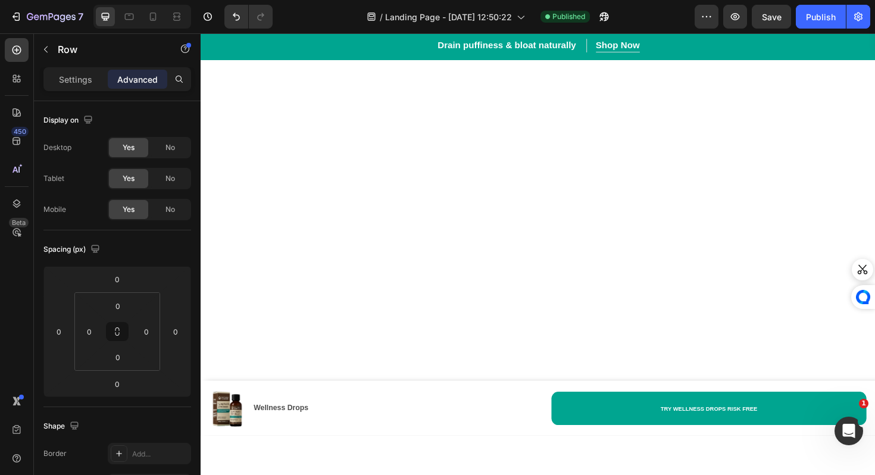
scroll to position [4034, 0]
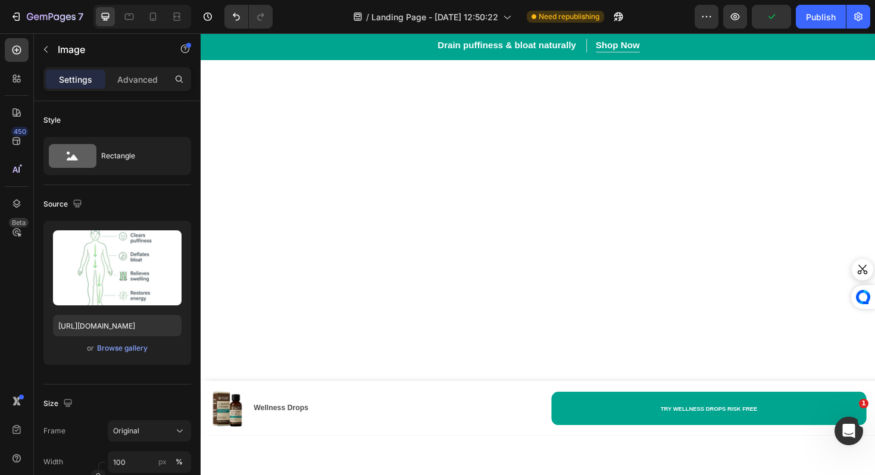
scroll to position [4008, 0]
click at [141, 80] on p "Advanced" at bounding box center [137, 79] width 40 height 12
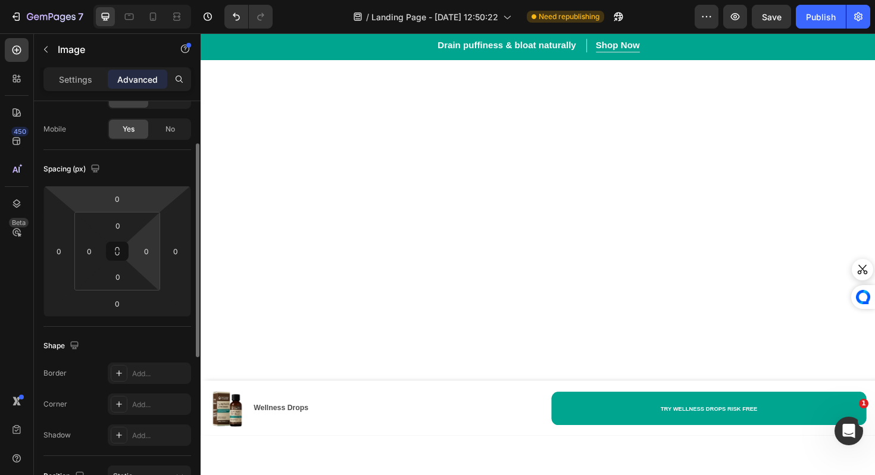
scroll to position [83, 0]
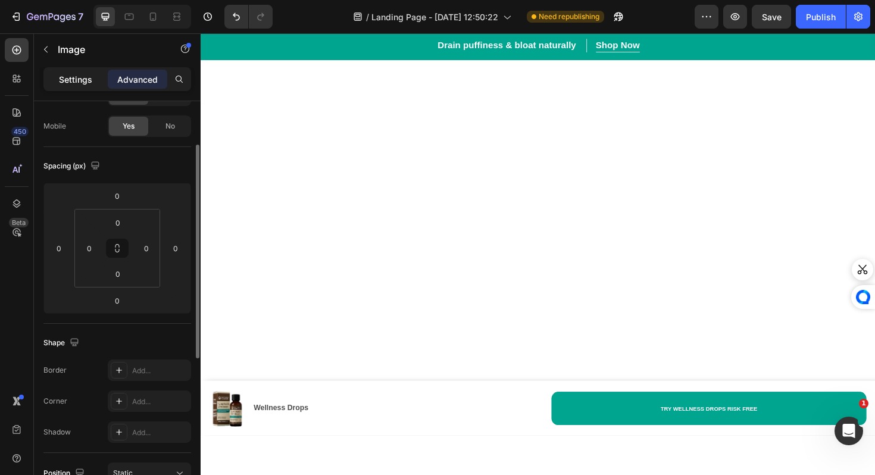
click at [96, 83] on div "Settings" at bounding box center [75, 79] width 59 height 19
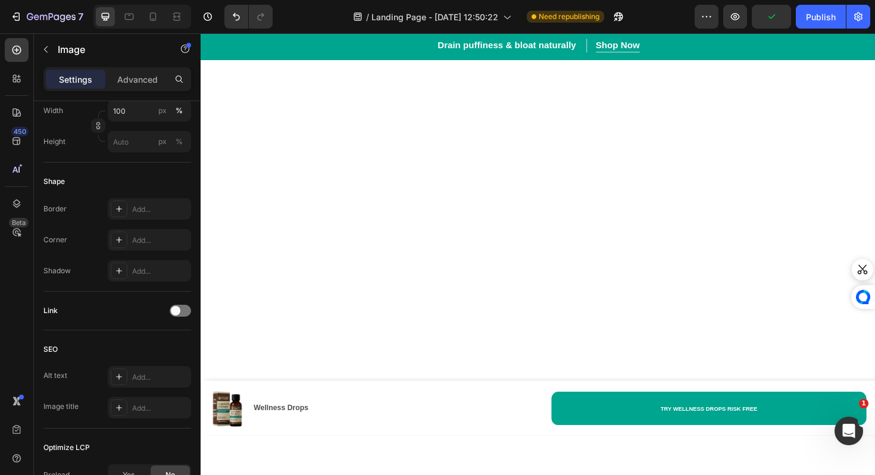
scroll to position [0, 0]
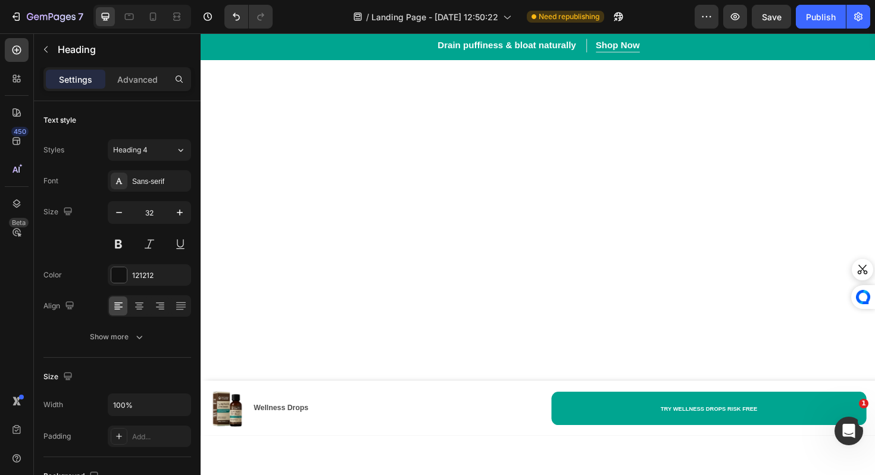
click at [146, 77] on p "Advanced" at bounding box center [137, 79] width 40 height 12
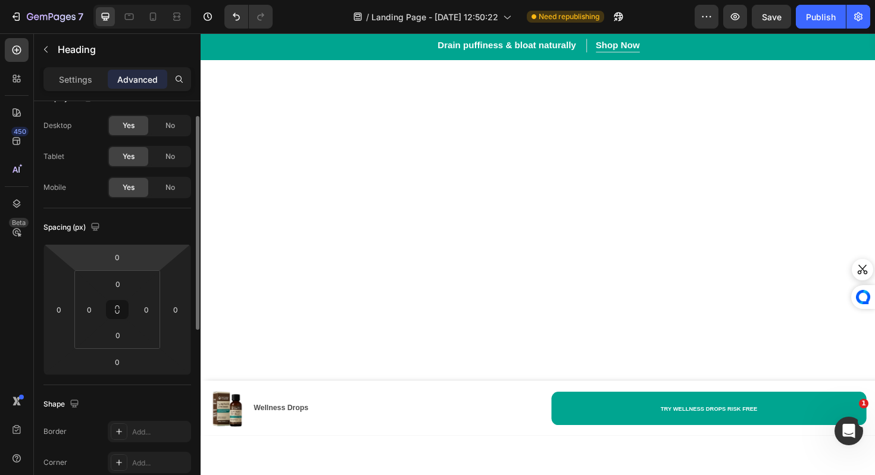
scroll to position [24, 0]
click at [124, 250] on input "0" at bounding box center [117, 255] width 24 height 18
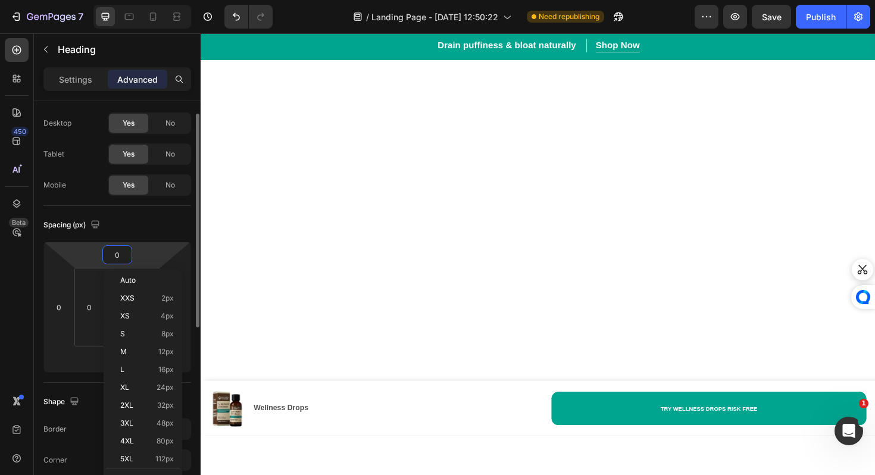
type input "5"
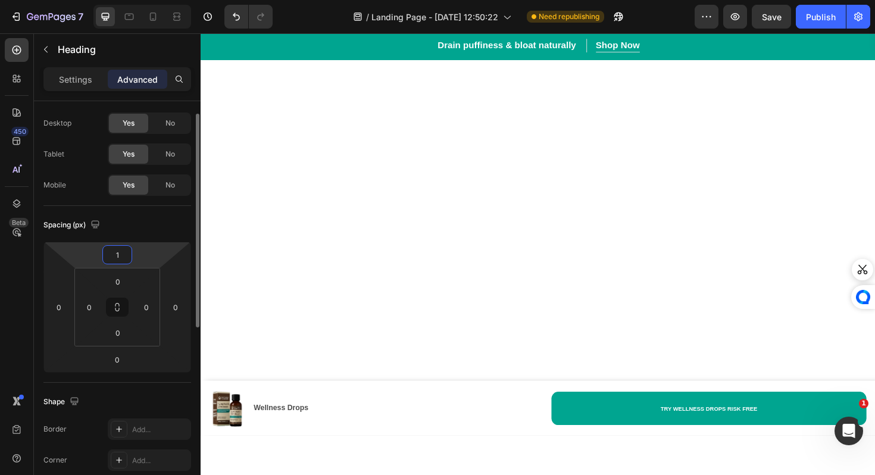
type input "10"
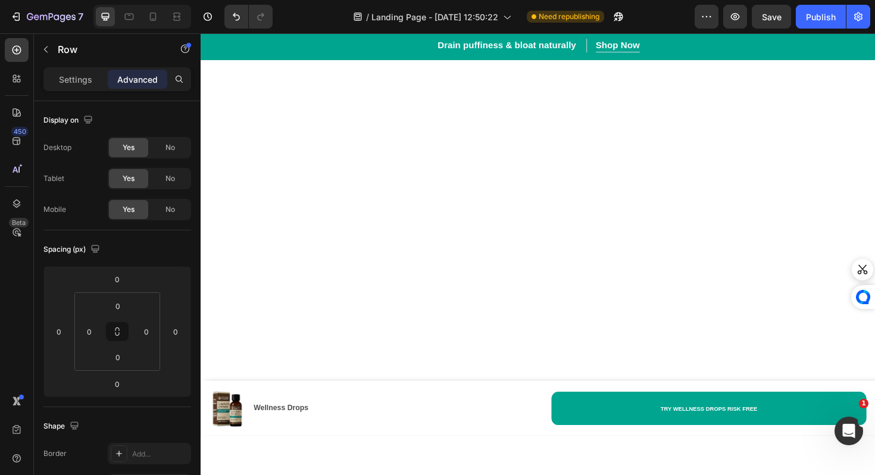
scroll to position [4407, 0]
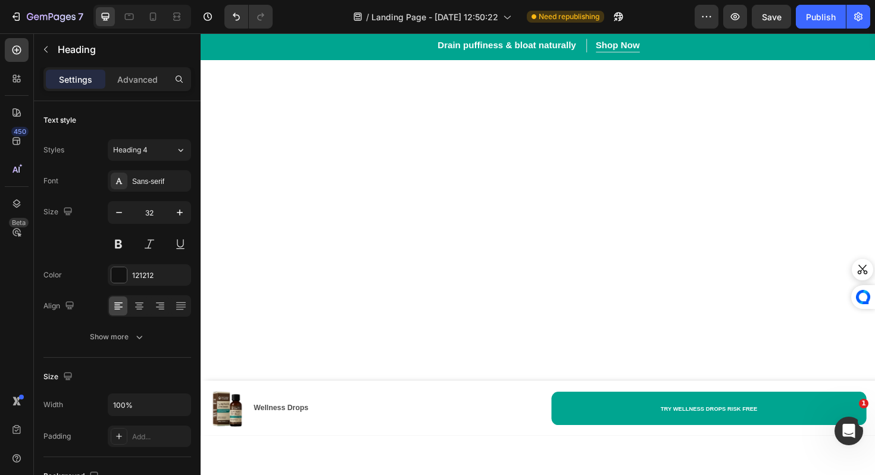
click at [154, 82] on p "Advanced" at bounding box center [137, 79] width 40 height 12
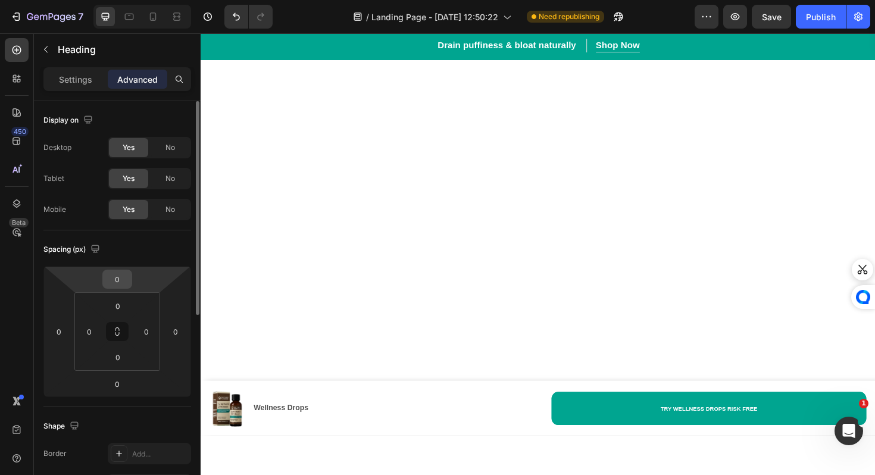
click at [122, 275] on input "0" at bounding box center [117, 279] width 24 height 18
type input "10"
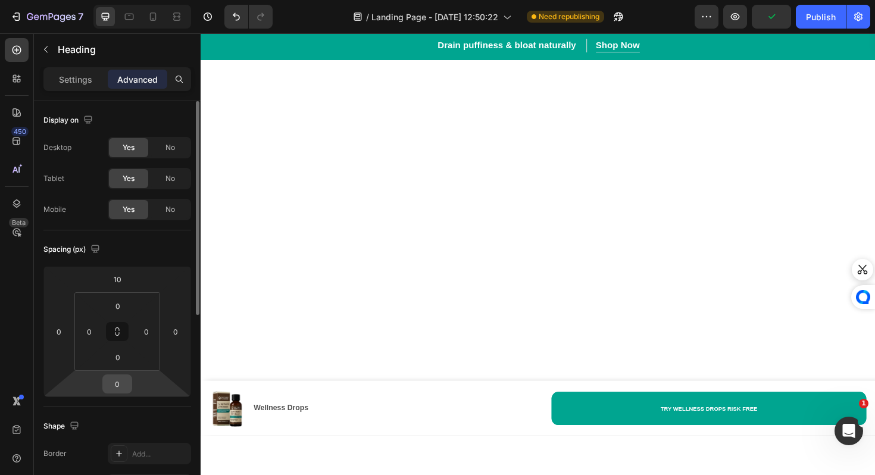
click at [131, 384] on div "0" at bounding box center [117, 383] width 30 height 19
click at [123, 384] on input "0" at bounding box center [117, 384] width 24 height 18
type input "10"
click at [131, 383] on div "0" at bounding box center [117, 383] width 30 height 19
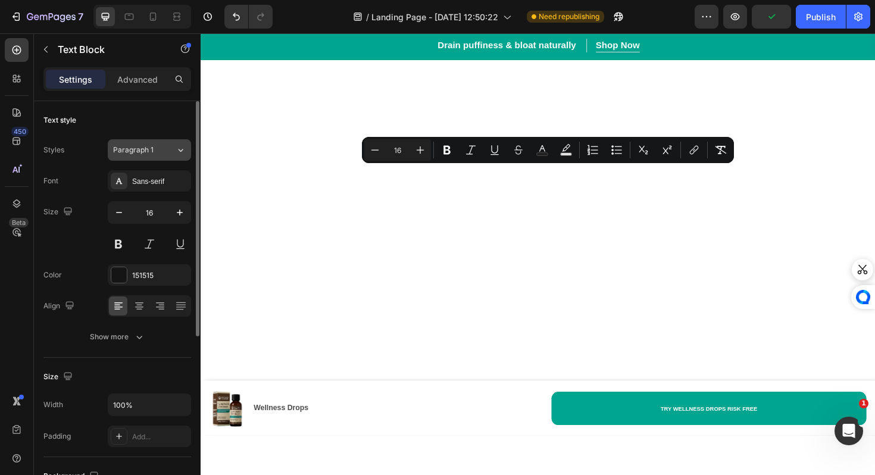
click at [123, 140] on button "Paragraph 1" at bounding box center [149, 149] width 83 height 21
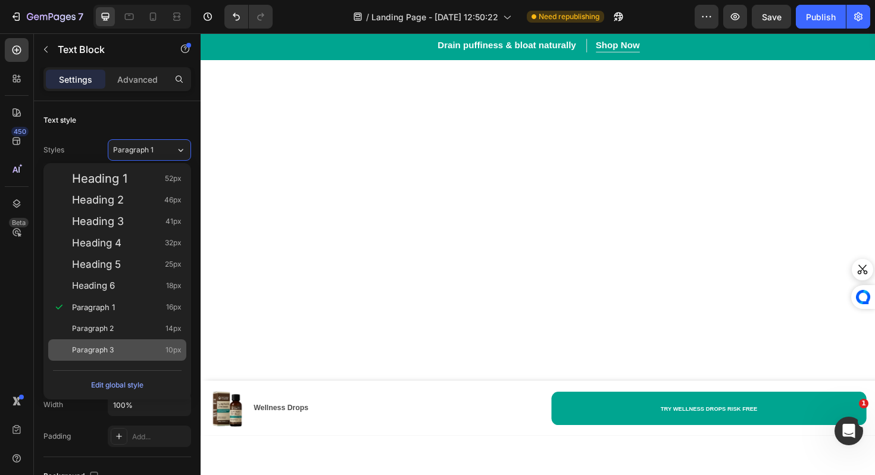
click at [117, 344] on div "Paragraph 3 10px" at bounding box center [126, 350] width 109 height 12
type input "10"
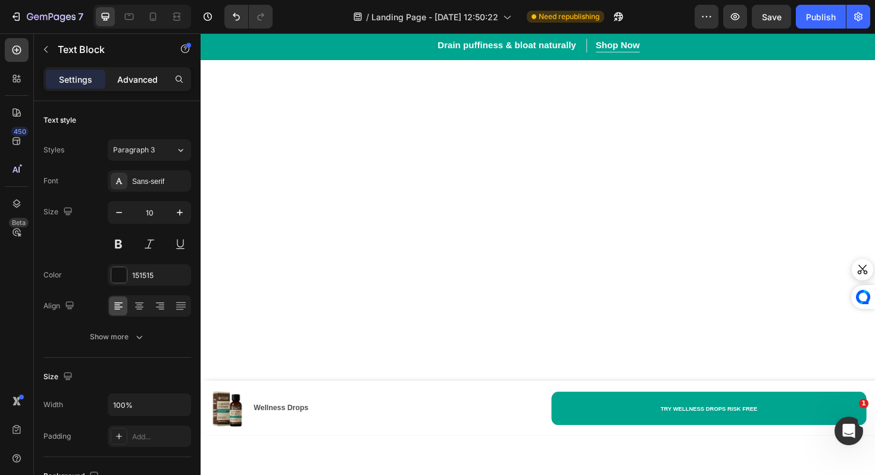
click at [136, 87] on div "Advanced" at bounding box center [137, 79] width 59 height 19
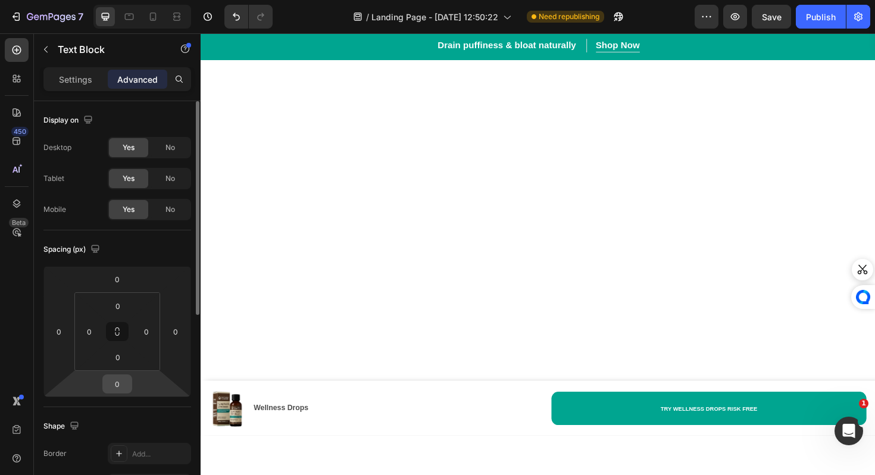
click at [129, 381] on input "0" at bounding box center [117, 384] width 24 height 18
type input "10"
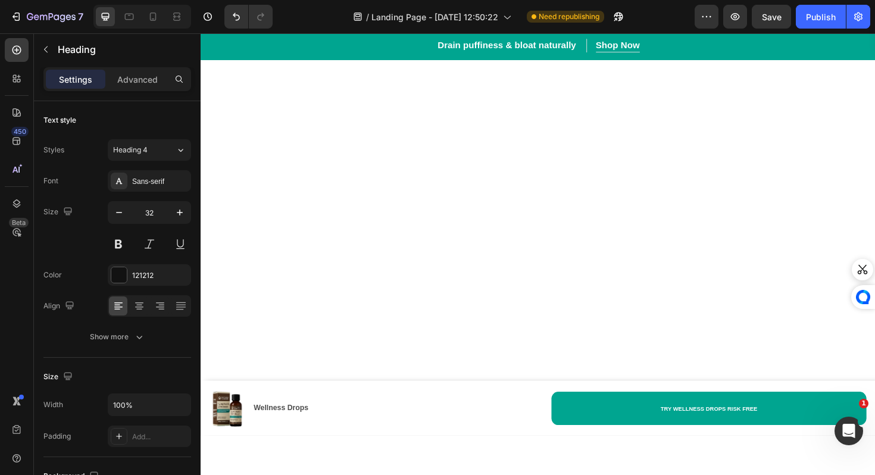
click at [151, 74] on p "Advanced" at bounding box center [137, 79] width 40 height 12
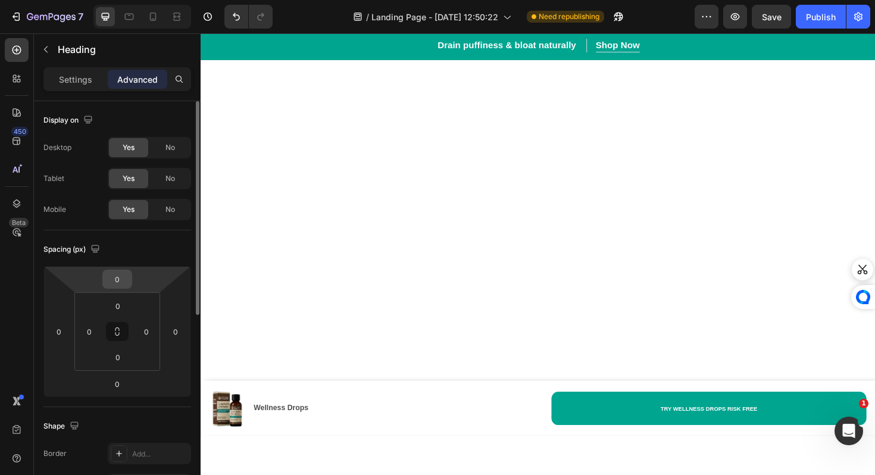
click at [127, 282] on input "0" at bounding box center [117, 279] width 24 height 18
type input "15"
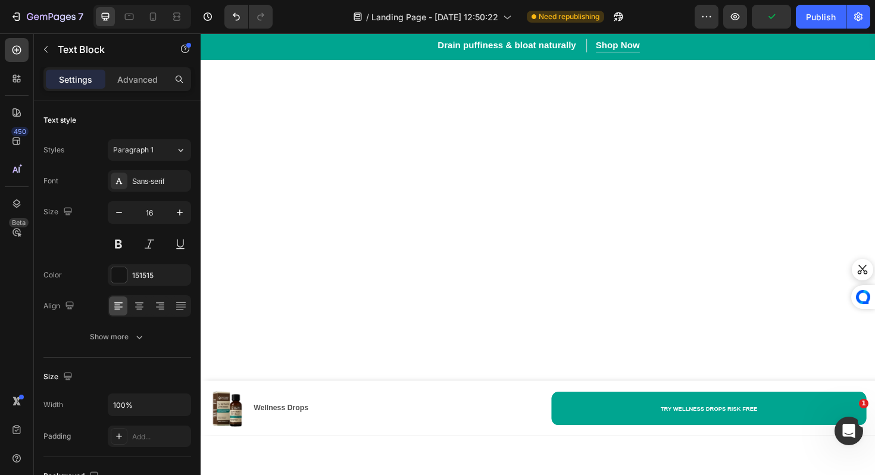
click at [146, 80] on p "Advanced" at bounding box center [137, 79] width 40 height 12
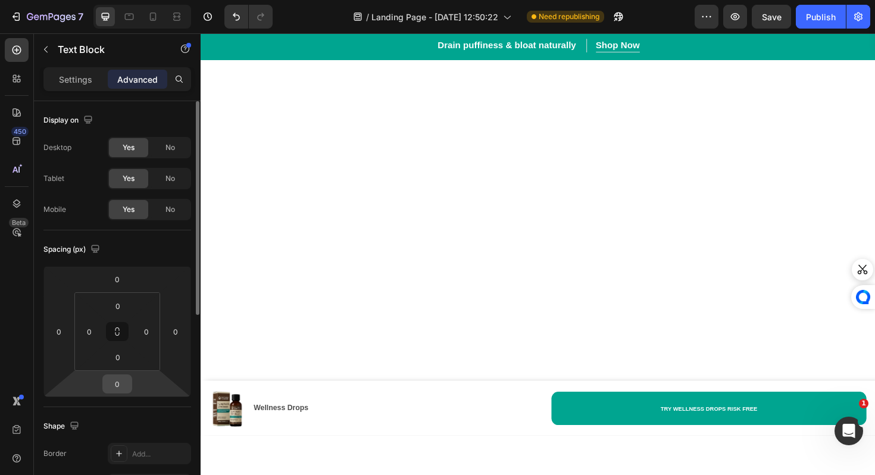
click at [120, 383] on input "0" at bounding box center [117, 384] width 24 height 18
click at [120, 358] on input "0" at bounding box center [118, 357] width 24 height 18
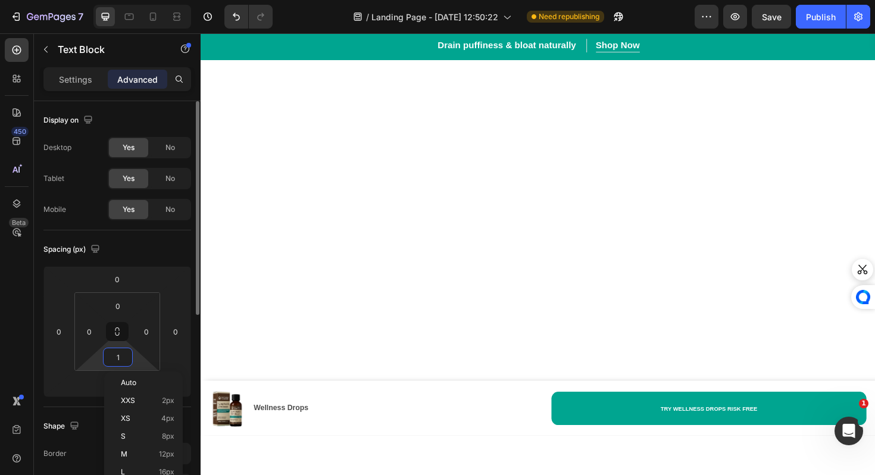
type input "10"
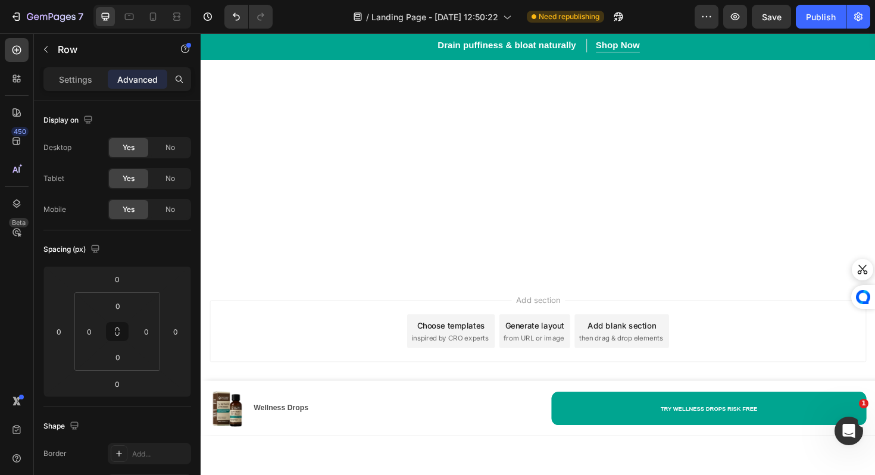
scroll to position [5529, 0]
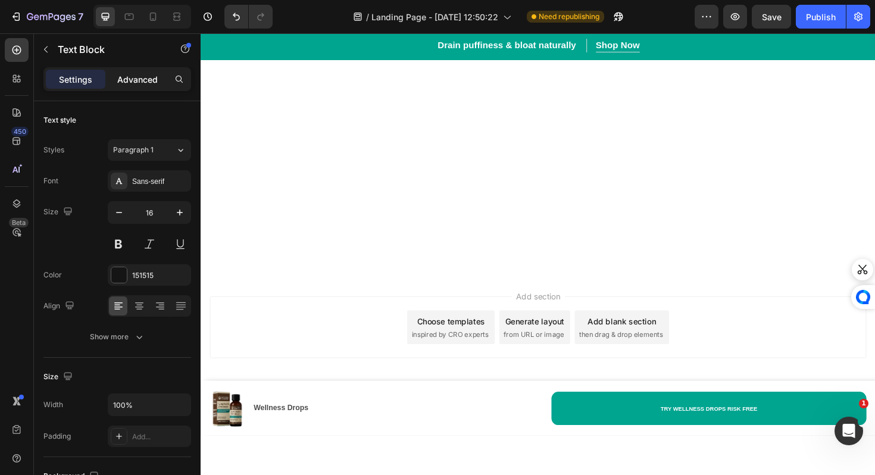
click at [146, 70] on div "Advanced" at bounding box center [137, 79] width 59 height 19
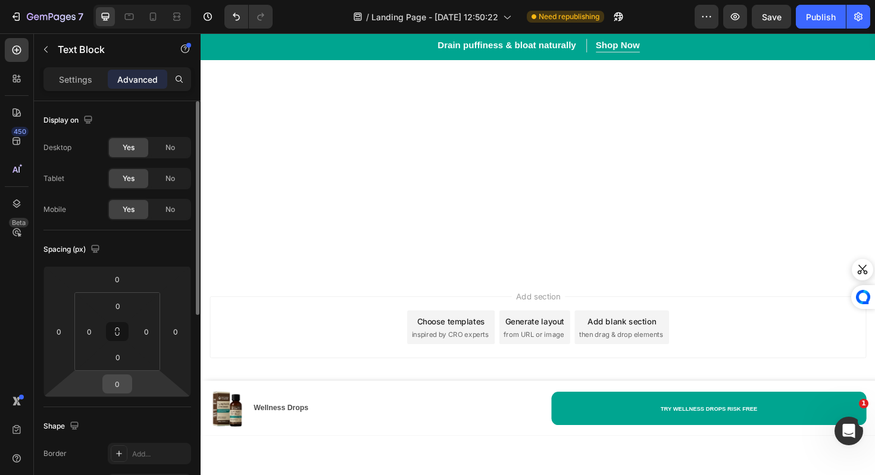
click at [119, 392] on input "0" at bounding box center [117, 384] width 24 height 18
type input "10"
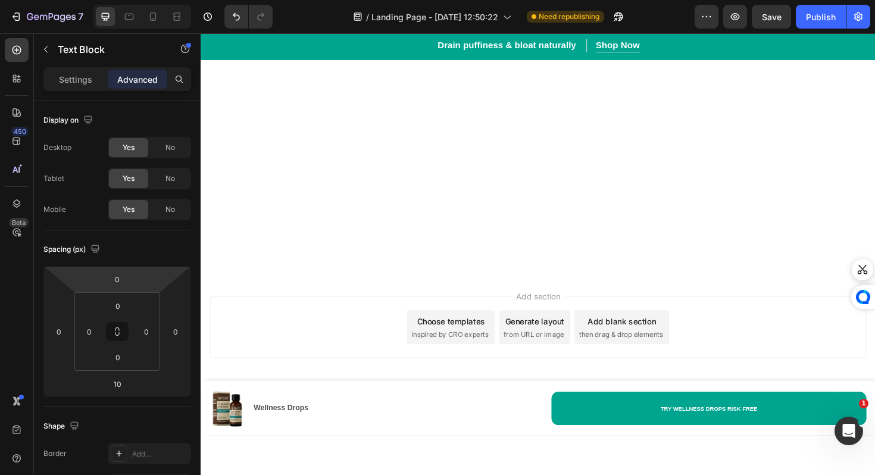
click at [131, 0] on html "7 Version history / Landing Page - [DATE] 12:50:22 Need republishing Preview Sa…" at bounding box center [437, 0] width 875 height 0
type input "10"
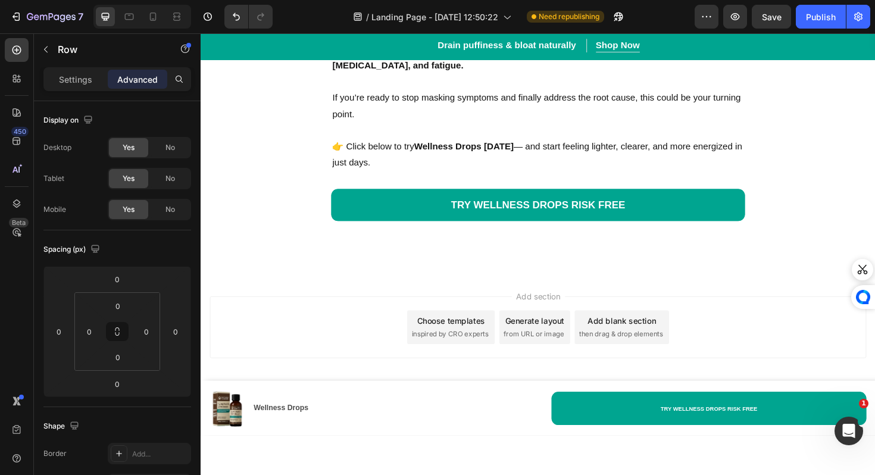
scroll to position [5725, 0]
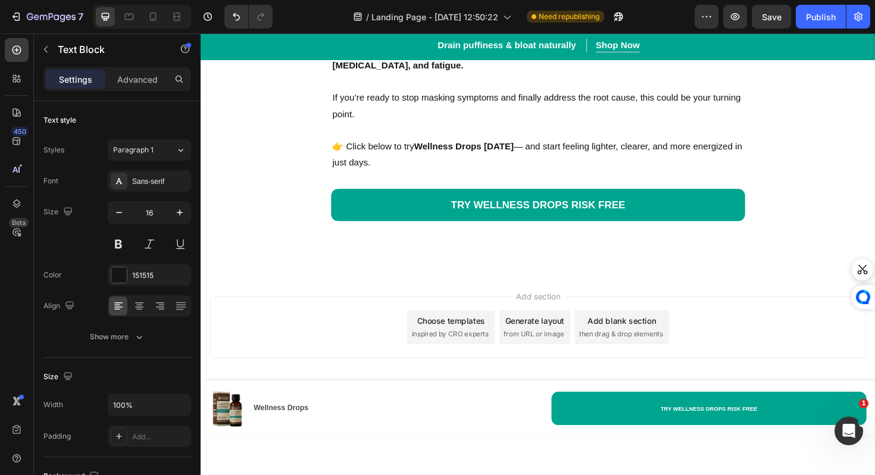
click at [146, 148] on span "Paragraph 1" at bounding box center [133, 150] width 40 height 11
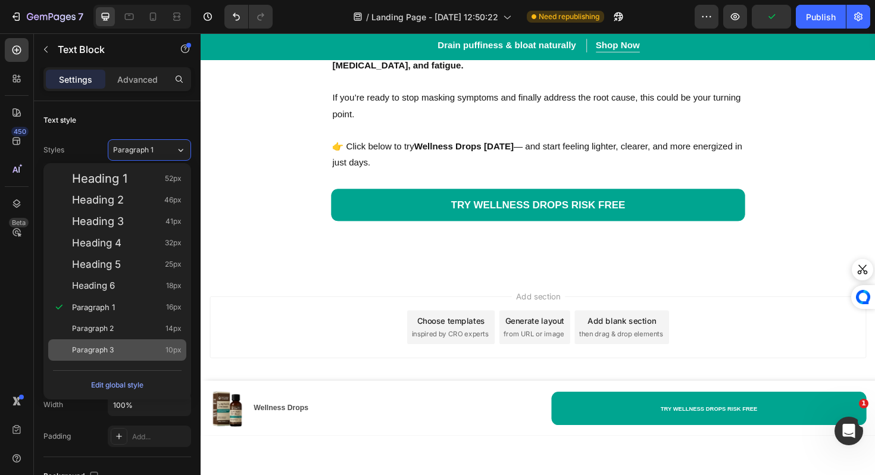
click at [118, 349] on div "Paragraph 3 10px" at bounding box center [126, 350] width 109 height 12
type input "10"
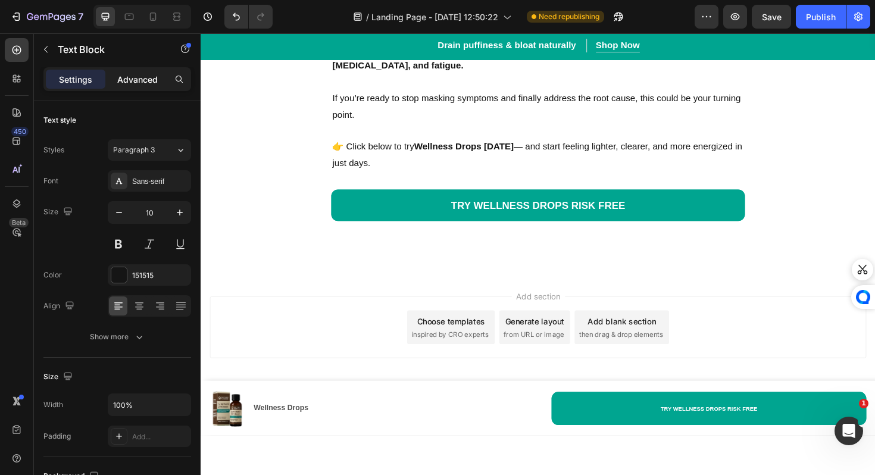
click at [139, 74] on p "Advanced" at bounding box center [137, 79] width 40 height 12
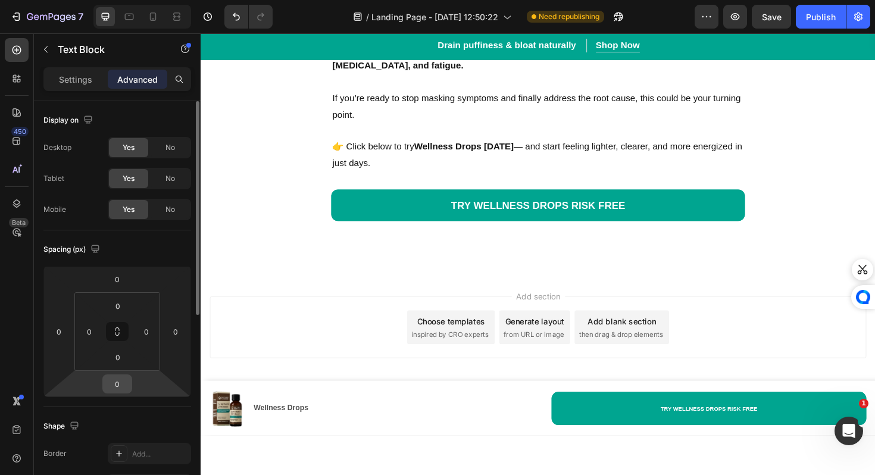
click at [127, 390] on input "0" at bounding box center [117, 384] width 24 height 18
type input "10"
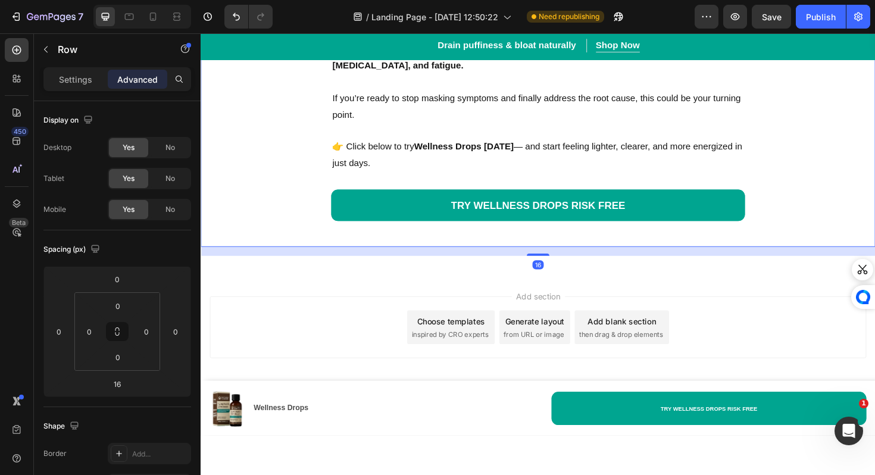
scroll to position [5906, 0]
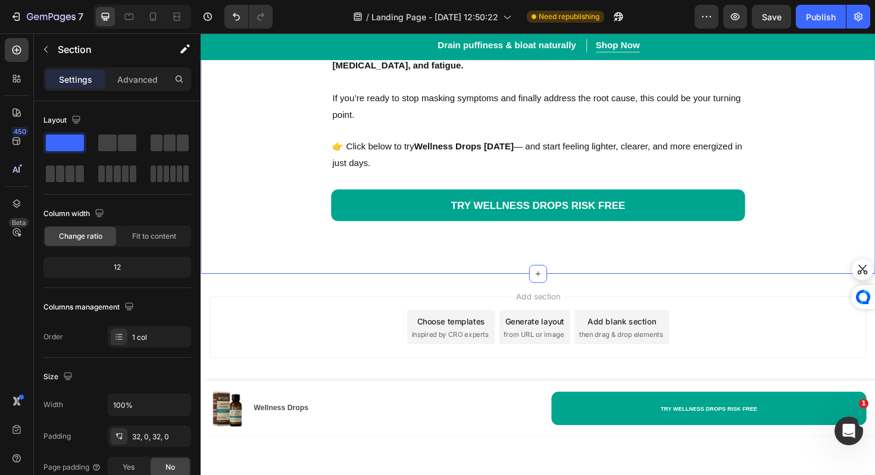
click at [148, 82] on p "Advanced" at bounding box center [137, 79] width 40 height 12
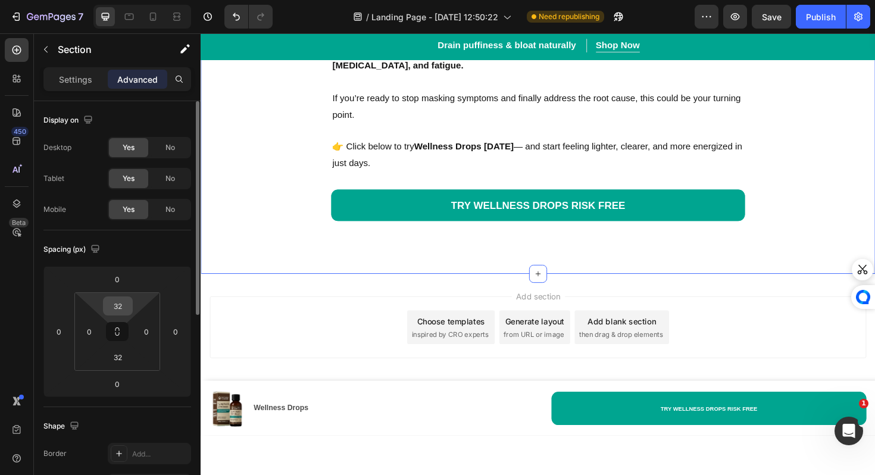
click at [122, 302] on input "32" at bounding box center [118, 306] width 24 height 18
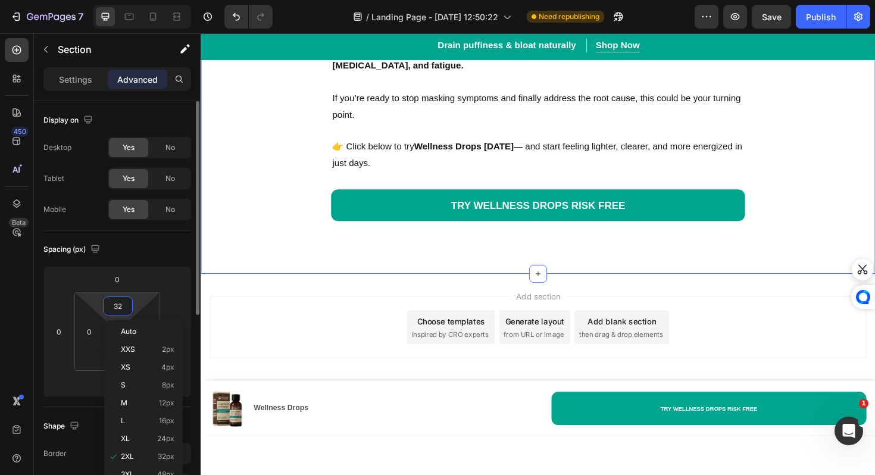
type input "0"
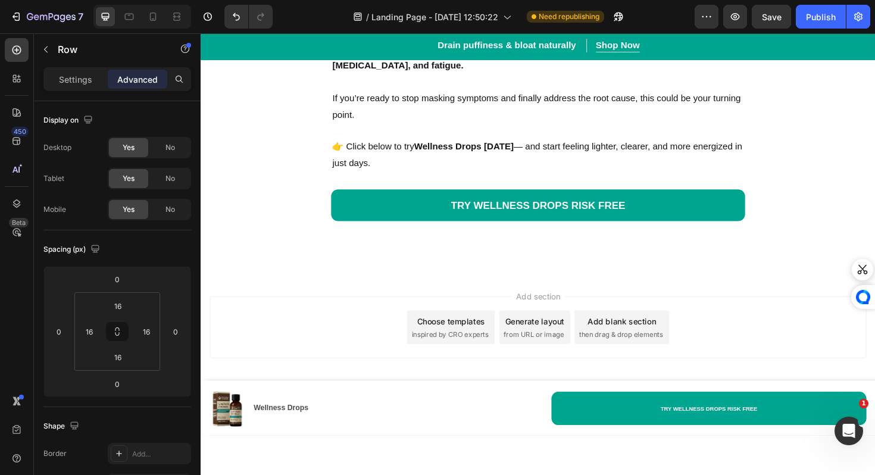
click at [121, 305] on input "16" at bounding box center [118, 306] width 24 height 18
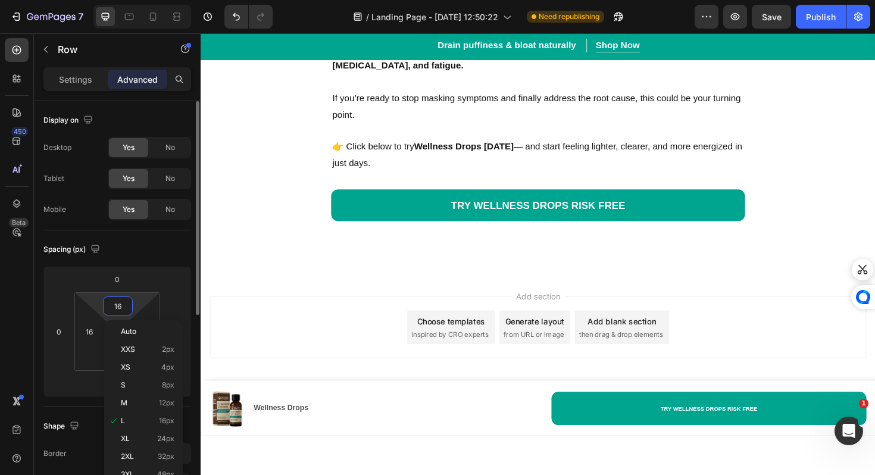
type input "8"
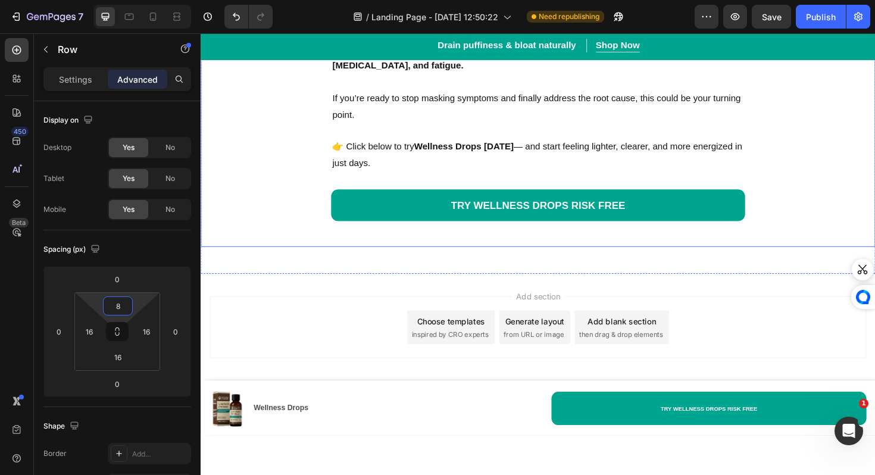
click at [122, 307] on input "16" at bounding box center [118, 306] width 24 height 18
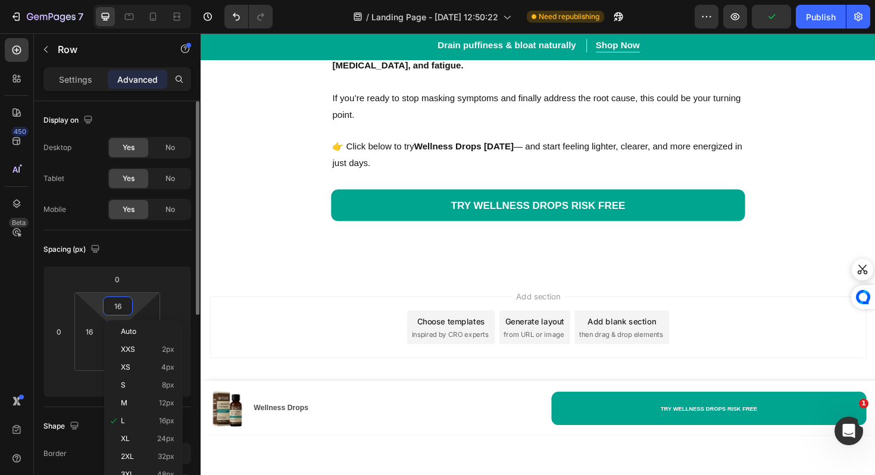
type input "8"
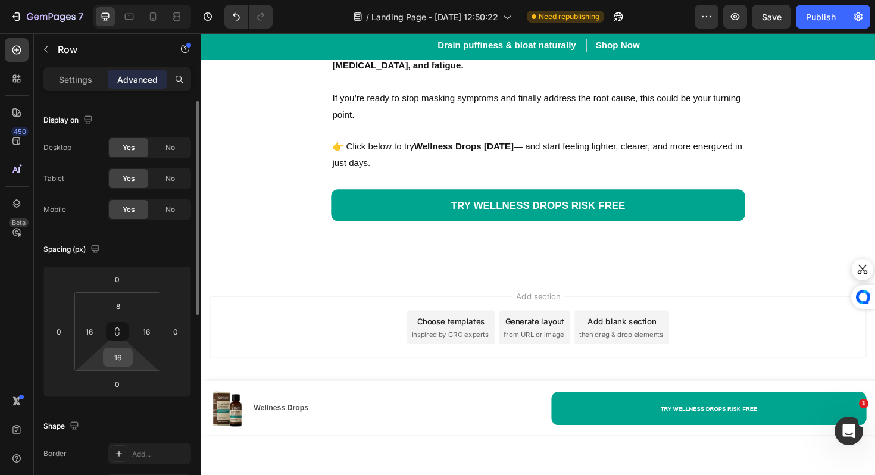
click at [118, 357] on input "16" at bounding box center [118, 357] width 24 height 18
type input "8"
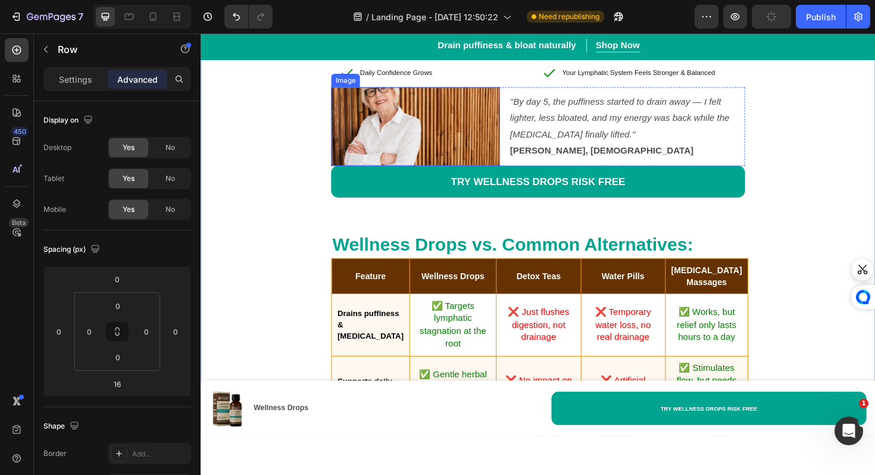
scroll to position [6318, 0]
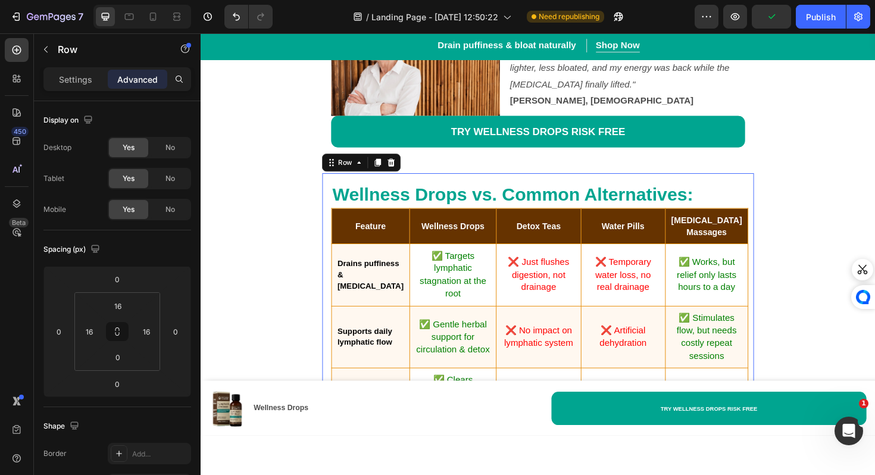
click at [488, 189] on div "Wellness Drops vs. Common Alternatives: Heading Feature Wellness Drops Detox Te…" at bounding box center [557, 435] width 457 height 508
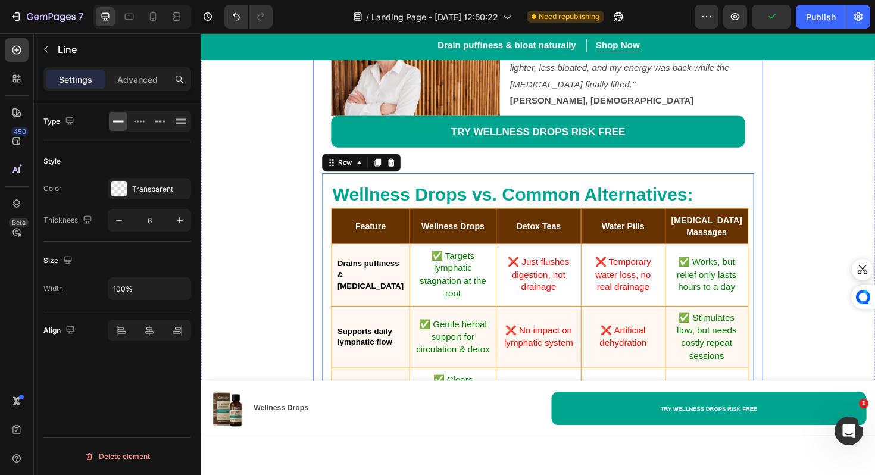
click at [499, 172] on div "Title Line" at bounding box center [558, 163] width 438 height 18
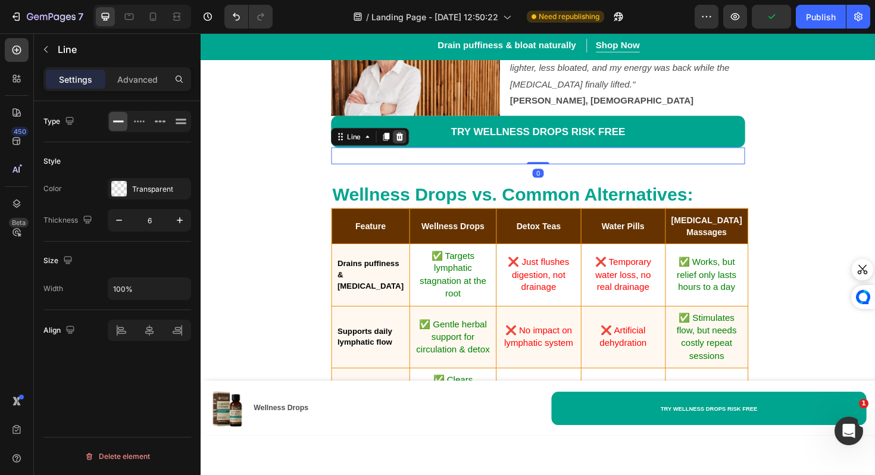
click at [409, 147] on icon at bounding box center [412, 143] width 8 height 8
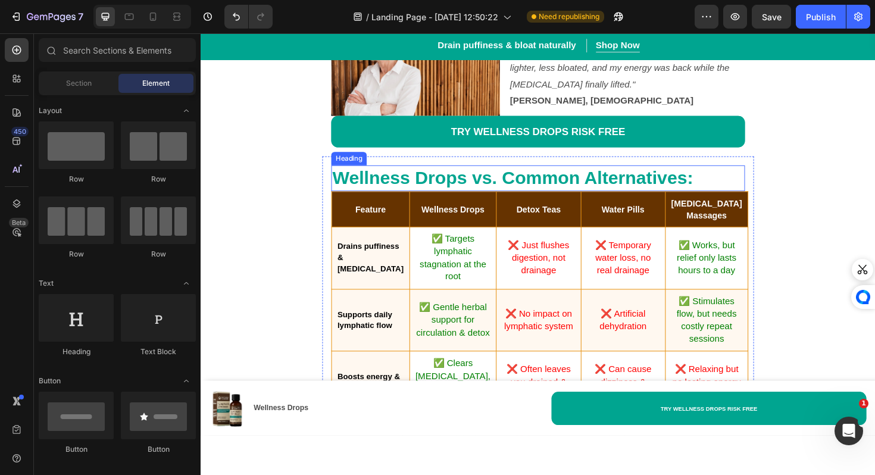
click at [412, 181] on strong "Wellness Drops vs. Common Alternatives:" at bounding box center [531, 186] width 382 height 21
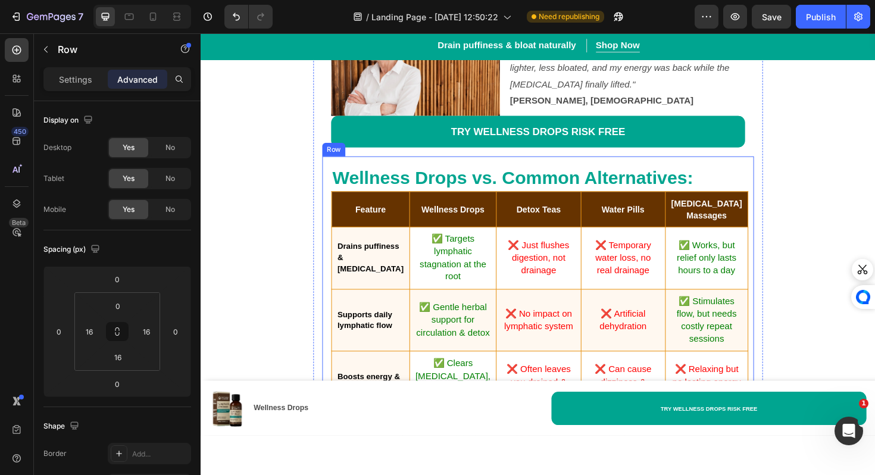
click at [459, 170] on div "Wellness Drops vs. Common Alternatives: Heading Feature Wellness Drops Detox Te…" at bounding box center [557, 418] width 457 height 508
click at [459, 172] on div "Wellness Drops vs. Common Alternatives: Heading Feature Wellness Drops Detox Te…" at bounding box center [557, 418] width 457 height 508
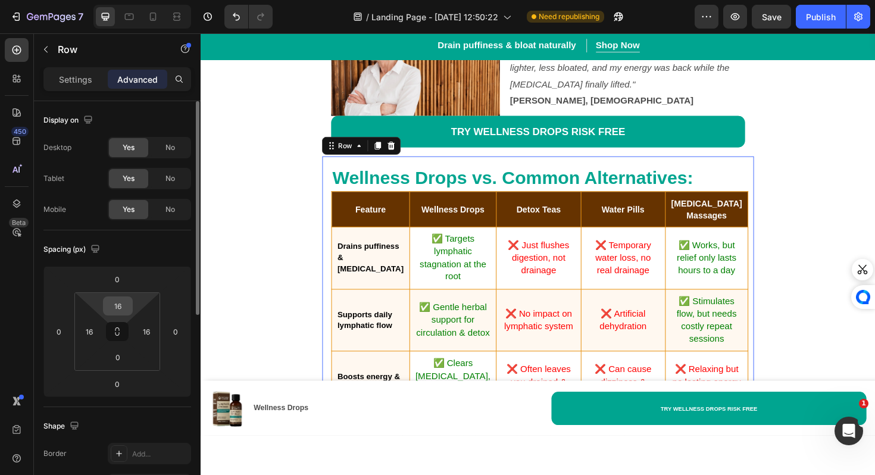
click at [123, 311] on input "16" at bounding box center [118, 306] width 24 height 18
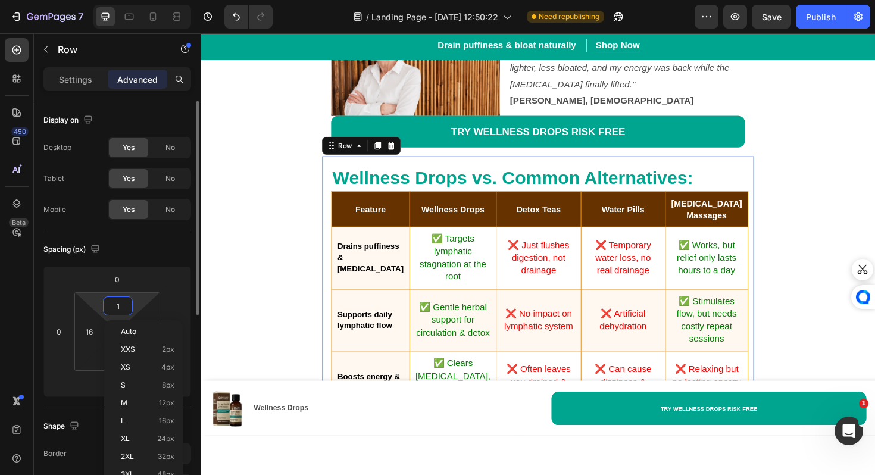
type input "10"
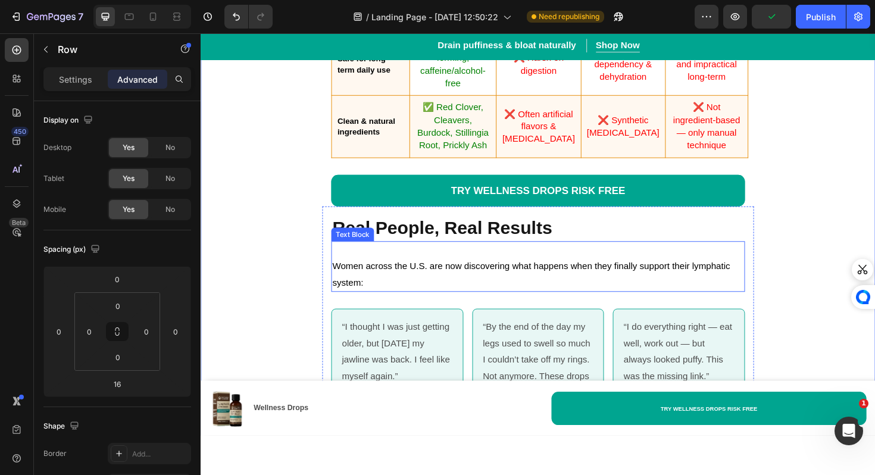
scroll to position [6770, 0]
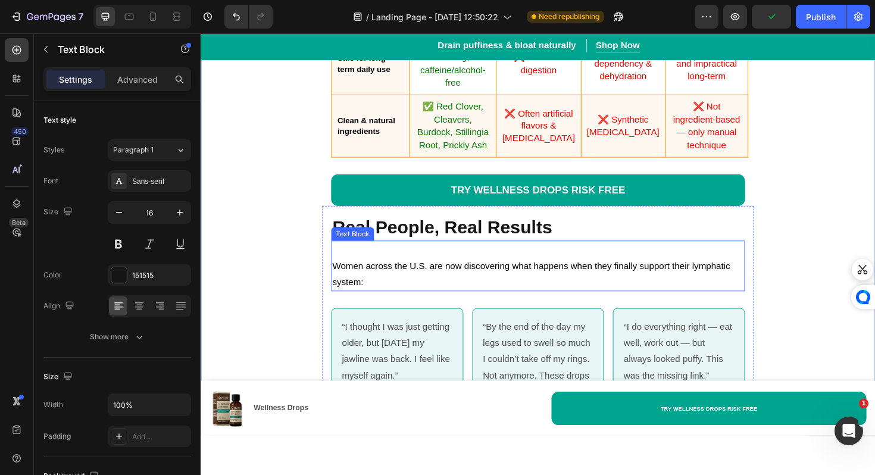
click at [443, 270] on p at bounding box center [558, 262] width 436 height 17
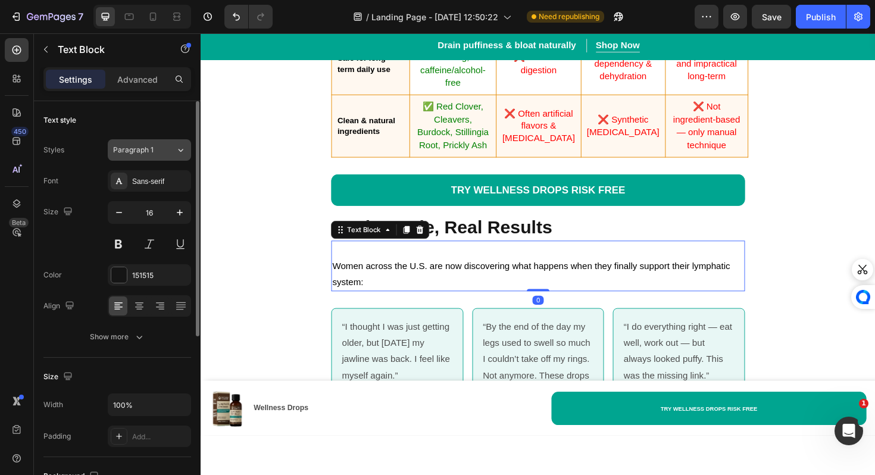
click at [131, 151] on span "Paragraph 1" at bounding box center [133, 150] width 40 height 11
click at [361, 283] on span "Women across the U.S. are now discovering what happens when they finally suppor…" at bounding box center [550, 287] width 421 height 27
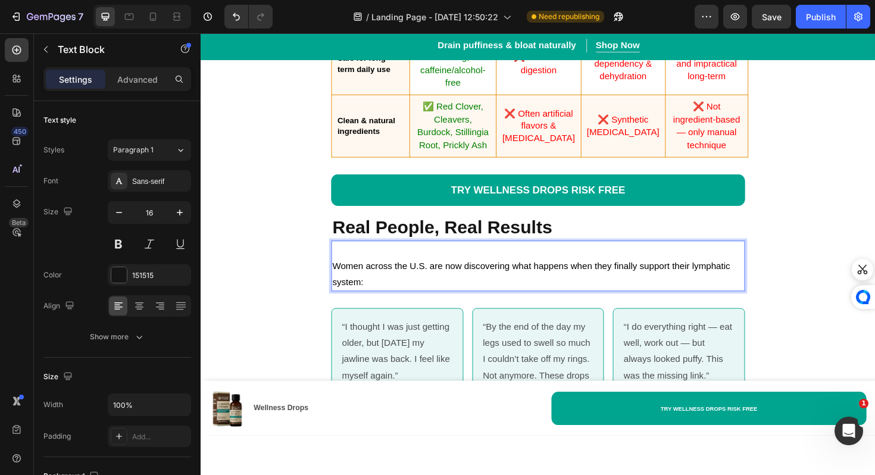
click at [343, 280] on span "Women across the U.S. are now discovering what happens when they finally suppor…" at bounding box center [550, 287] width 421 height 27
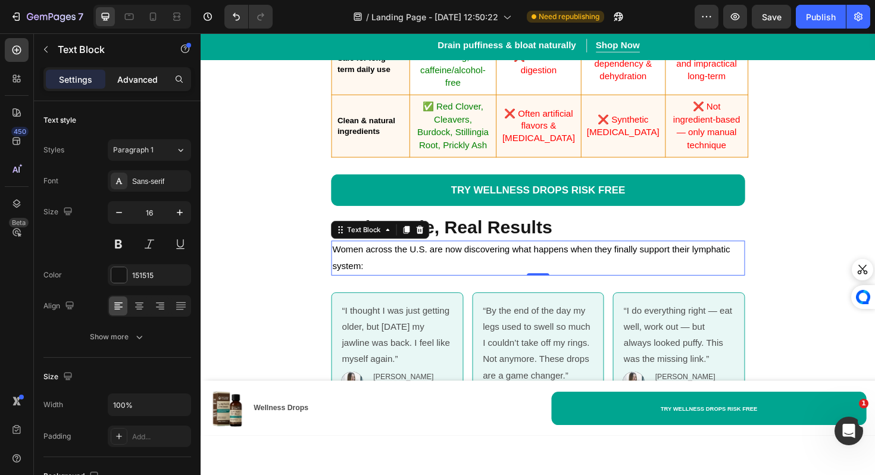
click at [141, 79] on p "Advanced" at bounding box center [137, 79] width 40 height 12
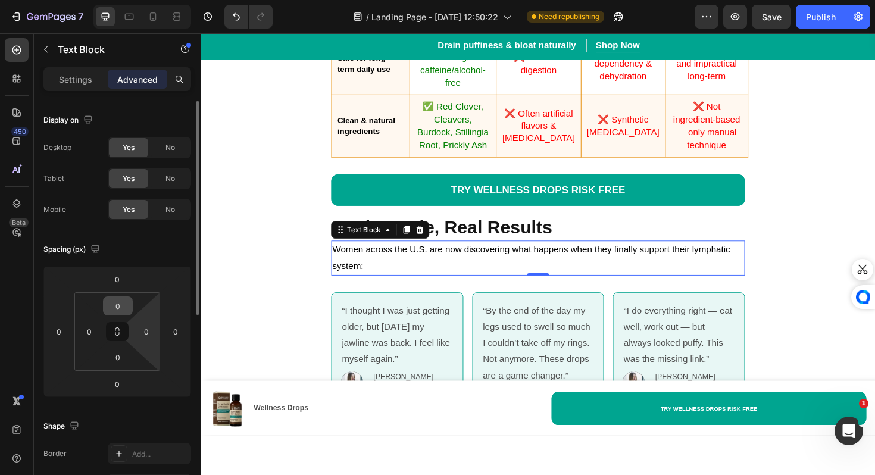
click at [117, 307] on input "0" at bounding box center [118, 306] width 24 height 18
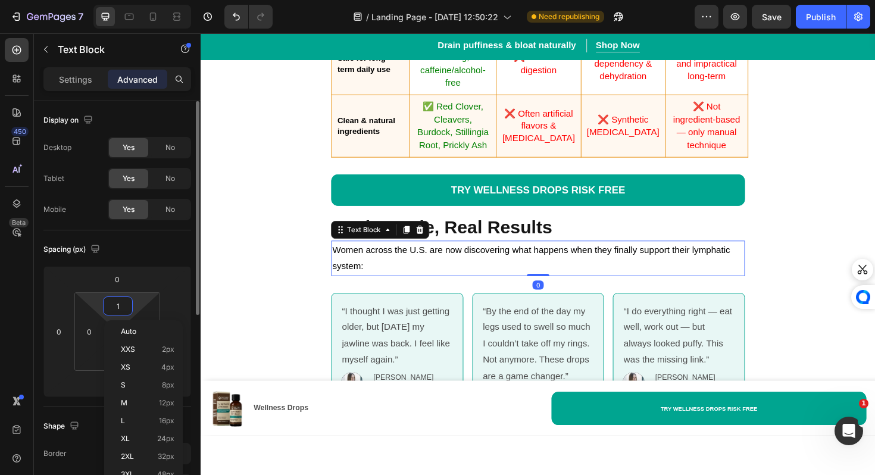
type input "10"
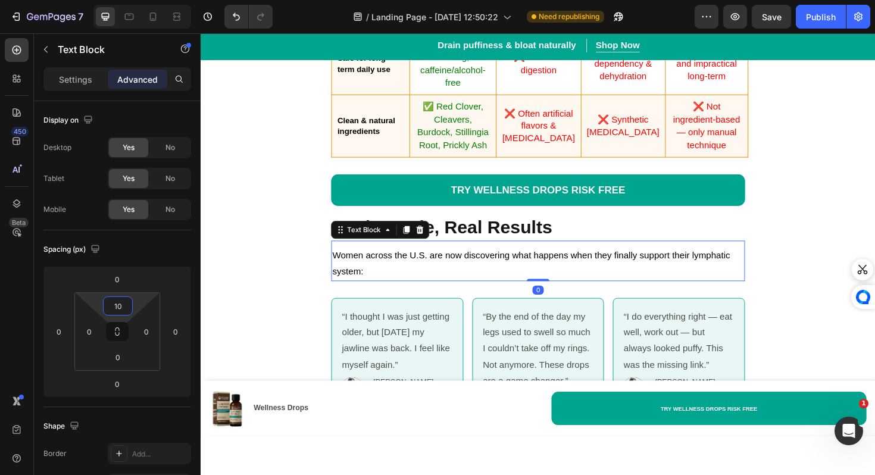
click at [299, 333] on div "⁠⁠⁠⁠⁠⁠⁠ Your 6 Months Timeline with Nature Sunrise Wellness Drops: Heading Week…" at bounding box center [558, 137] width 714 height 1648
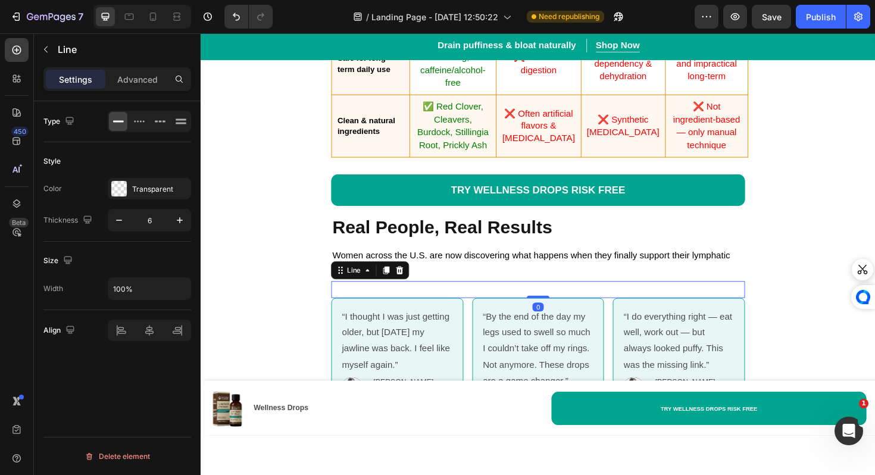
click at [372, 306] on div at bounding box center [558, 305] width 438 height 4
click at [418, 290] on div "Line" at bounding box center [380, 284] width 83 height 19
click at [418, 283] on div "Line" at bounding box center [380, 284] width 83 height 19
click at [416, 284] on div at bounding box center [411, 284] width 14 height 14
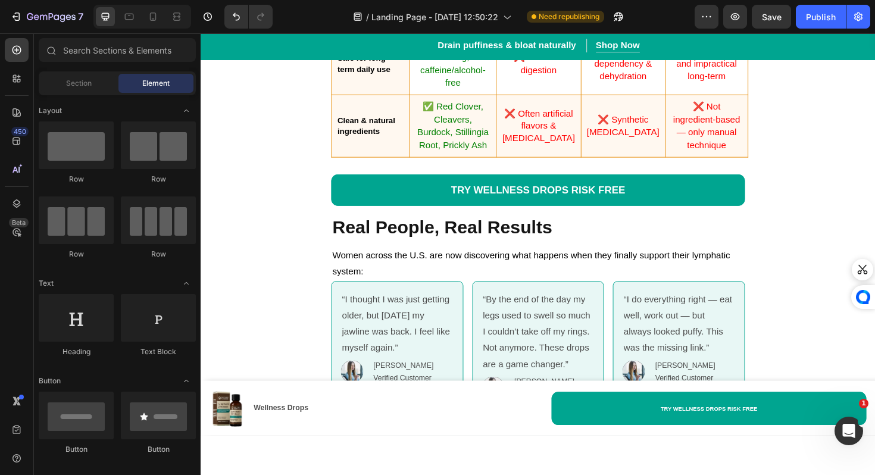
click at [415, 286] on p "Women across the U.S. are now discovering what happens when they finally suppor…" at bounding box center [558, 277] width 436 height 35
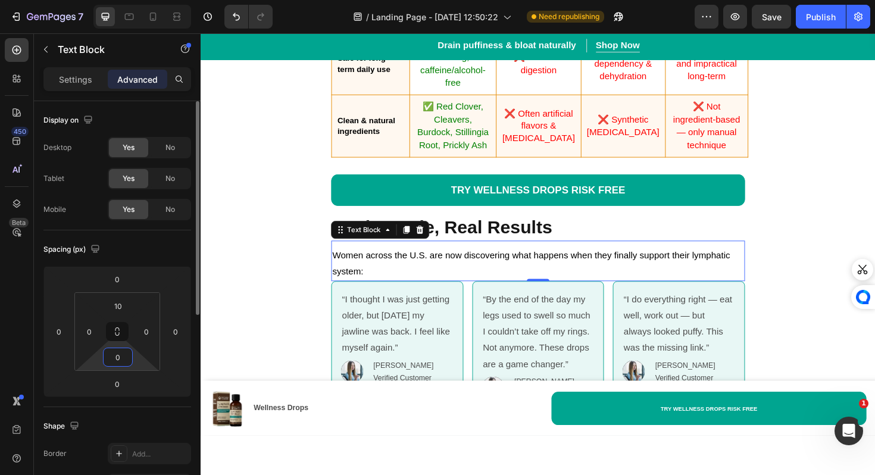
click at [121, 364] on input "0" at bounding box center [118, 357] width 24 height 18
type input "10"
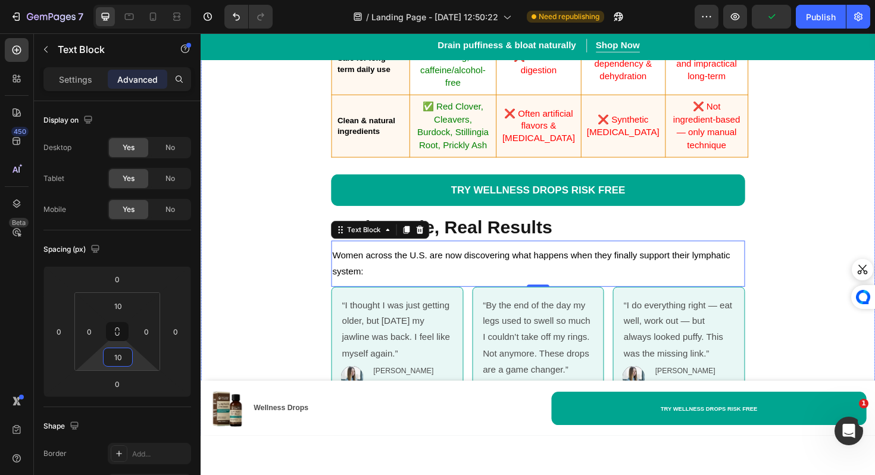
click at [271, 356] on div "⁠⁠⁠⁠⁠⁠⁠ Your 6 Months Timeline with Nature Sunrise Wellness Drops: Heading Week…" at bounding box center [558, 131] width 714 height 1636
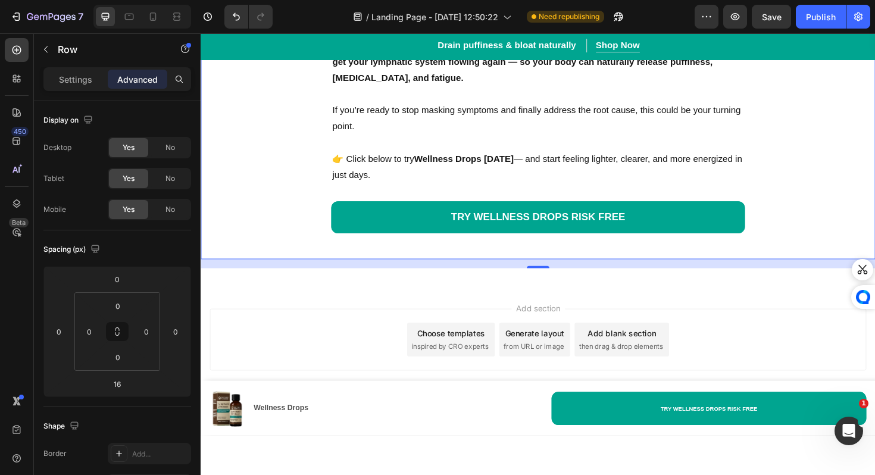
scroll to position [7449, 0]
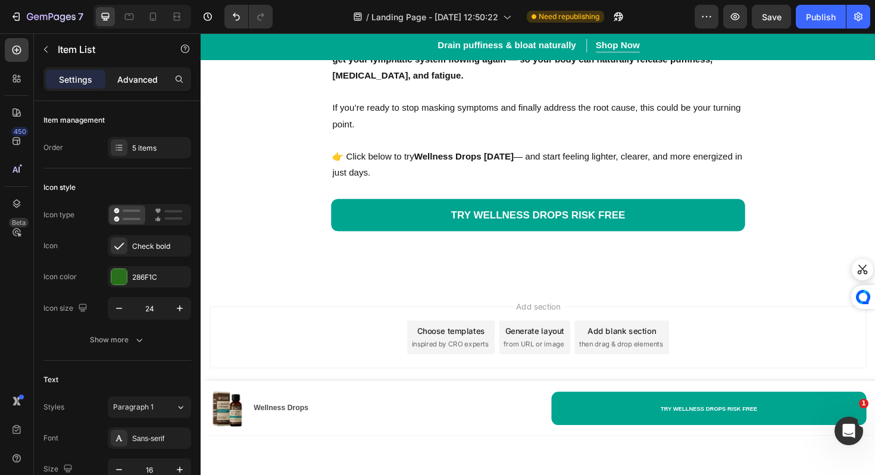
click at [163, 83] on div "Advanced" at bounding box center [137, 79] width 59 height 19
type input "100%"
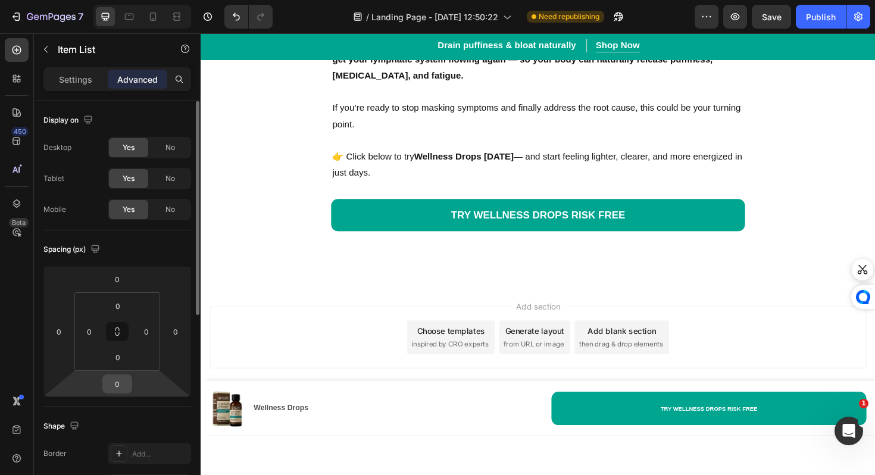
click at [115, 391] on input "0" at bounding box center [117, 384] width 24 height 18
type input "10"
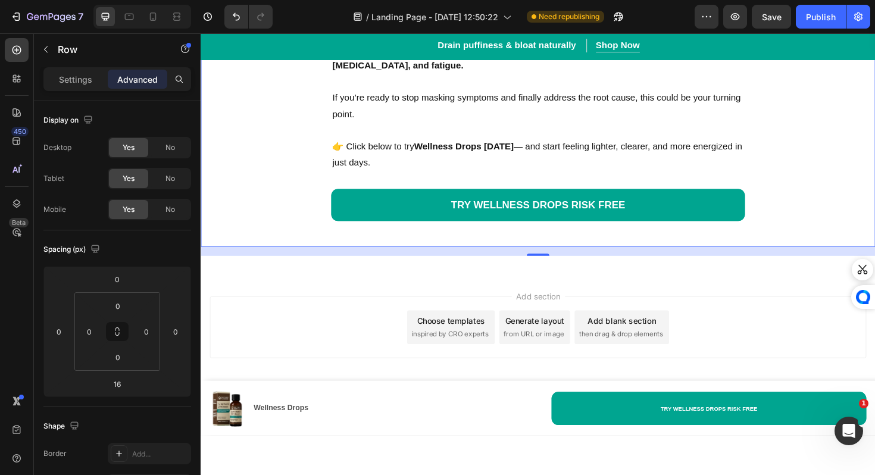
scroll to position [7603, 0]
click at [379, 128] on p "If you’re ready to stop masking symptoms and finally address the root cause, th…" at bounding box center [558, 110] width 436 height 35
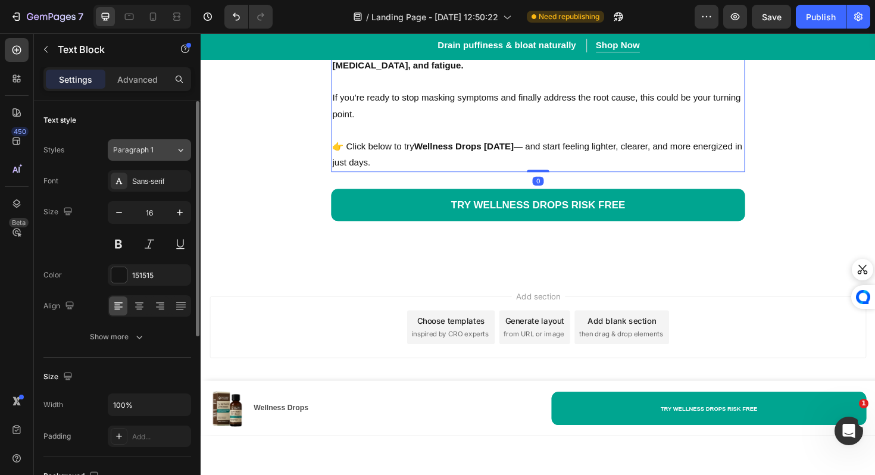
click at [149, 149] on span "Paragraph 1" at bounding box center [133, 150] width 40 height 11
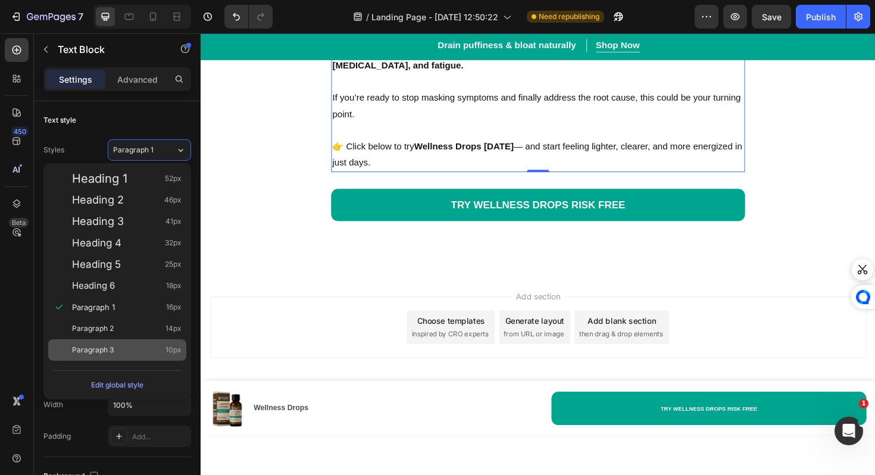
click at [98, 350] on span "Paragraph 3" at bounding box center [93, 350] width 42 height 12
type input "10"
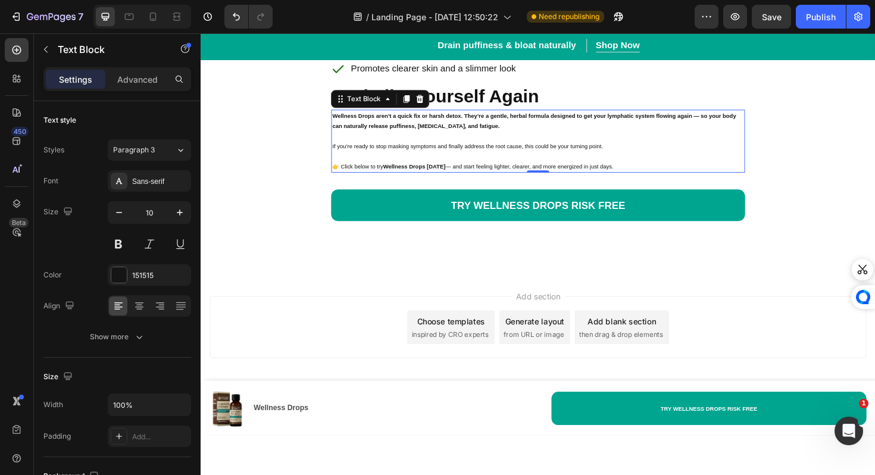
click at [366, 181] on div "Wellness Drops aren’t a quick fix or harsh detox. They’re a gentle, herbal form…" at bounding box center [558, 147] width 438 height 67
click at [374, 169] on p "Rich Text Editor. Editing area: main" at bounding box center [558, 163] width 436 height 11
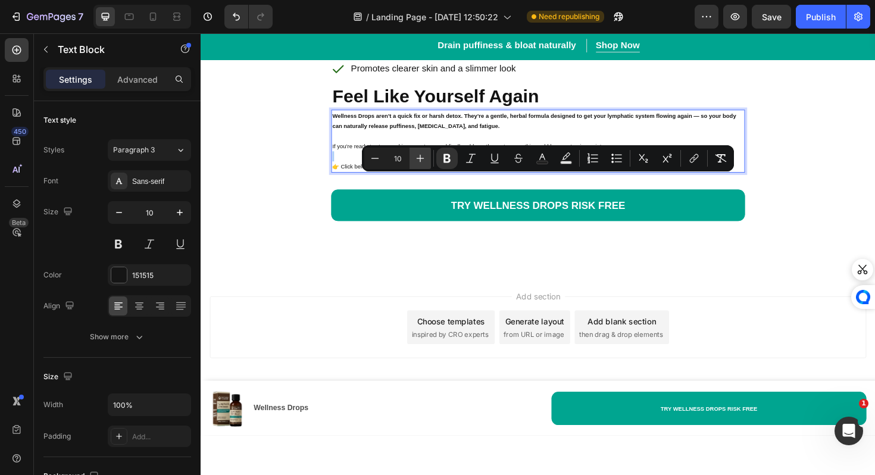
click at [422, 161] on icon "Editor contextual toolbar" at bounding box center [420, 158] width 12 height 12
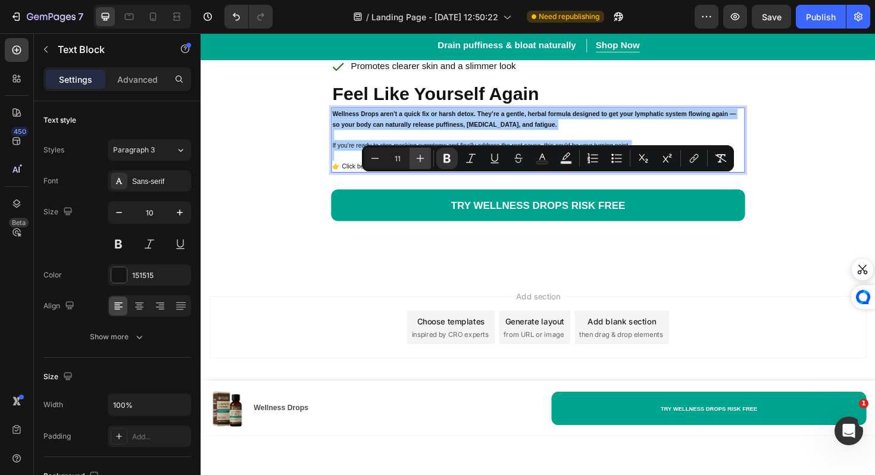
click at [422, 161] on icon "Editor contextual toolbar" at bounding box center [420, 158] width 12 height 12
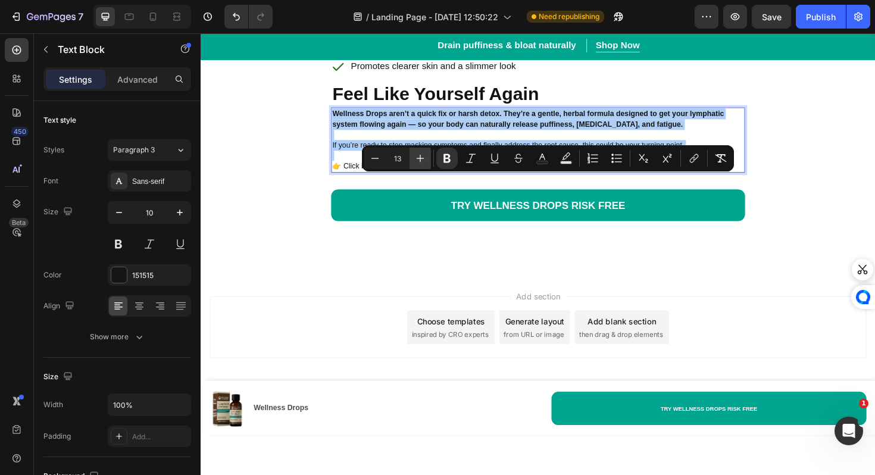
click at [422, 161] on icon "Editor contextual toolbar" at bounding box center [420, 158] width 12 height 12
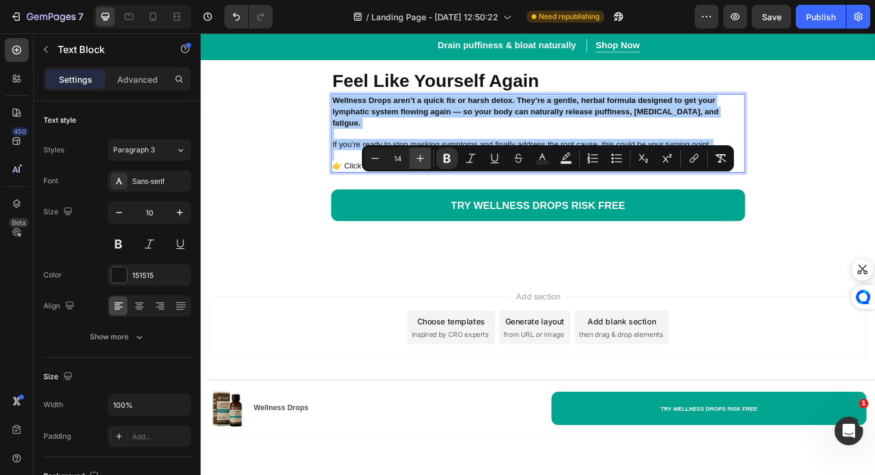
click at [422, 161] on icon "Editor contextual toolbar" at bounding box center [420, 158] width 12 height 12
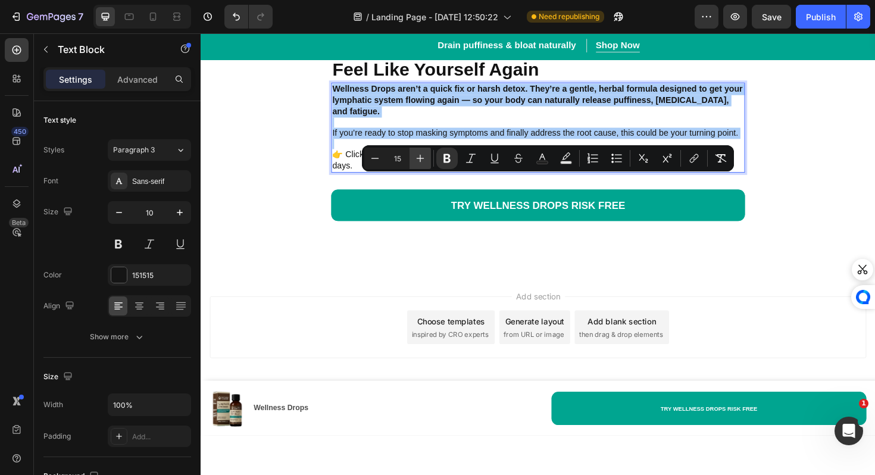
click at [422, 161] on icon "Editor contextual toolbar" at bounding box center [420, 158] width 12 height 12
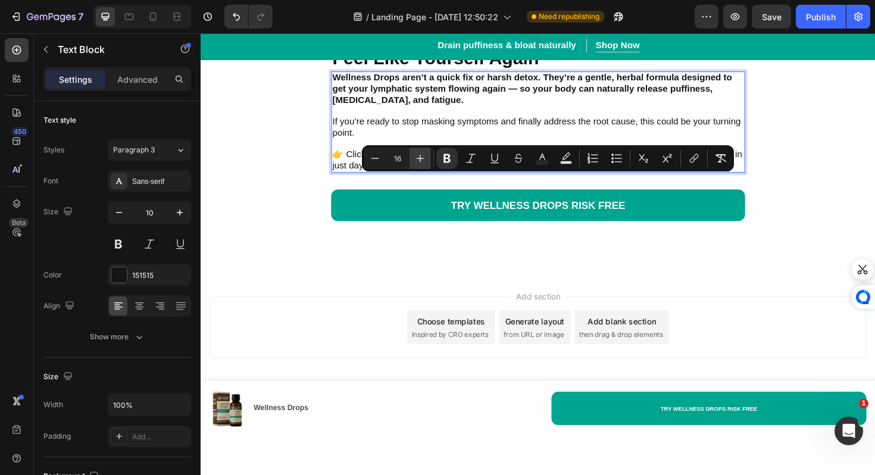
click at [422, 161] on icon "Editor contextual toolbar" at bounding box center [420, 158] width 12 height 12
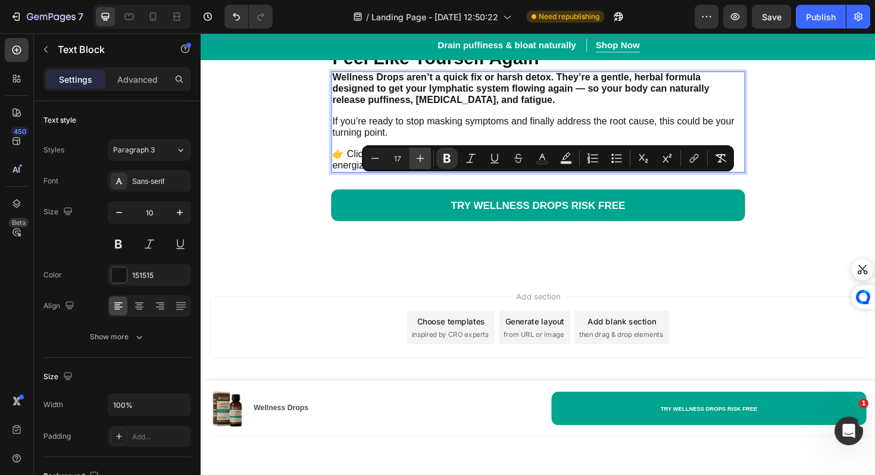
click at [421, 161] on icon "Editor contextual toolbar" at bounding box center [420, 158] width 12 height 12
type input "18"
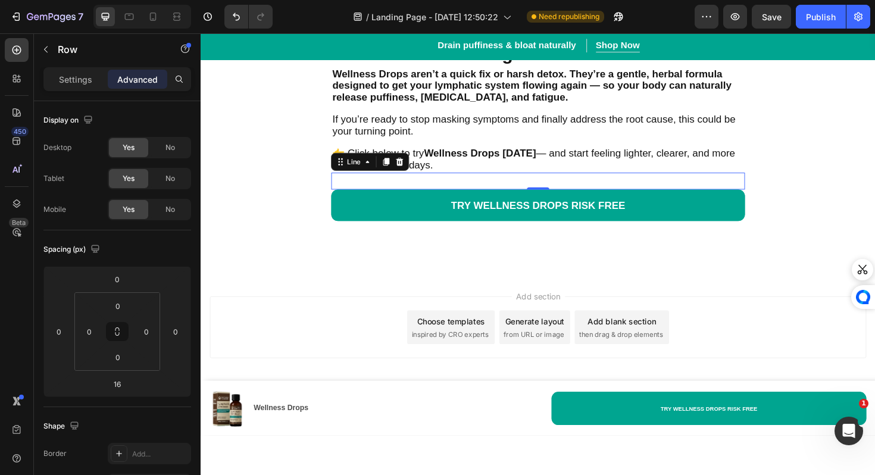
click at [347, 199] on div "Title Line 0" at bounding box center [558, 190] width 438 height 18
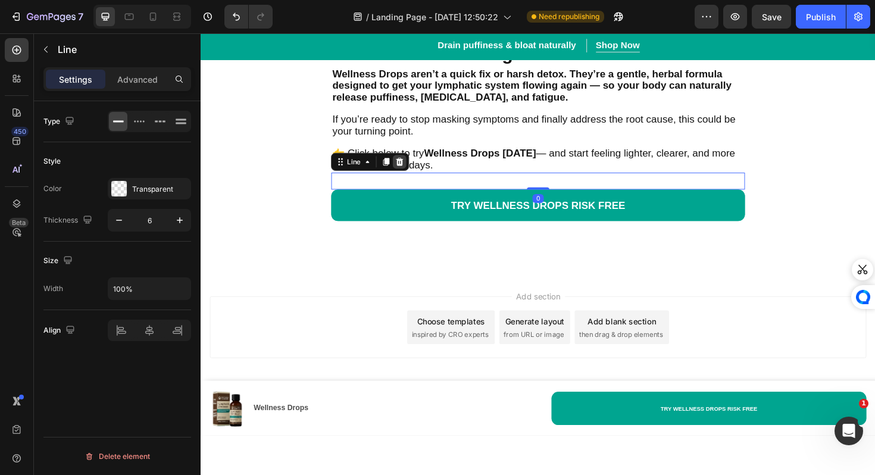
click at [406, 177] on div at bounding box center [411, 169] width 14 height 14
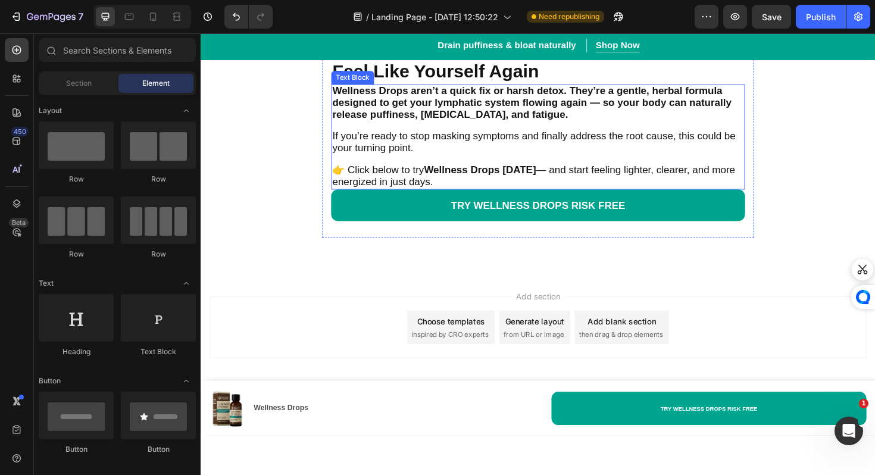
click at [421, 196] on span "👉 Click below to try Wellness Drops [DATE] — and start feeling lighter, clearer…" at bounding box center [553, 184] width 427 height 24
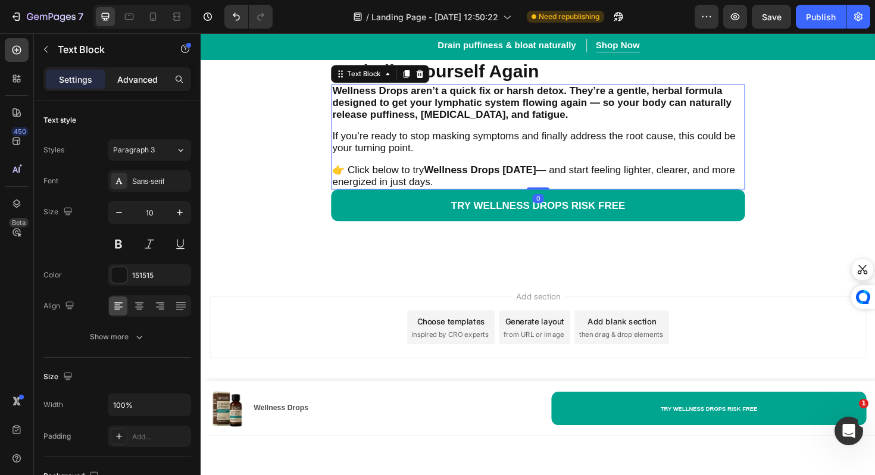
click at [123, 86] on div "Advanced" at bounding box center [137, 79] width 59 height 19
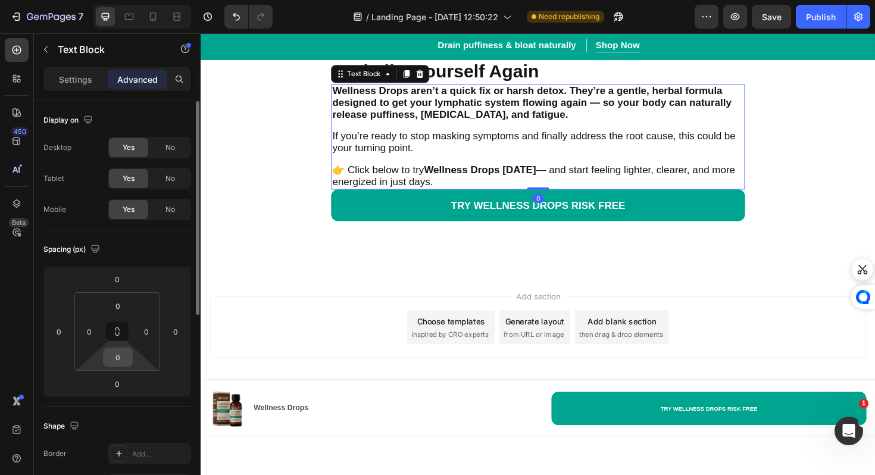
click at [119, 359] on input "0" at bounding box center [118, 357] width 24 height 18
type input "20"
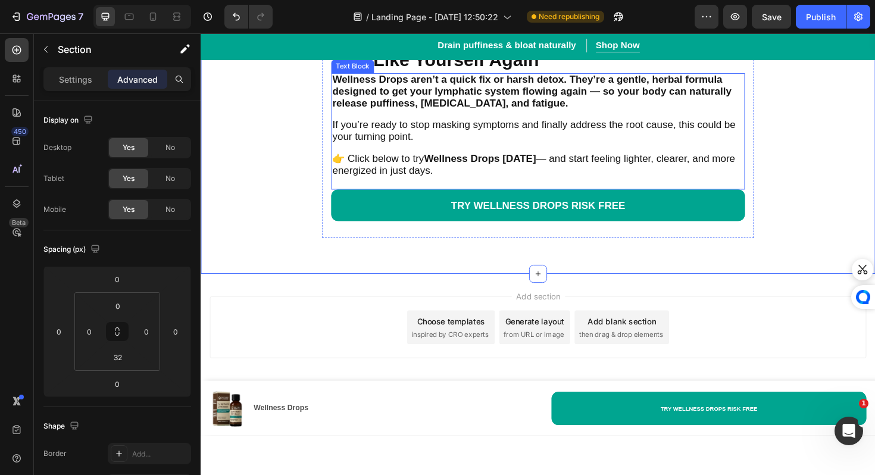
scroll to position [7526, 0]
click at [155, 16] on icon at bounding box center [153, 16] width 7 height 8
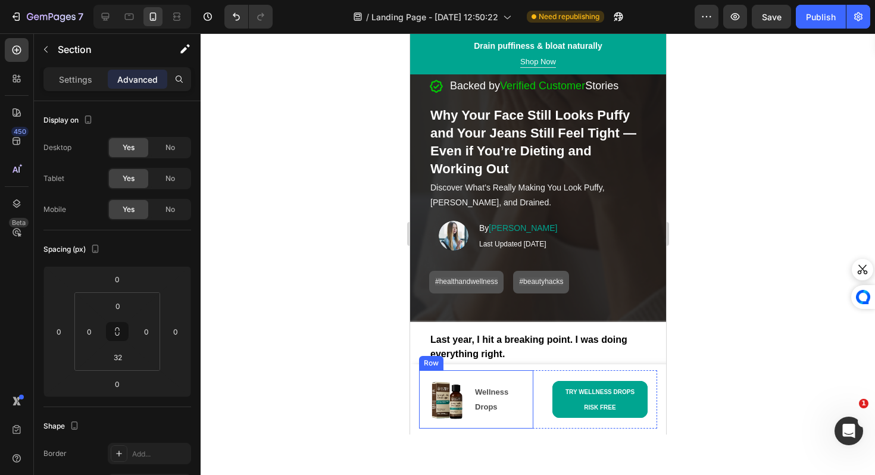
click at [526, 415] on div "Image Wellness Drops Text Block Row" at bounding box center [475, 399] width 114 height 58
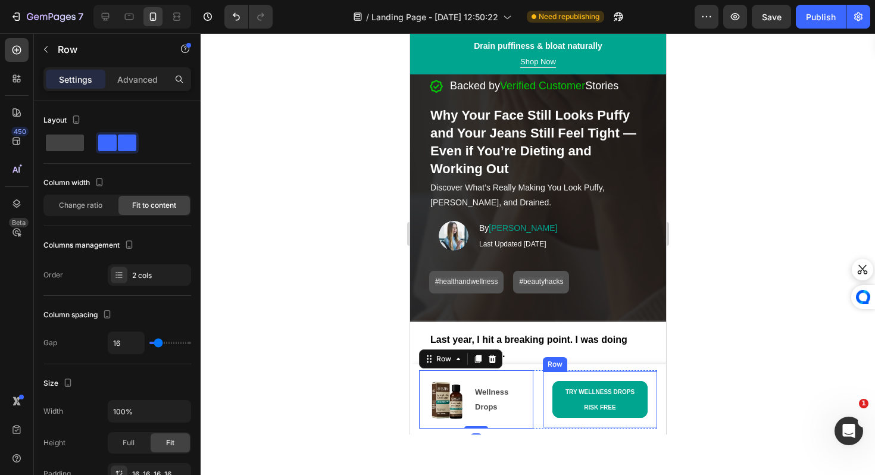
click at [546, 419] on div "TRY WELLNESS DROPS RISK FREE Button Row" at bounding box center [599, 399] width 114 height 56
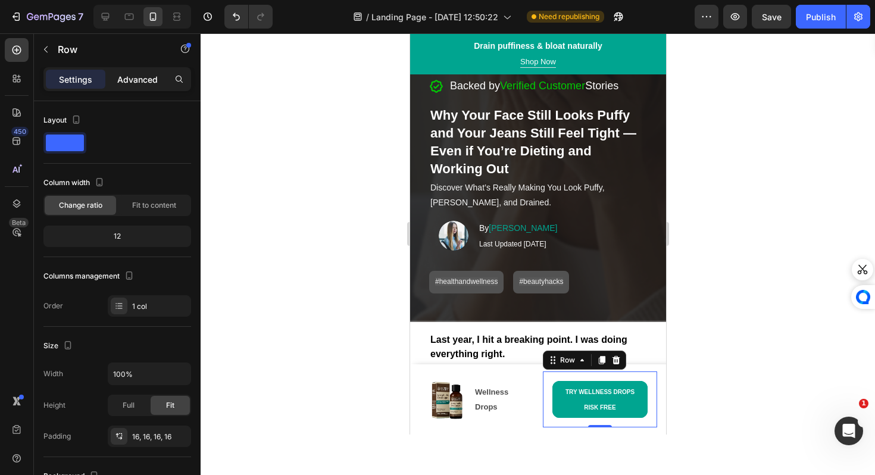
click at [129, 81] on p "Advanced" at bounding box center [137, 79] width 40 height 12
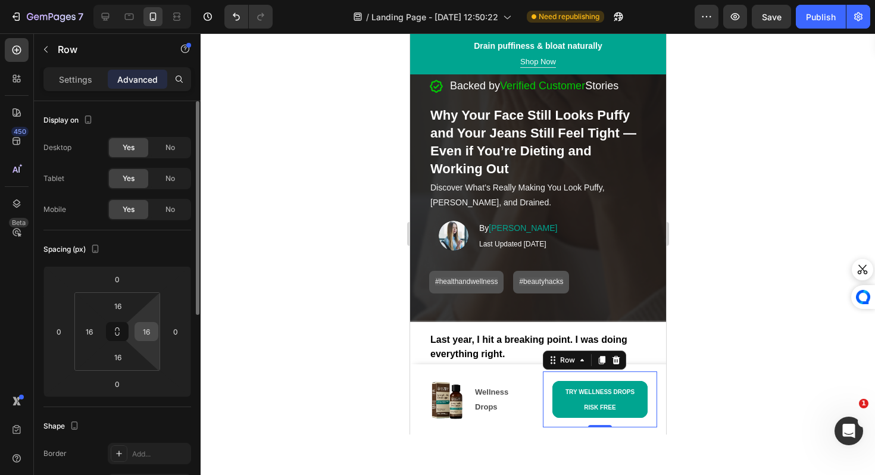
click at [147, 333] on input "16" at bounding box center [146, 331] width 18 height 18
type input "10"
click at [96, 331] on input "16" at bounding box center [89, 331] width 18 height 18
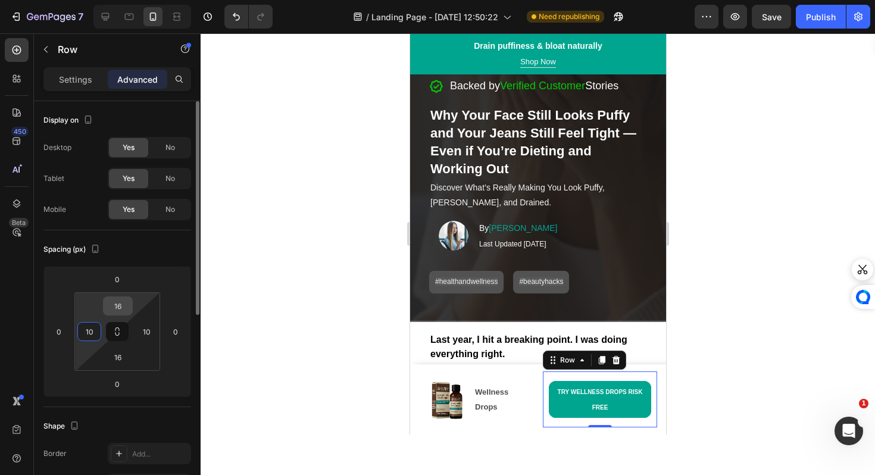
type input "1"
type input "16"
click at [118, 309] on input "16" at bounding box center [118, 306] width 24 height 18
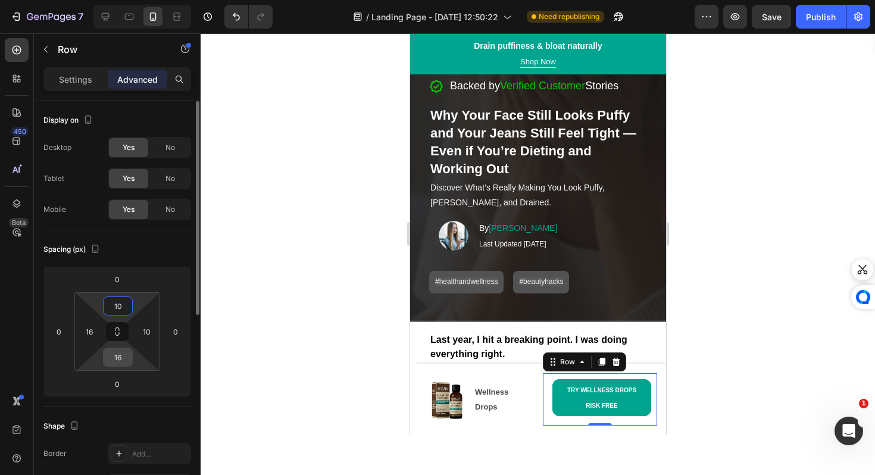
type input "10"
click at [123, 354] on input "16" at bounding box center [118, 357] width 24 height 18
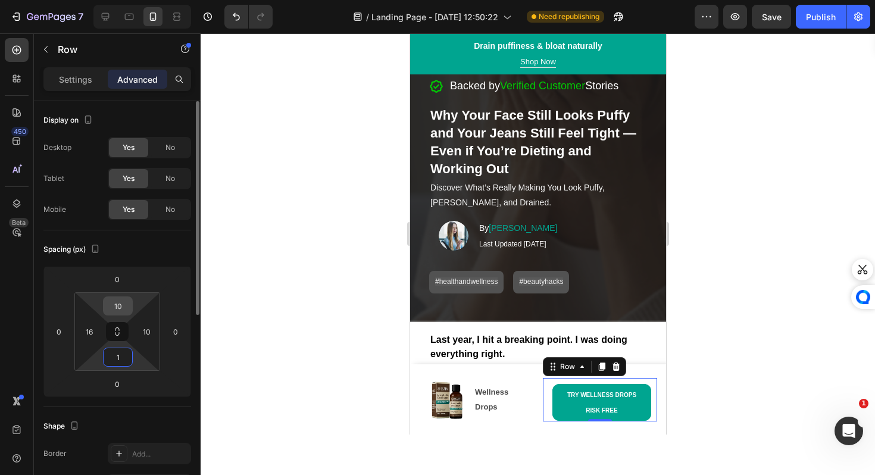
type input "1"
click at [120, 311] on input "10" at bounding box center [118, 306] width 24 height 18
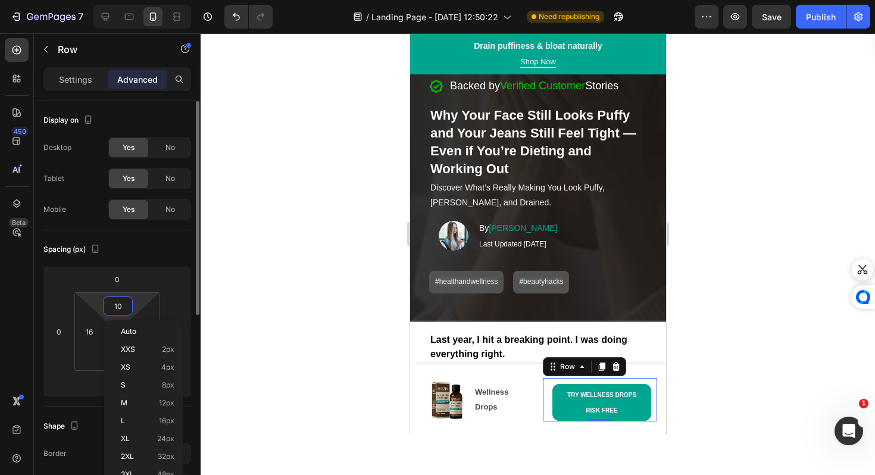
type input "1"
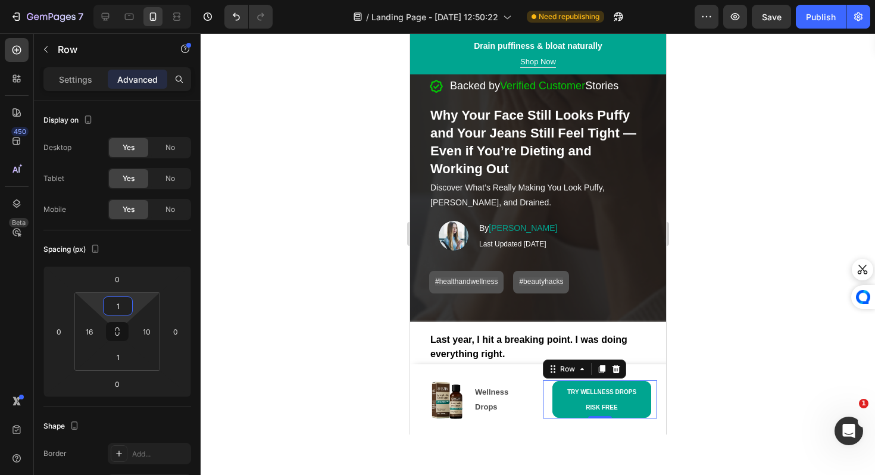
click at [283, 334] on div at bounding box center [538, 253] width 674 height 441
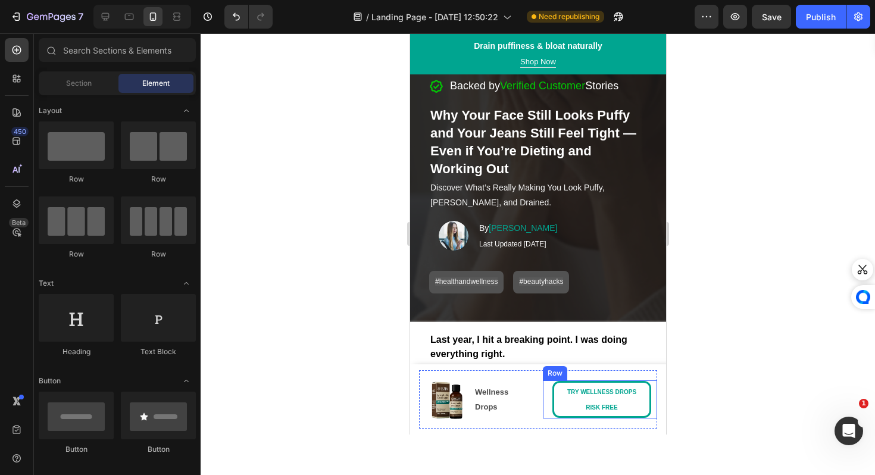
click at [552, 409] on link "TRY WELLNESS DROPS RISK FREE" at bounding box center [601, 399] width 99 height 37
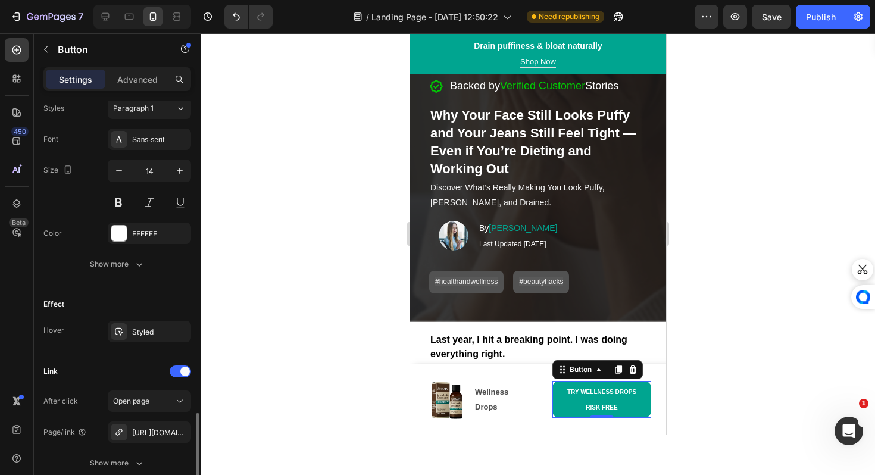
scroll to position [538, 0]
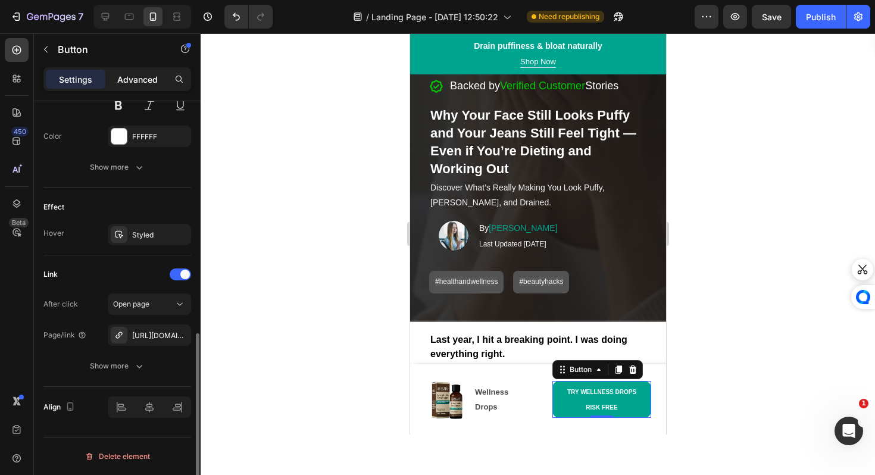
click at [141, 86] on div "Advanced" at bounding box center [137, 79] width 59 height 19
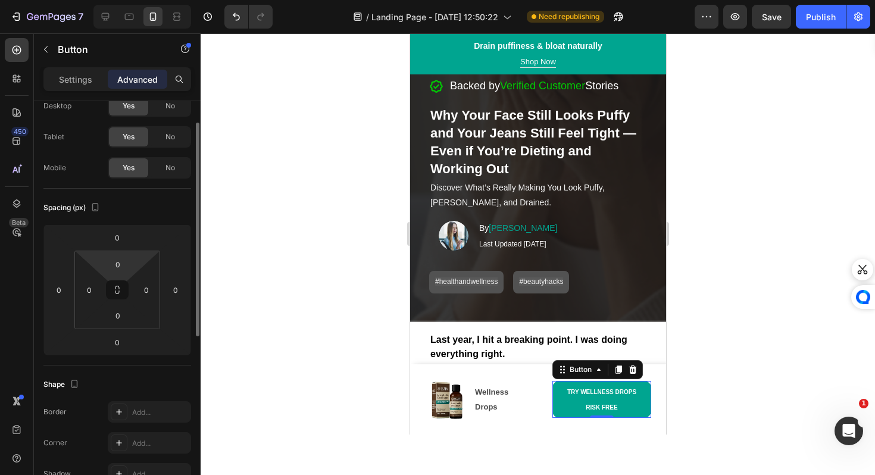
scroll to position [0, 0]
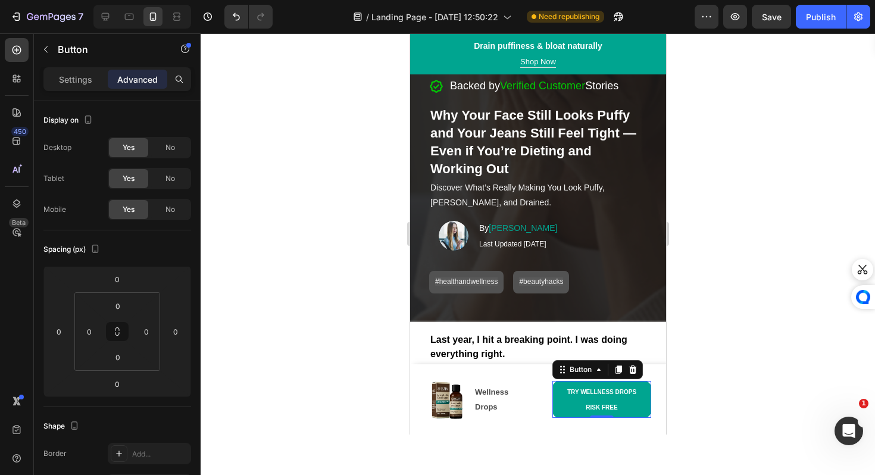
click at [88, 67] on div "Settings Advanced" at bounding box center [117, 79] width 148 height 24
click at [88, 82] on p "Settings" at bounding box center [75, 79] width 33 height 12
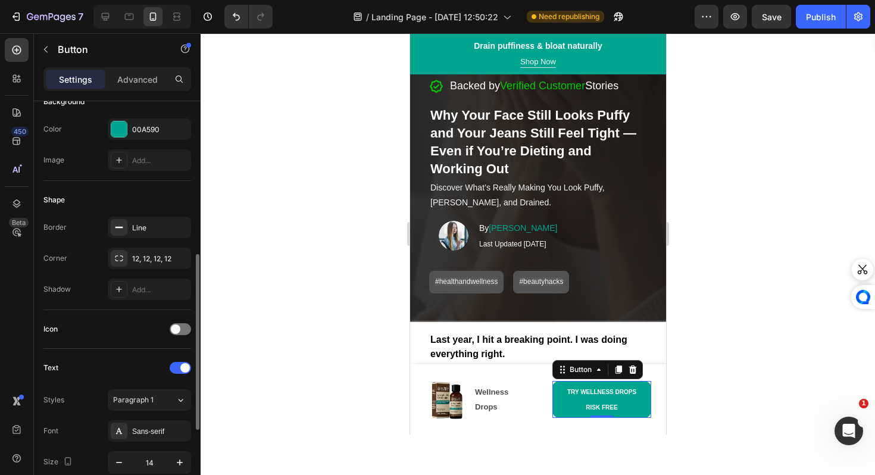
scroll to position [259, 0]
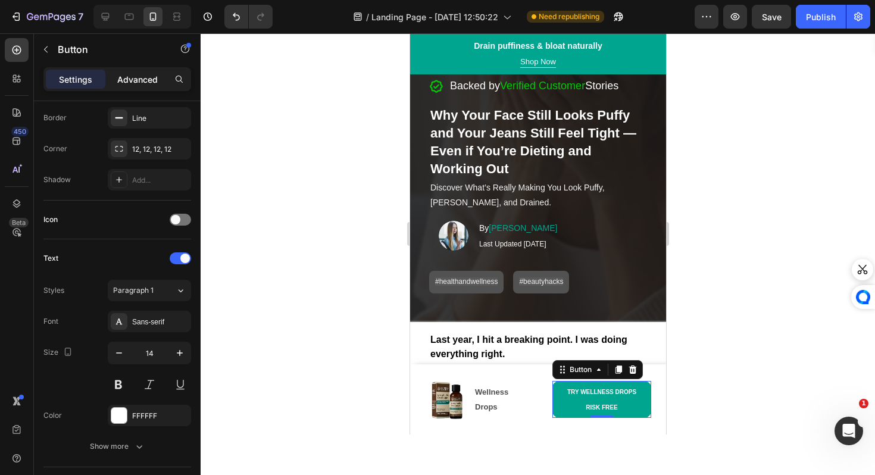
click at [137, 76] on p "Advanced" at bounding box center [137, 79] width 40 height 12
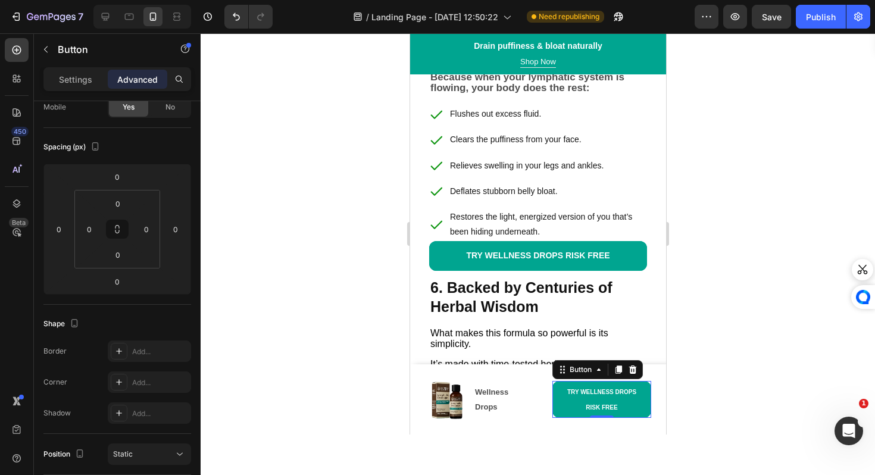
scroll to position [2772, 0]
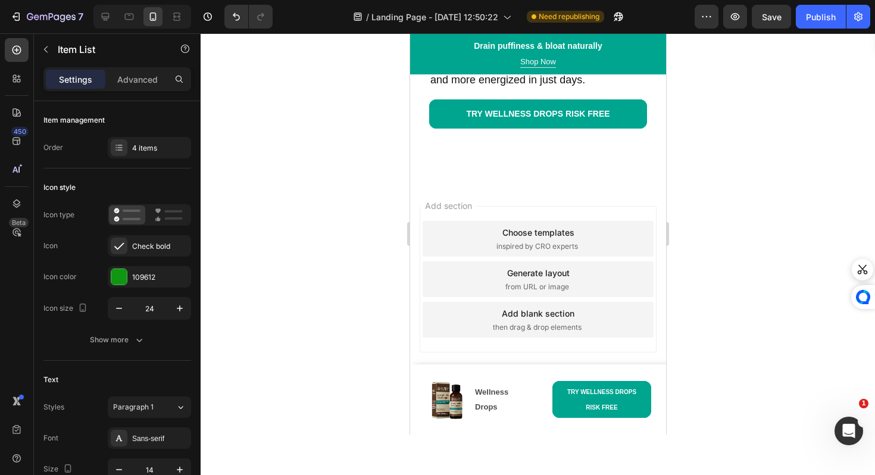
scroll to position [7204, 0]
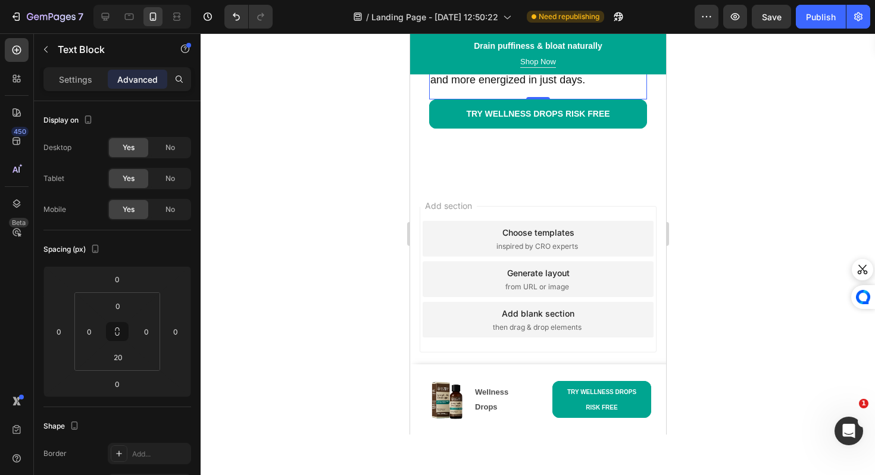
click at [505, 52] on p at bounding box center [537, 47] width 215 height 10
click at [505, 52] on p "Rich Text Editor. Editing area: main" at bounding box center [537, 47] width 215 height 10
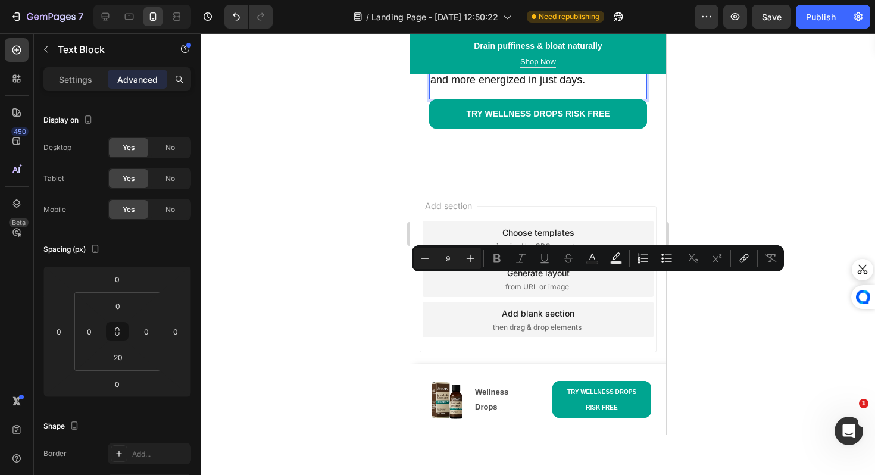
type input "18"
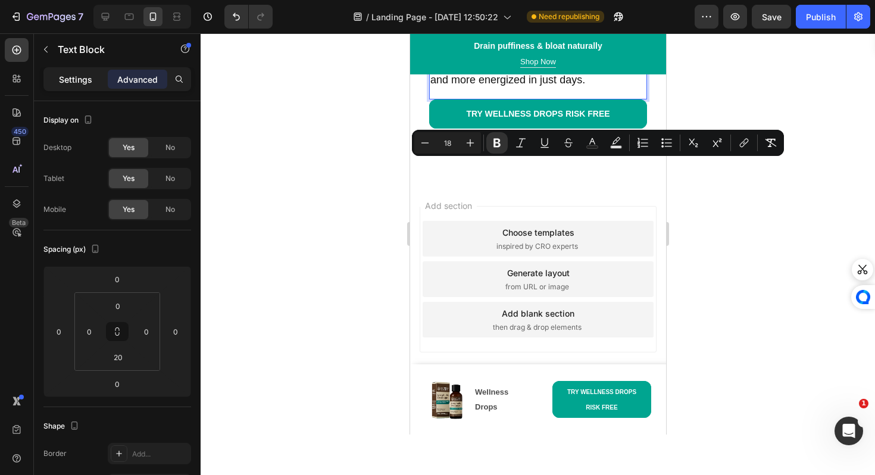
click at [86, 80] on p "Settings" at bounding box center [75, 79] width 33 height 12
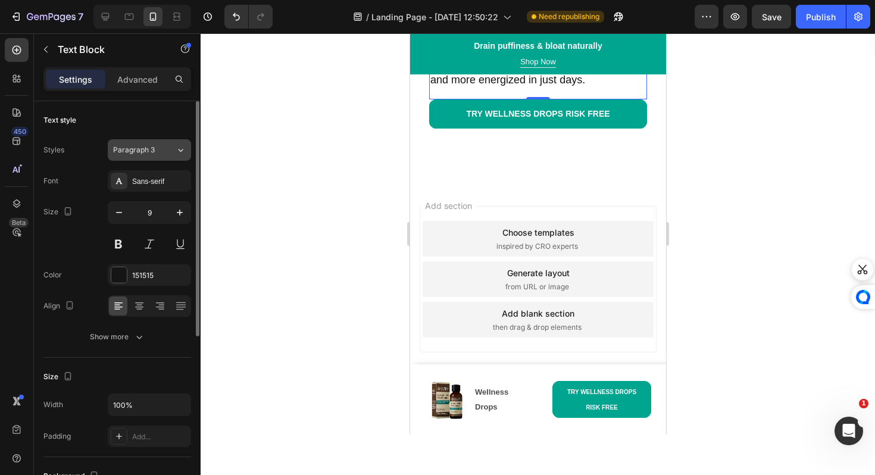
click at [129, 148] on span "Paragraph 3" at bounding box center [134, 150] width 42 height 11
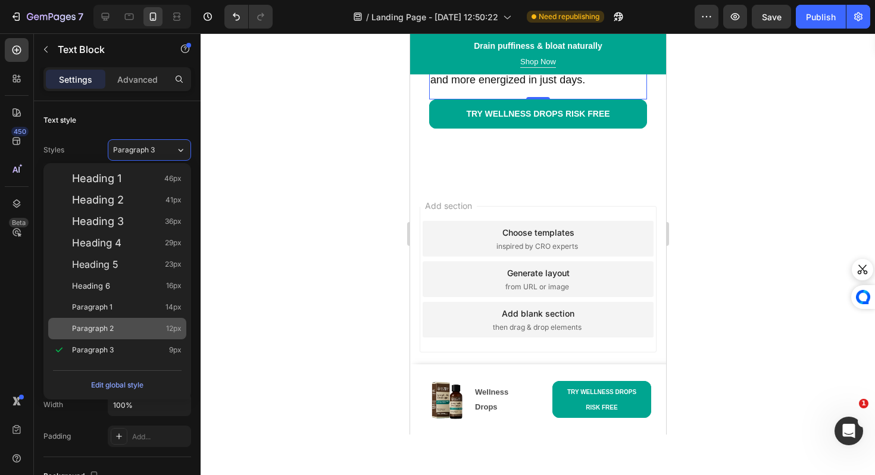
click at [125, 324] on div "Paragraph 2 12px" at bounding box center [126, 328] width 109 height 12
type input "12"
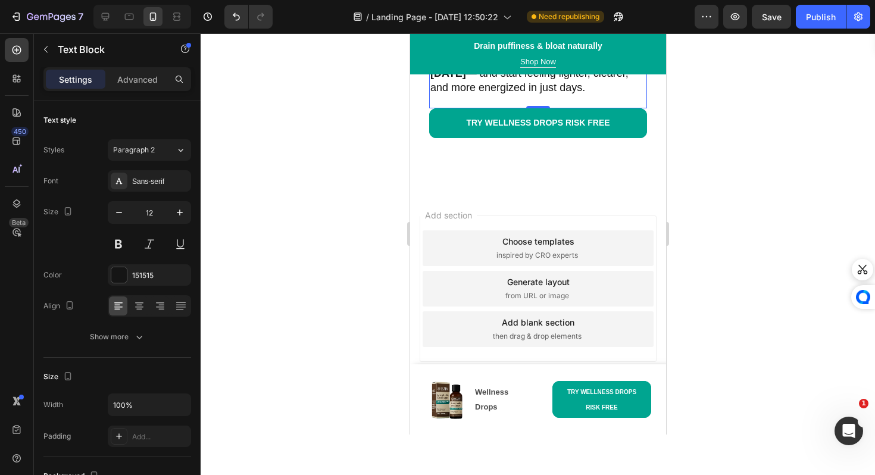
click at [396, 329] on div at bounding box center [538, 253] width 674 height 441
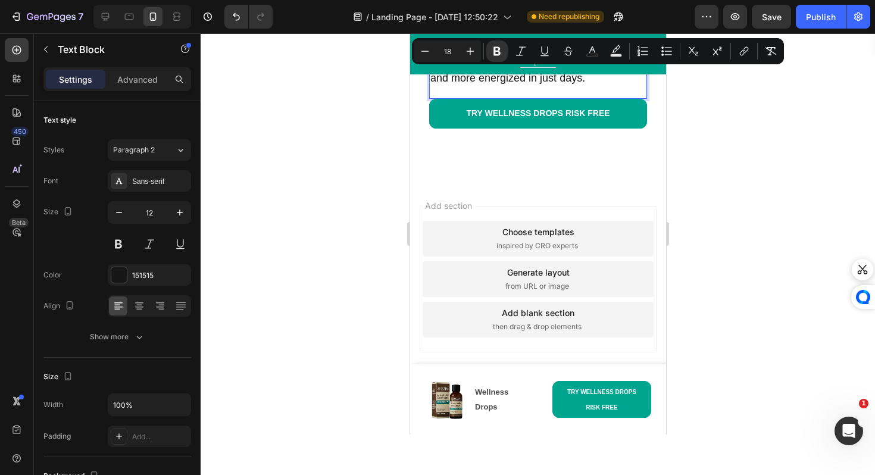
scroll to position [7311, 0]
click at [382, 277] on div at bounding box center [538, 253] width 674 height 441
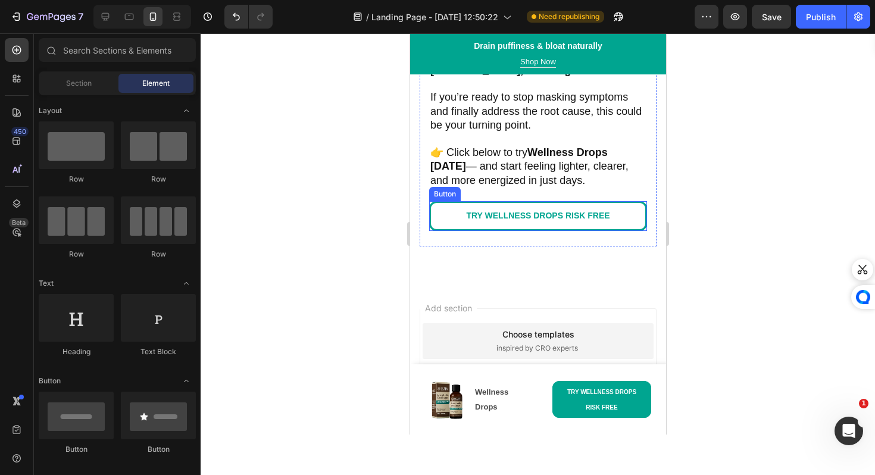
scroll to position [7113, 0]
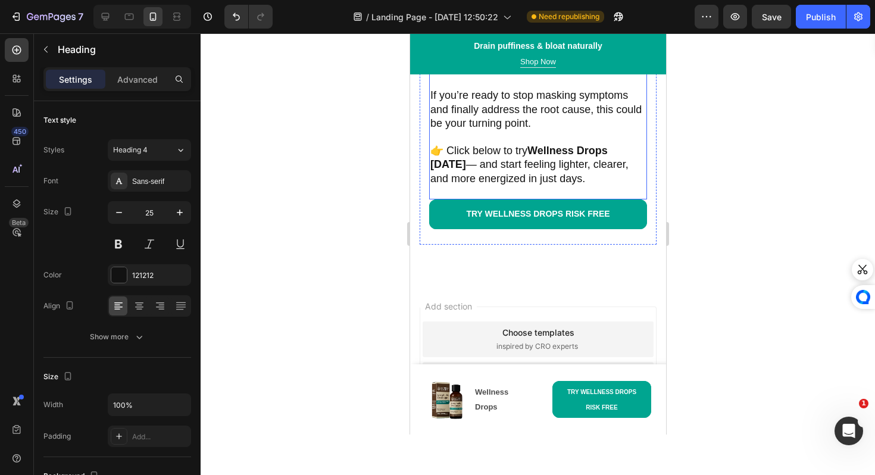
click at [592, 74] on strong "Wellness Drops aren’t a quick fix or harsh detox. They’re a gentle, herbal form…" at bounding box center [537, 33] width 214 height 82
click at [134, 82] on p "Advanced" at bounding box center [137, 79] width 40 height 12
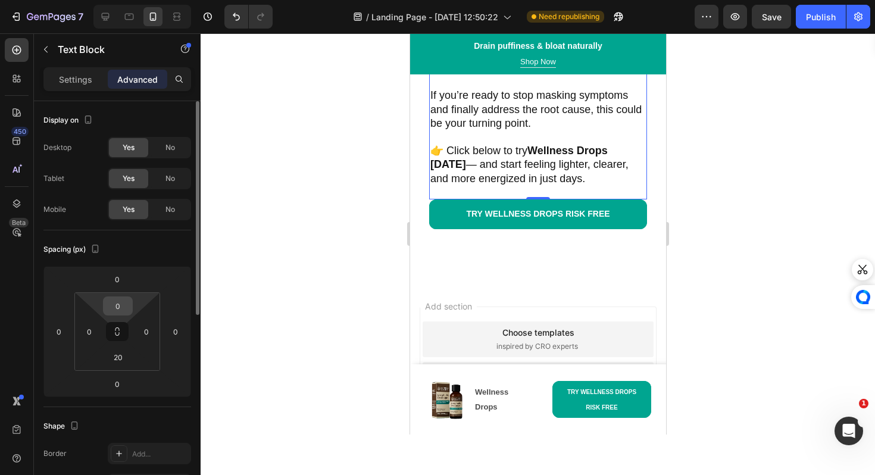
click at [117, 310] on input "0" at bounding box center [118, 306] width 24 height 18
type input "10"
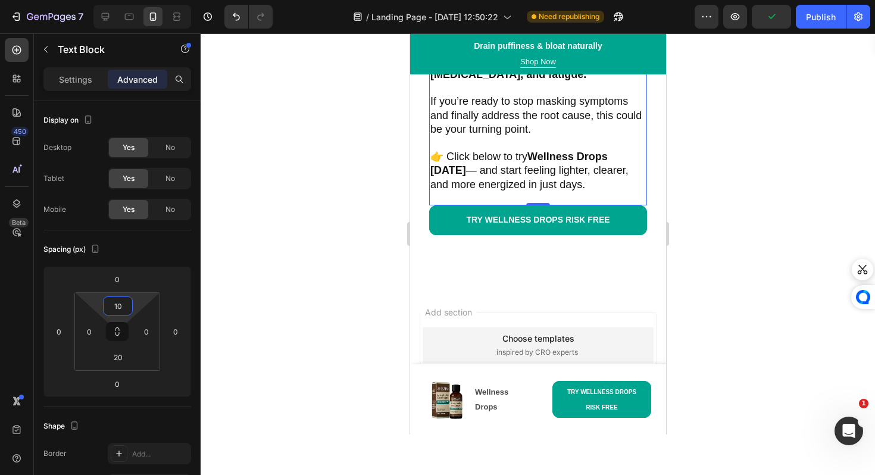
click at [322, 317] on div at bounding box center [538, 253] width 674 height 441
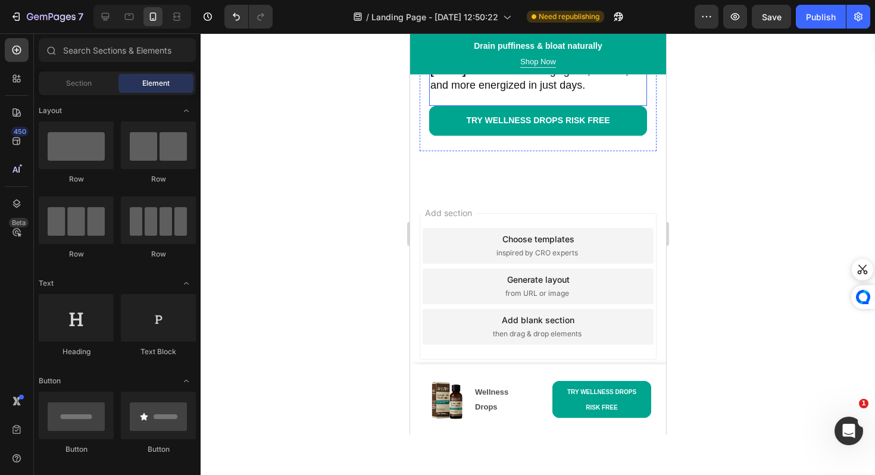
scroll to position [7273, 0]
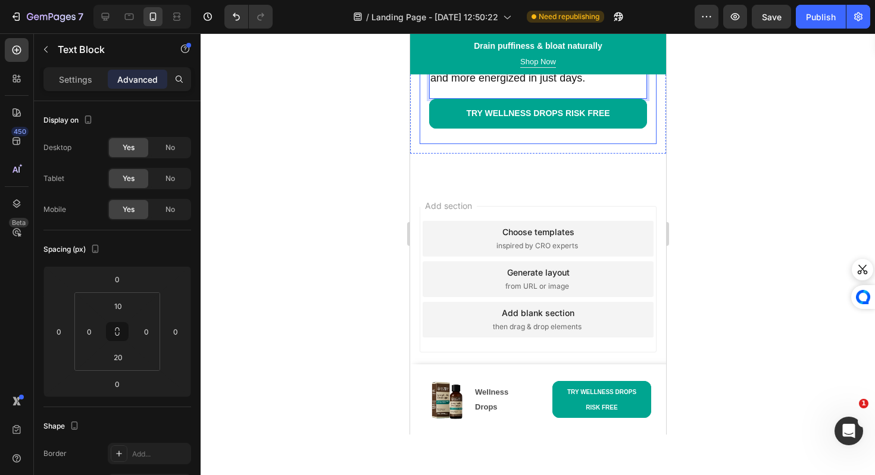
drag, startPoint x: 467, startPoint y: 178, endPoint x: 418, endPoint y: 99, distance: 93.0
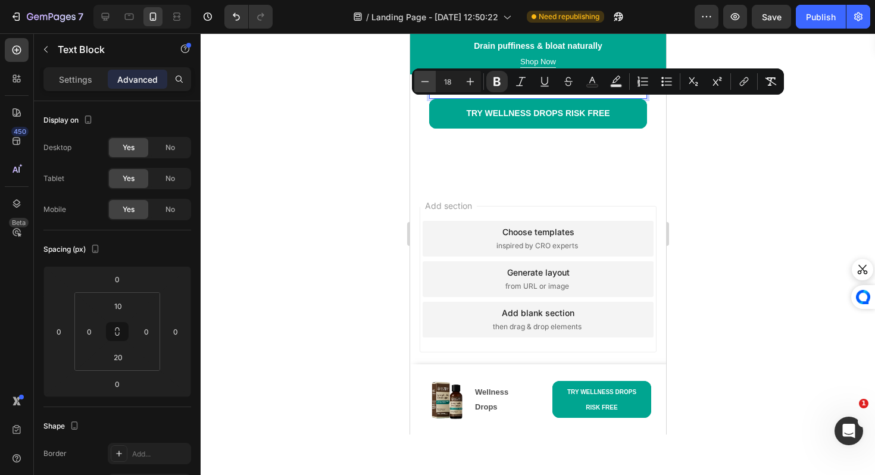
click at [424, 84] on icon "Editor contextual toolbar" at bounding box center [425, 82] width 12 height 12
type input "17"
click at [436, 31] on p "If you’re ready to stop masking symptoms and finally address the root cause, th…" at bounding box center [537, 10] width 215 height 42
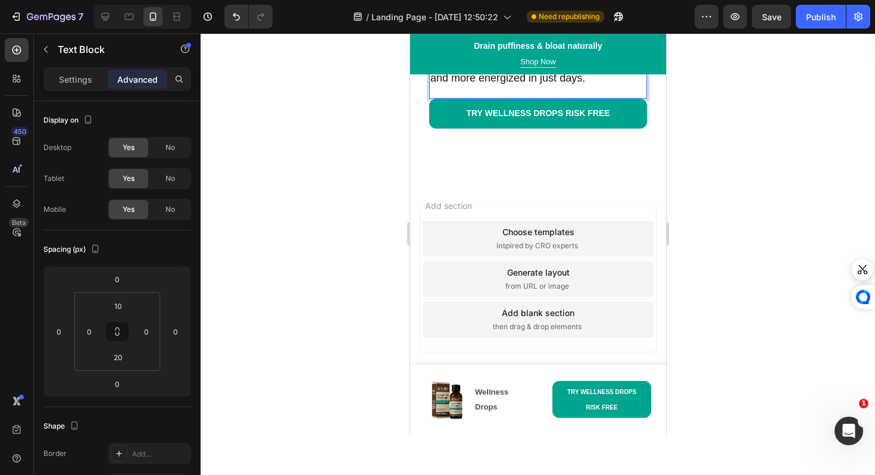
click at [365, 197] on div at bounding box center [538, 253] width 674 height 441
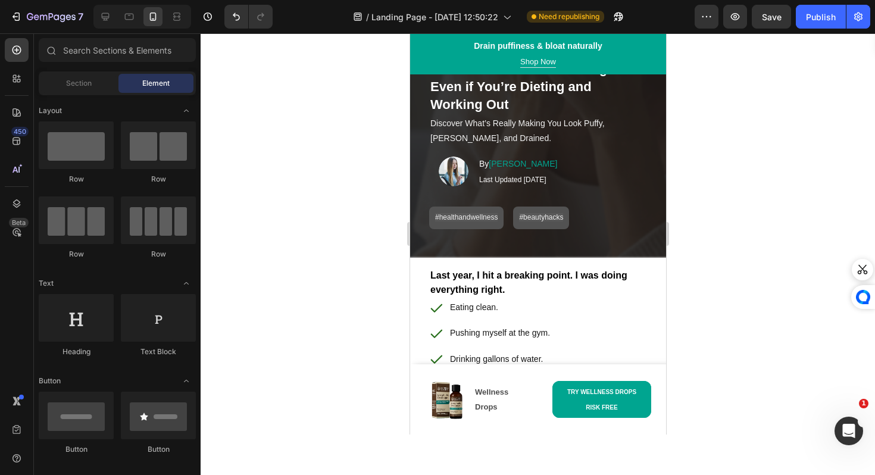
scroll to position [0, 0]
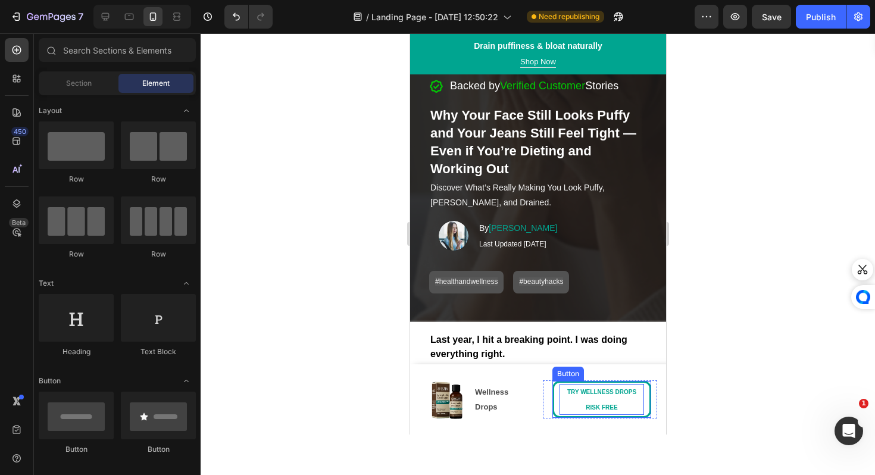
click at [607, 406] on strong "TRY WELLNESS DROPS RISK FREE" at bounding box center [600, 400] width 69 height 22
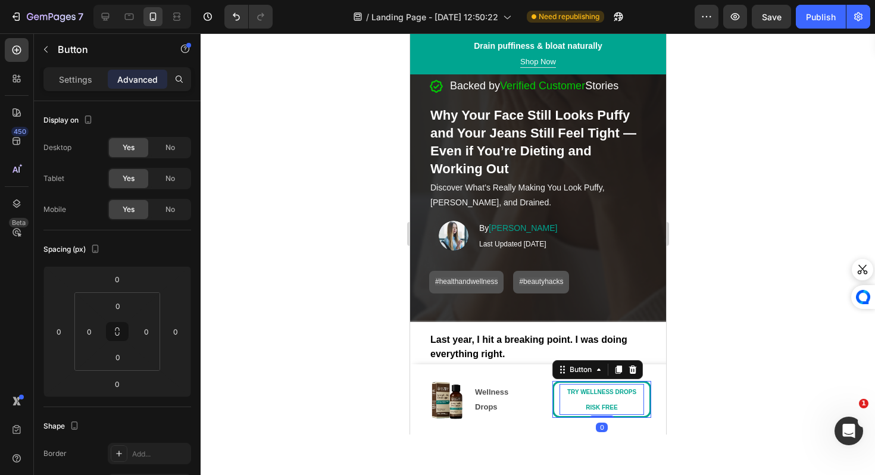
click at [607, 406] on strong "TRY WELLNESS DROPS RISK FREE" at bounding box center [600, 400] width 69 height 22
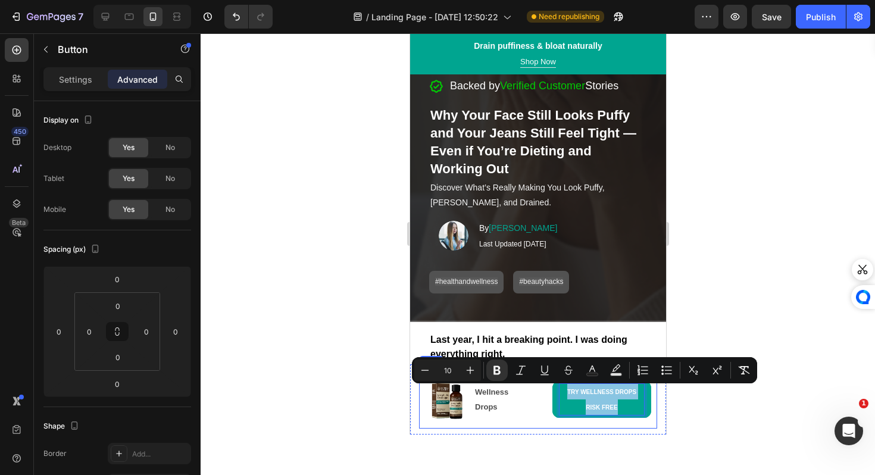
drag, startPoint x: 617, startPoint y: 407, endPoint x: 537, endPoint y: 385, distance: 82.7
click at [537, 385] on div "Image Wellness Drops Text Block Row TRY WELLNESS DROPS RISK FREE Button 0 Row R…" at bounding box center [537, 399] width 238 height 58
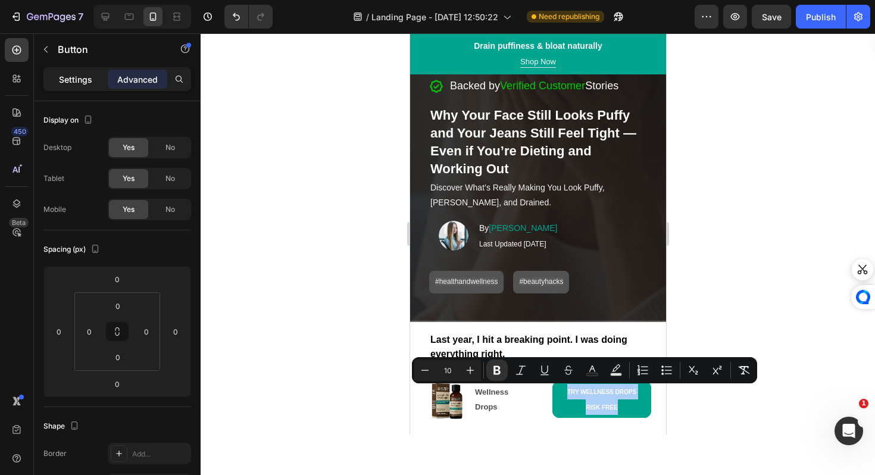
click at [85, 74] on p "Settings" at bounding box center [75, 79] width 33 height 12
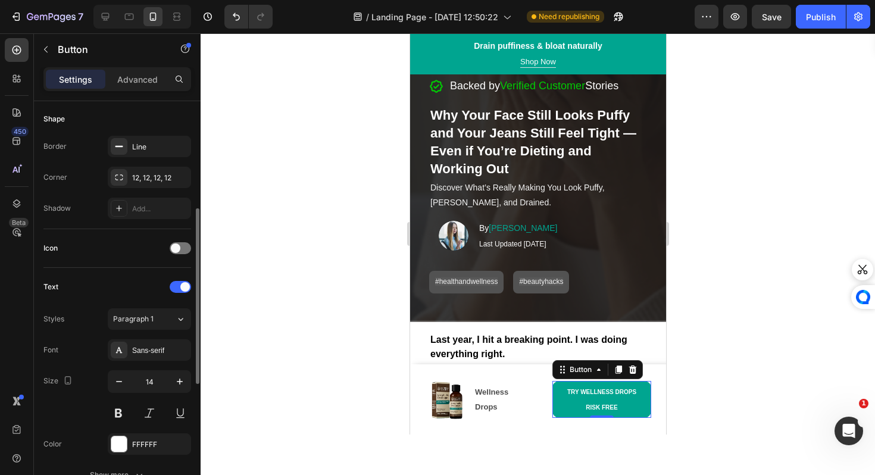
scroll to position [236, 0]
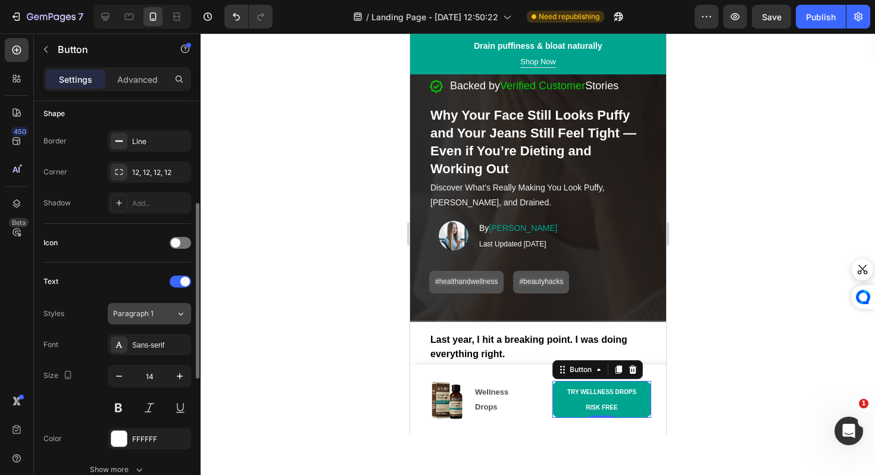
click at [165, 307] on button "Paragraph 1" at bounding box center [149, 313] width 83 height 21
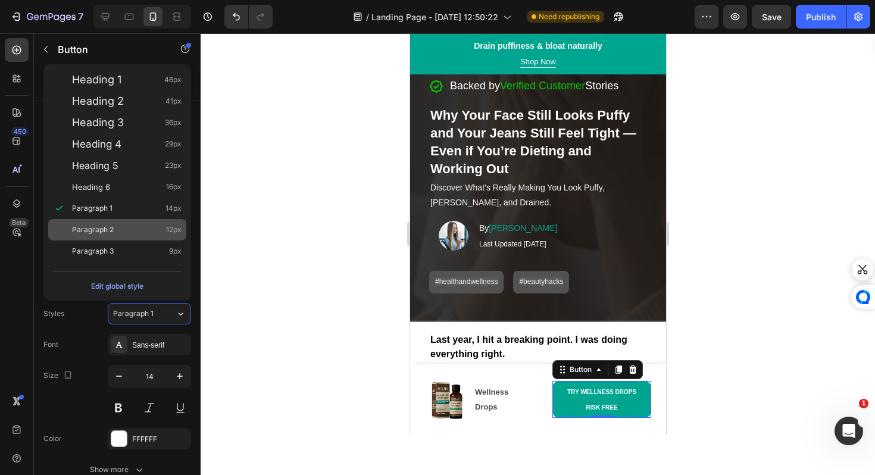
click at [136, 227] on div "Paragraph 2 12px" at bounding box center [126, 230] width 109 height 12
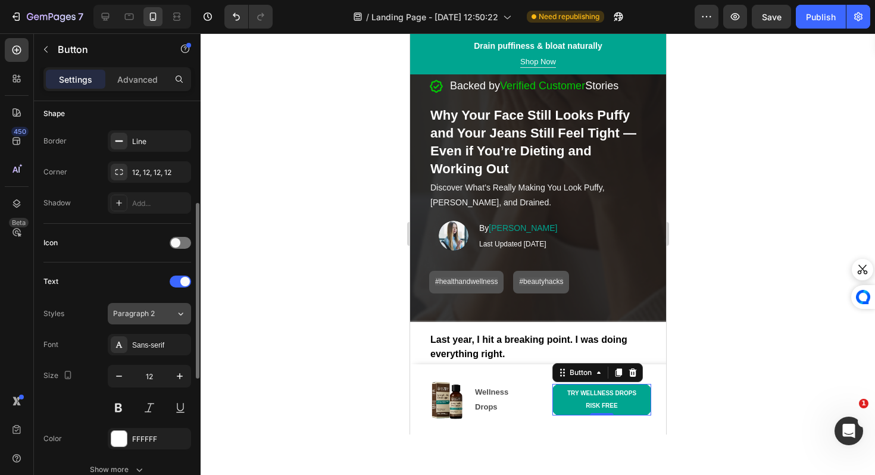
click at [139, 317] on span "Paragraph 2" at bounding box center [134, 313] width 42 height 11
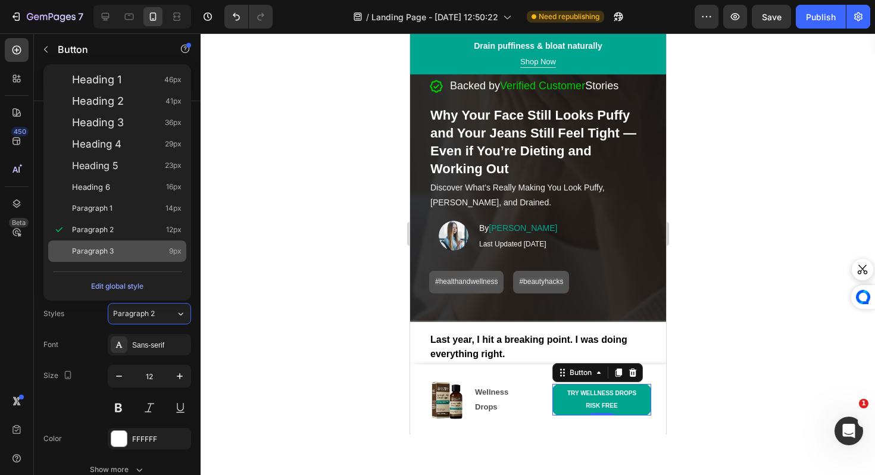
click at [140, 252] on div "Paragraph 3 9px" at bounding box center [126, 251] width 109 height 12
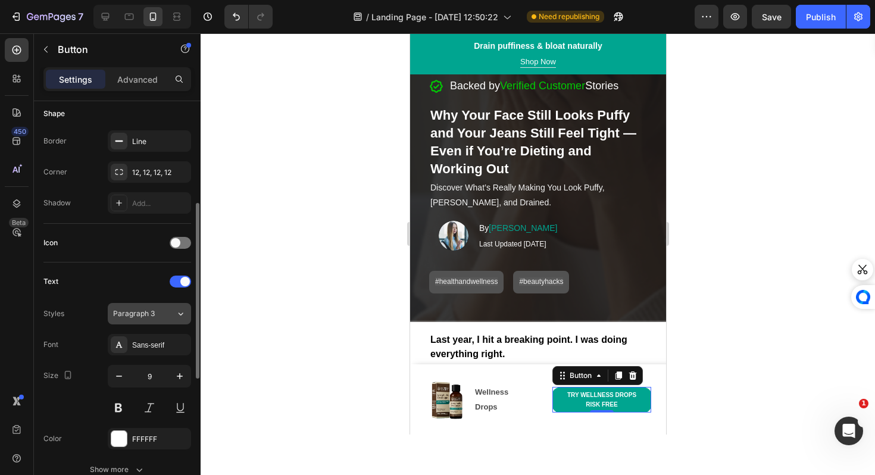
click at [159, 306] on button "Paragraph 3" at bounding box center [149, 313] width 83 height 21
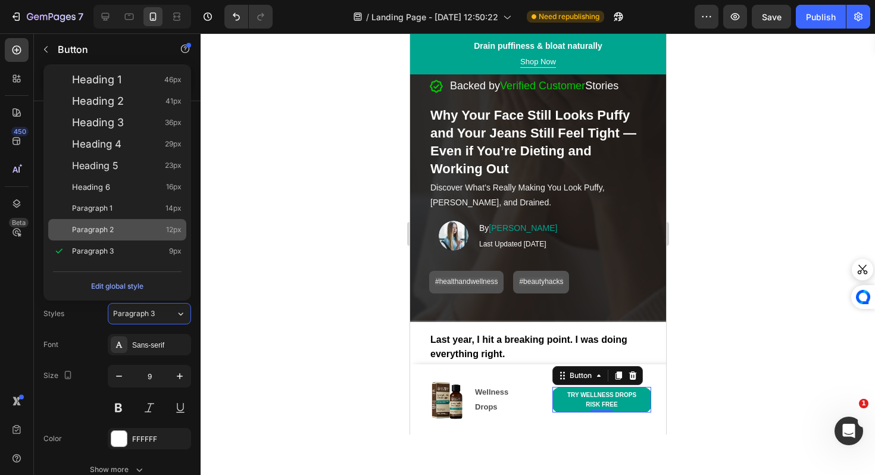
click at [151, 239] on div "Paragraph 2 12px" at bounding box center [117, 229] width 138 height 21
type input "12"
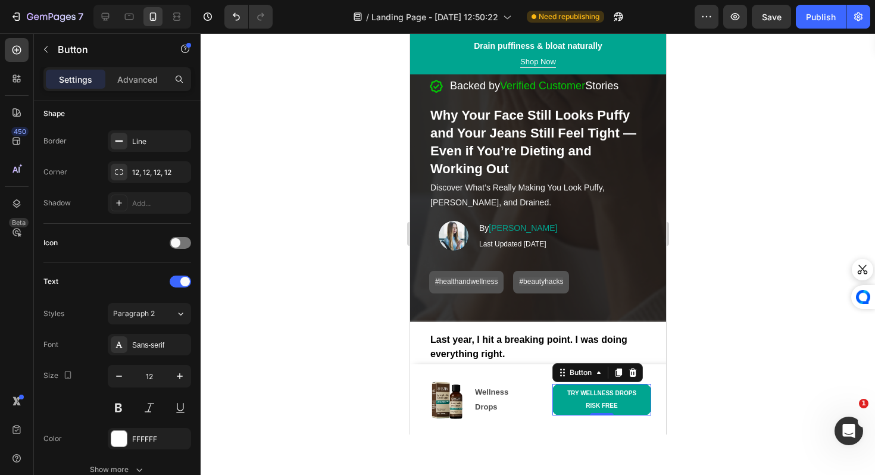
click at [295, 295] on div at bounding box center [538, 253] width 674 height 441
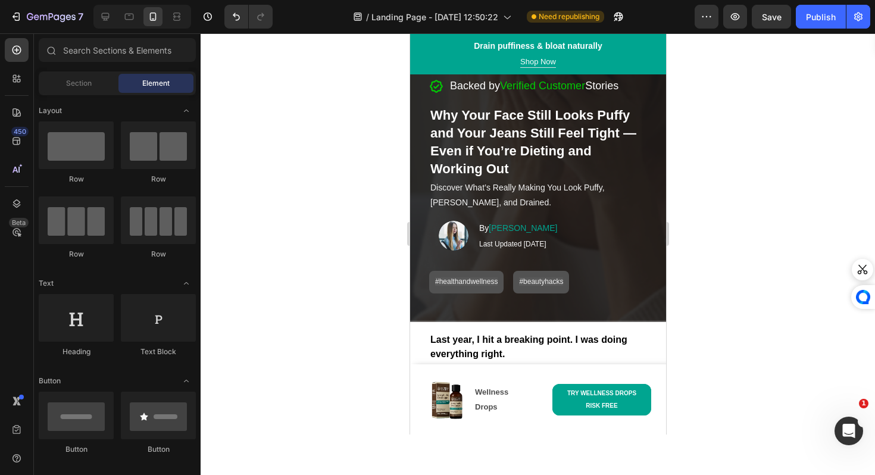
click at [797, 4] on div "7 Version history / Landing Page - Aug 26, 12:50:22 Need republishing Preview S…" at bounding box center [437, 17] width 875 height 34
click at [798, 5] on div "Preview Save Publish" at bounding box center [782, 17] width 176 height 24
click at [809, 19] on div "Publish" at bounding box center [821, 17] width 30 height 12
